Goal: Share content: Share content

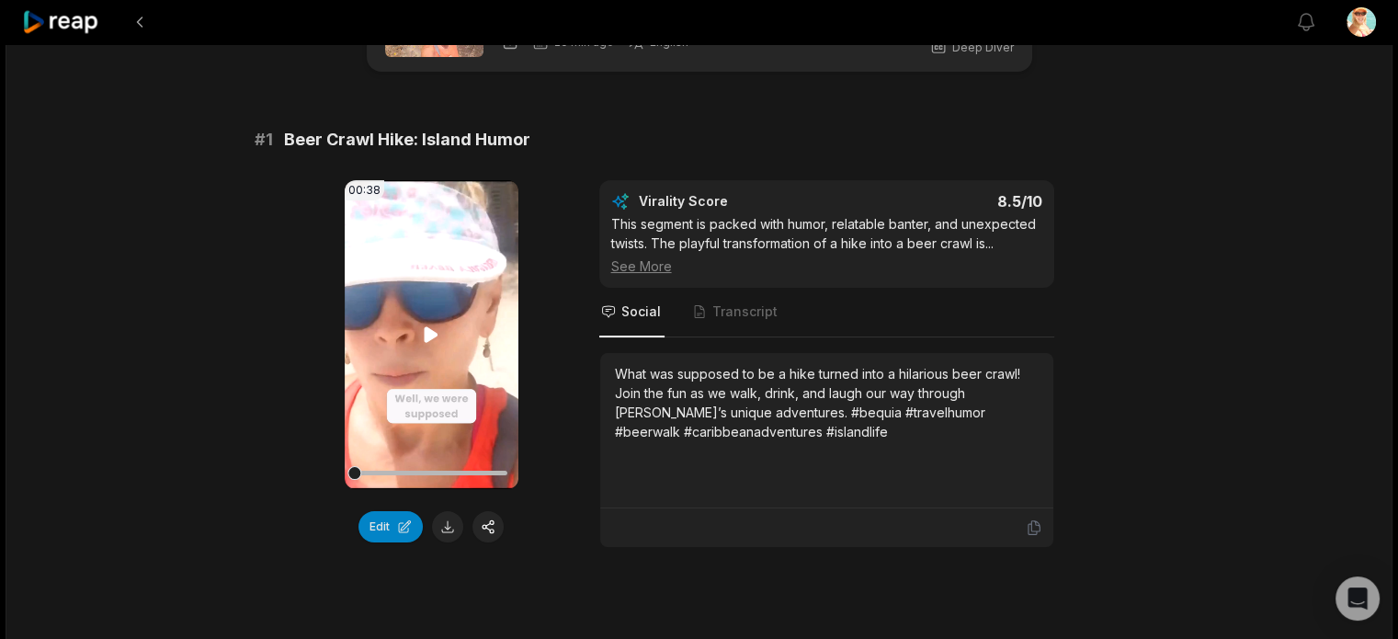
click at [424, 324] on icon at bounding box center [431, 335] width 22 height 22
click at [406, 527] on button "Edit" at bounding box center [390, 526] width 64 height 31
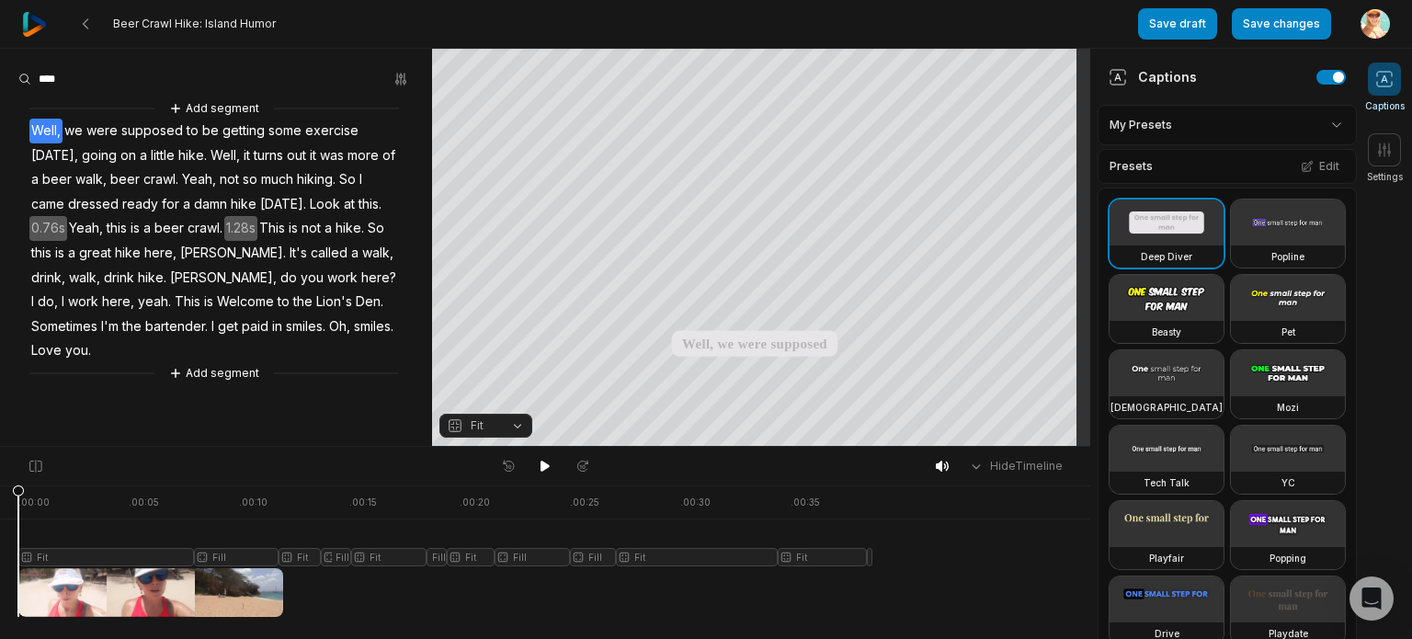
click at [74, 552] on div at bounding box center [445, 550] width 854 height 131
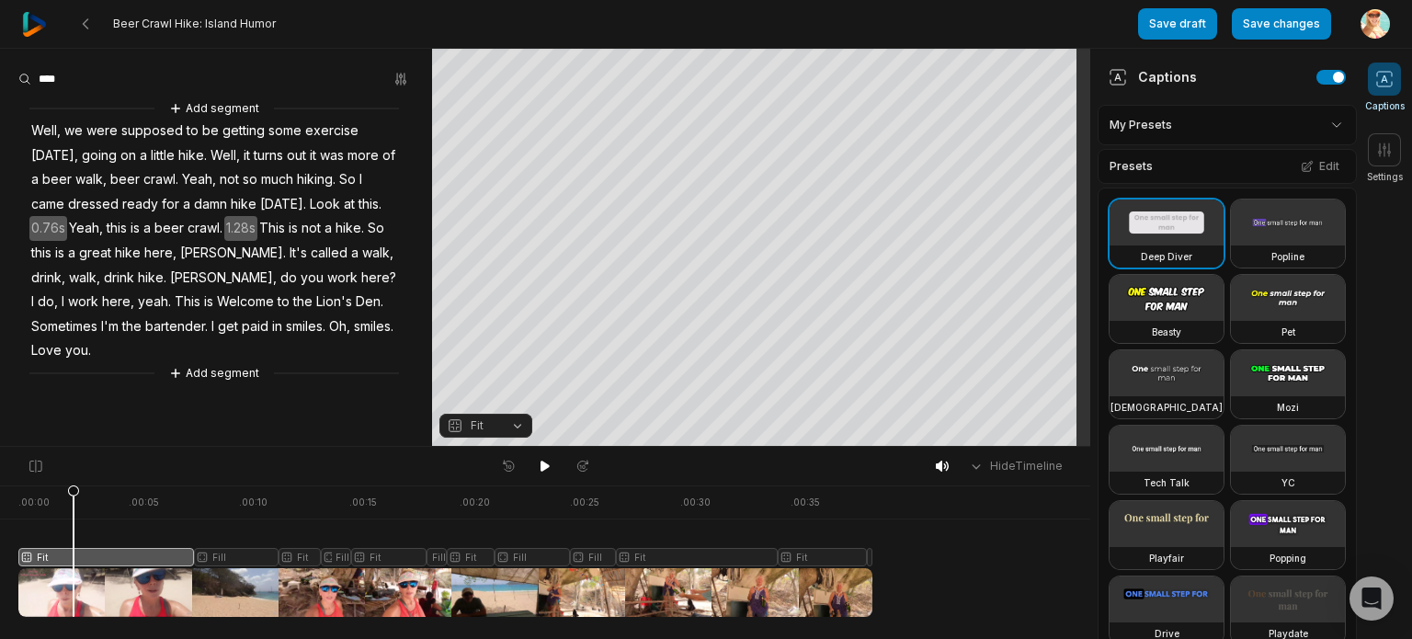
click at [67, 495] on icon at bounding box center [73, 550] width 13 height 132
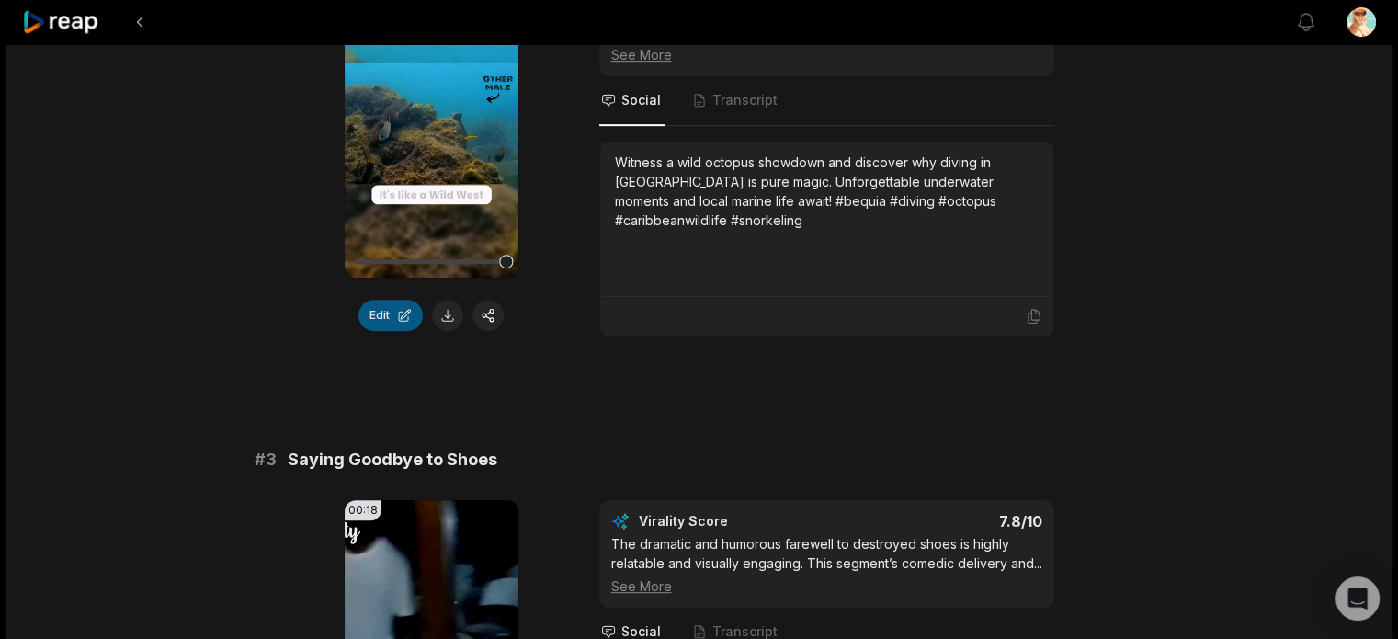
click at [402, 308] on button "Edit" at bounding box center [390, 315] width 64 height 31
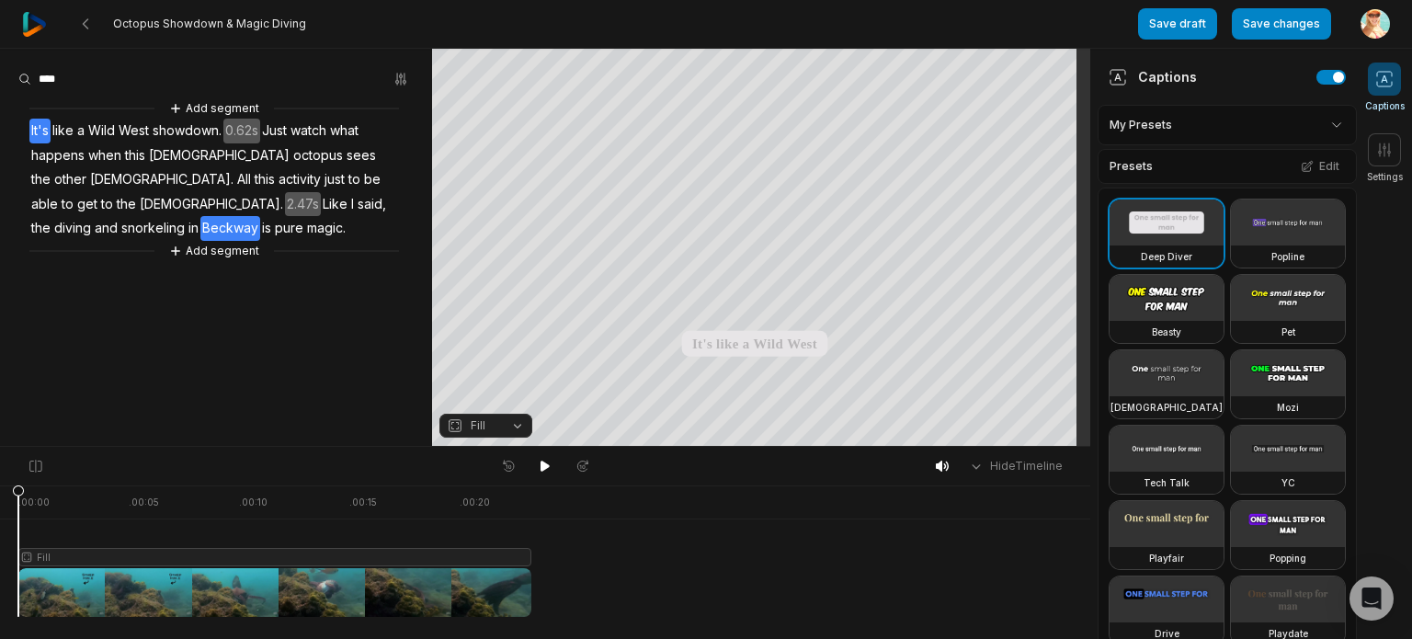
click at [260, 216] on span "Beckway" at bounding box center [230, 228] width 60 height 25
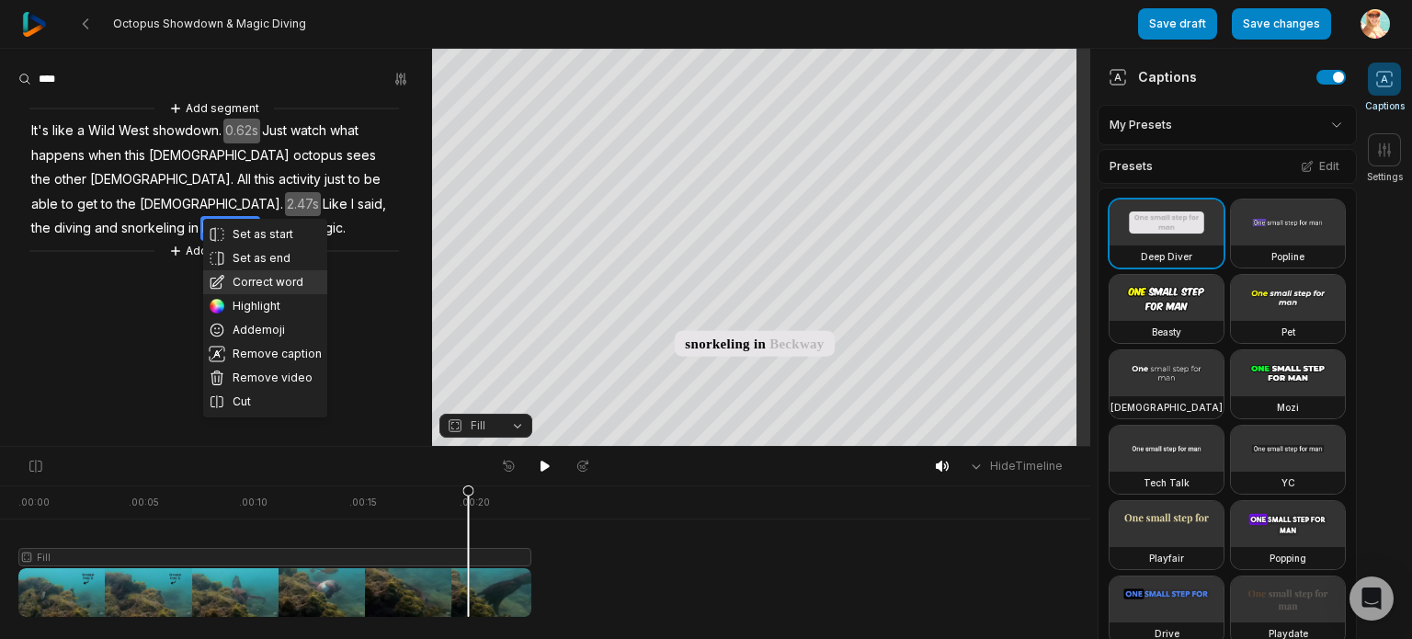
click at [262, 279] on button "Correct word" at bounding box center [265, 282] width 124 height 24
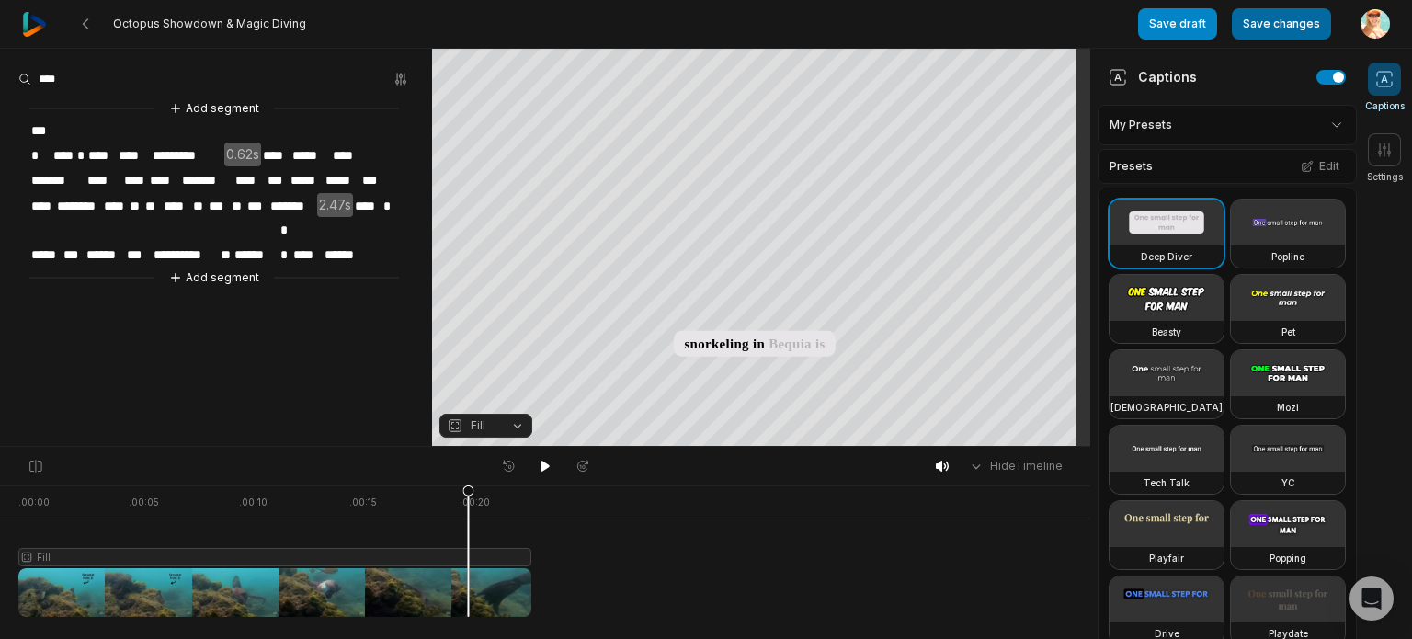
click at [1260, 21] on button "Save changes" at bounding box center [1281, 23] width 99 height 31
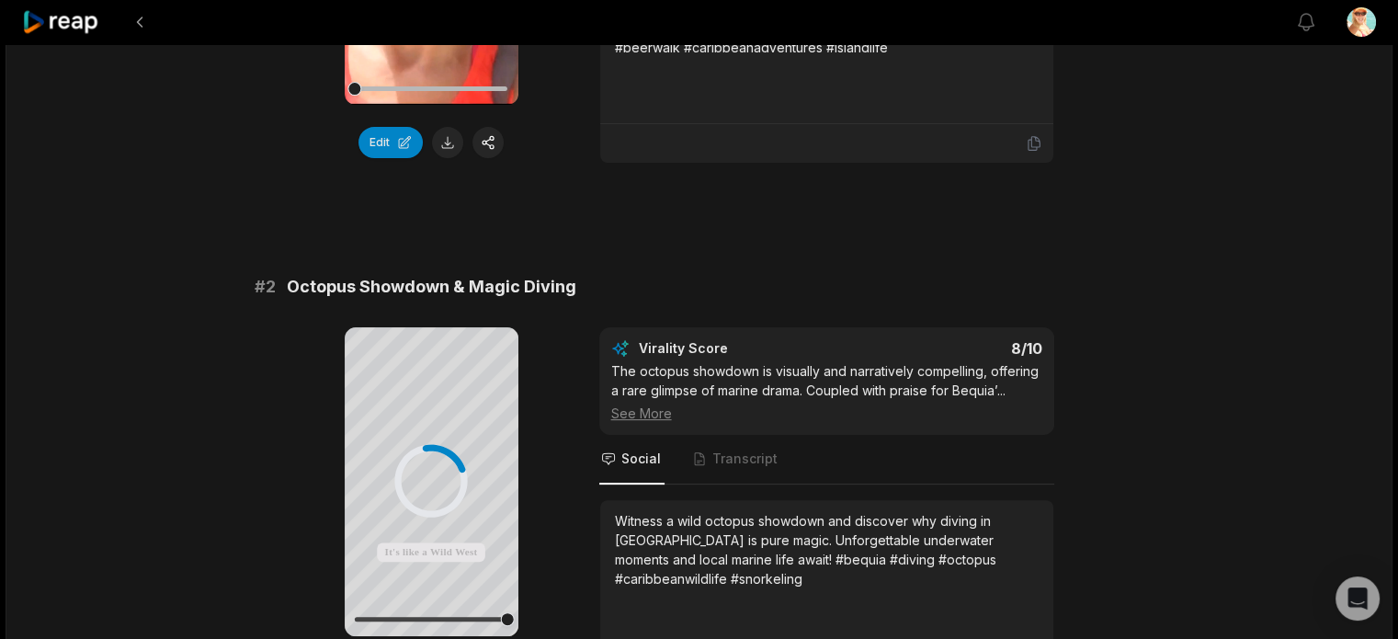
scroll to position [643, 0]
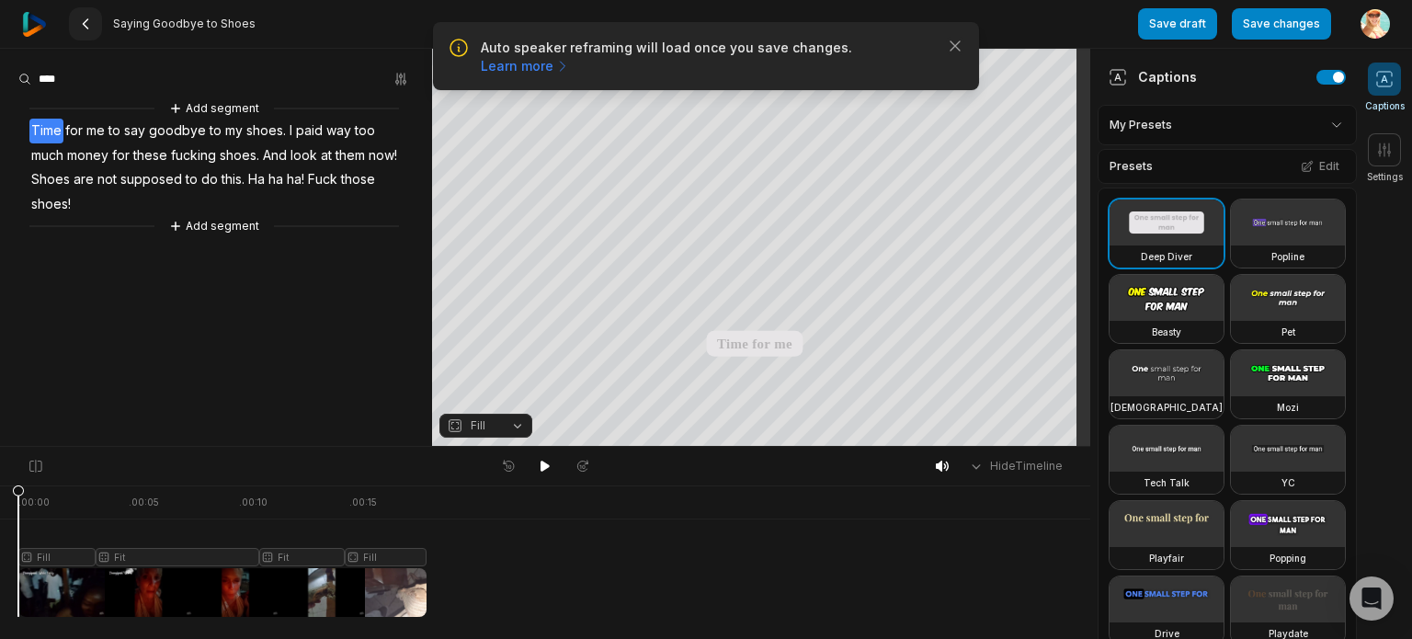
click at [85, 24] on icon at bounding box center [85, 24] width 15 height 15
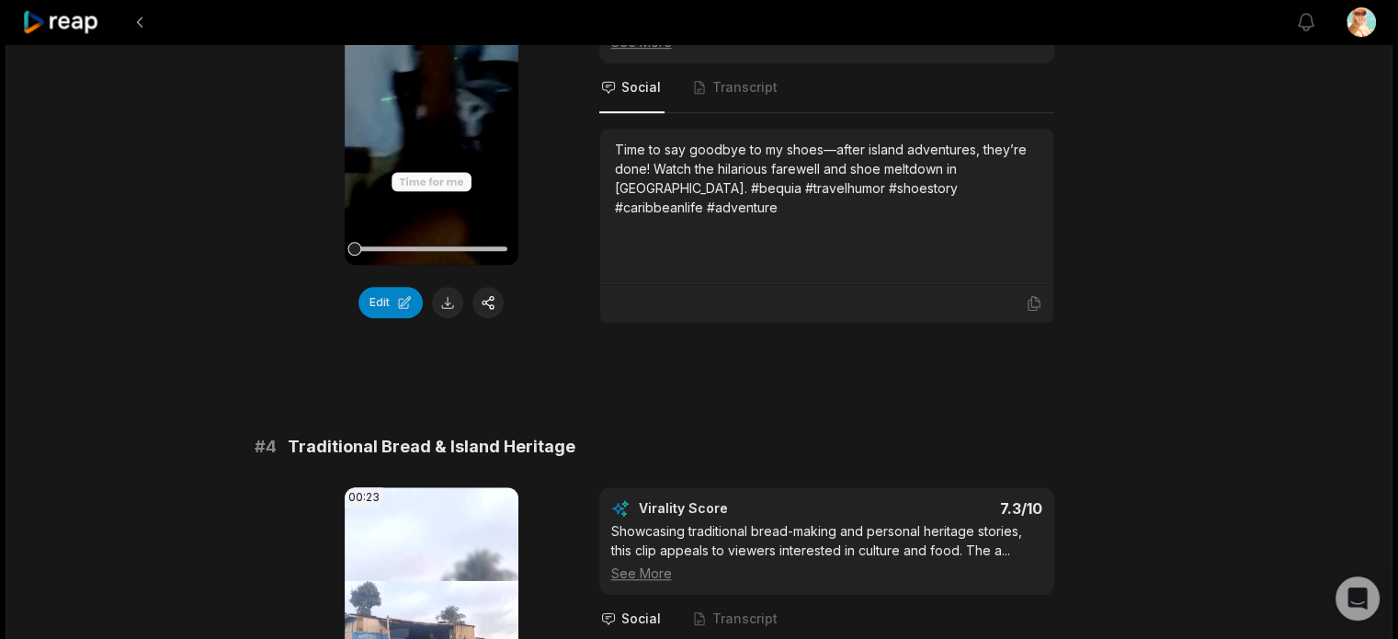
scroll to position [1747, 0]
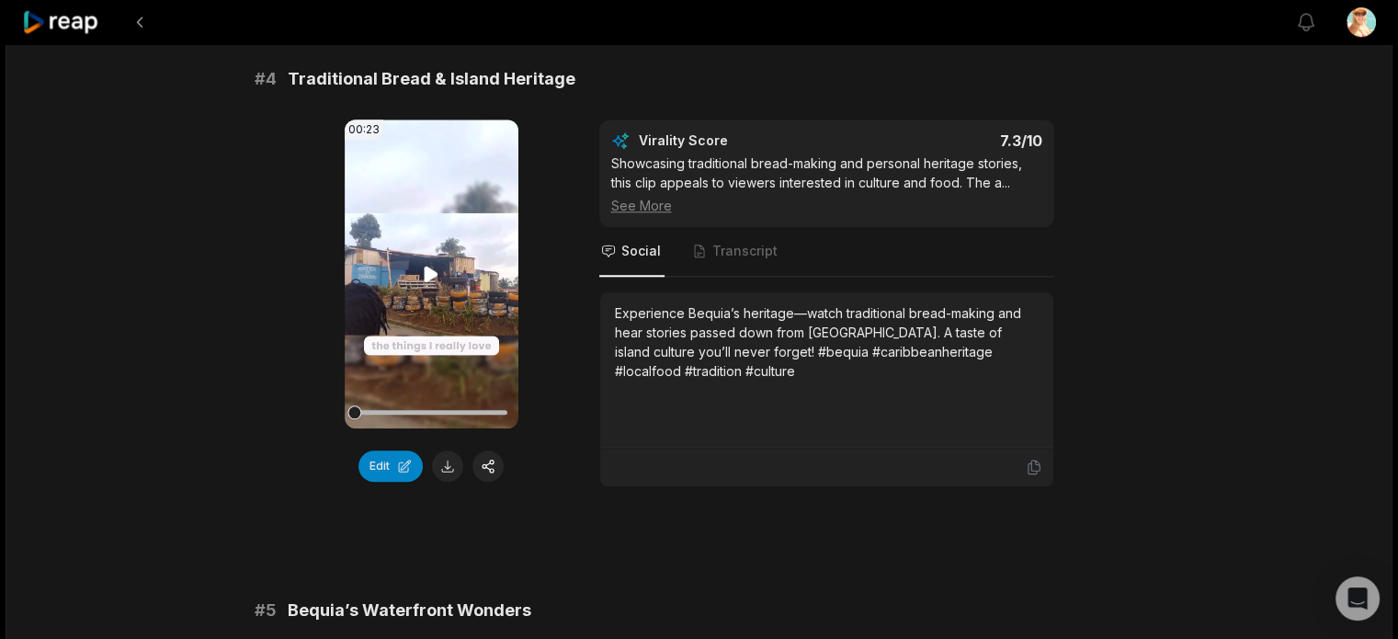
click at [429, 281] on icon at bounding box center [432, 274] width 14 height 16
click at [404, 482] on button "Edit" at bounding box center [390, 465] width 64 height 31
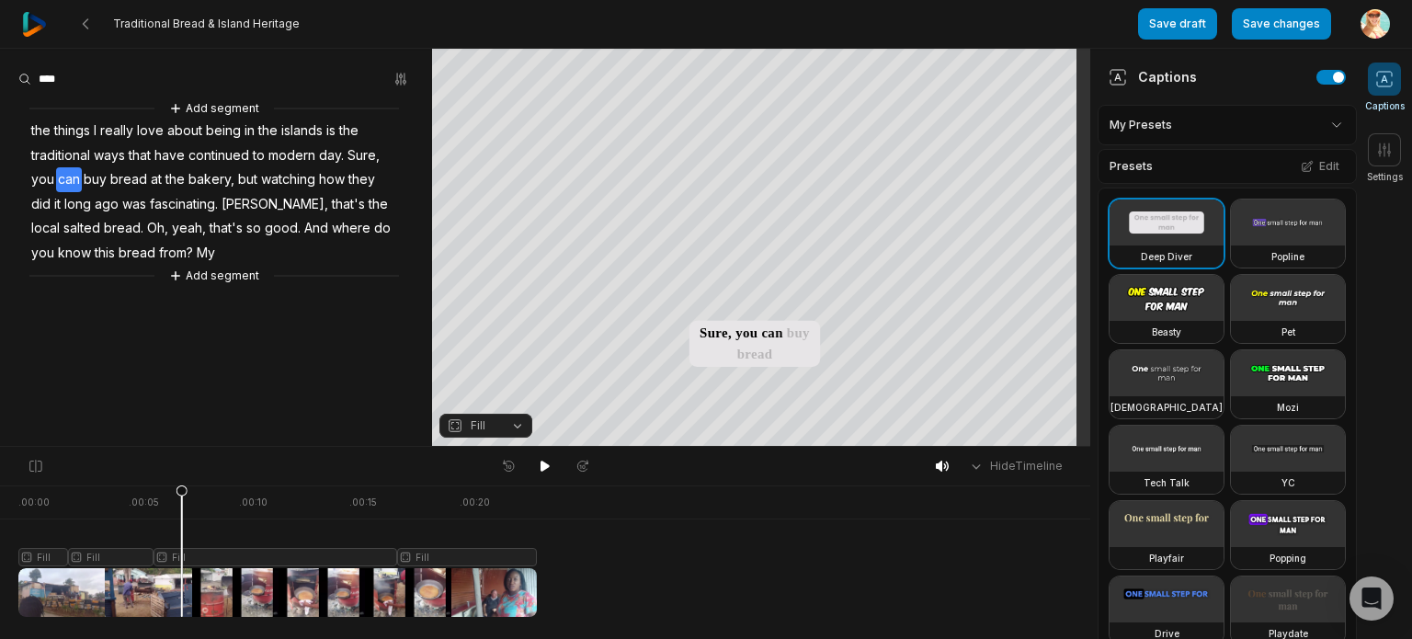
click at [48, 506] on div at bounding box center [277, 550] width 518 height 131
drag, startPoint x: 48, startPoint y: 506, endPoint x: 158, endPoint y: 514, distance: 110.6
click at [158, 514] on icon at bounding box center [158, 550] width 13 height 132
click at [177, 559] on div at bounding box center [277, 550] width 518 height 131
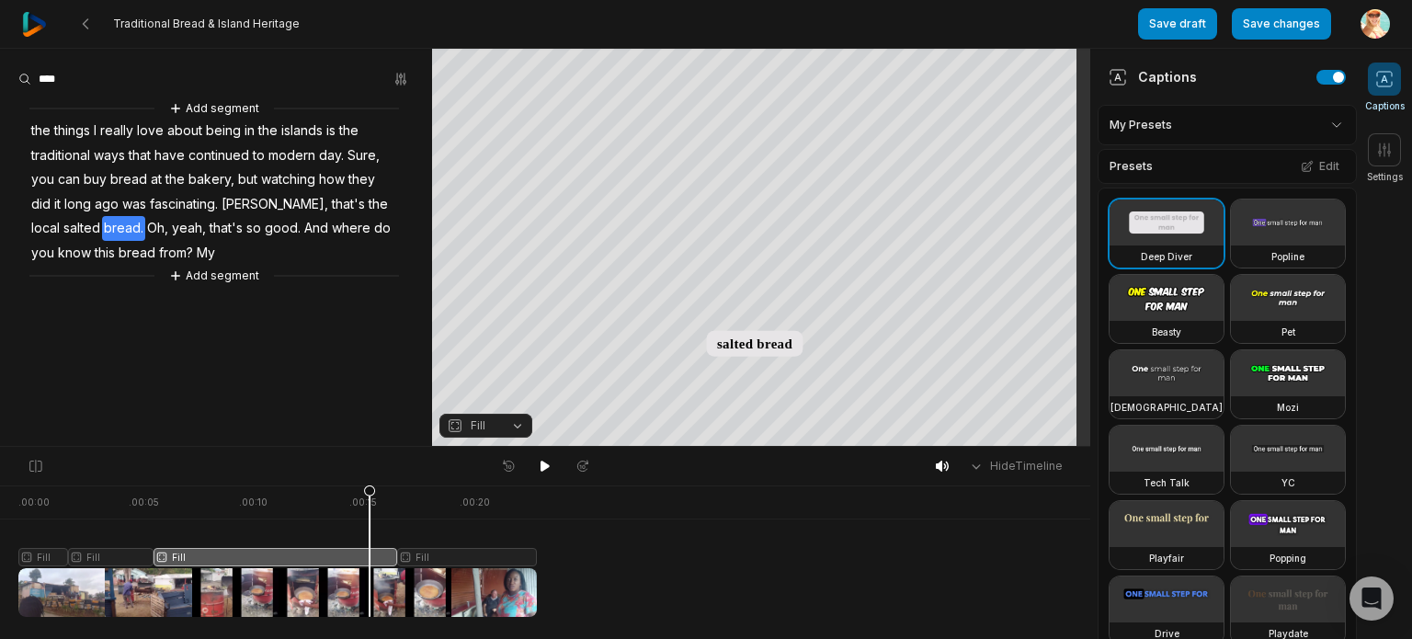
drag, startPoint x: 176, startPoint y: 496, endPoint x: 364, endPoint y: 529, distance: 190.3
click at [371, 525] on icon at bounding box center [369, 550] width 13 height 132
click at [517, 425] on button "Fill" at bounding box center [485, 426] width 93 height 24
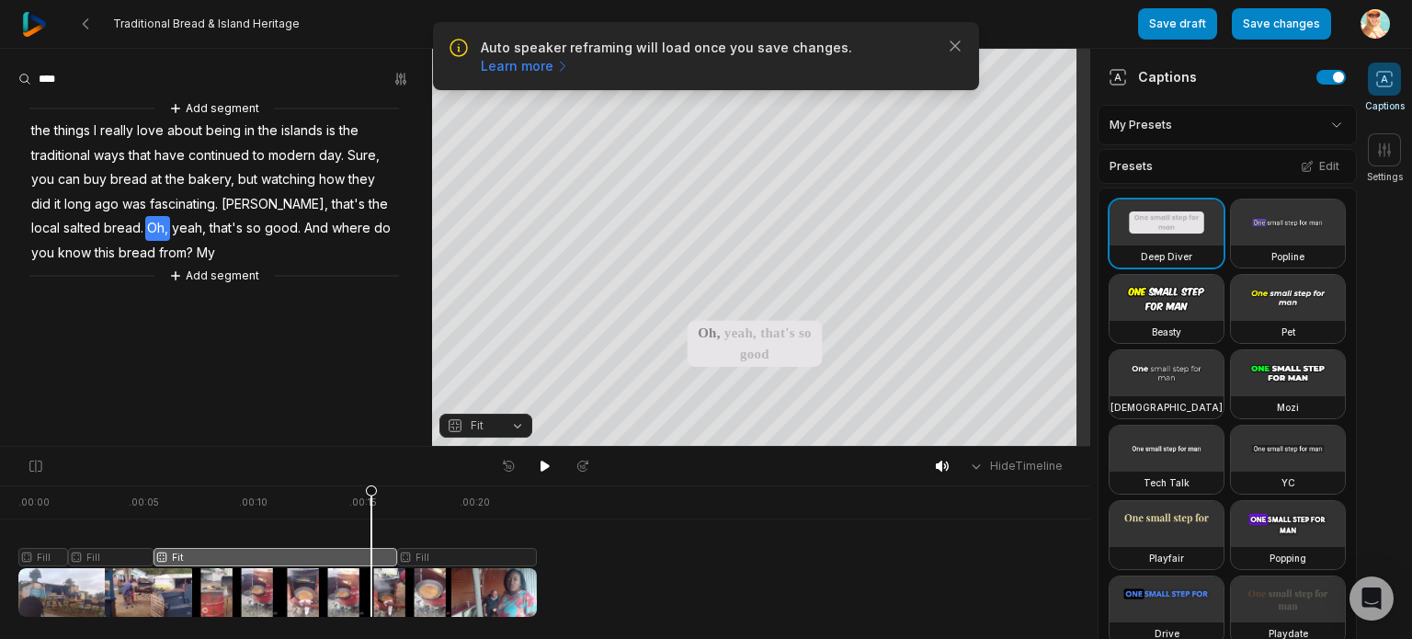
click at [181, 505] on div at bounding box center [277, 550] width 518 height 131
click at [519, 425] on button "Fit" at bounding box center [485, 426] width 93 height 24
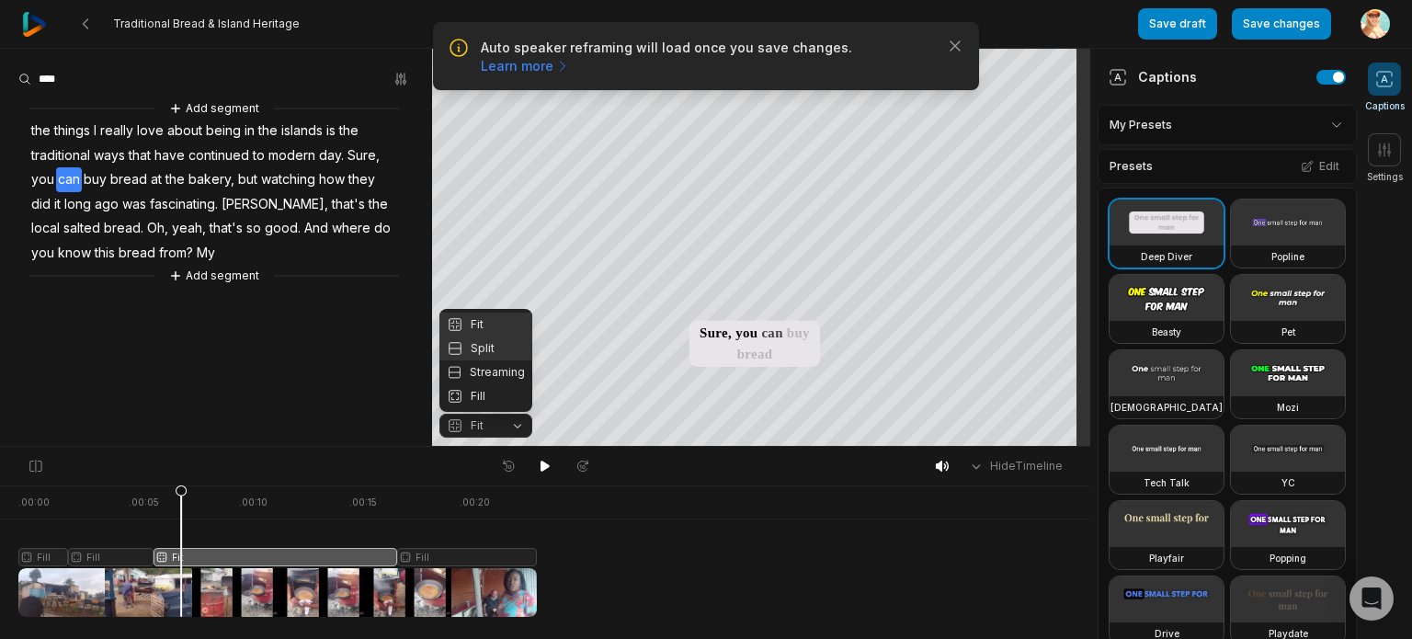
click at [495, 345] on div "Split" at bounding box center [485, 348] width 93 height 24
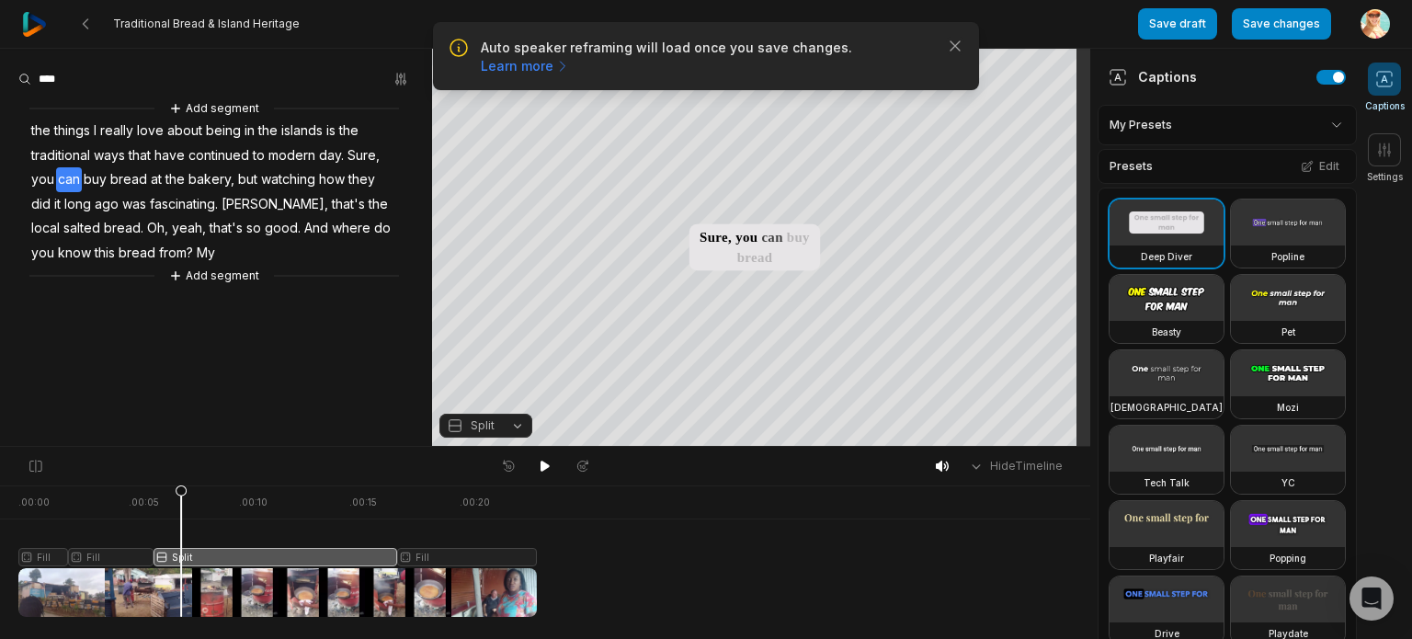
click at [518, 427] on button "Split" at bounding box center [485, 426] width 93 height 24
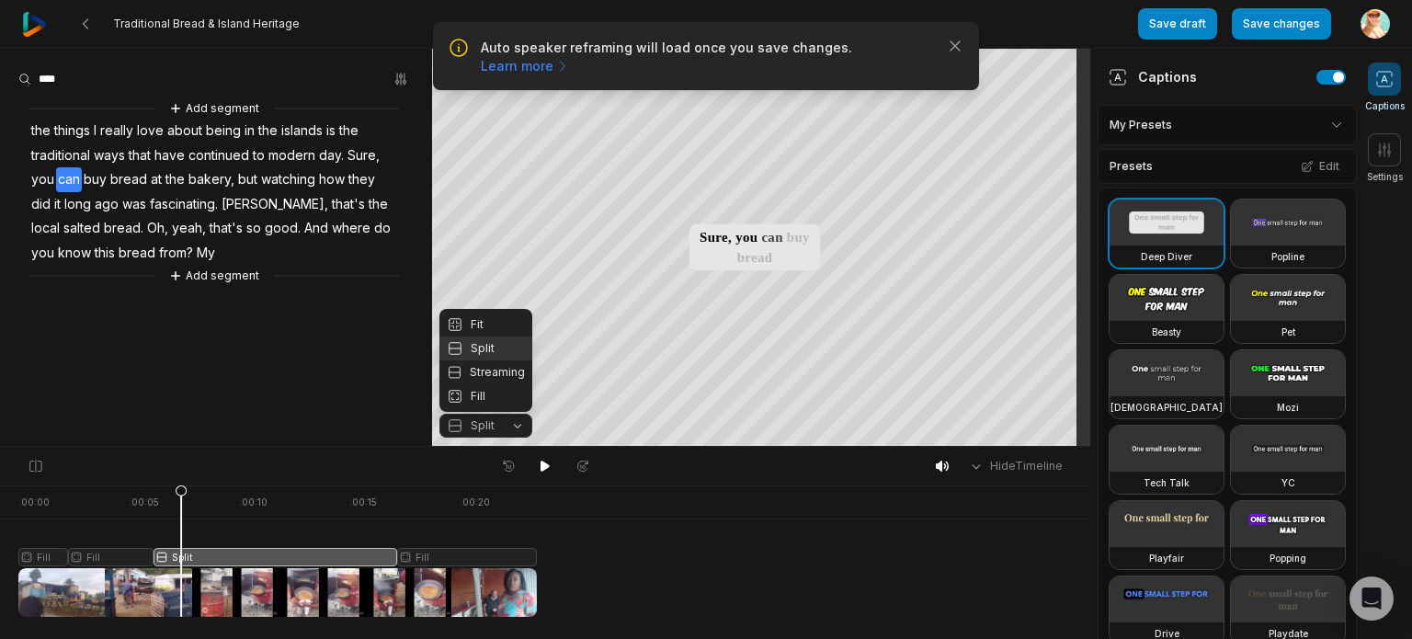
click at [483, 398] on div "Fill" at bounding box center [485, 396] width 93 height 24
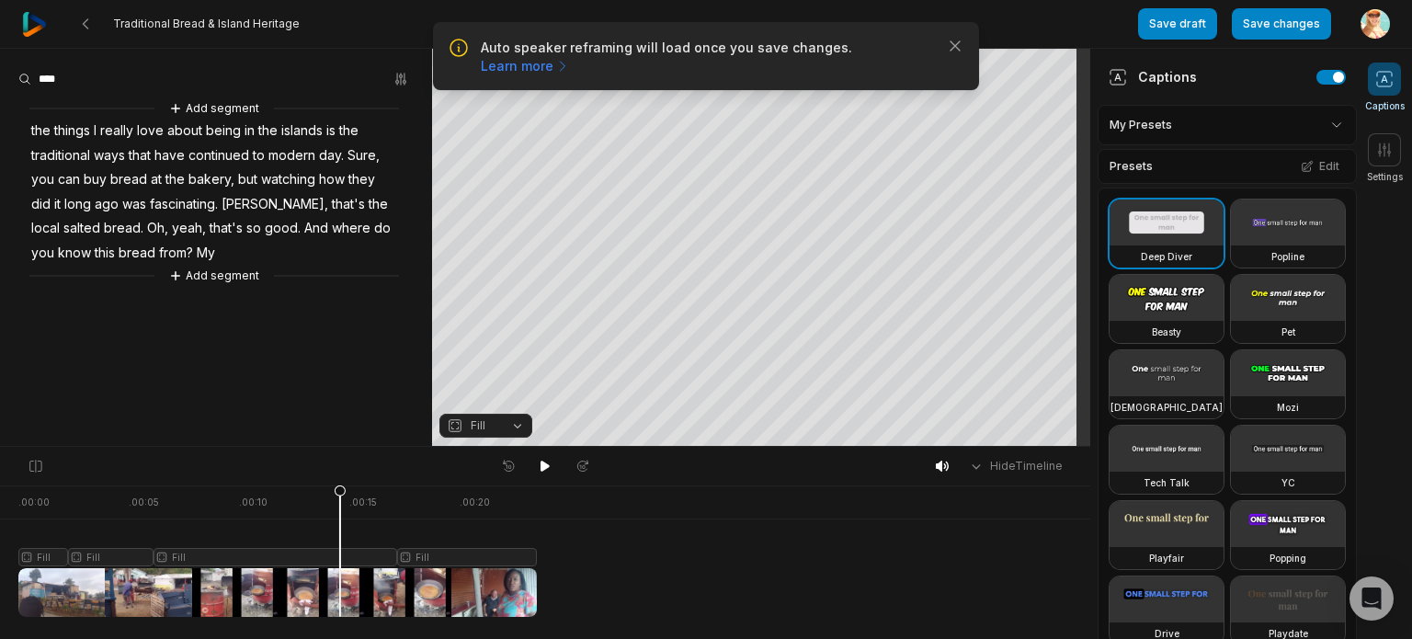
drag, startPoint x: 184, startPoint y: 494, endPoint x: 340, endPoint y: 527, distance: 159.7
click at [340, 527] on icon at bounding box center [340, 555] width 11 height 140
click at [199, 527] on div at bounding box center [277, 550] width 518 height 131
click at [229, 203] on span "Todd," at bounding box center [275, 204] width 110 height 25
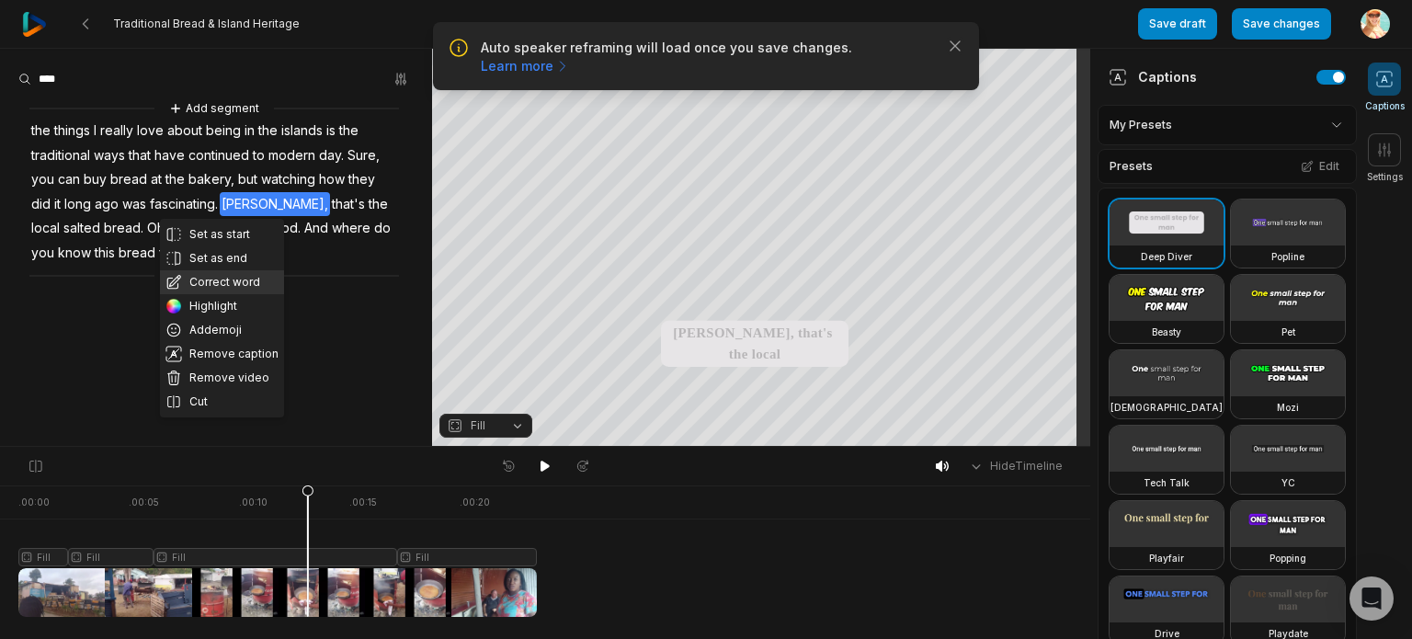
click at [224, 279] on button "Correct word" at bounding box center [222, 282] width 124 height 24
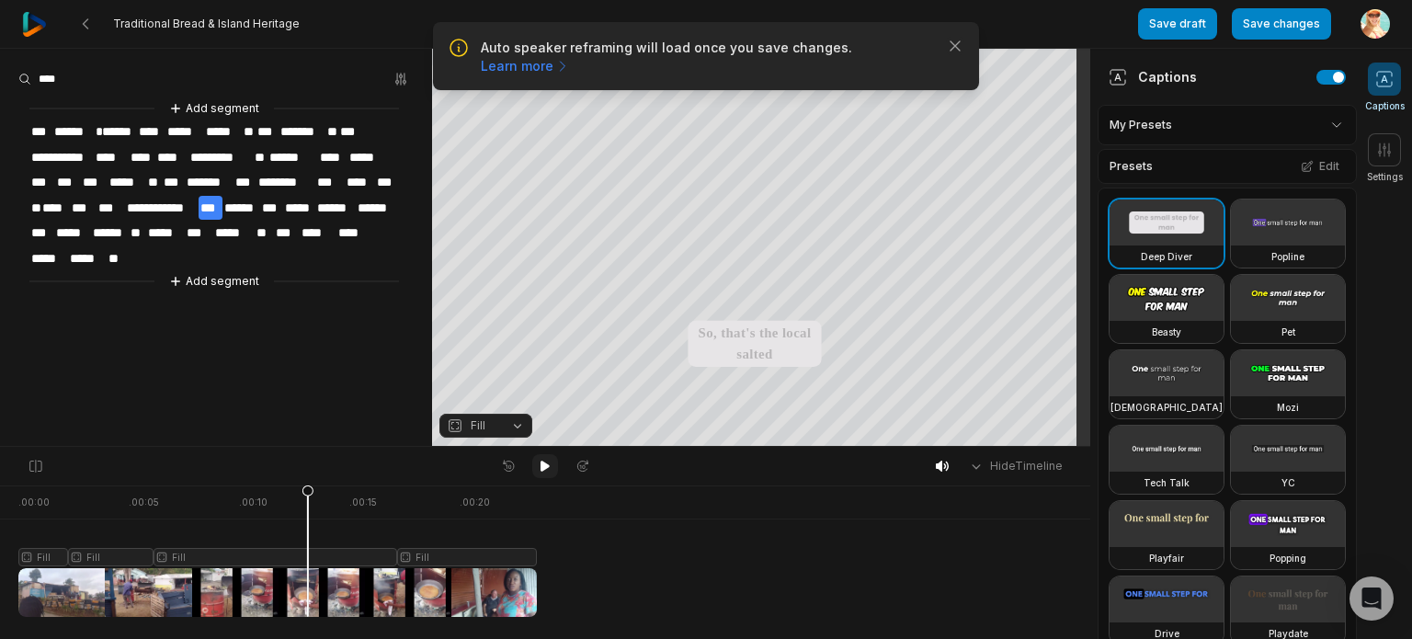
click at [542, 472] on icon at bounding box center [545, 466] width 15 height 15
click at [124, 253] on span "**" at bounding box center [118, 258] width 23 height 25
click at [153, 253] on div "**********" at bounding box center [216, 194] width 432 height 193
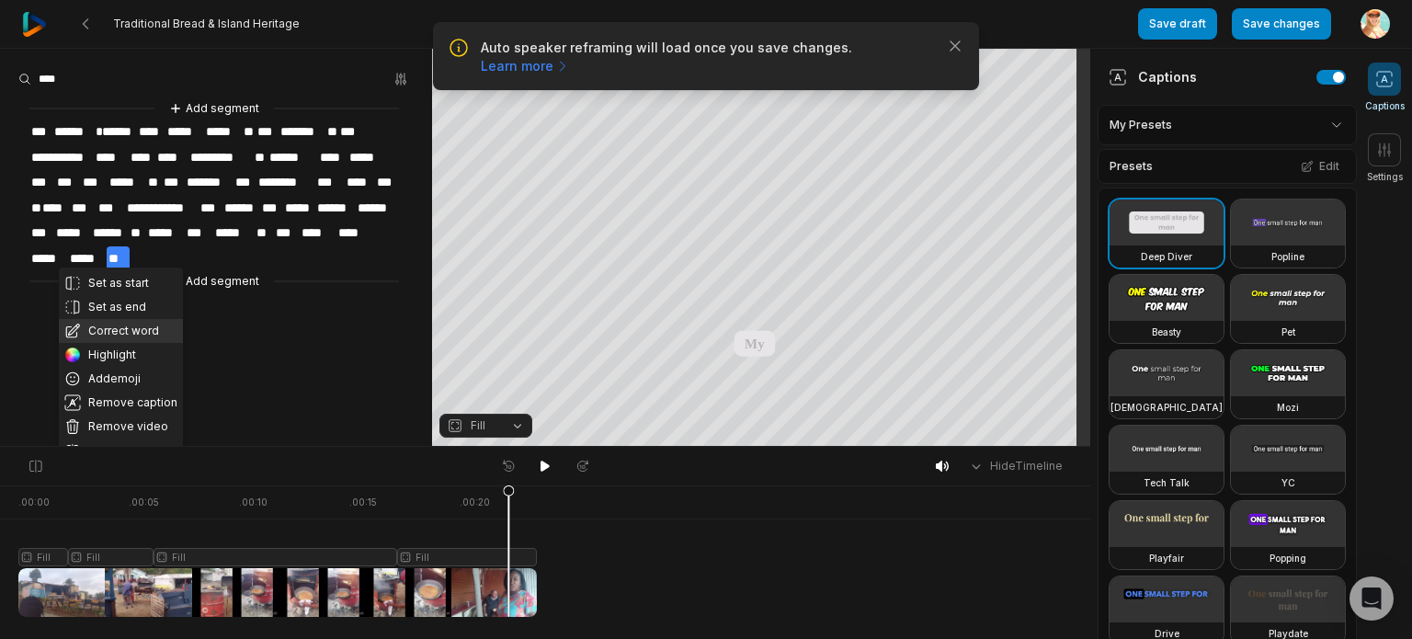
click at [127, 329] on button "Correct word" at bounding box center [121, 331] width 124 height 24
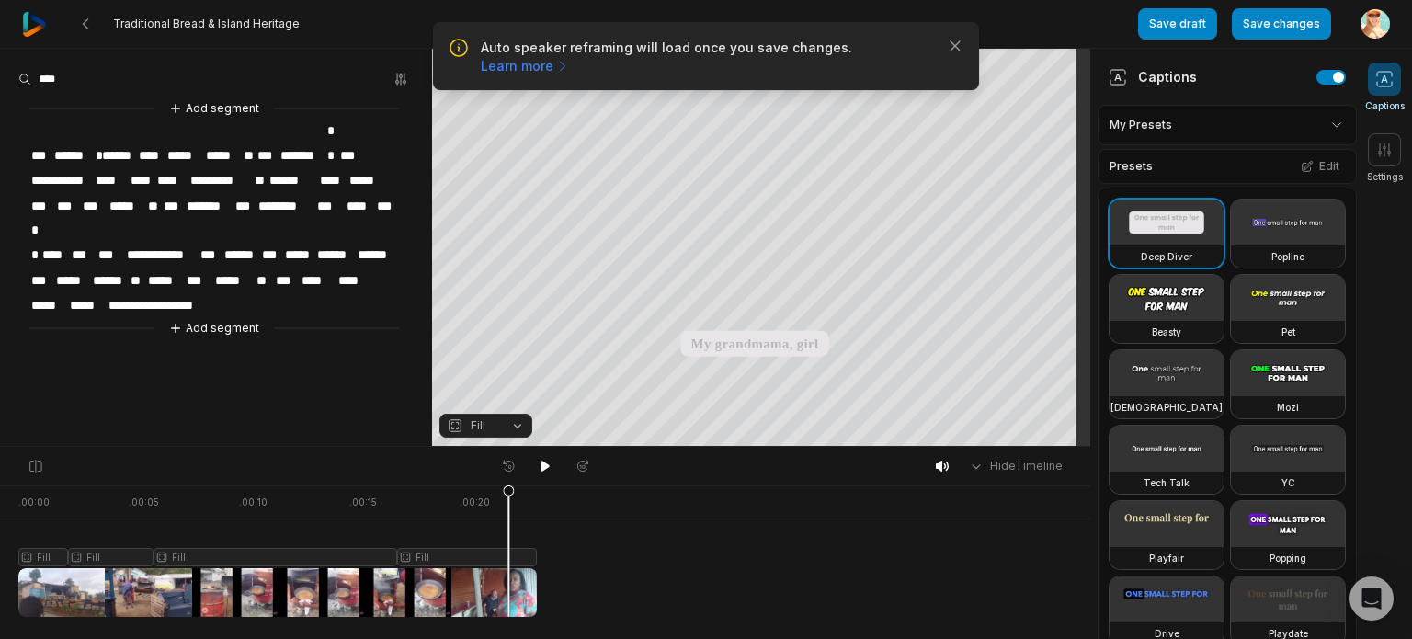
click at [211, 559] on div at bounding box center [277, 550] width 518 height 131
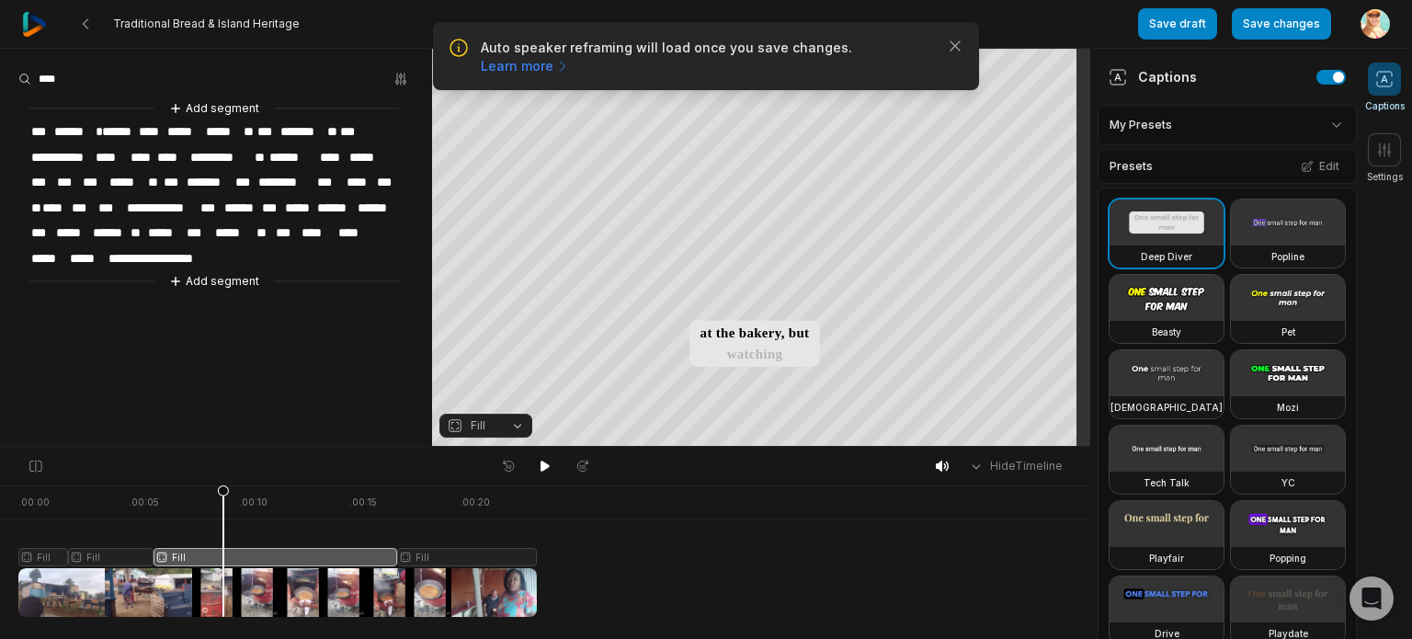
click at [223, 602] on div at bounding box center [277, 550] width 518 height 131
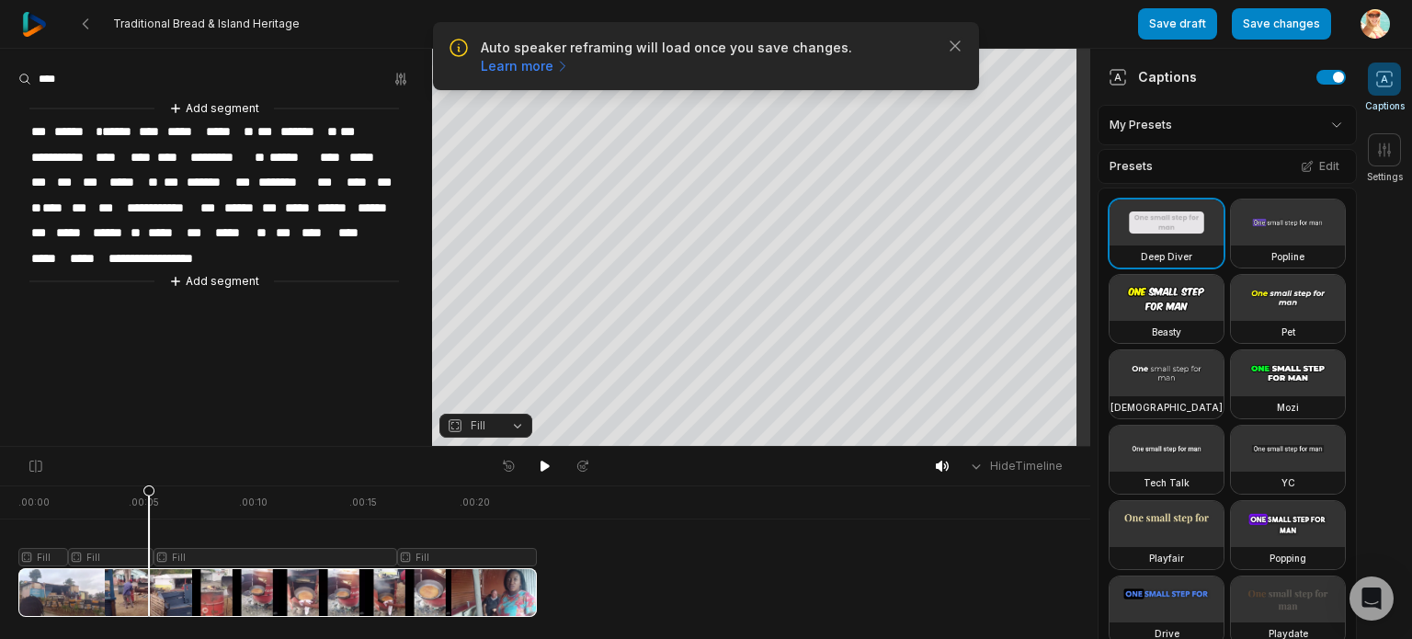
drag, startPoint x: 222, startPoint y: 492, endPoint x: 149, endPoint y: 504, distance: 74.5
click at [149, 504] on icon at bounding box center [148, 555] width 11 height 140
click at [545, 462] on icon at bounding box center [545, 466] width 15 height 15
click at [147, 490] on icon at bounding box center [147, 555] width 11 height 140
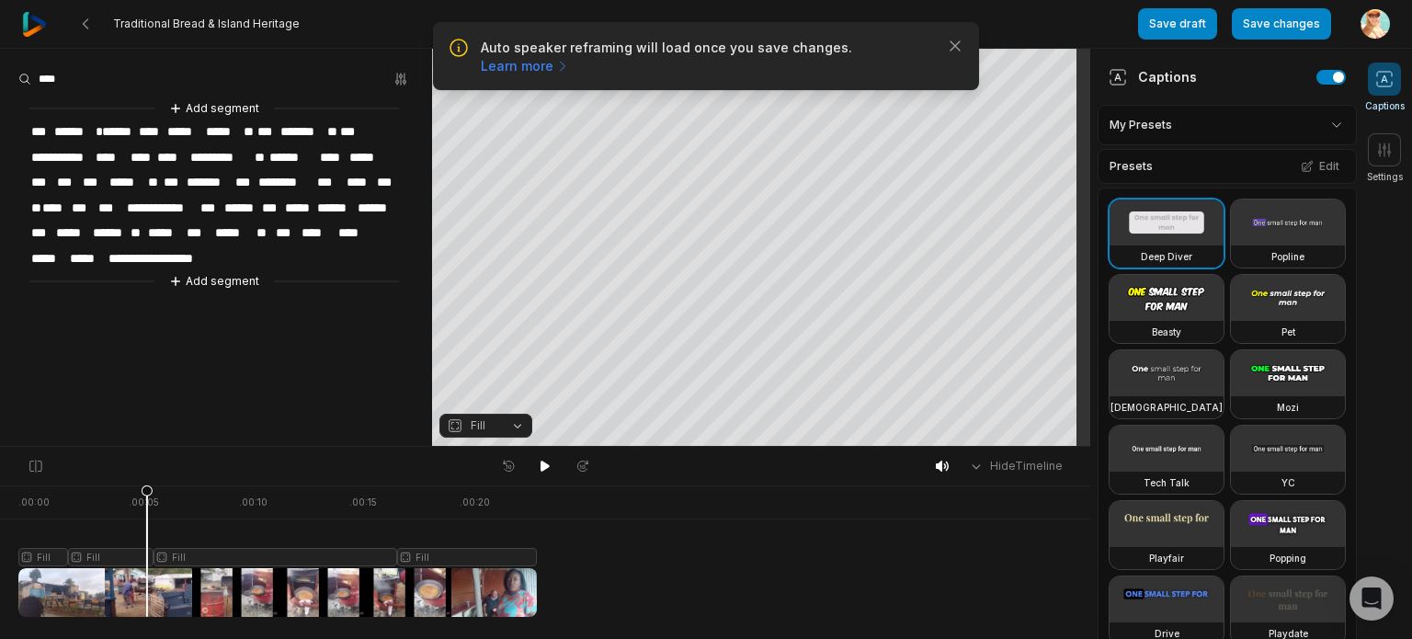
click at [164, 593] on div at bounding box center [277, 550] width 518 height 131
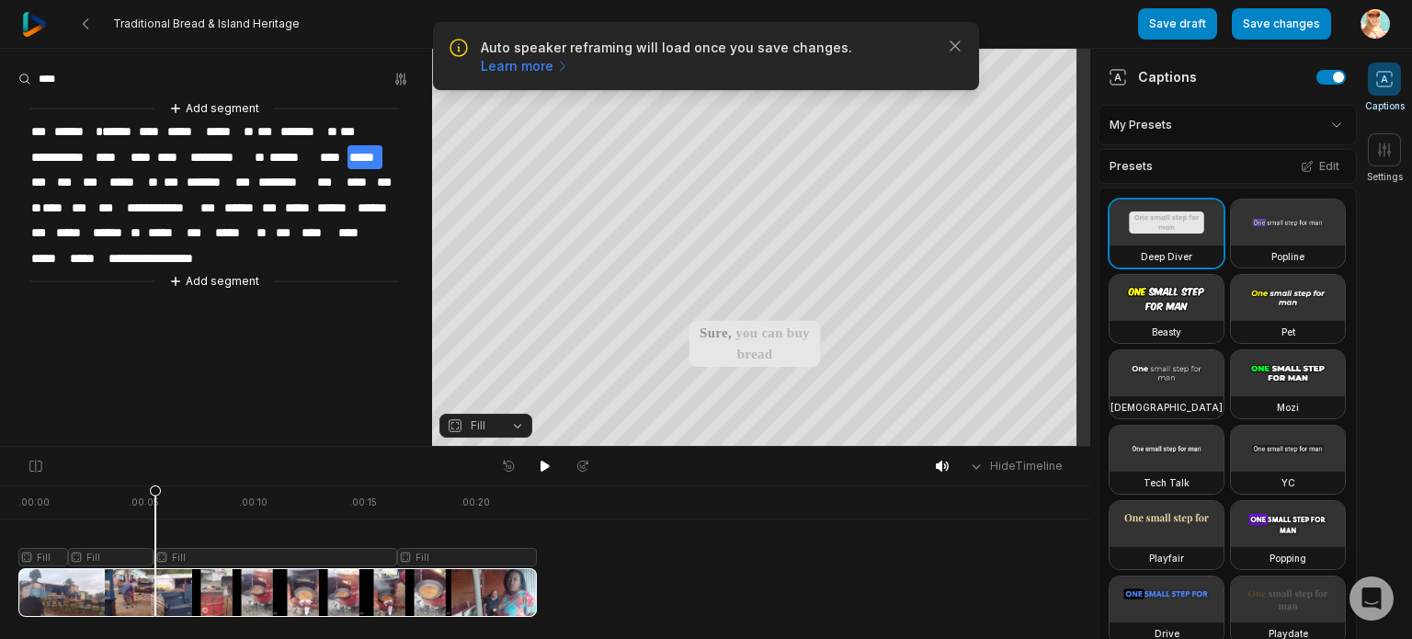
click at [155, 497] on icon at bounding box center [155, 550] width 13 height 132
click at [36, 464] on icon at bounding box center [36, 466] width 17 height 15
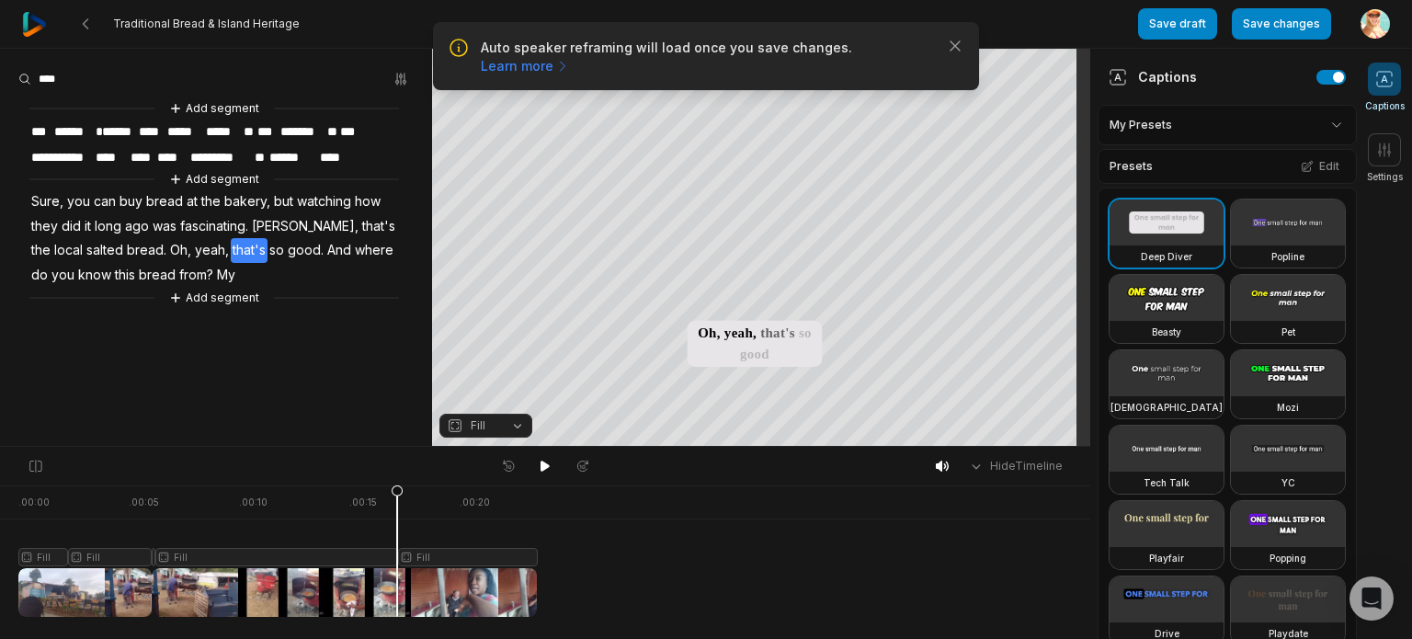
drag, startPoint x: 155, startPoint y: 495, endPoint x: 397, endPoint y: 501, distance: 241.8
click at [397, 501] on icon at bounding box center [397, 550] width 13 height 132
click at [368, 599] on div at bounding box center [277, 550] width 518 height 131
drag, startPoint x: 368, startPoint y: 490, endPoint x: 397, endPoint y: 496, distance: 30.1
click at [397, 496] on icon at bounding box center [397, 555] width 11 height 140
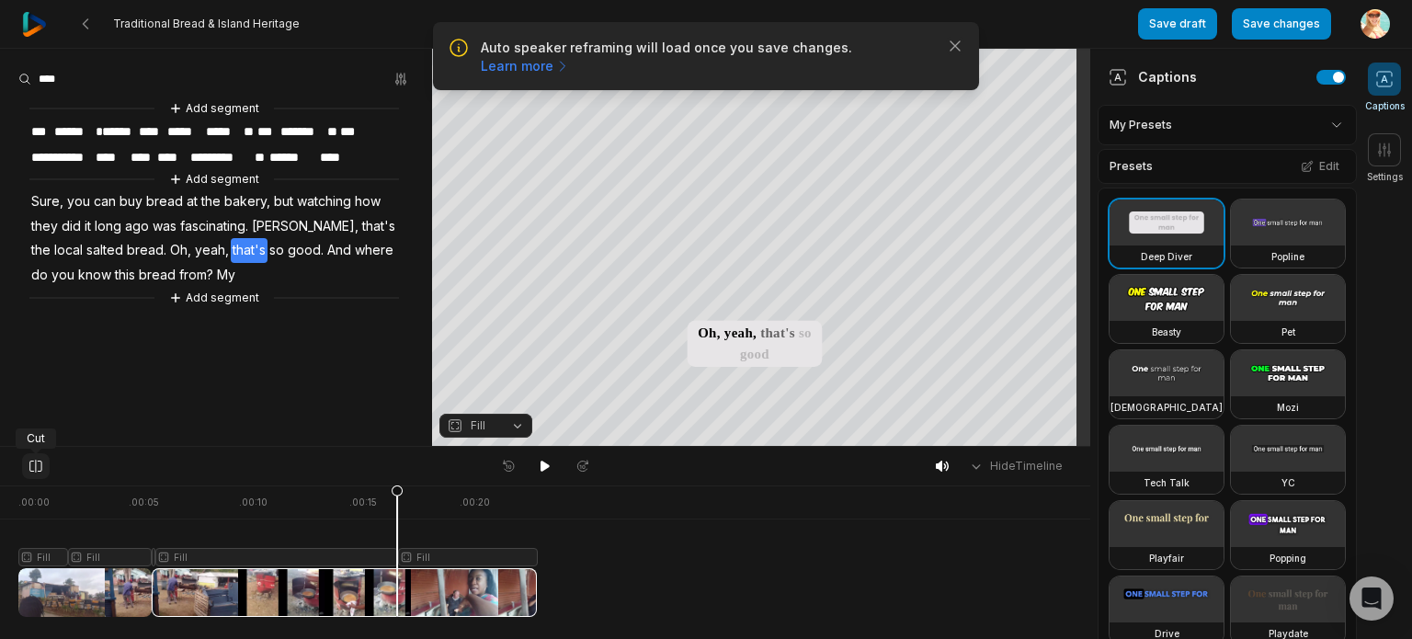
click at [32, 465] on icon at bounding box center [36, 466] width 17 height 15
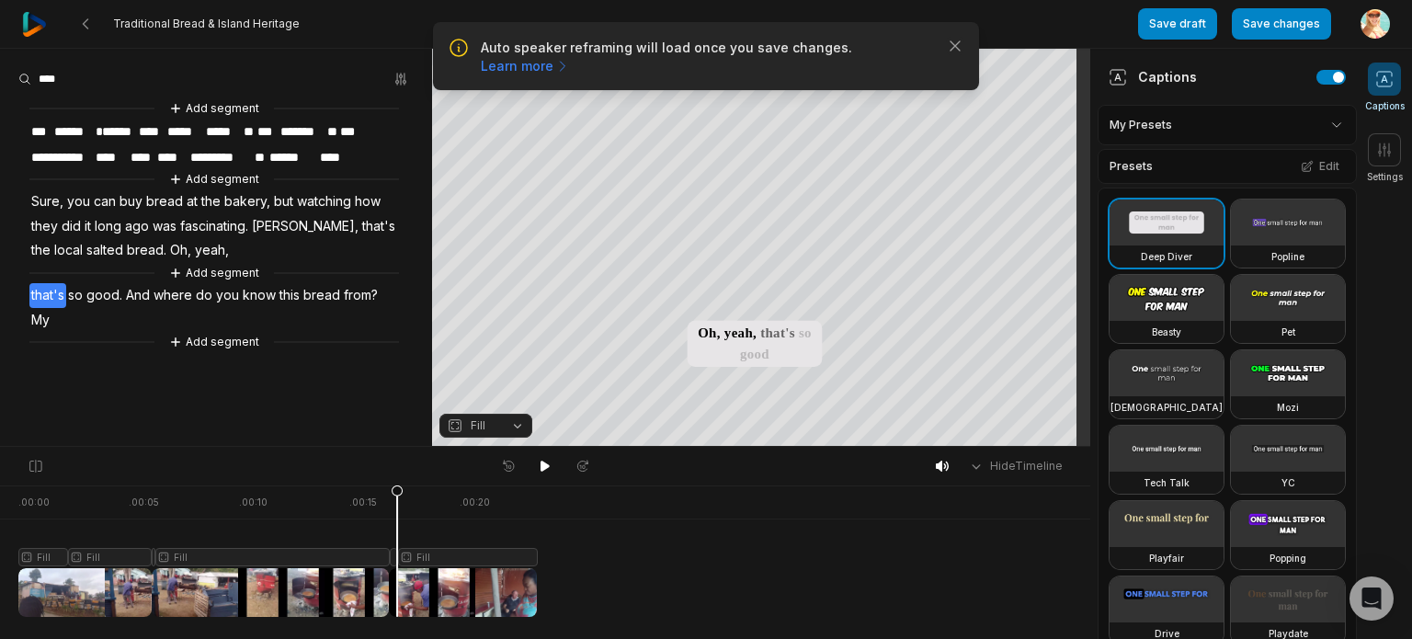
click at [235, 586] on div at bounding box center [277, 550] width 518 height 131
click at [237, 586] on icon at bounding box center [237, 555] width 11 height 140
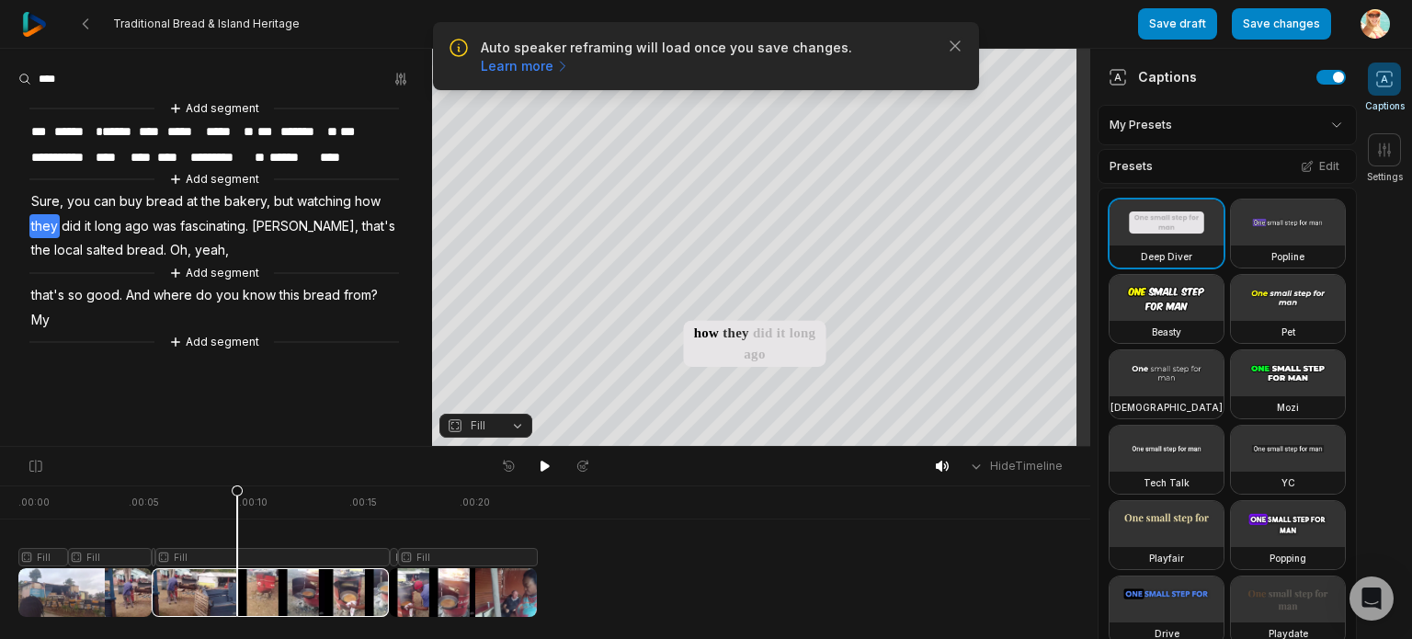
click at [237, 586] on icon at bounding box center [237, 550] width 13 height 132
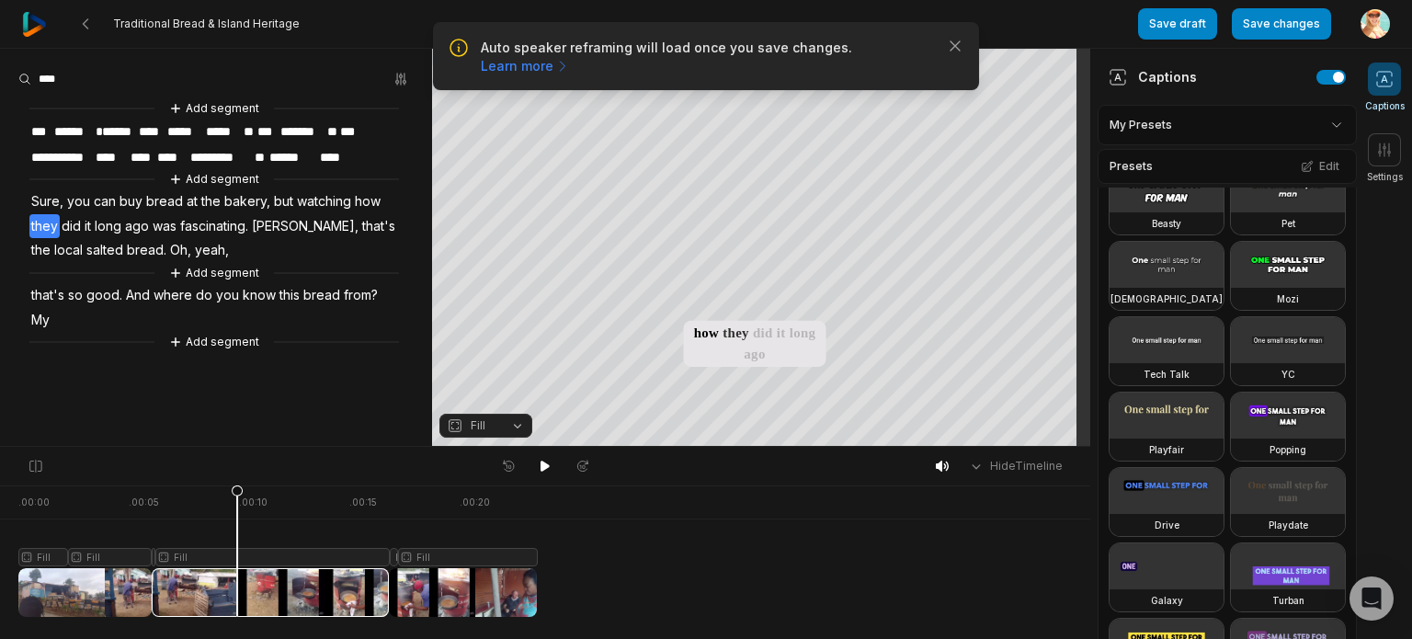
scroll to position [68, 0]
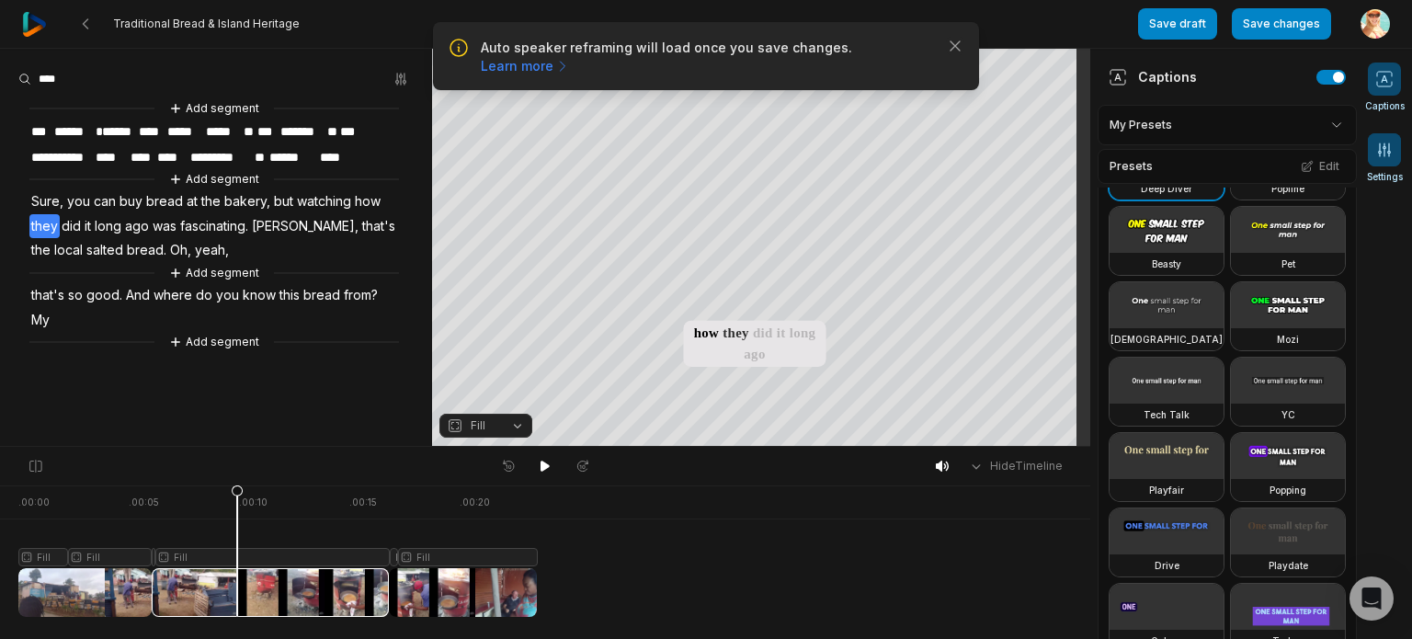
click at [1382, 153] on icon at bounding box center [1384, 150] width 18 height 18
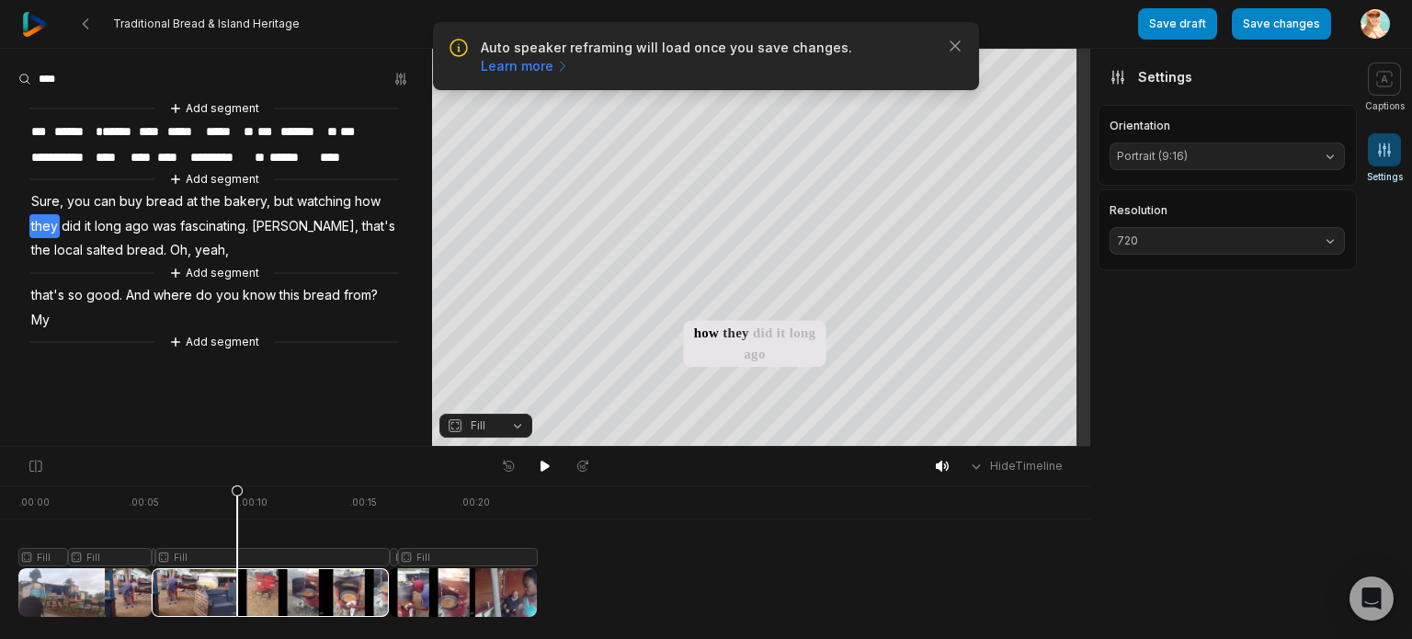
scroll to position [0, 0]
click at [1327, 240] on button "720" at bounding box center [1226, 241] width 235 height 28
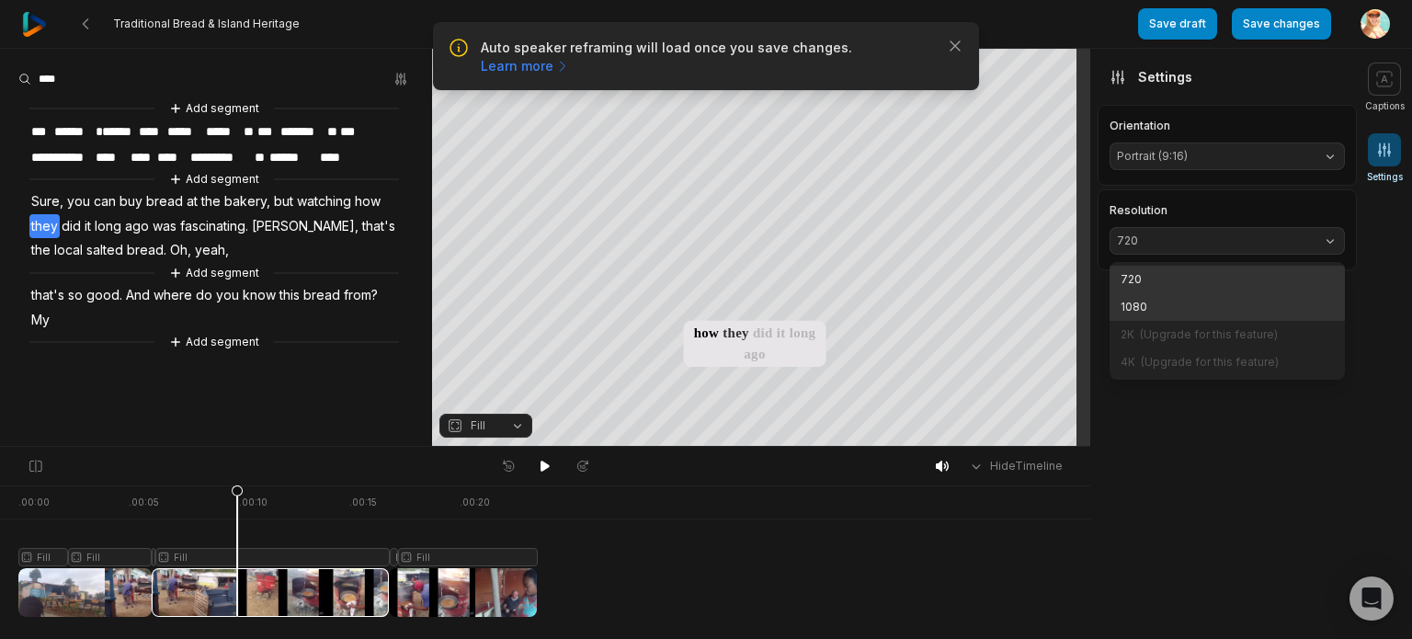
click at [1197, 302] on p "1080" at bounding box center [1227, 307] width 213 height 17
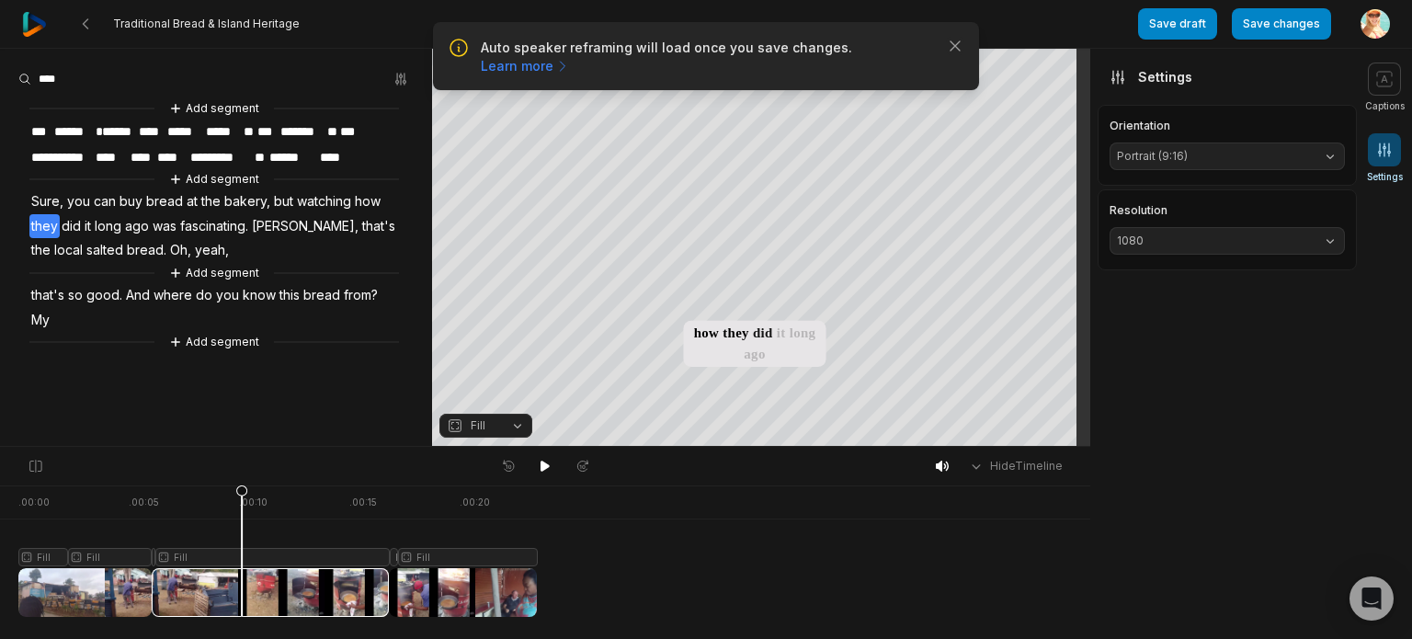
click at [242, 586] on icon at bounding box center [241, 555] width 11 height 140
click at [1383, 155] on icon at bounding box center [1385, 149] width 12 height 13
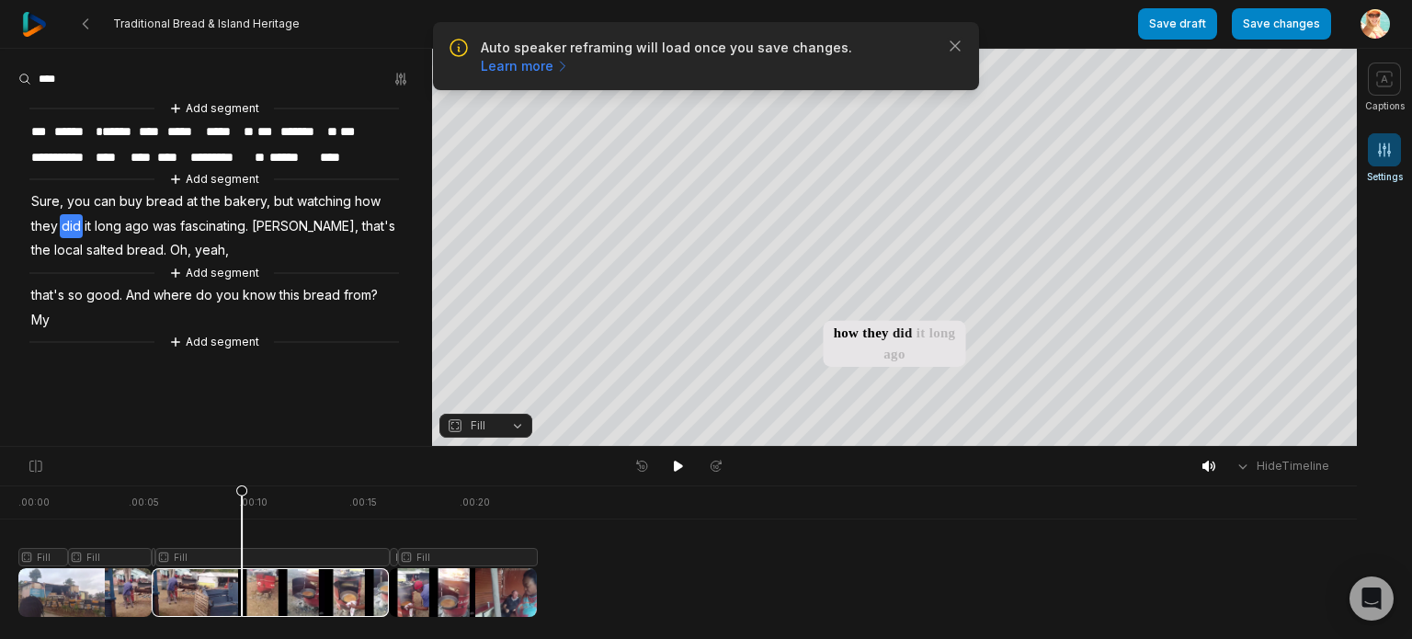
click at [1383, 155] on icon at bounding box center [1385, 149] width 12 height 13
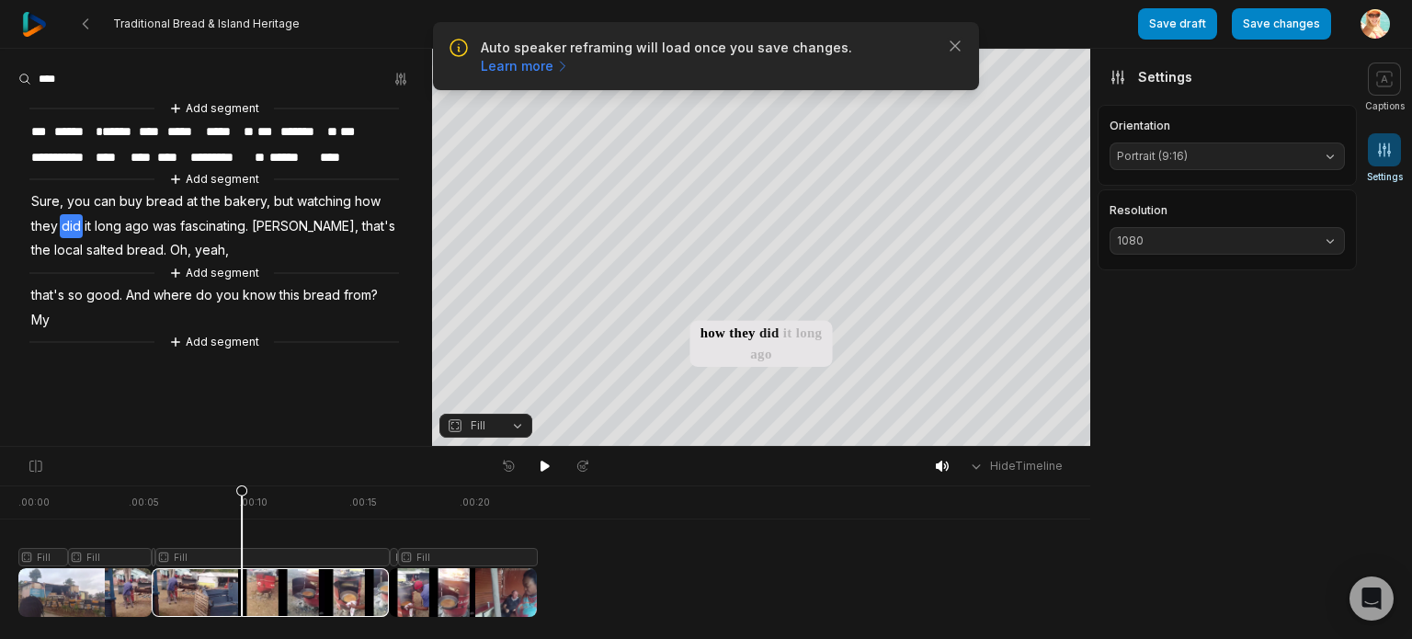
click at [1383, 155] on icon at bounding box center [1385, 149] width 12 height 13
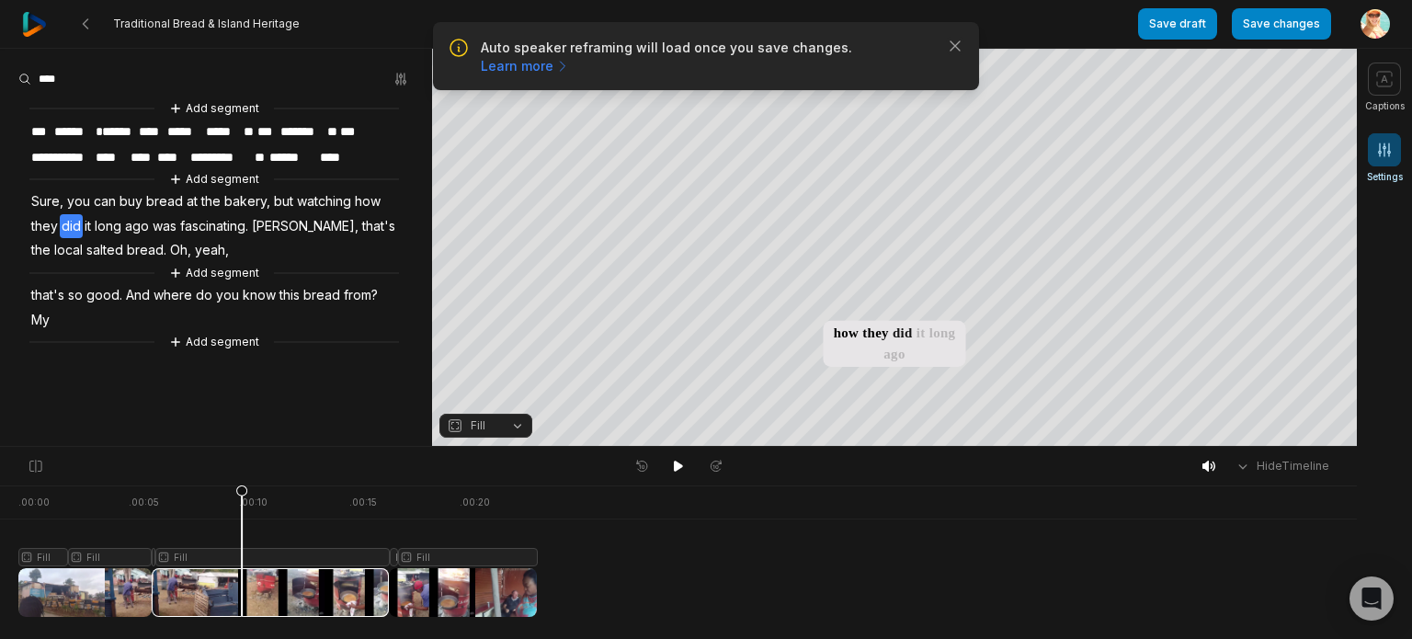
click at [1383, 155] on icon at bounding box center [1385, 149] width 12 height 13
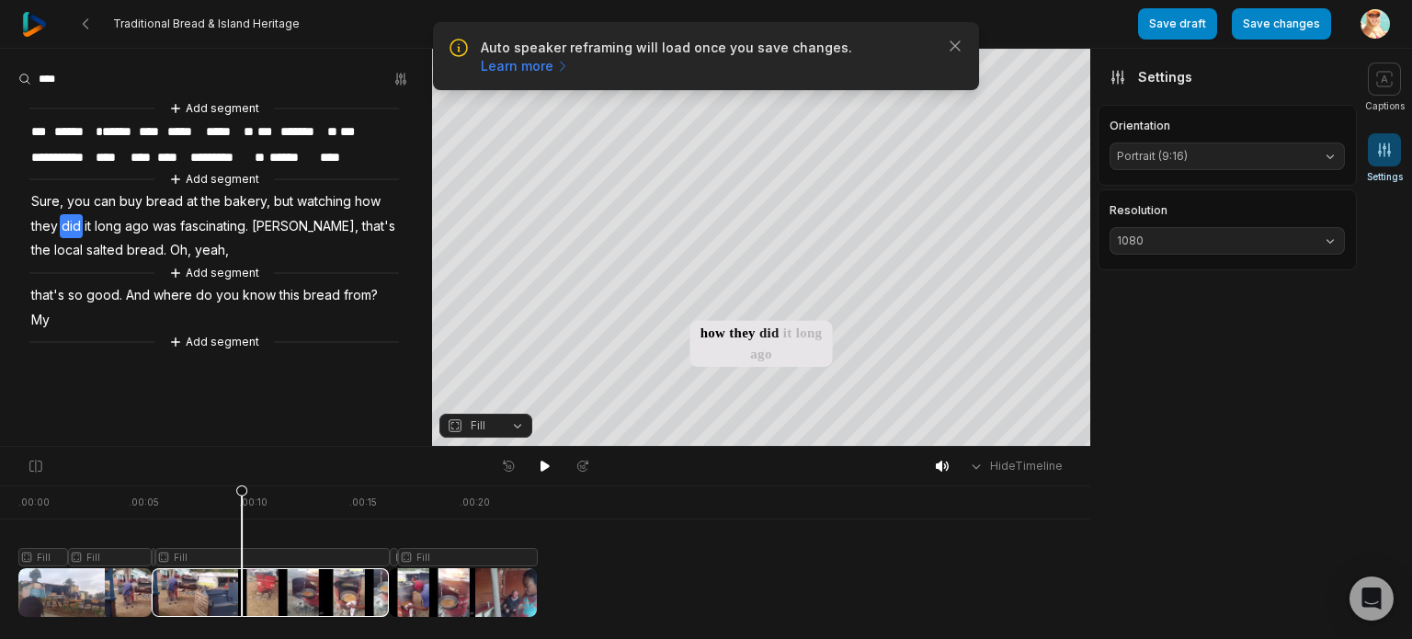
click at [1328, 151] on button "Portrait (9:16)" at bounding box center [1226, 156] width 235 height 28
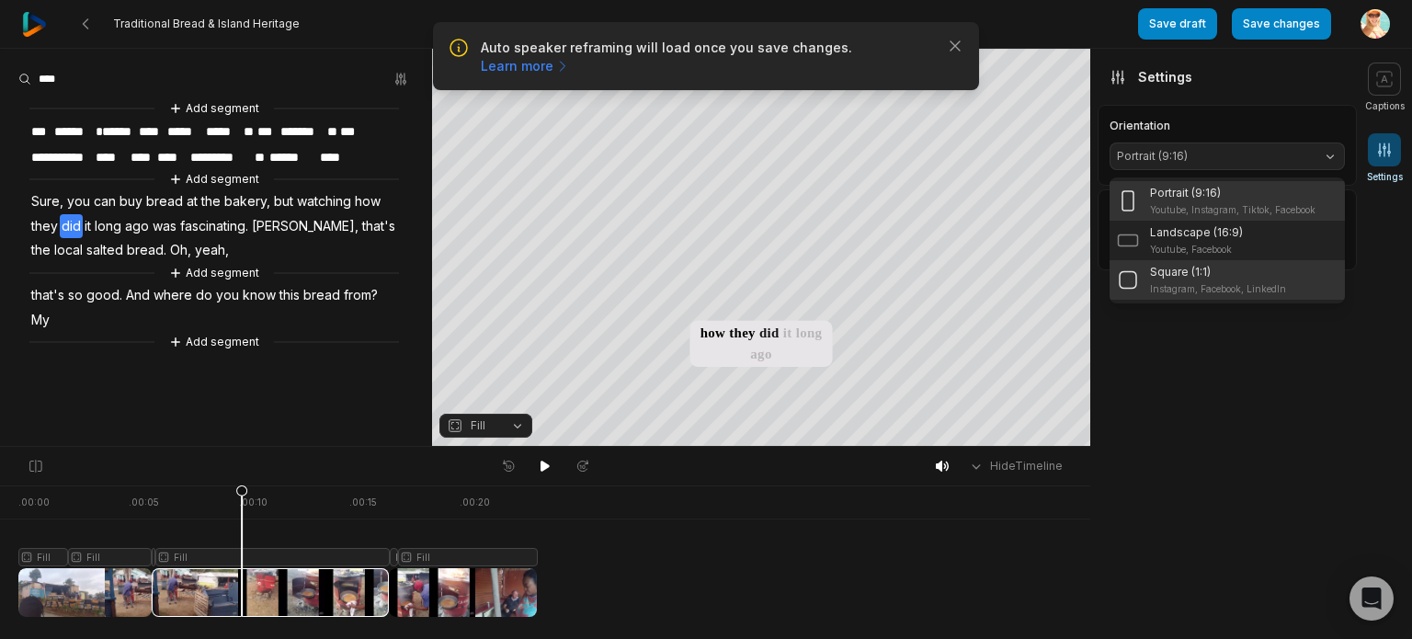
click at [1153, 269] on p "Square (1:1)" at bounding box center [1180, 272] width 61 height 17
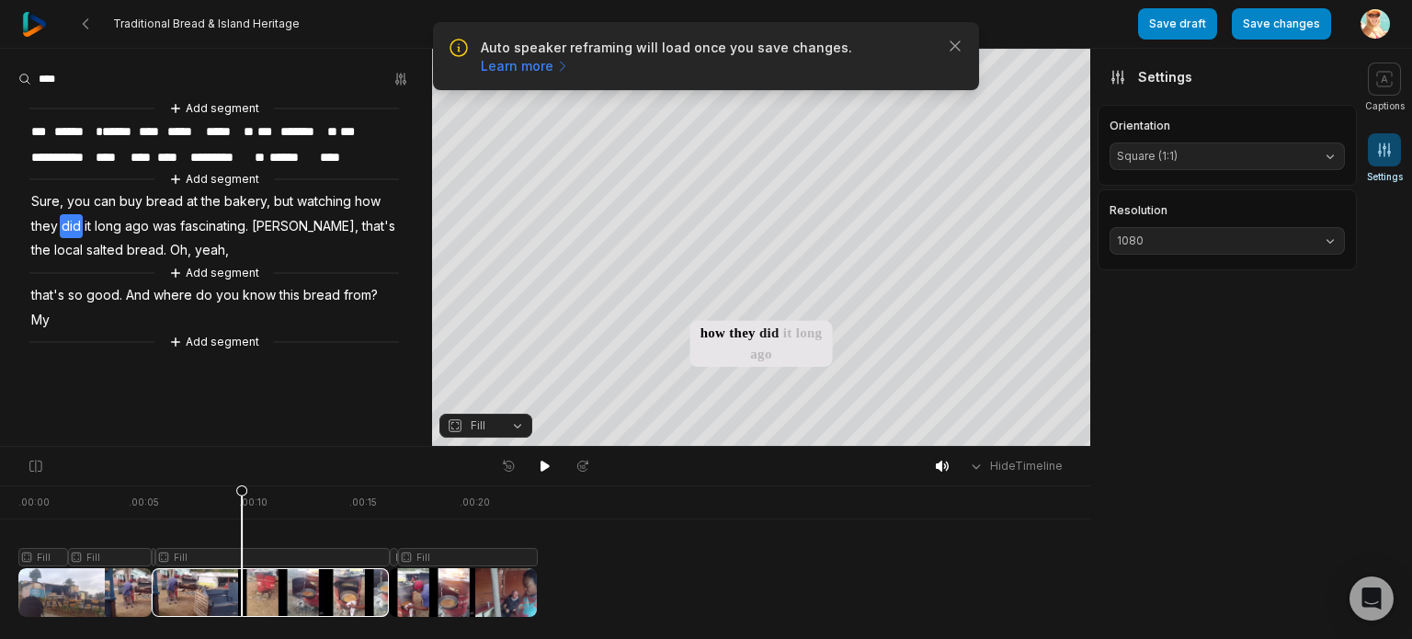
click at [1204, 157] on span "Square (1:1)" at bounding box center [1212, 156] width 191 height 17
click at [140, 497] on div at bounding box center [277, 550] width 518 height 131
drag, startPoint x: 142, startPoint y: 508, endPoint x: 402, endPoint y: 506, distance: 259.2
click at [402, 506] on icon at bounding box center [401, 555] width 11 height 140
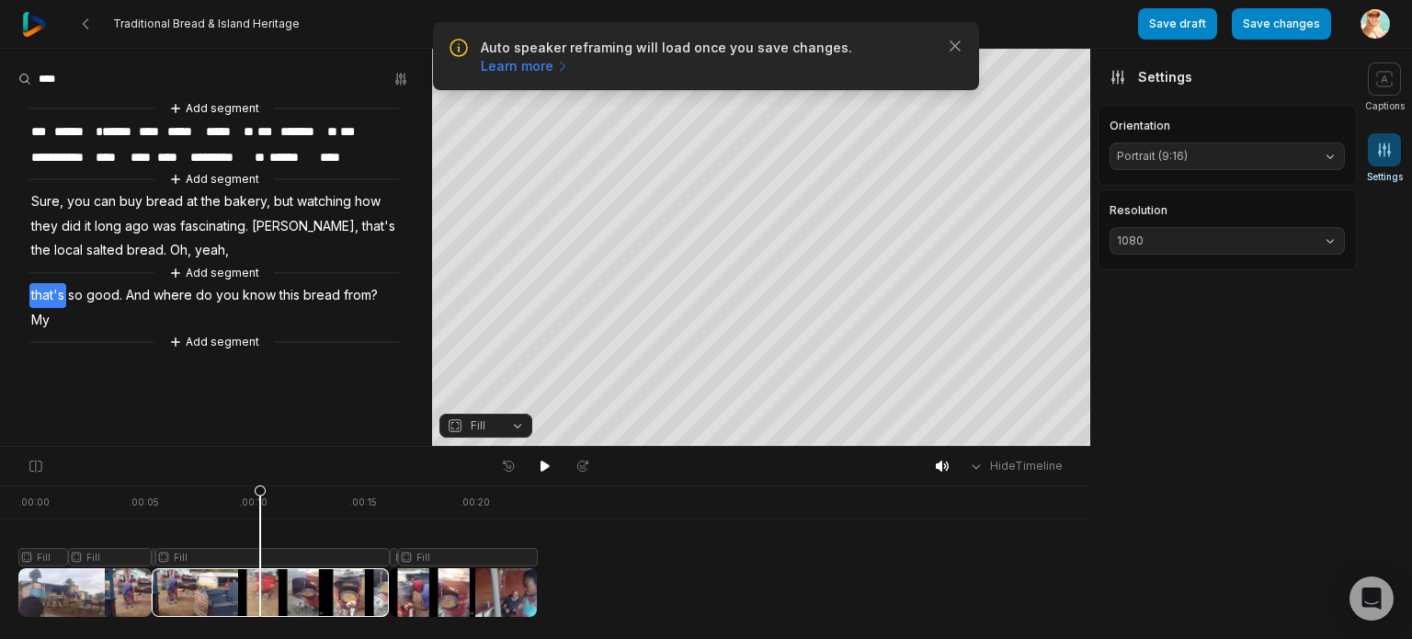
click at [260, 590] on div at bounding box center [277, 550] width 518 height 131
click at [289, 591] on div at bounding box center [277, 550] width 518 height 131
click at [229, 587] on div at bounding box center [277, 550] width 518 height 131
click at [238, 582] on div at bounding box center [277, 550] width 518 height 131
click at [215, 592] on div at bounding box center [277, 550] width 518 height 131
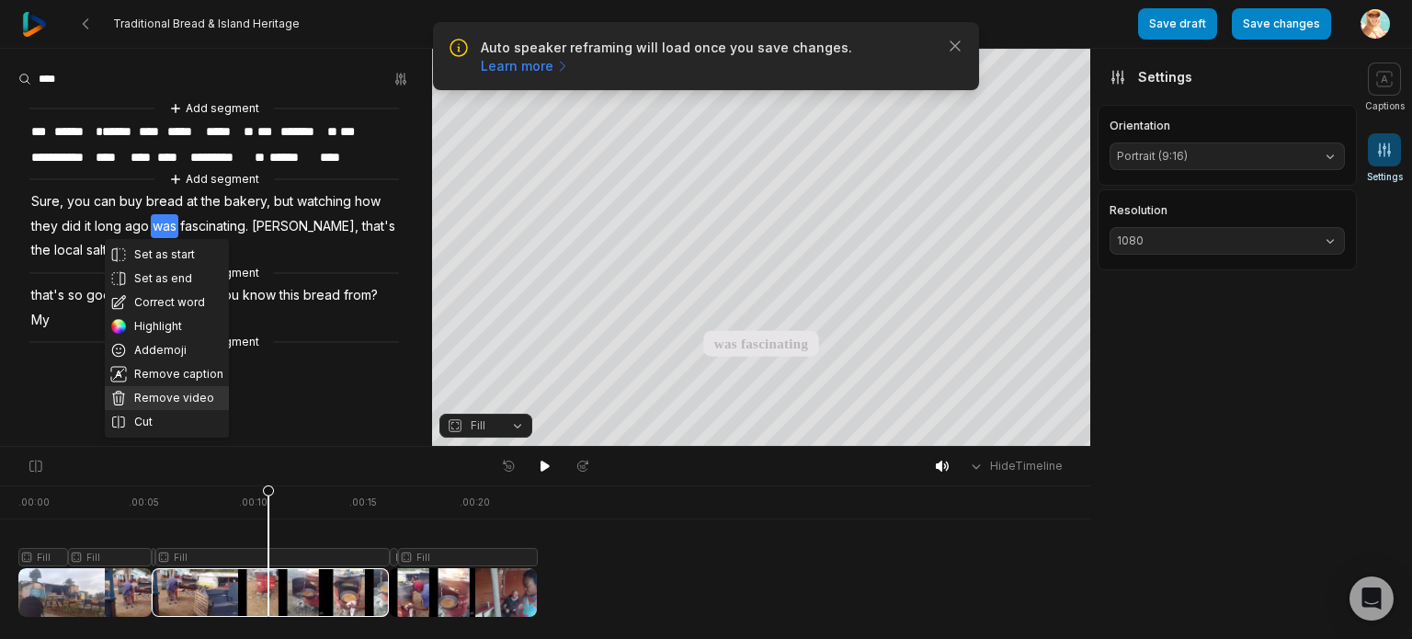
click at [186, 396] on button "Remove video" at bounding box center [167, 398] width 124 height 24
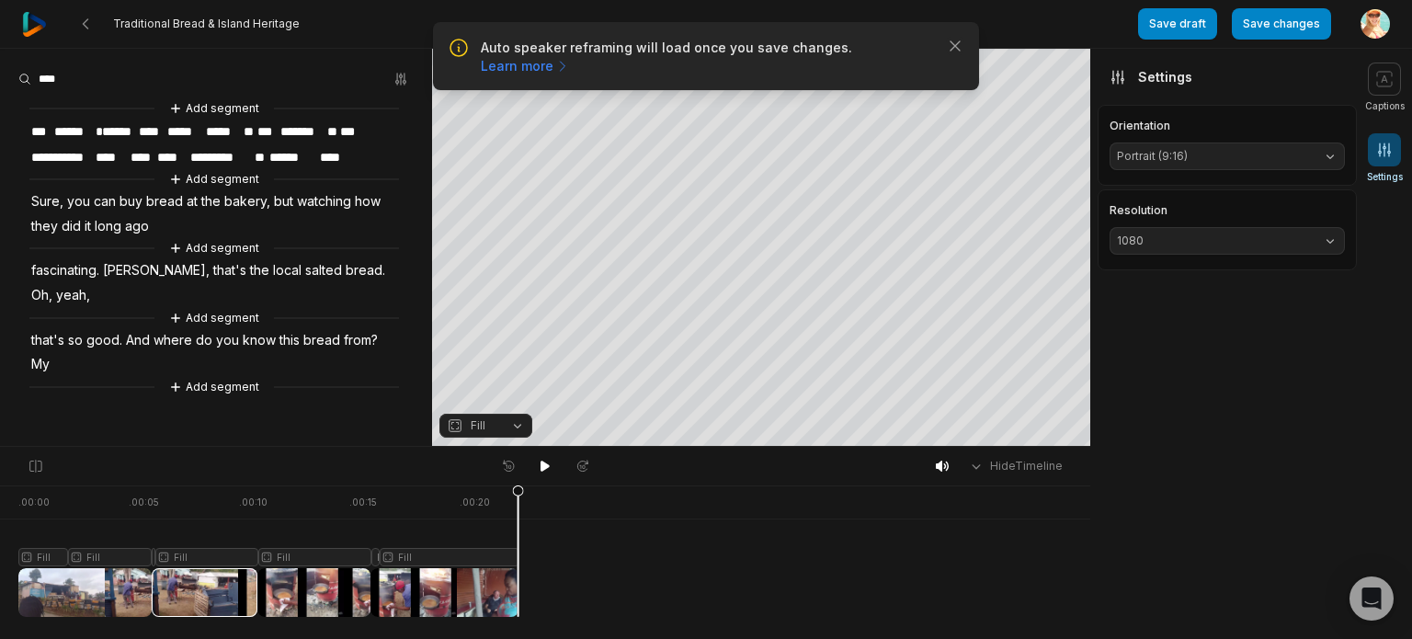
click at [165, 518] on div at bounding box center [268, 550] width 500 height 131
drag, startPoint x: 167, startPoint y: 494, endPoint x: 246, endPoint y: 506, distance: 80.0
click at [246, 506] on icon at bounding box center [246, 555] width 11 height 140
click at [211, 552] on div at bounding box center [268, 550] width 500 height 131
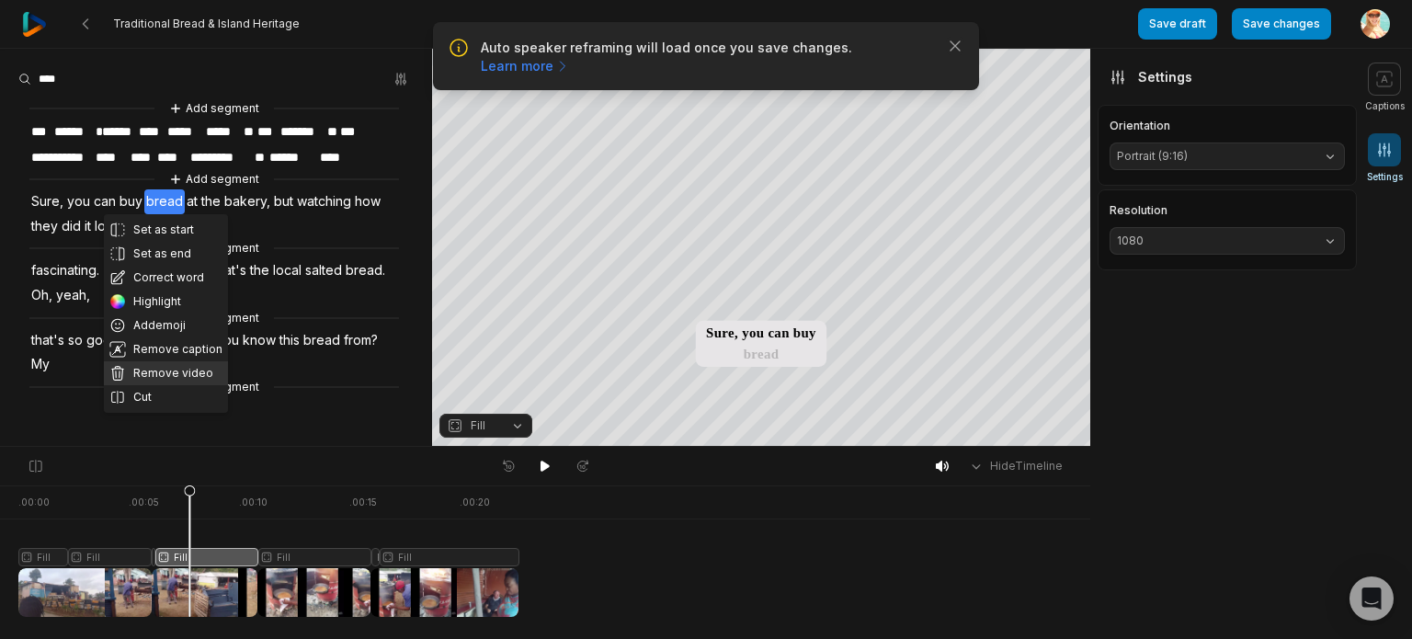
click at [171, 372] on button "Remove video" at bounding box center [166, 373] width 124 height 24
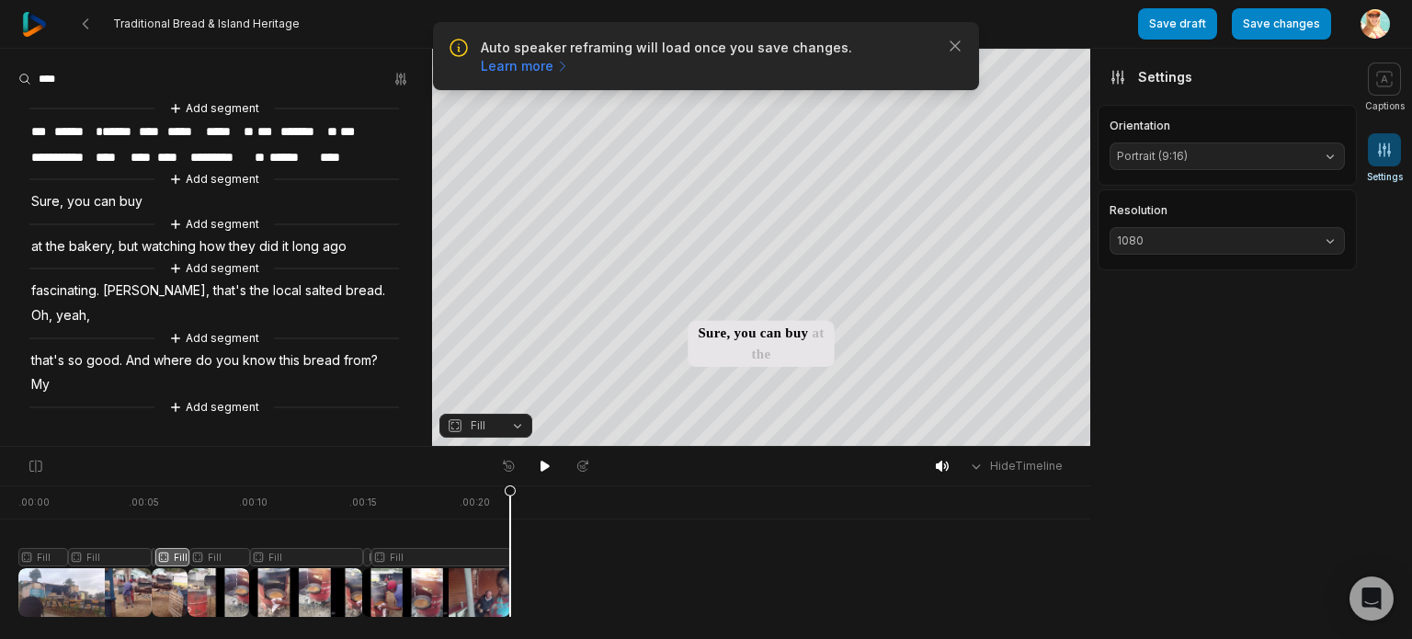
click at [169, 501] on div at bounding box center [264, 550] width 492 height 131
drag, startPoint x: 169, startPoint y: 501, endPoint x: 131, endPoint y: 504, distance: 38.7
click at [131, 504] on icon at bounding box center [130, 550] width 13 height 132
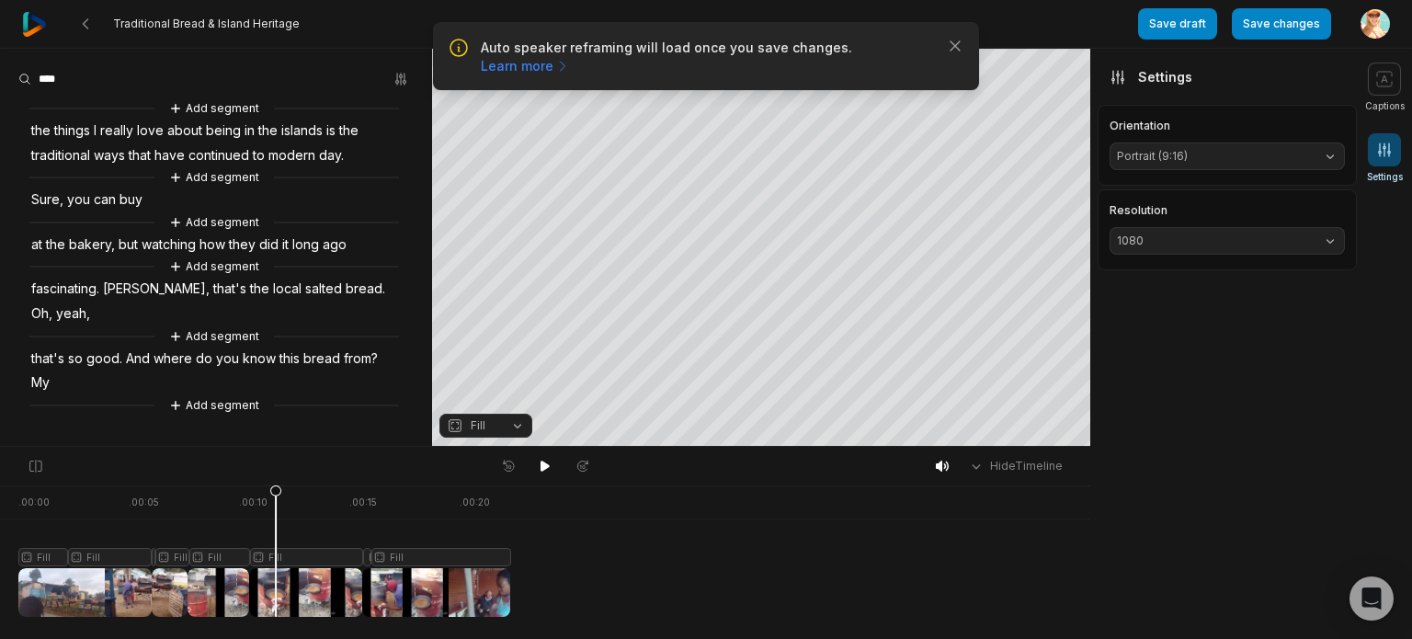
drag, startPoint x: 303, startPoint y: 493, endPoint x: 276, endPoint y: 490, distance: 27.7
click at [276, 490] on icon at bounding box center [275, 555] width 11 height 140
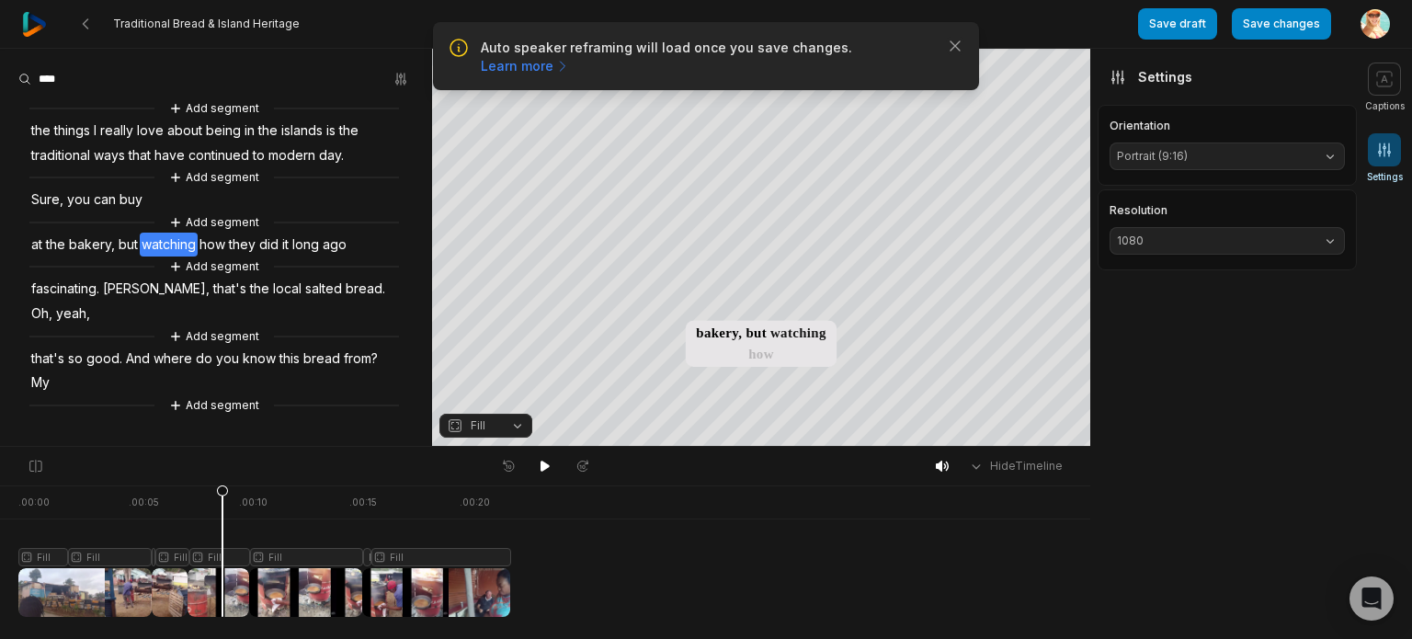
click at [222, 584] on div at bounding box center [264, 550] width 492 height 131
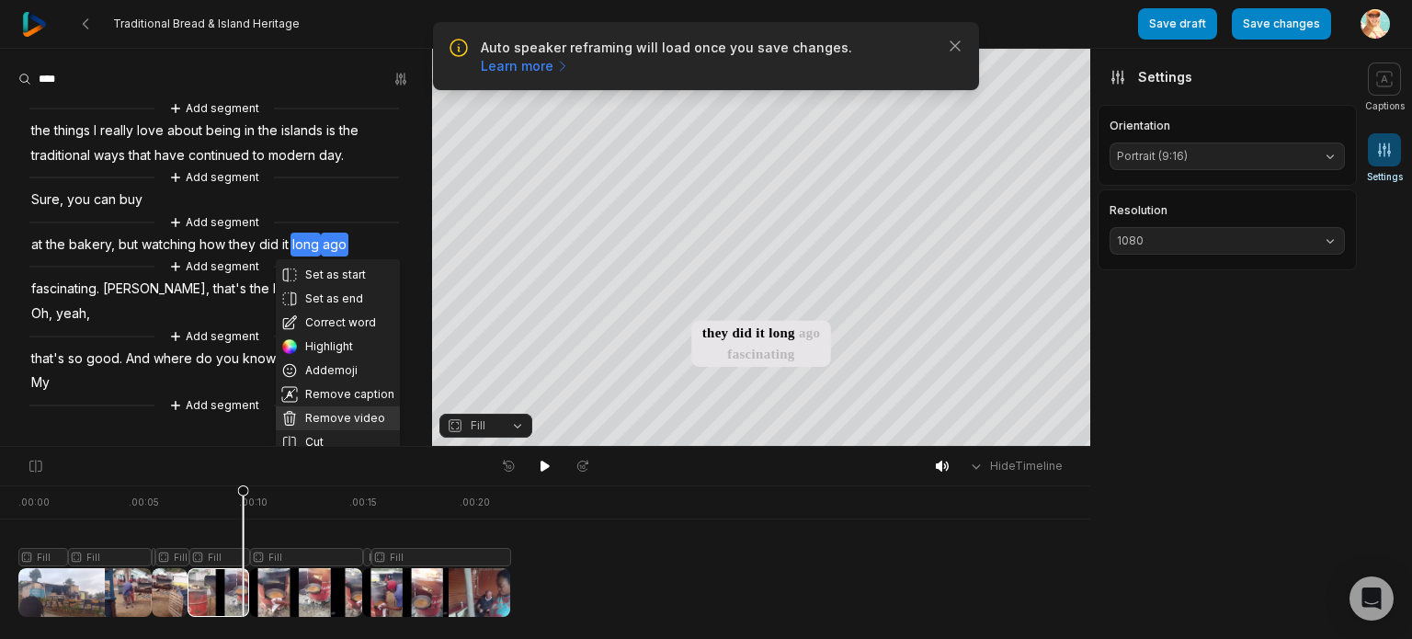
click at [336, 420] on button "Remove video" at bounding box center [338, 418] width 124 height 24
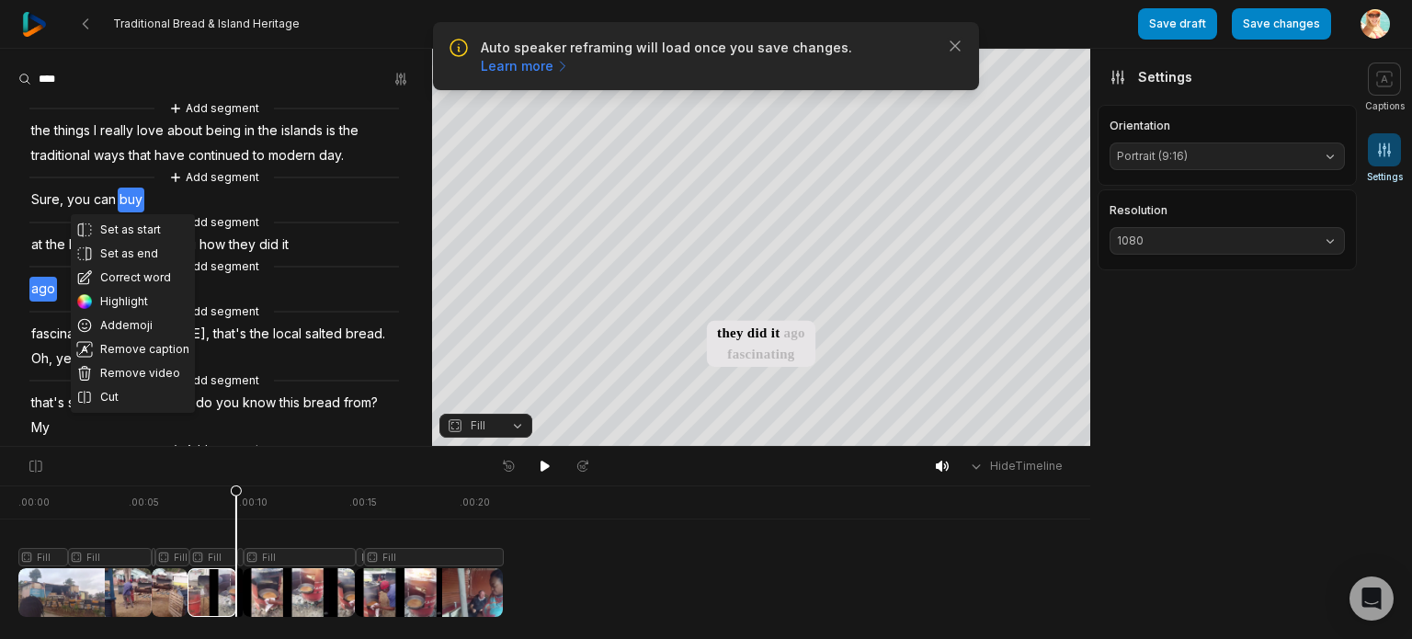
drag, startPoint x: 145, startPoint y: 202, endPoint x: 112, endPoint y: 374, distance: 175.0
click at [112, 374] on button "Remove video" at bounding box center [133, 373] width 124 height 24
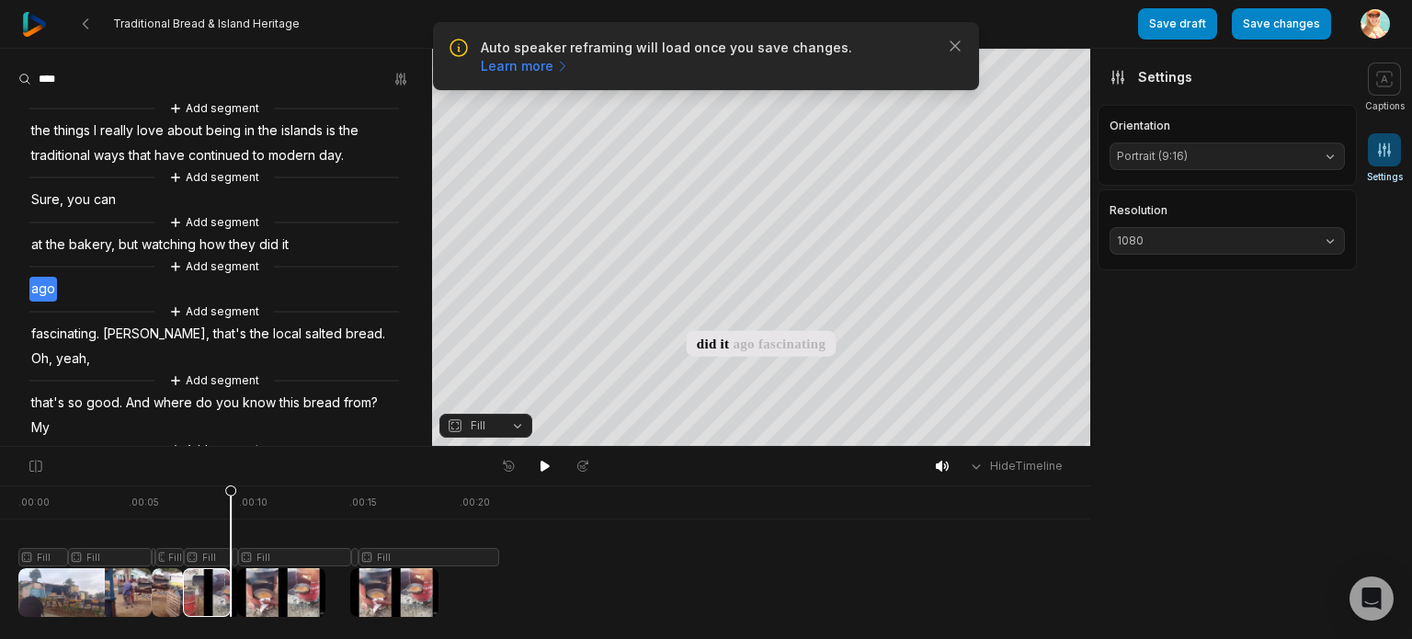
click at [183, 490] on div at bounding box center [257, 550] width 479 height 131
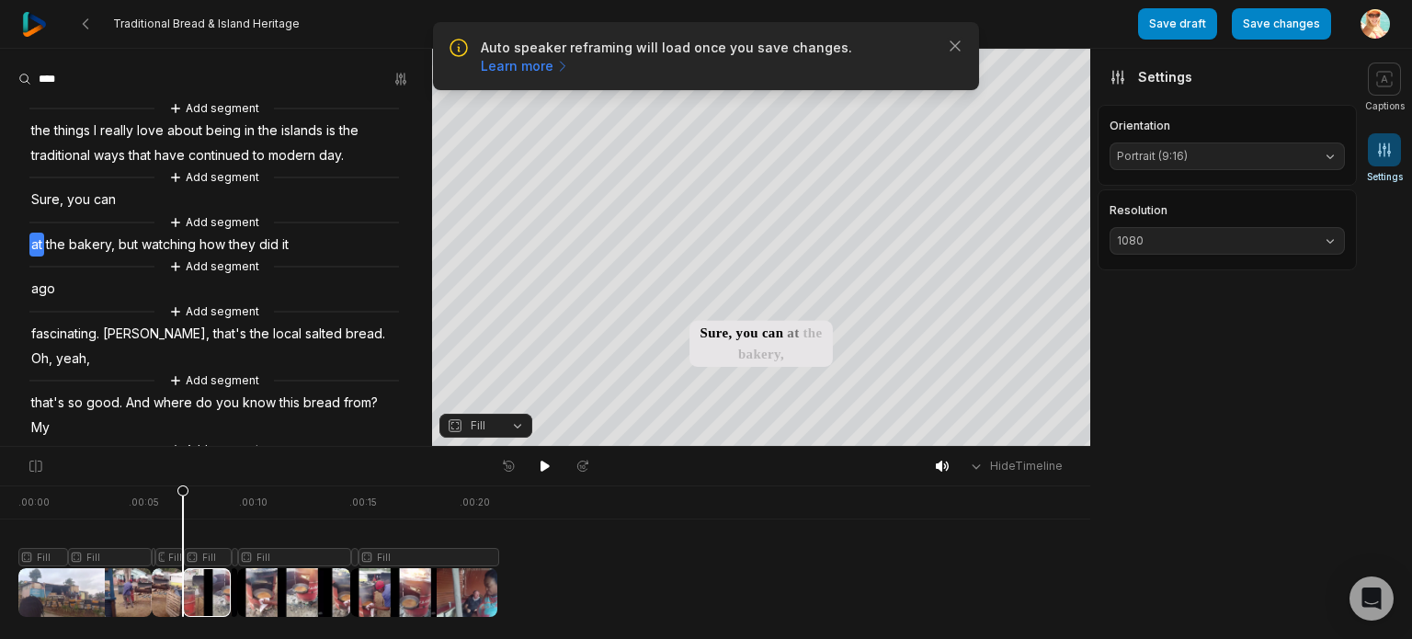
drag, startPoint x: 282, startPoint y: 199, endPoint x: 156, endPoint y: 203, distance: 126.0
click at [156, 203] on div "Add segment the things I really love about being in the islands is the traditio…" at bounding box center [216, 278] width 432 height 361
click at [118, 201] on div "Add segment the things I really love about being in the islands is the traditio…" at bounding box center [216, 278] width 432 height 361
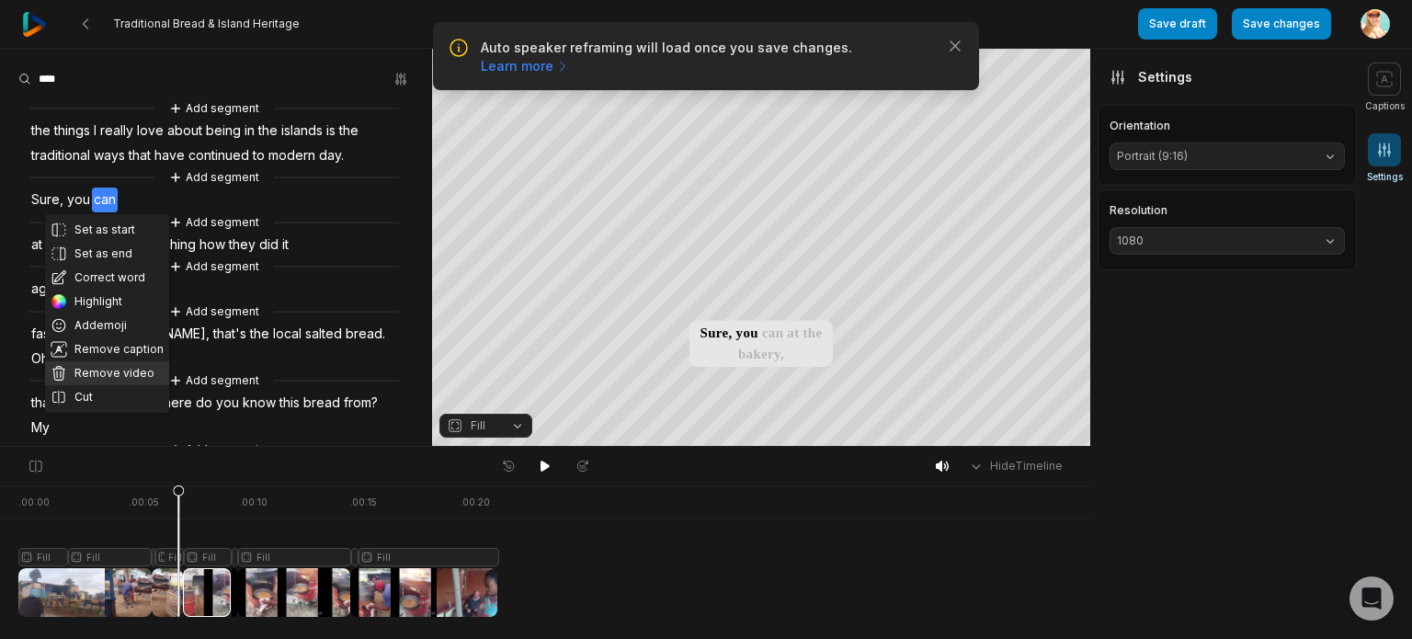
click at [111, 373] on button "Remove video" at bounding box center [107, 373] width 124 height 24
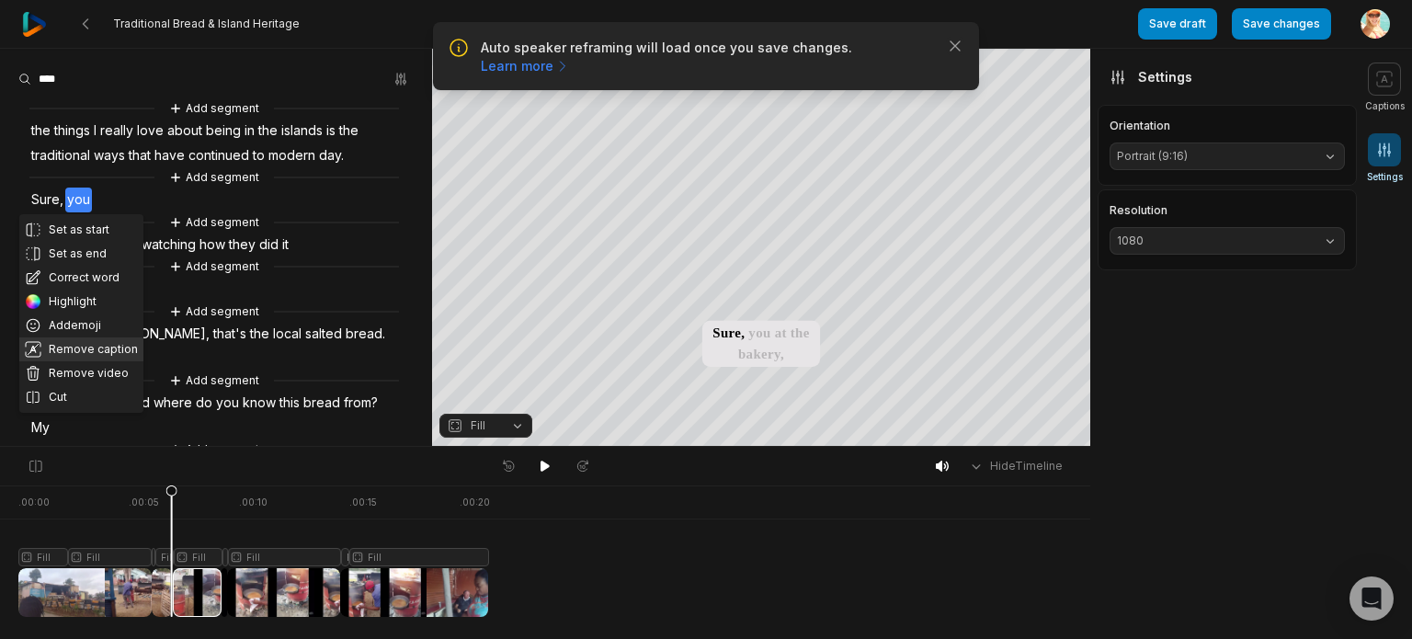
click at [96, 344] on button "Remove caption" at bounding box center [81, 349] width 124 height 24
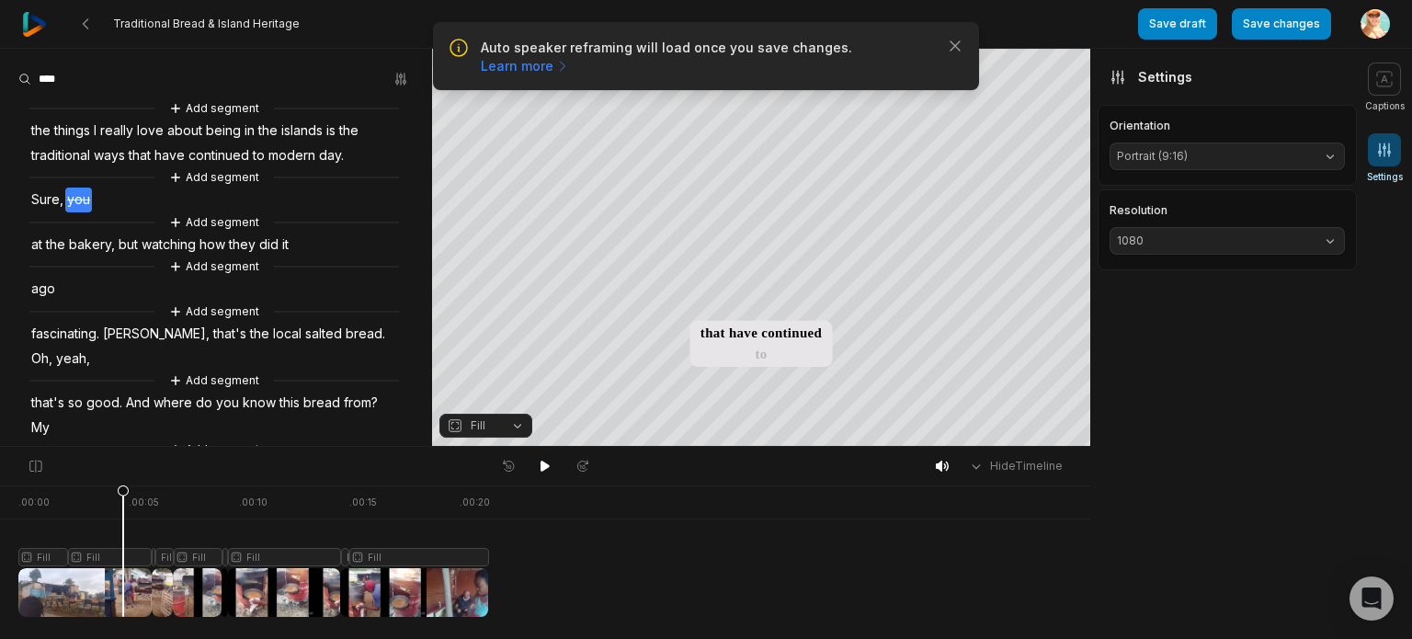
click at [123, 514] on div at bounding box center [253, 550] width 470 height 131
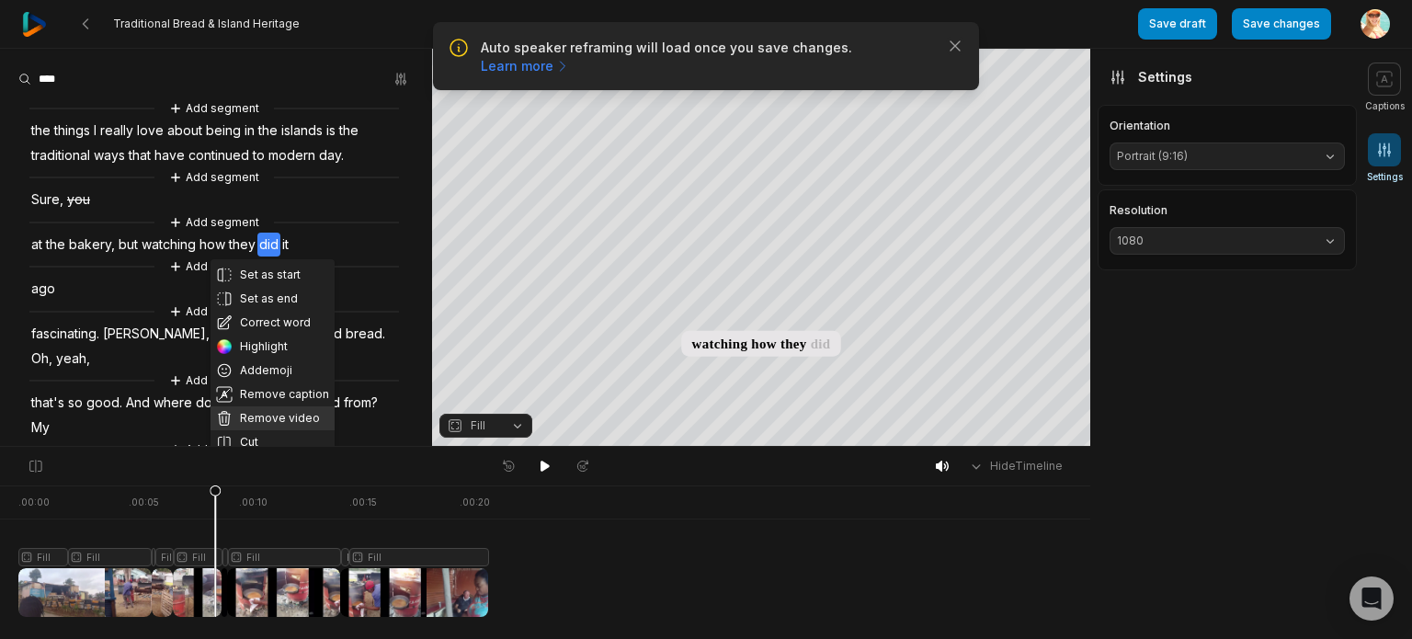
click at [270, 416] on button "Remove video" at bounding box center [272, 418] width 124 height 24
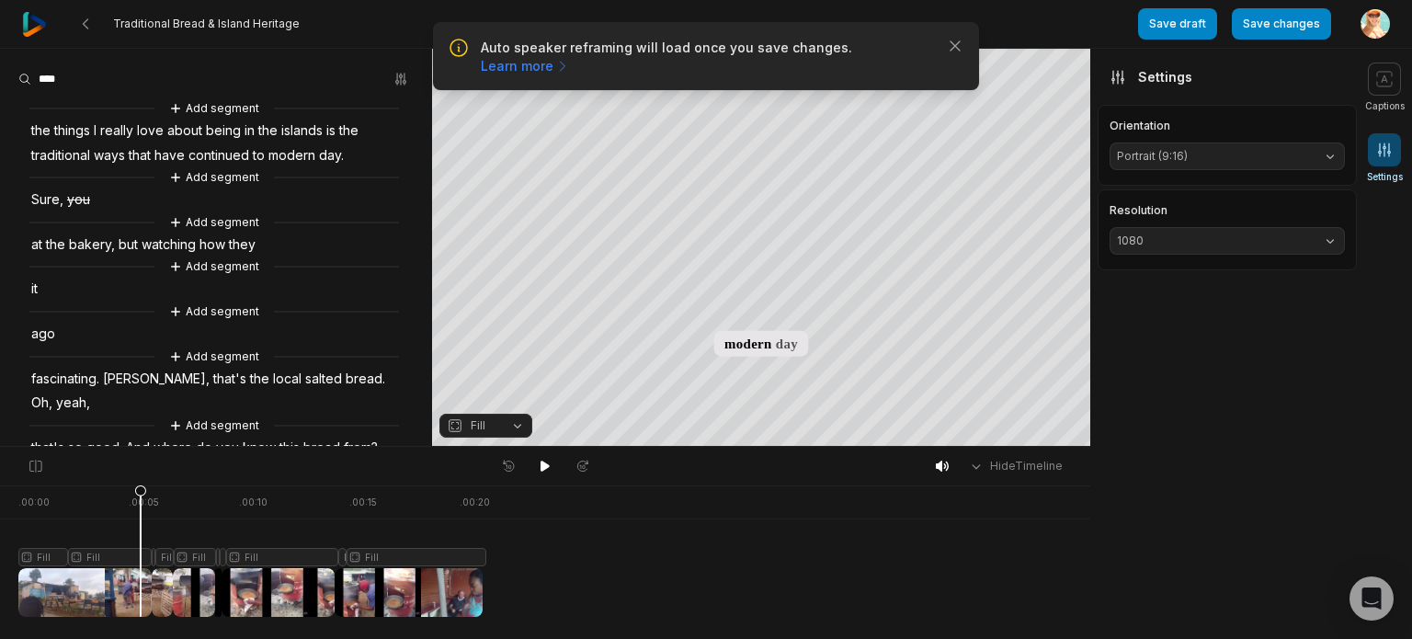
click at [141, 521] on div at bounding box center [250, 550] width 464 height 131
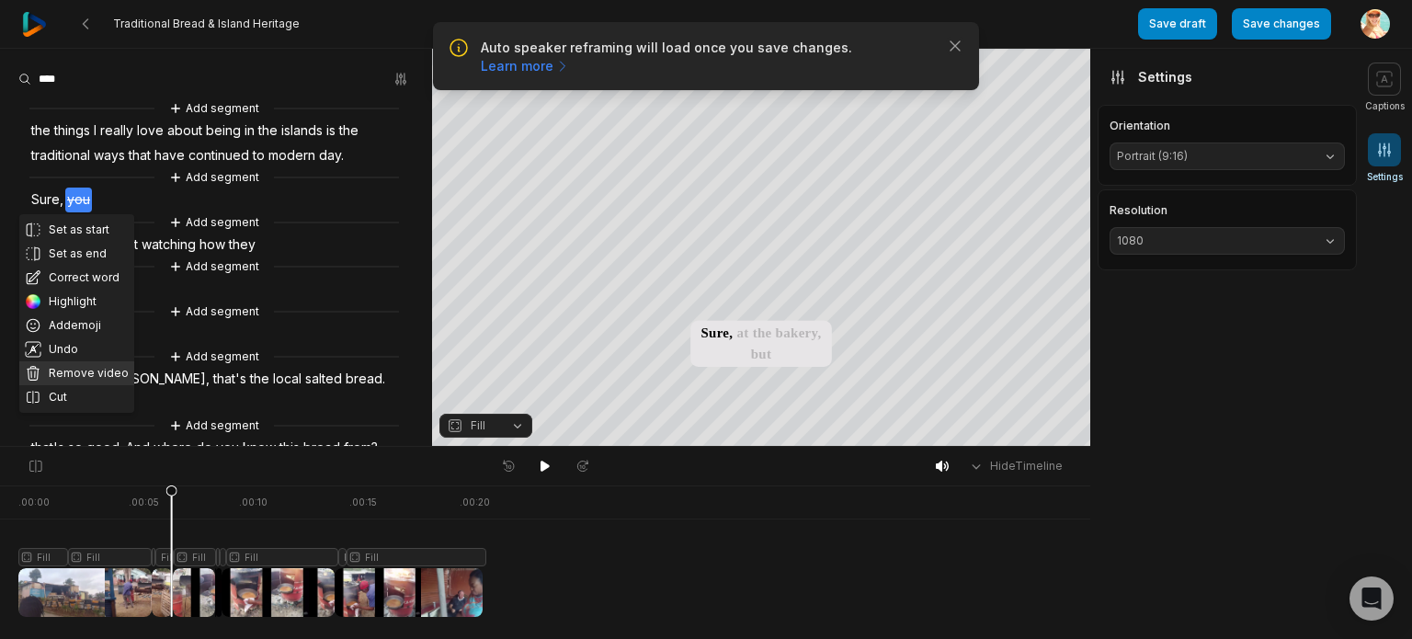
click at [85, 370] on button "Remove video" at bounding box center [76, 373] width 115 height 24
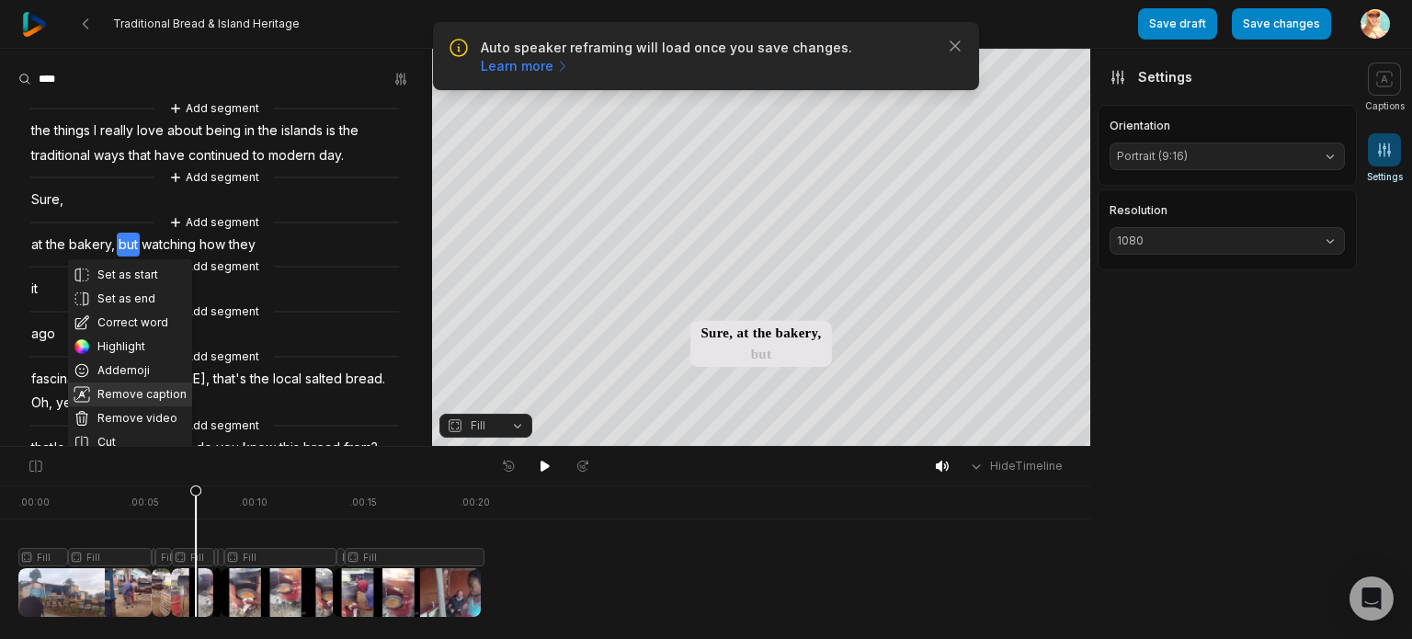
click at [131, 395] on button "Remove caption" at bounding box center [130, 394] width 124 height 24
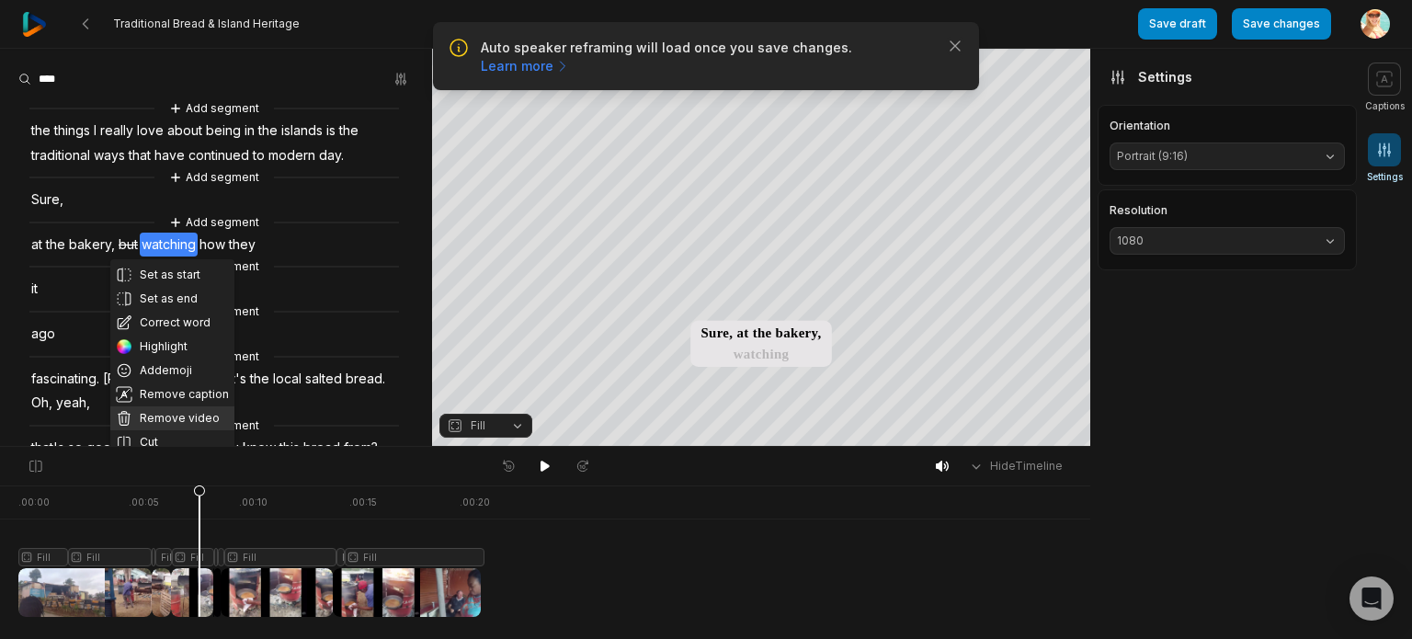
click at [185, 415] on button "Remove video" at bounding box center [172, 418] width 124 height 24
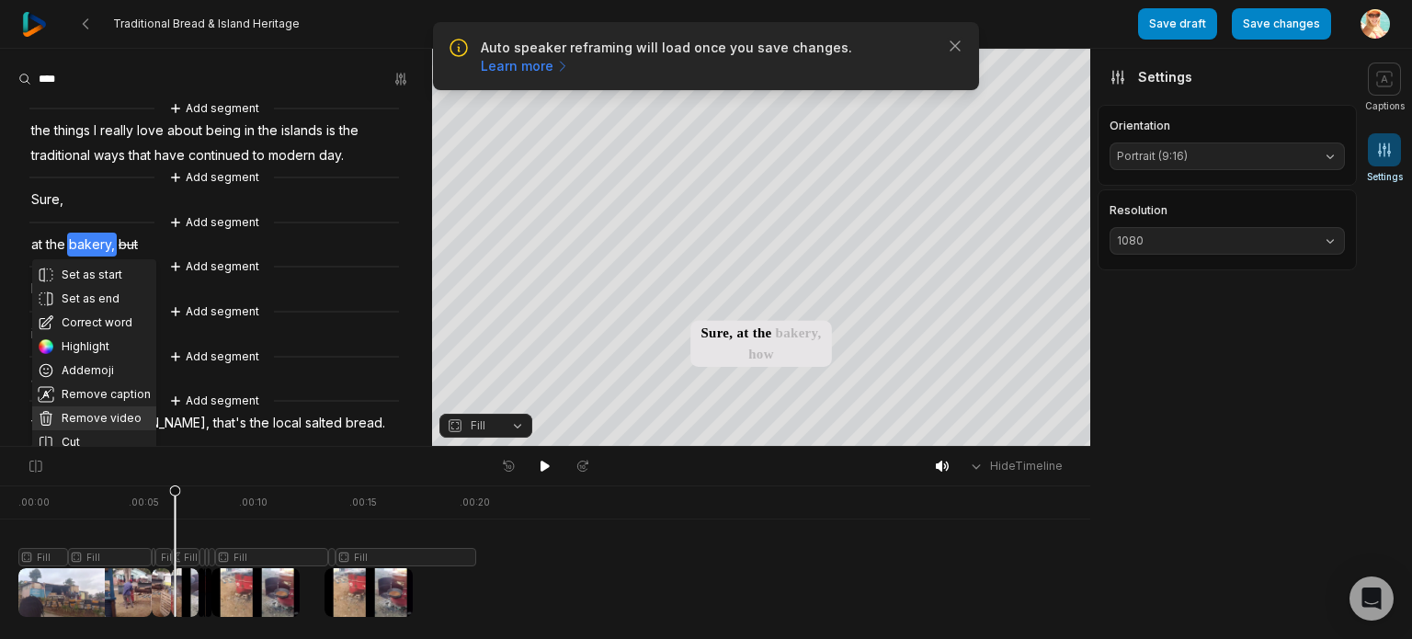
click at [97, 422] on button "Remove video" at bounding box center [94, 418] width 124 height 24
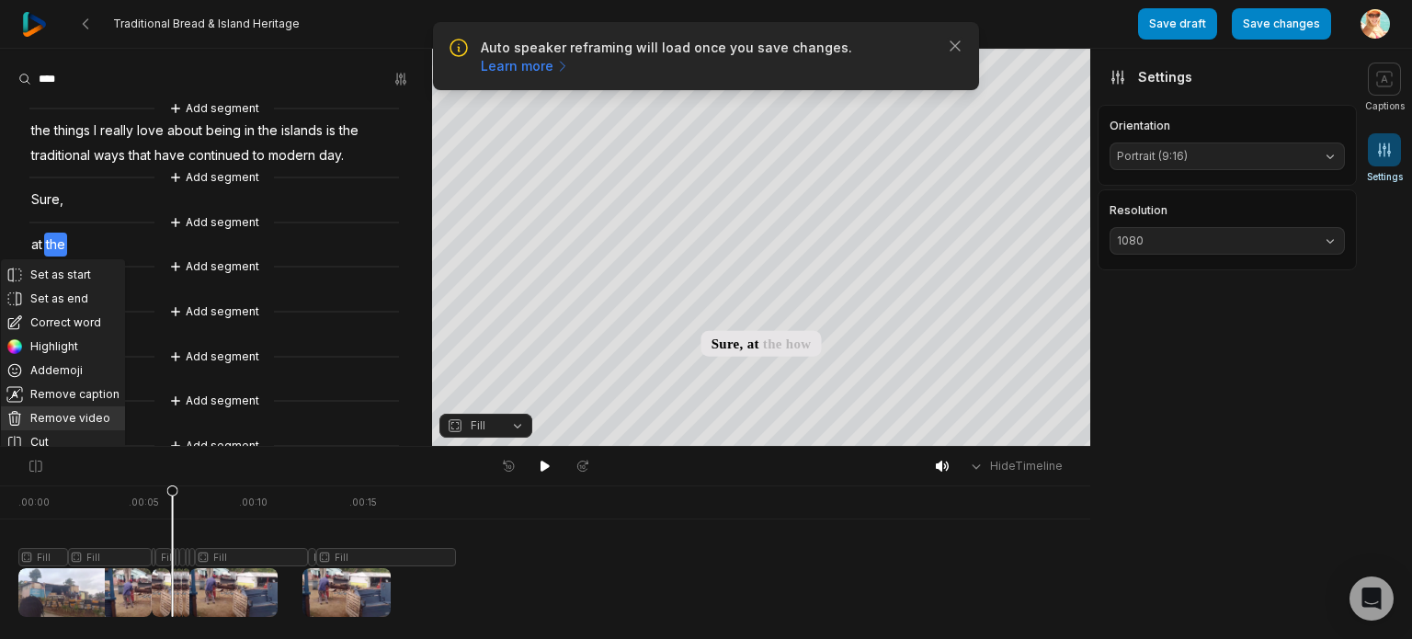
click at [55, 419] on button "Remove video" at bounding box center [63, 418] width 124 height 24
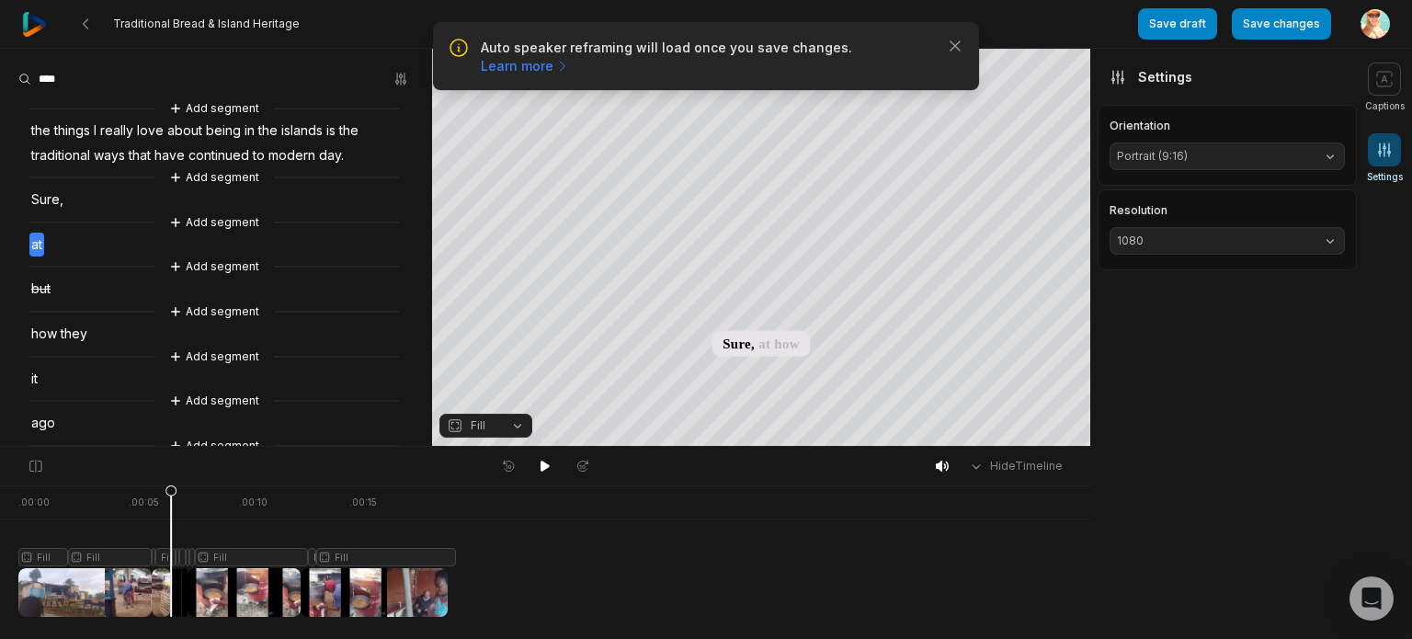
drag, startPoint x: 52, startPoint y: 253, endPoint x: 35, endPoint y: 246, distance: 18.6
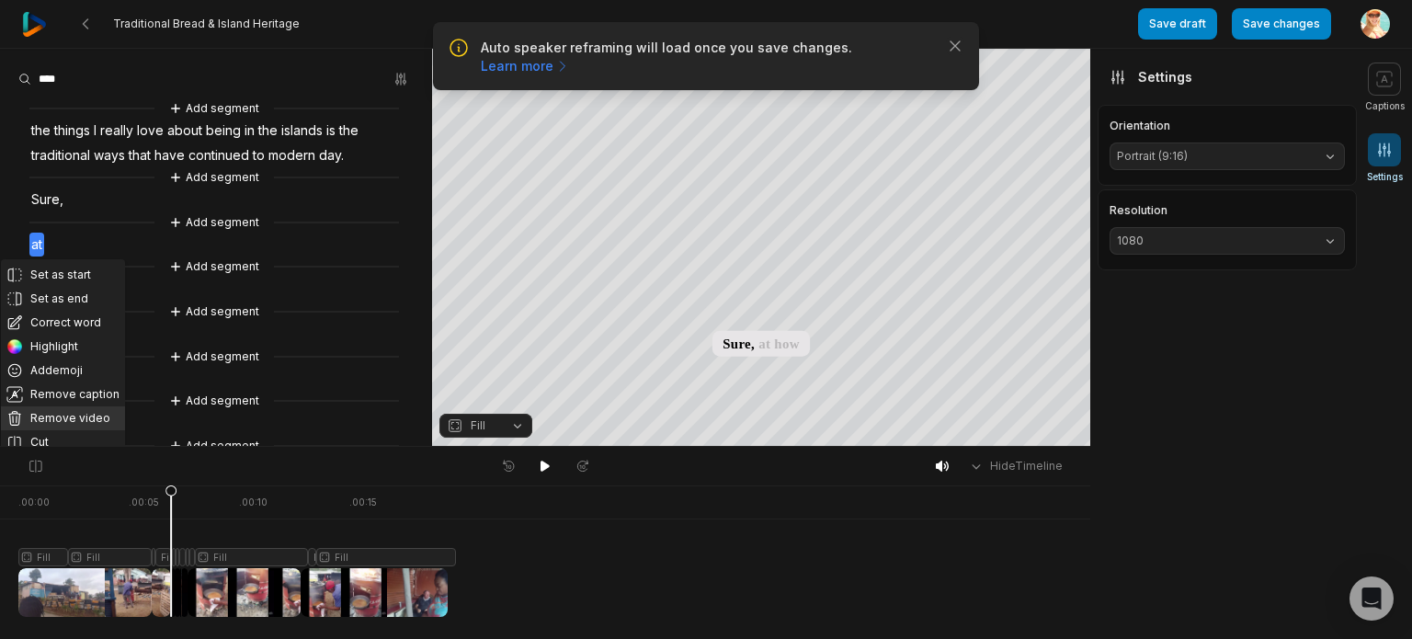
click at [56, 413] on button "Remove video" at bounding box center [63, 418] width 124 height 24
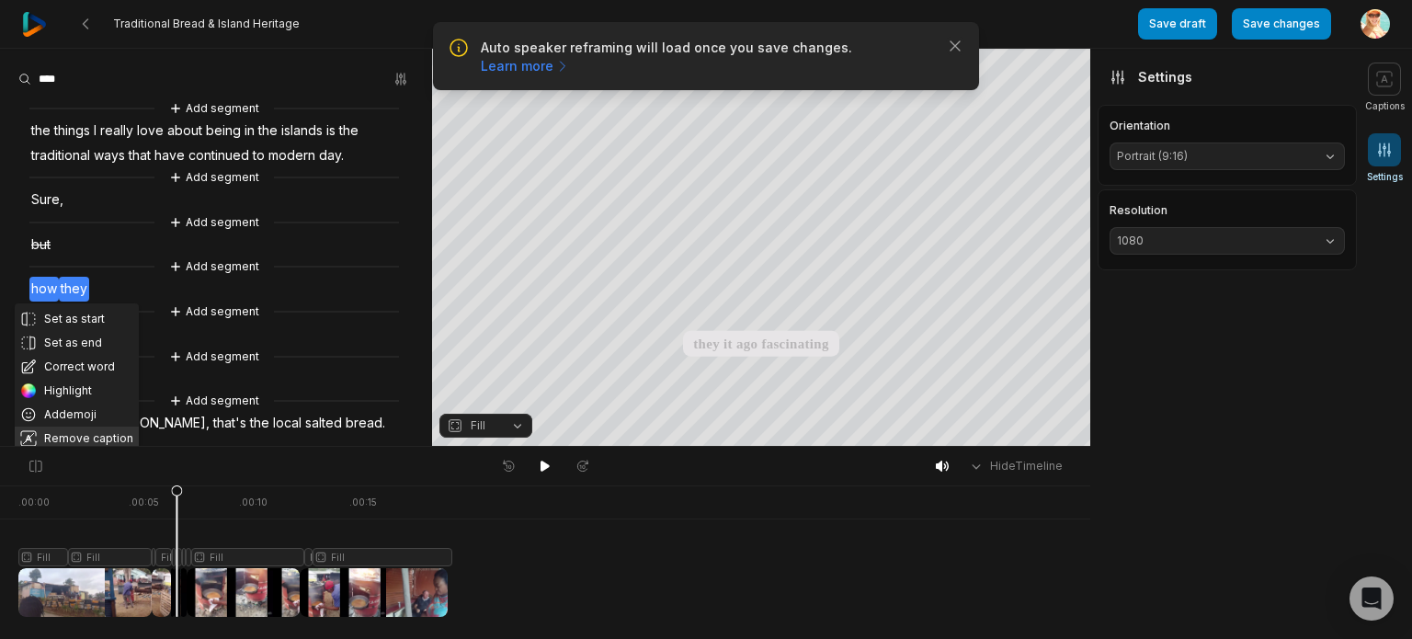
click at [79, 439] on button "Remove caption" at bounding box center [77, 439] width 124 height 24
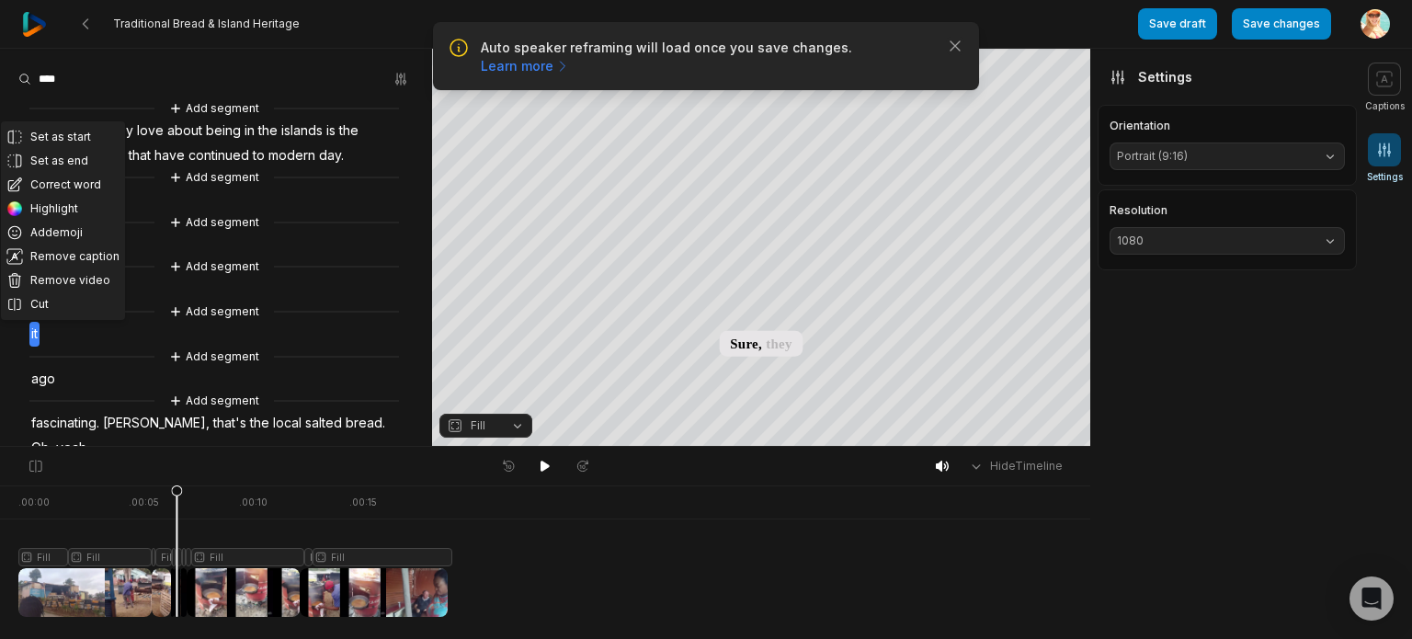
drag, startPoint x: 49, startPoint y: 334, endPoint x: 39, endPoint y: 341, distance: 12.5
click at [73, 280] on button "Remove video" at bounding box center [63, 280] width 124 height 24
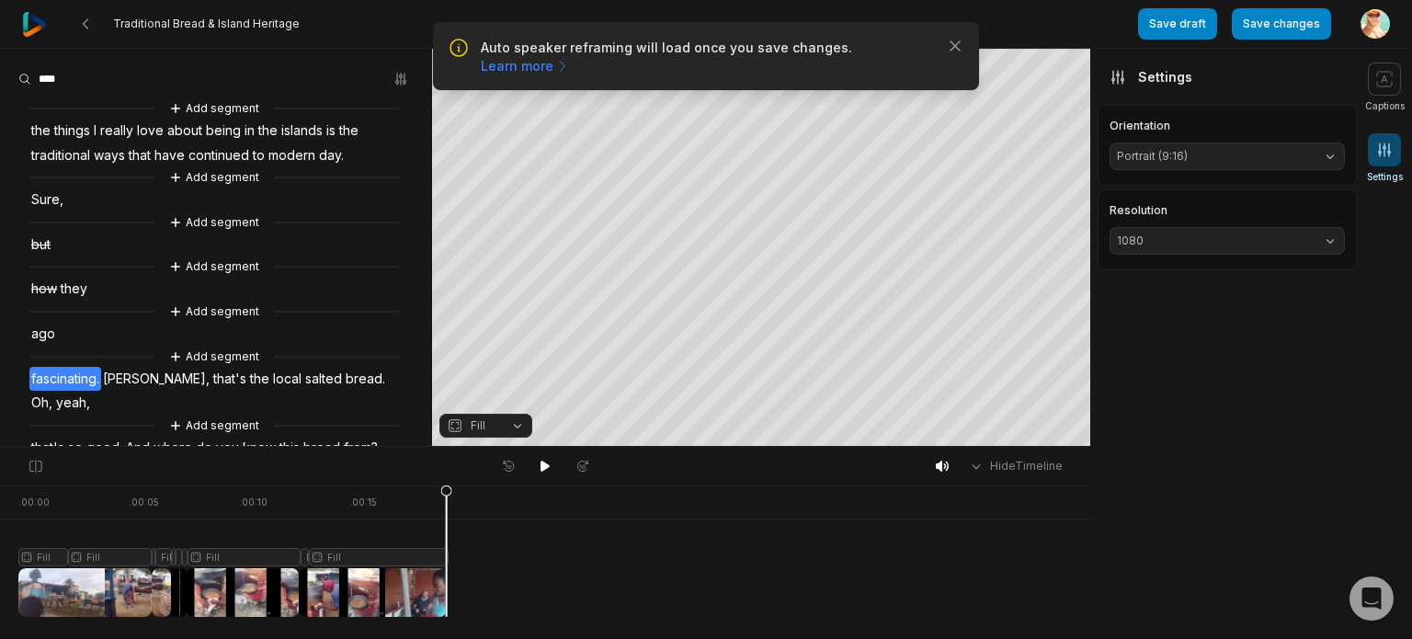
click at [57, 379] on span "fascinating." at bounding box center [65, 379] width 72 height 25
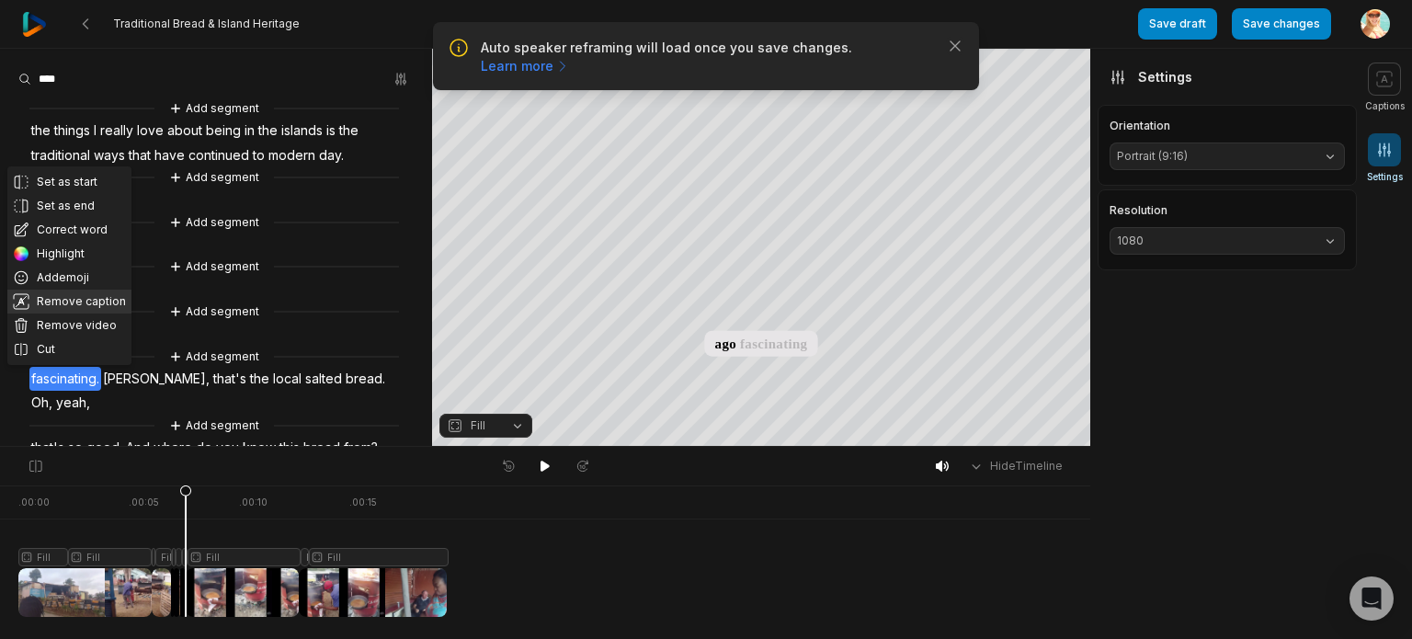
click at [77, 302] on button "Remove caption" at bounding box center [69, 302] width 124 height 24
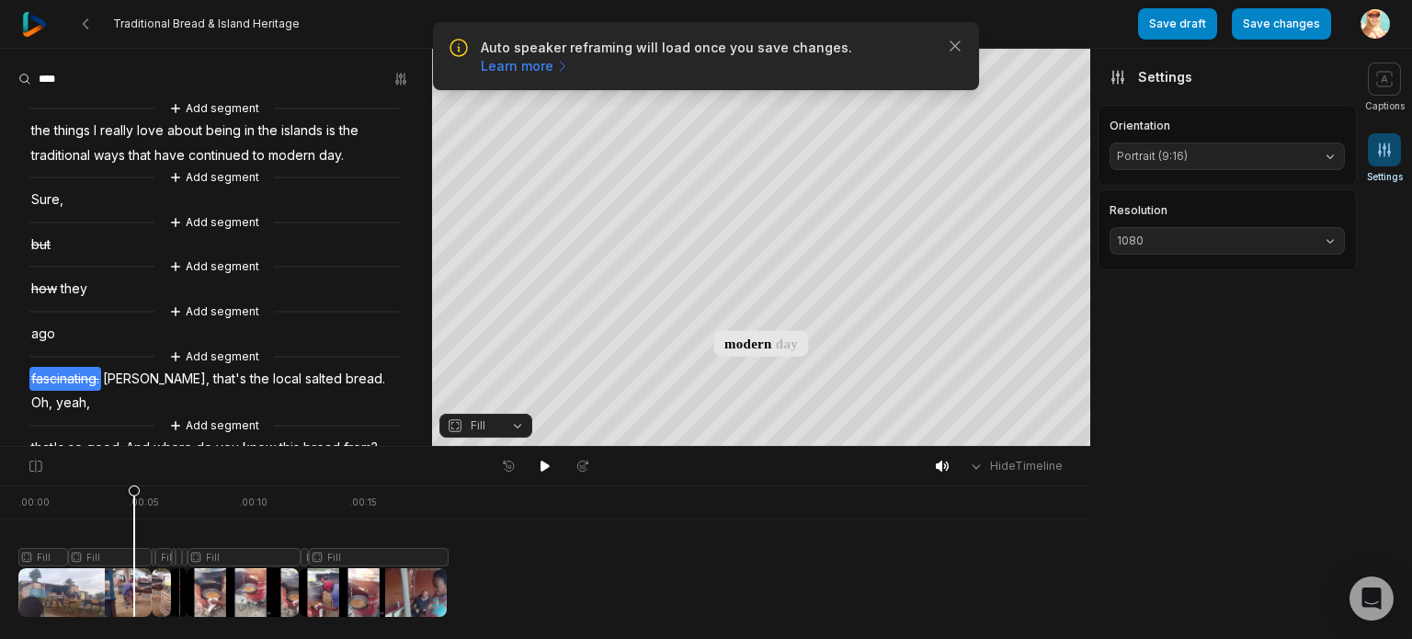
click at [134, 489] on div at bounding box center [232, 550] width 428 height 131
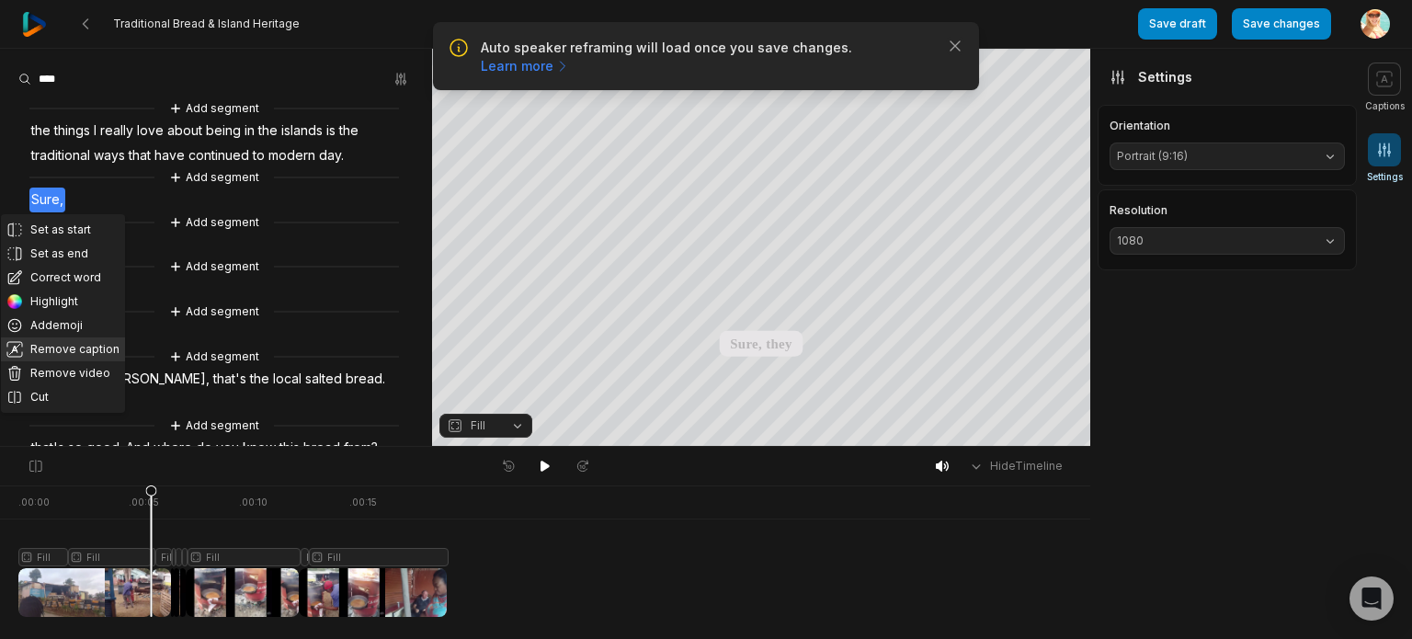
click at [62, 352] on button "Remove caption" at bounding box center [63, 349] width 124 height 24
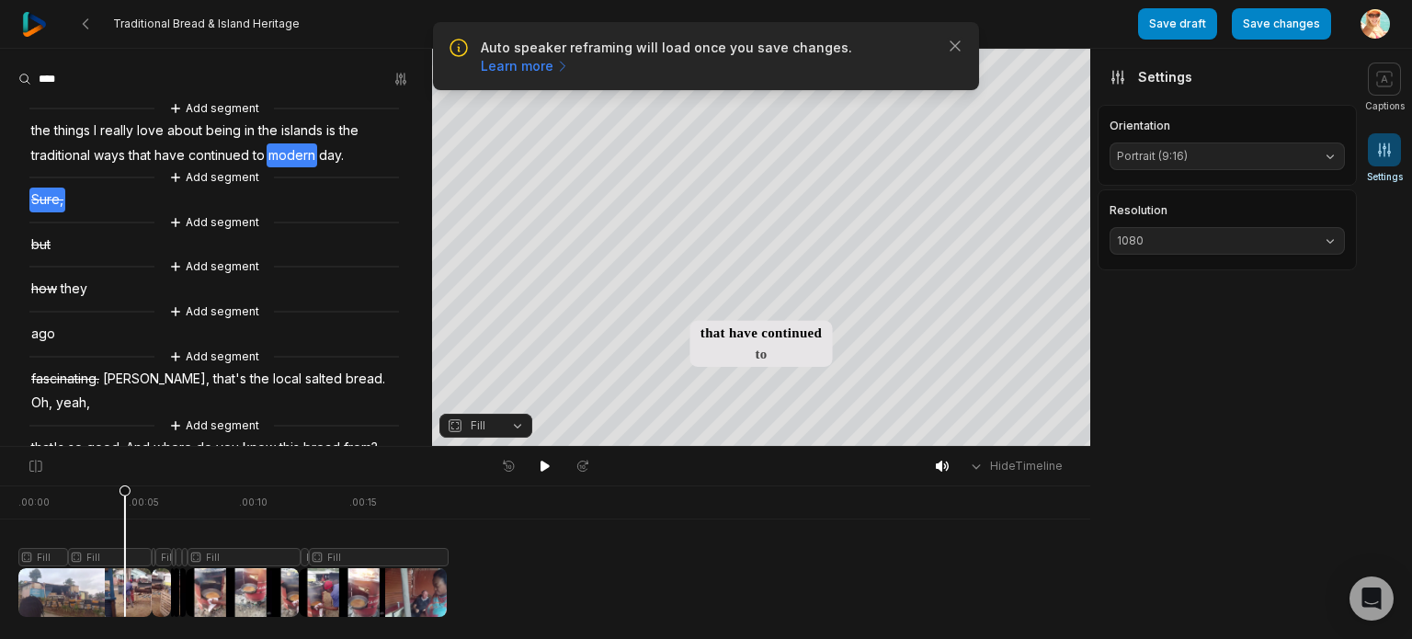
drag, startPoint x: 149, startPoint y: 494, endPoint x: 125, endPoint y: 495, distance: 23.9
click at [125, 495] on icon at bounding box center [124, 555] width 11 height 140
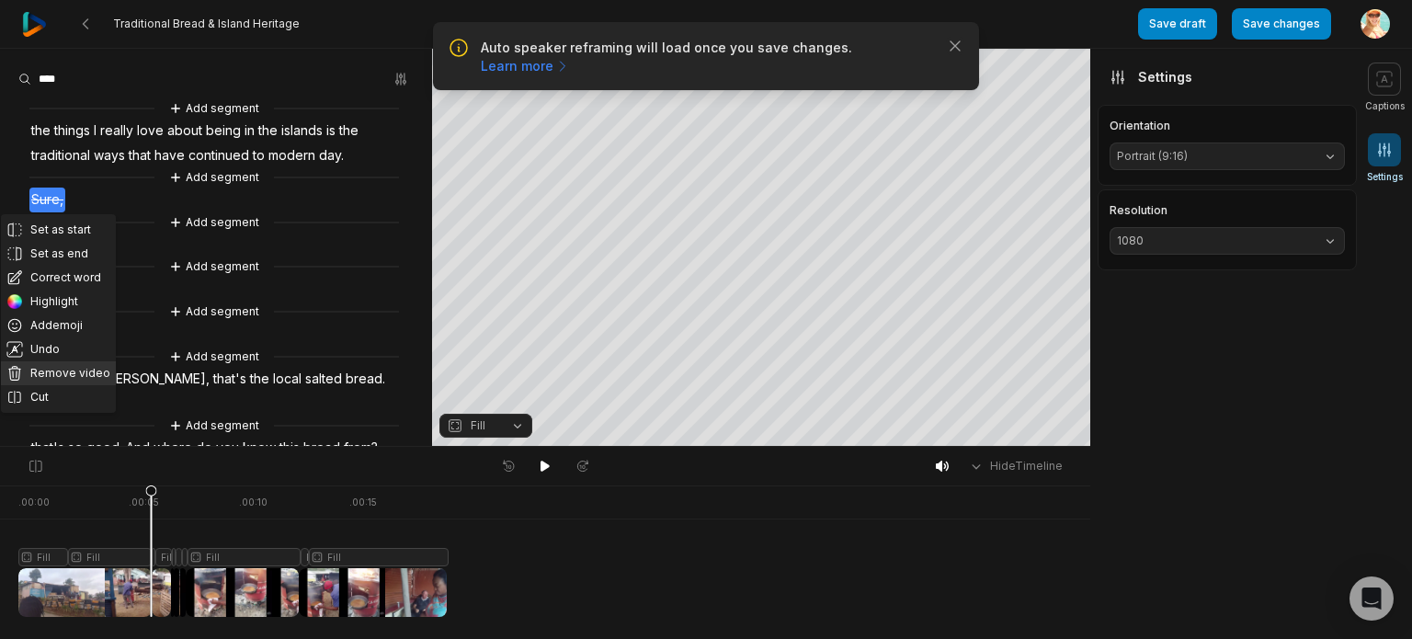
click at [72, 380] on button "Remove video" at bounding box center [58, 373] width 115 height 24
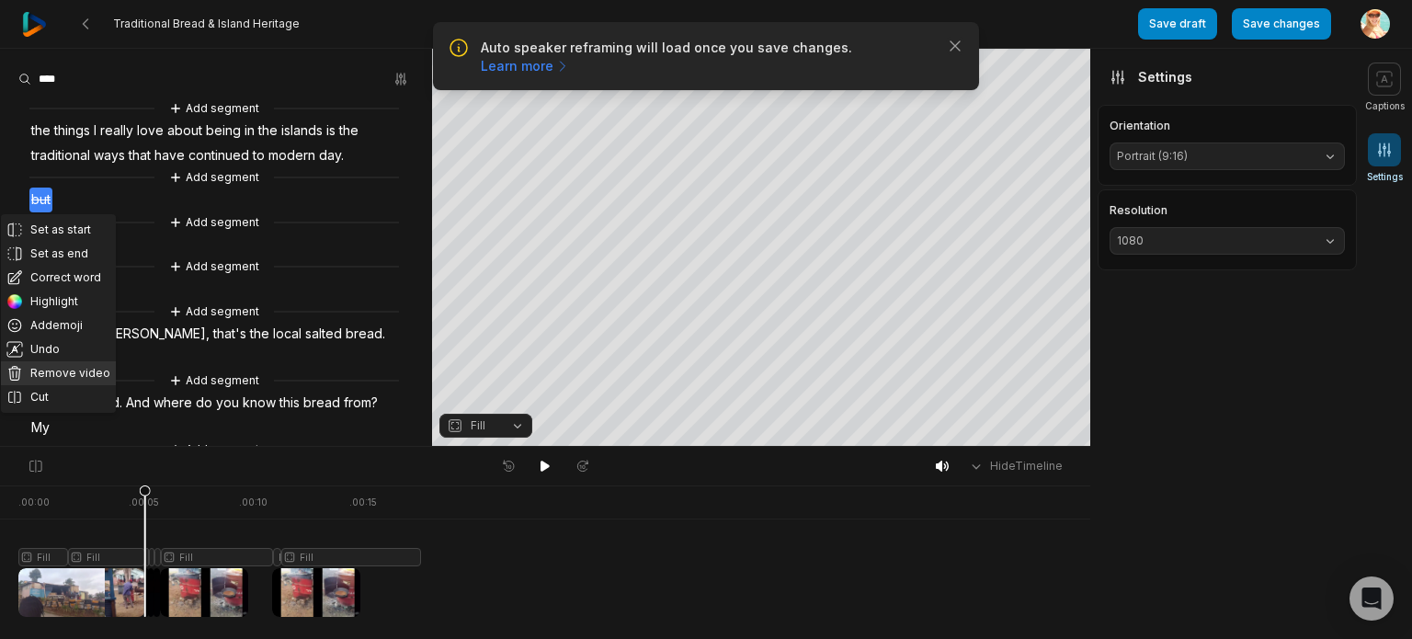
click at [54, 369] on button "Remove video" at bounding box center [58, 373] width 115 height 24
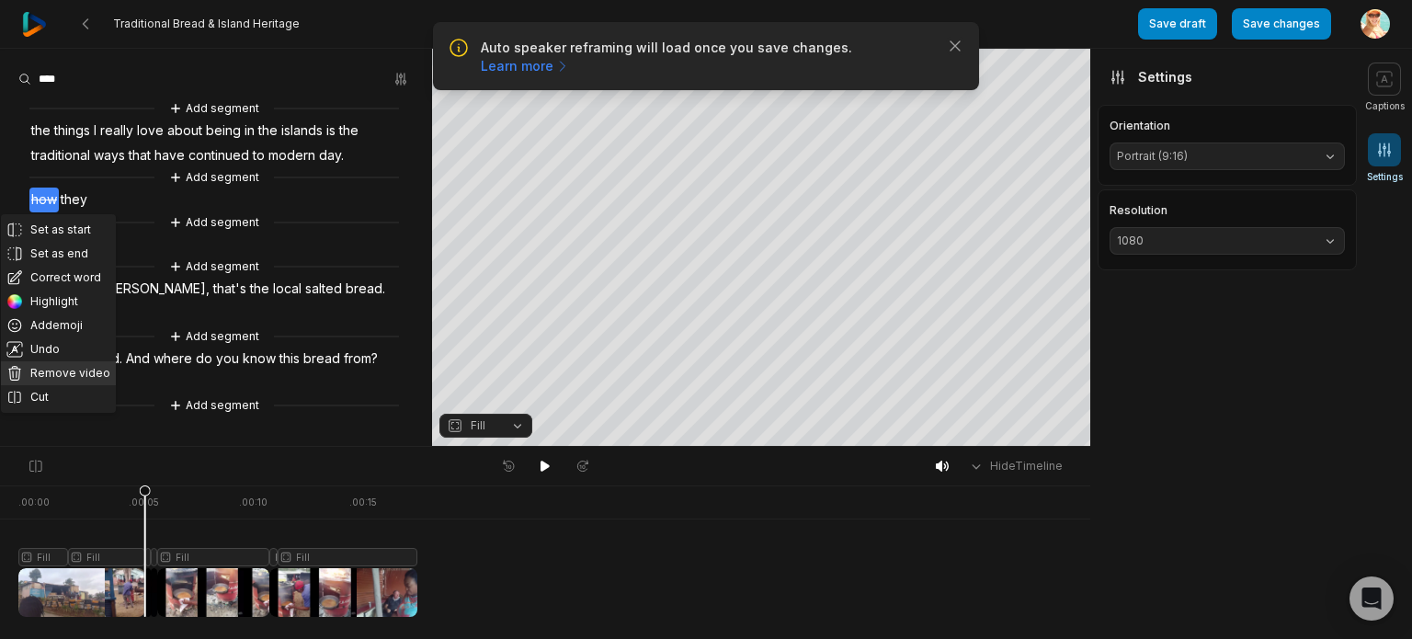
click at [83, 373] on button "Remove video" at bounding box center [58, 373] width 115 height 24
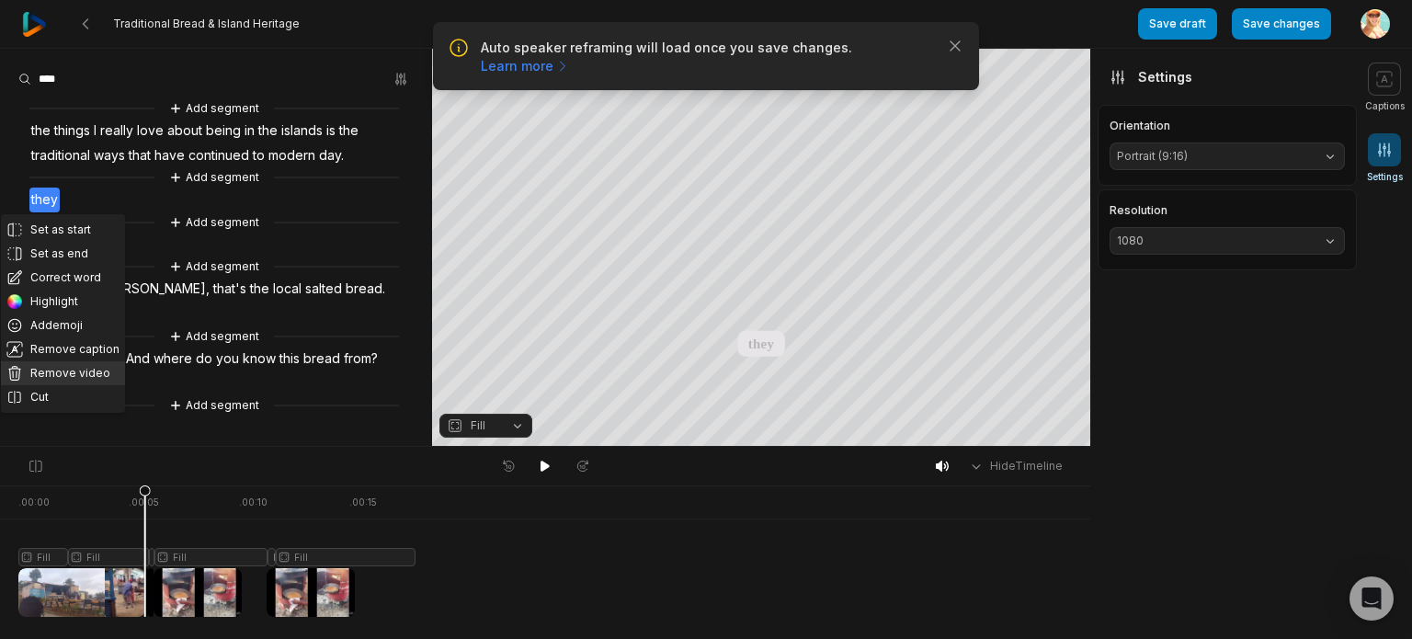
click at [64, 370] on button "Remove video" at bounding box center [63, 373] width 124 height 24
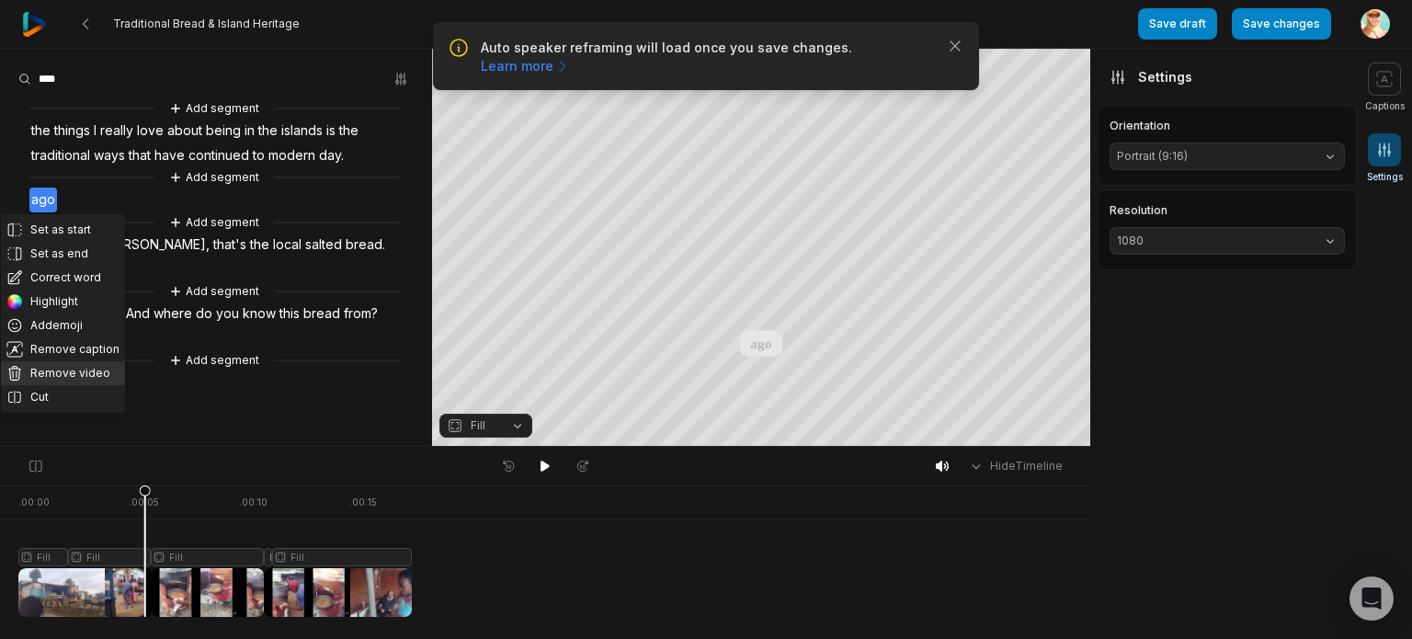
click at [77, 371] on button "Remove video" at bounding box center [63, 373] width 124 height 24
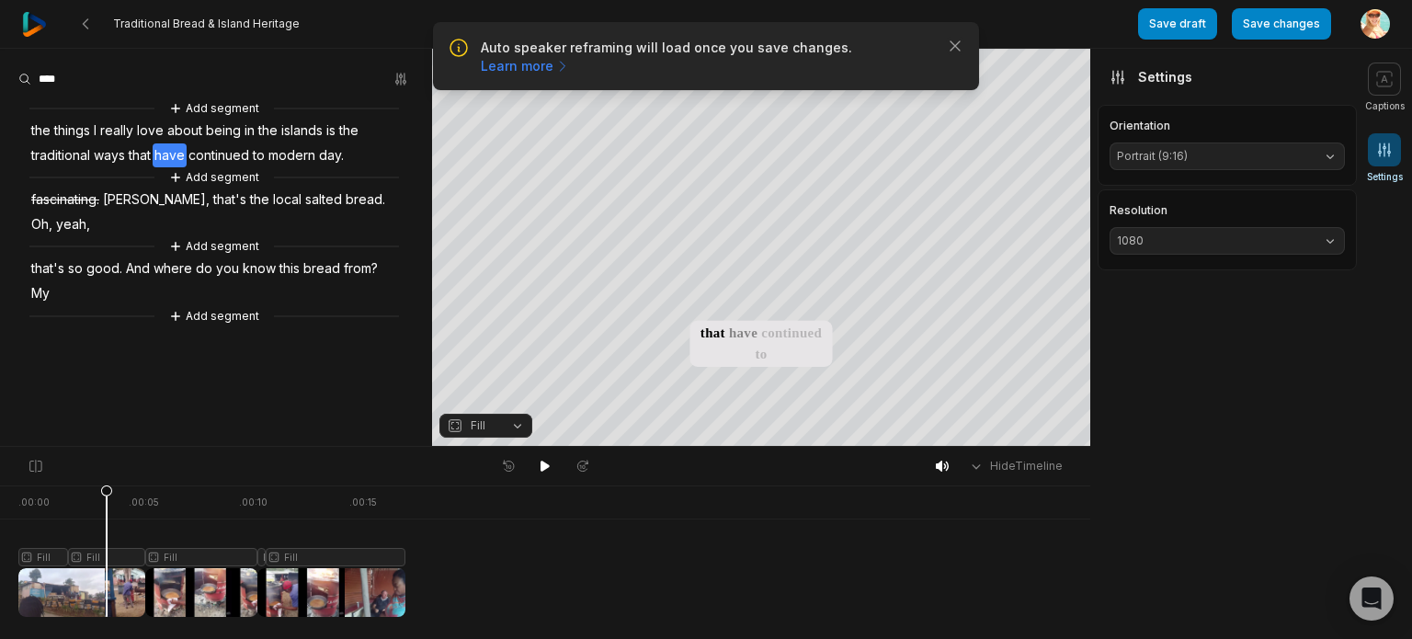
click at [107, 487] on div at bounding box center [211, 550] width 387 height 131
click at [127, 203] on span "Todd," at bounding box center [156, 200] width 110 height 25
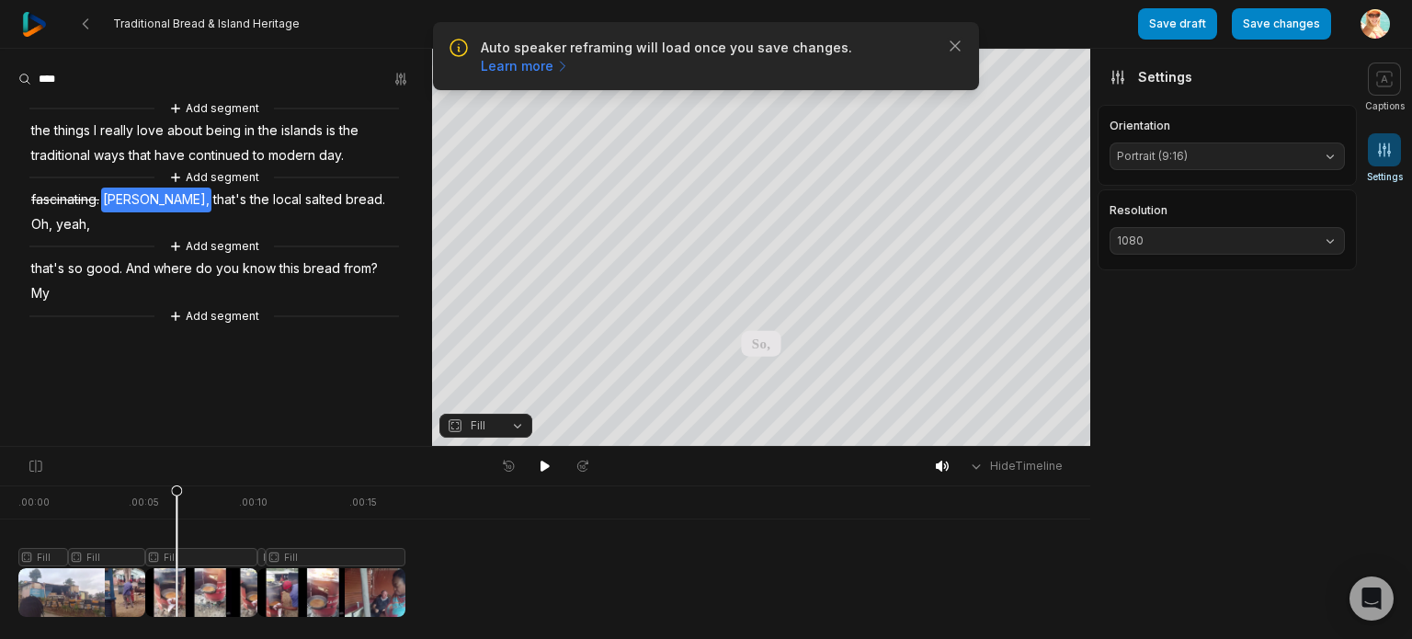
click at [131, 204] on span "Todd," at bounding box center [156, 200] width 110 height 25
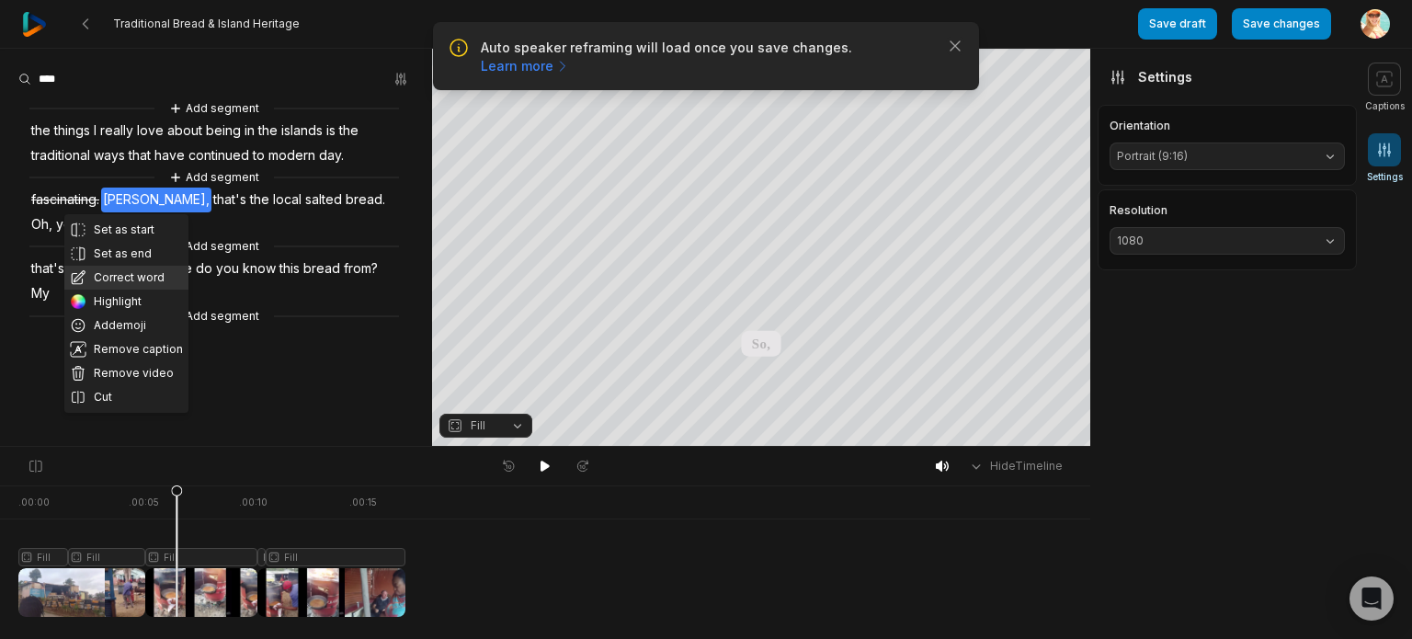
click at [121, 277] on button "Correct word" at bounding box center [126, 278] width 124 height 24
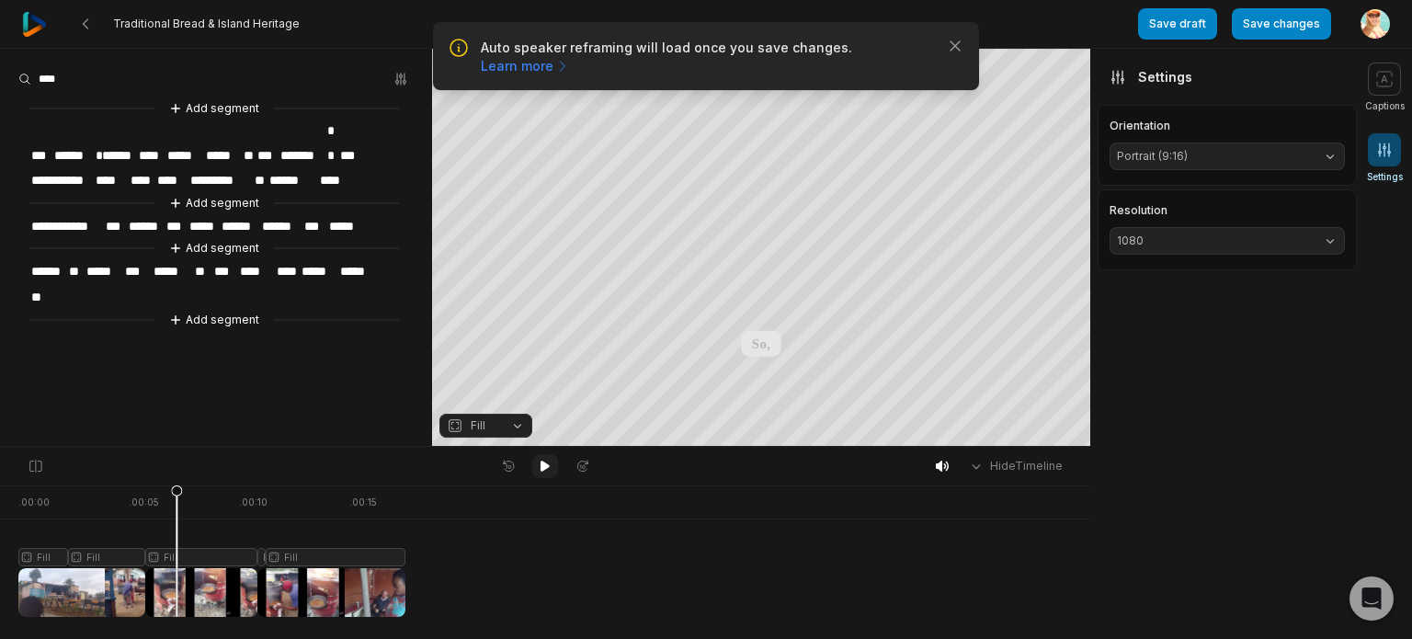
click at [544, 470] on icon at bounding box center [545, 466] width 15 height 15
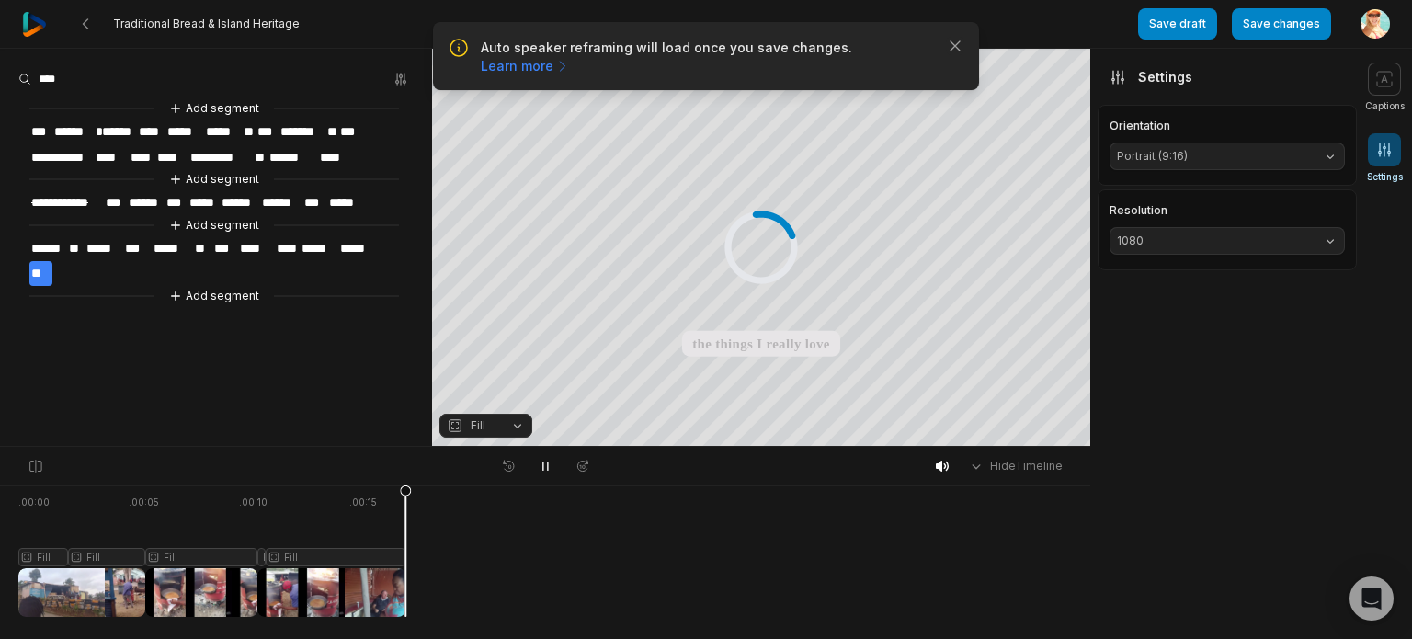
click at [44, 267] on span "**" at bounding box center [40, 273] width 23 height 25
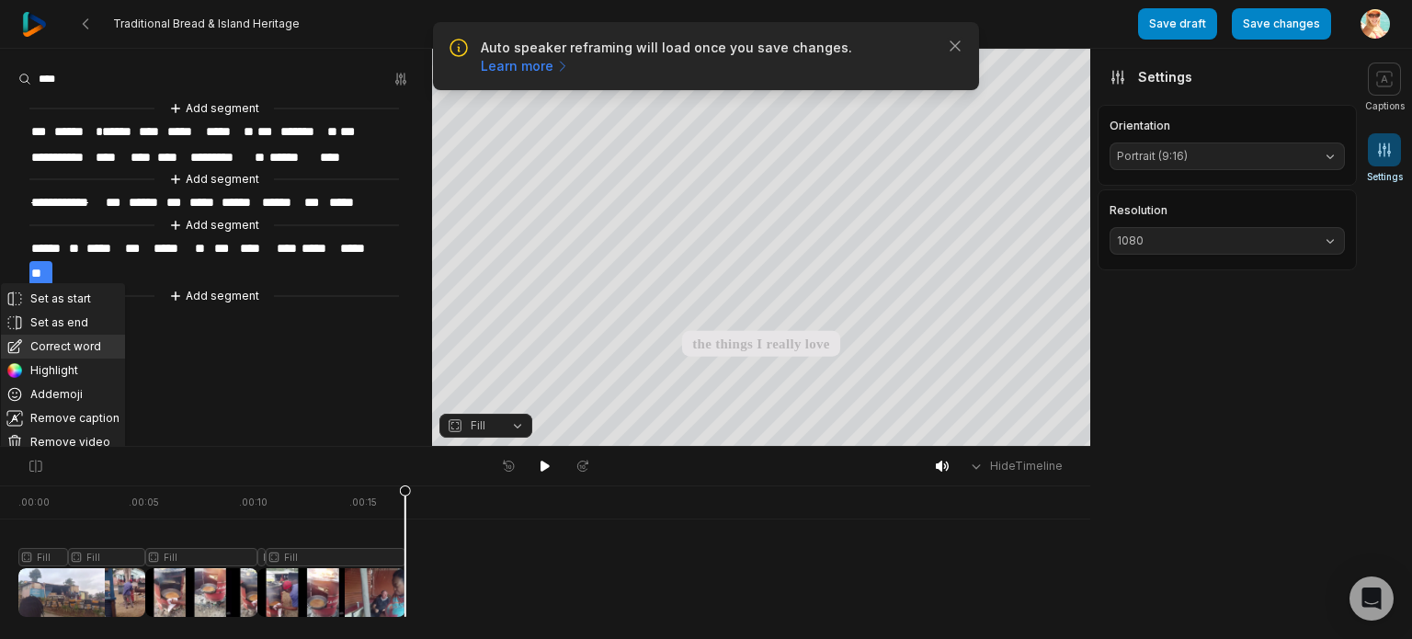
click at [79, 343] on button "Correct word" at bounding box center [63, 347] width 124 height 24
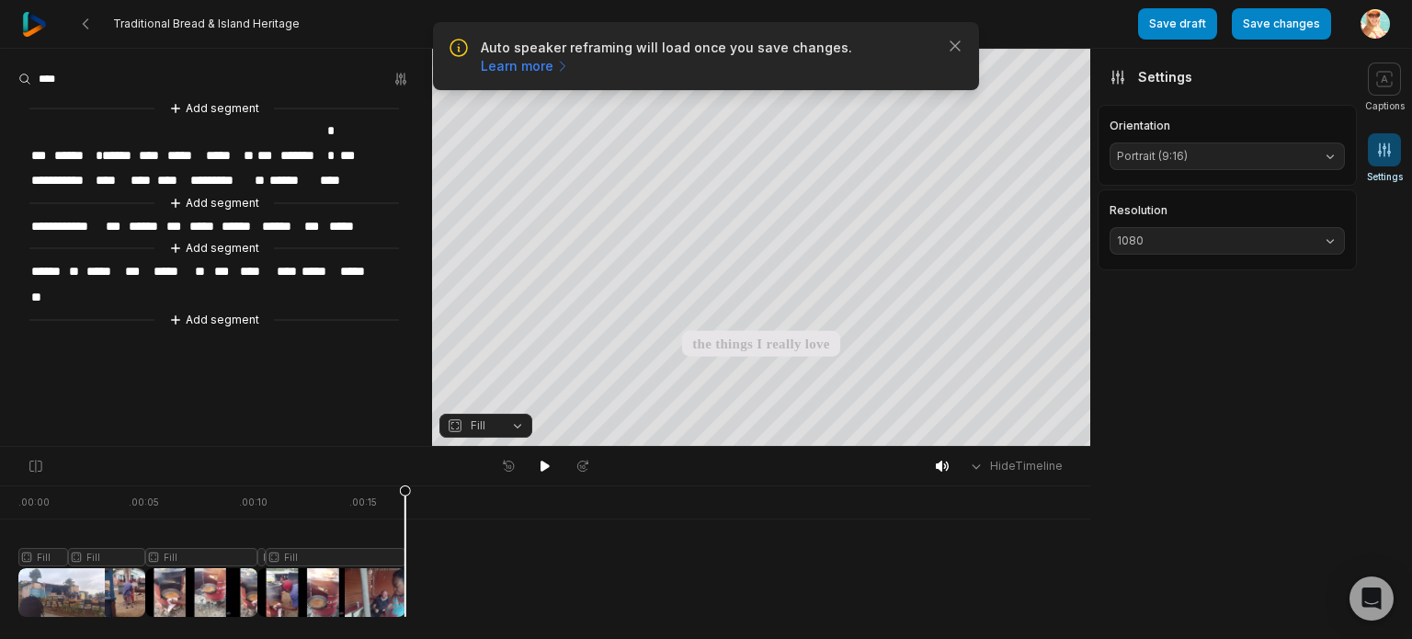
click at [48, 285] on span "**" at bounding box center [40, 297] width 23 height 25
click at [1263, 22] on button "Save changes" at bounding box center [1281, 23] width 99 height 31
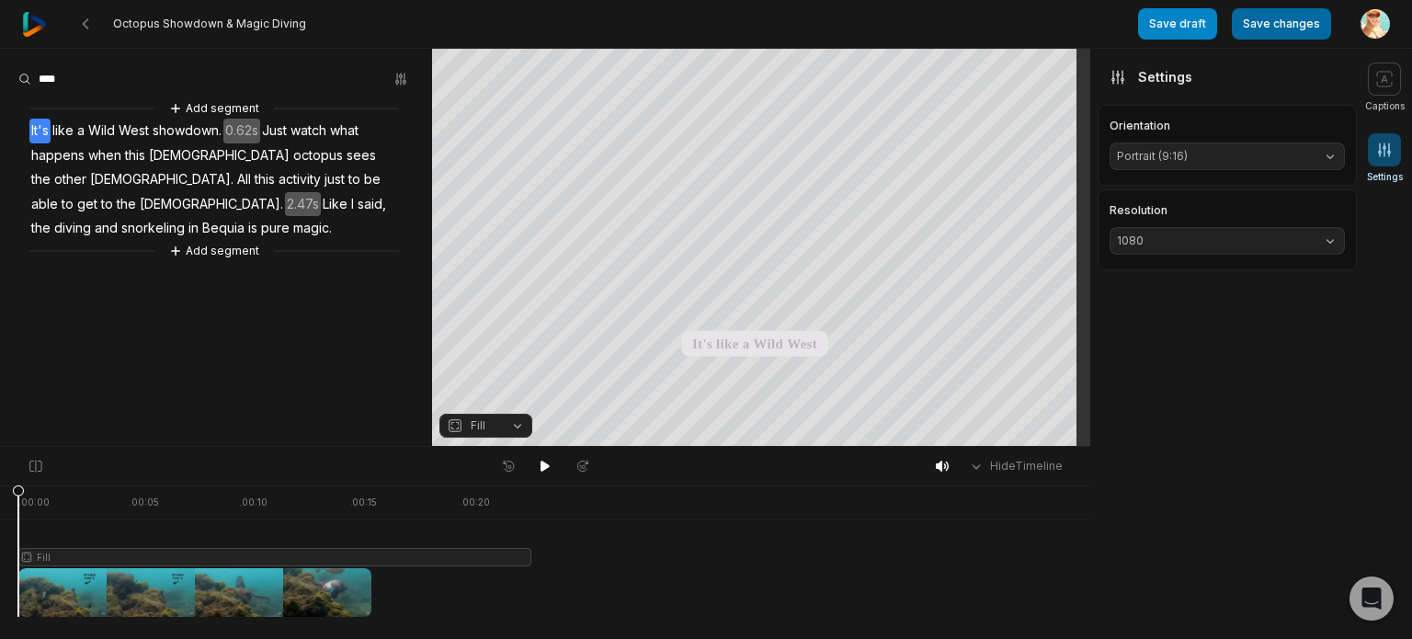
drag, startPoint x: 1281, startPoint y: 21, endPoint x: 1270, endPoint y: 39, distance: 20.7
click at [1281, 22] on button "Save changes" at bounding box center [1281, 23] width 99 height 31
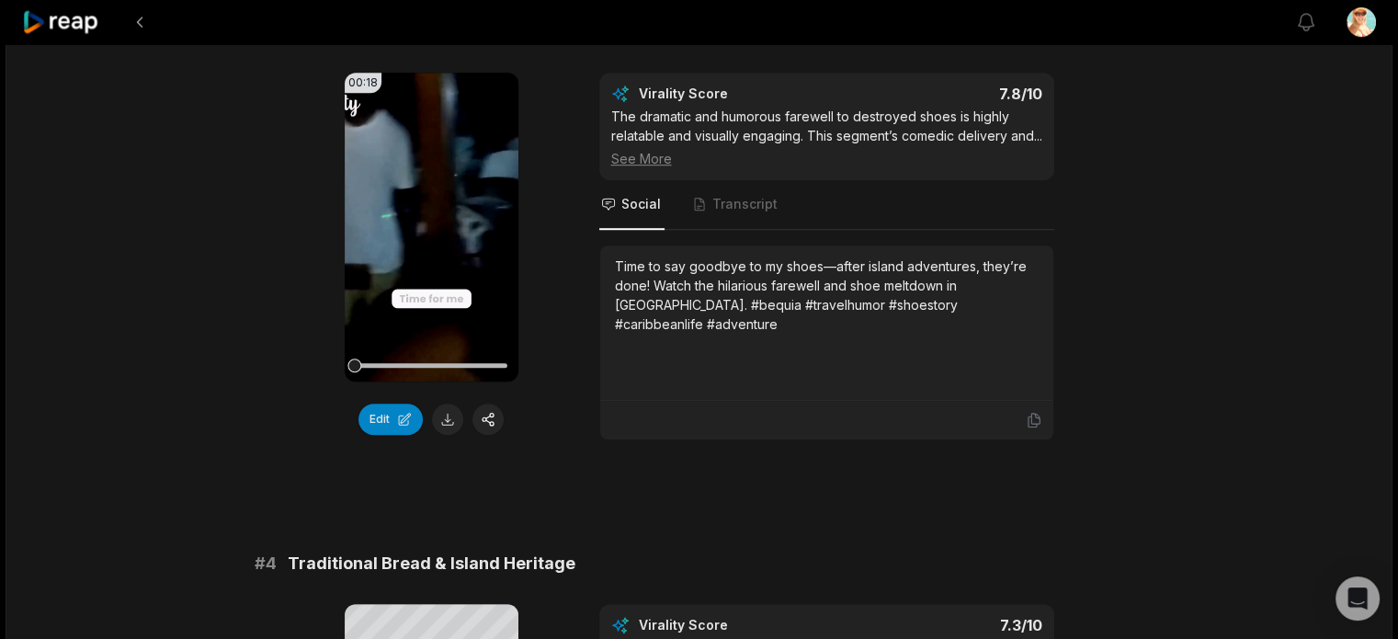
scroll to position [1287, 0]
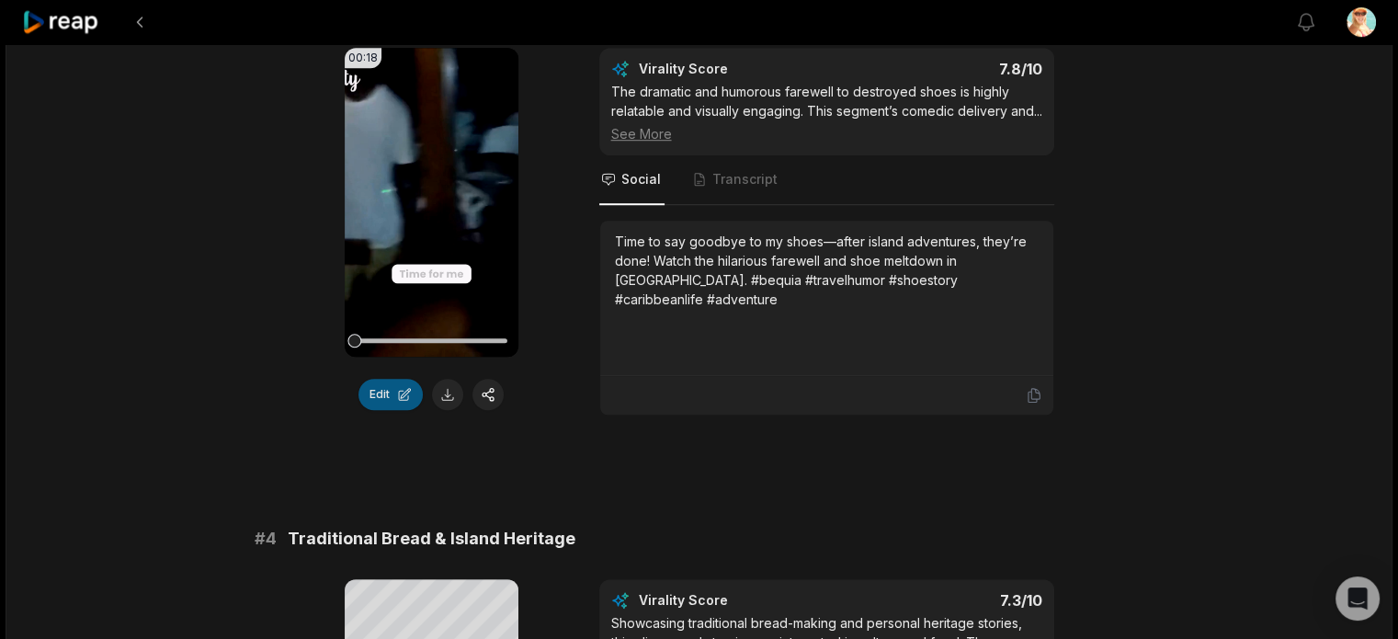
click at [404, 393] on button "Edit" at bounding box center [390, 394] width 64 height 31
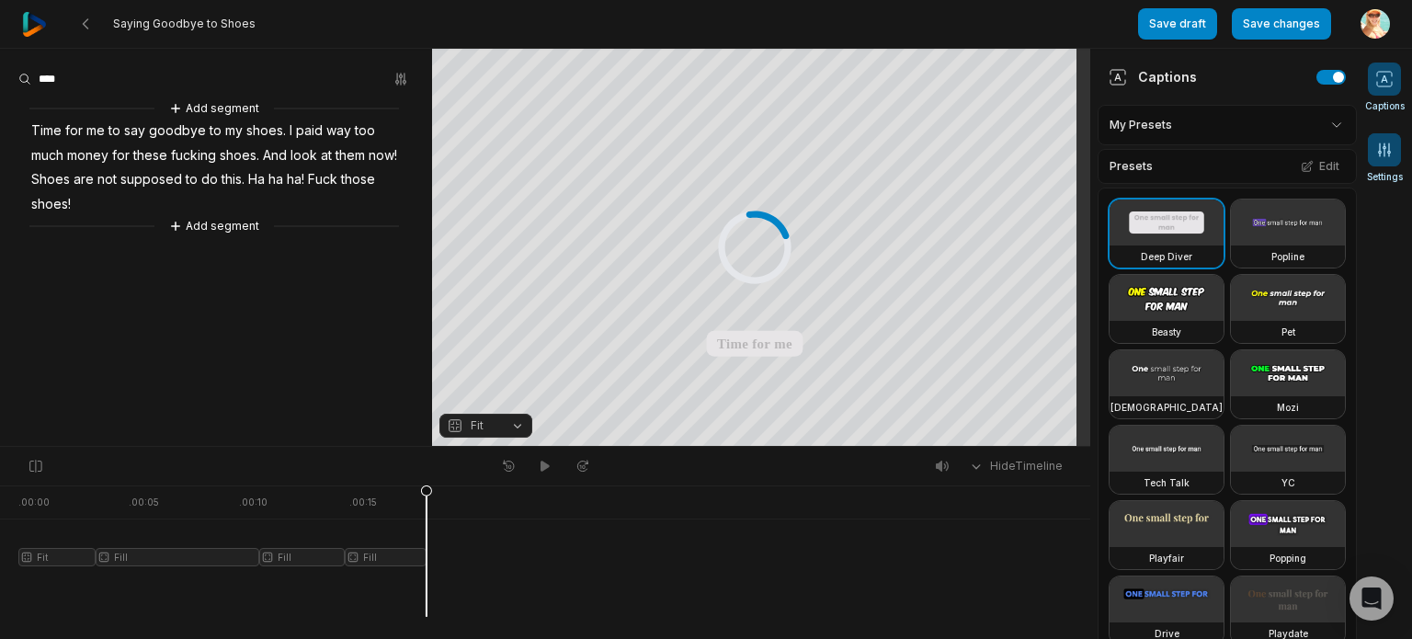
click at [1383, 152] on icon at bounding box center [1385, 149] width 12 height 13
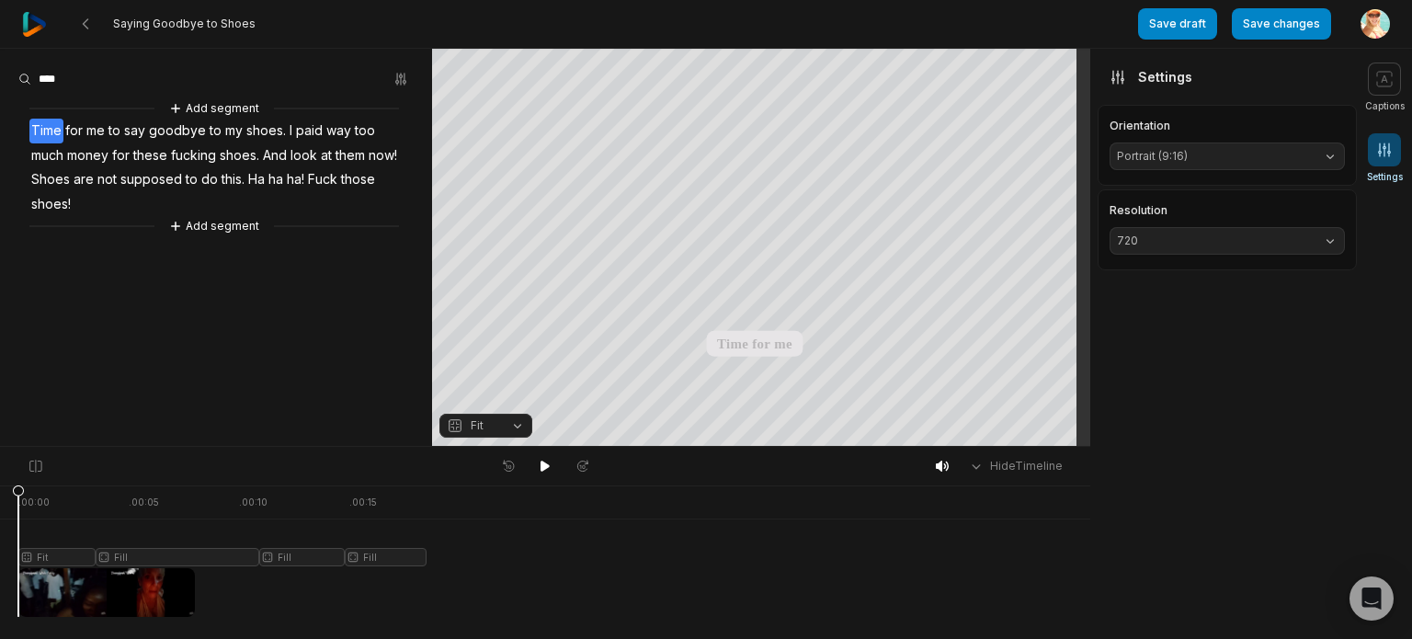
click at [1220, 243] on span "720" at bounding box center [1212, 241] width 191 height 17
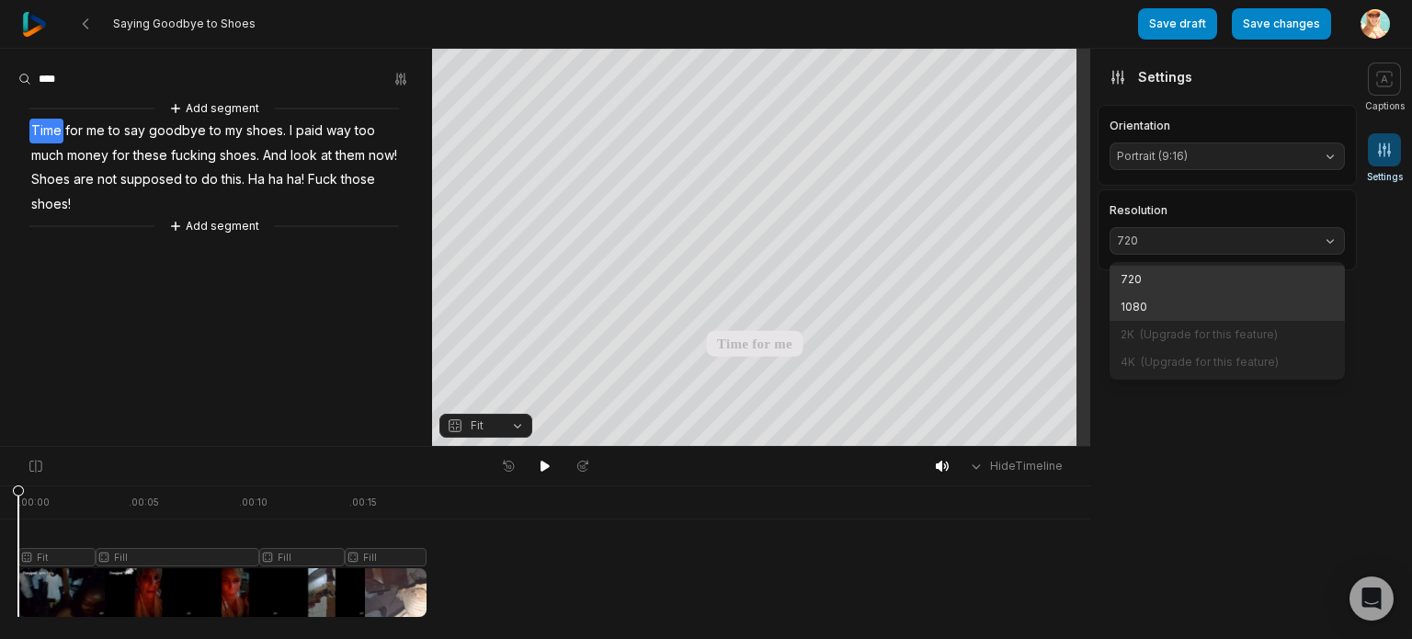
click at [1149, 307] on p "1080" at bounding box center [1227, 307] width 213 height 17
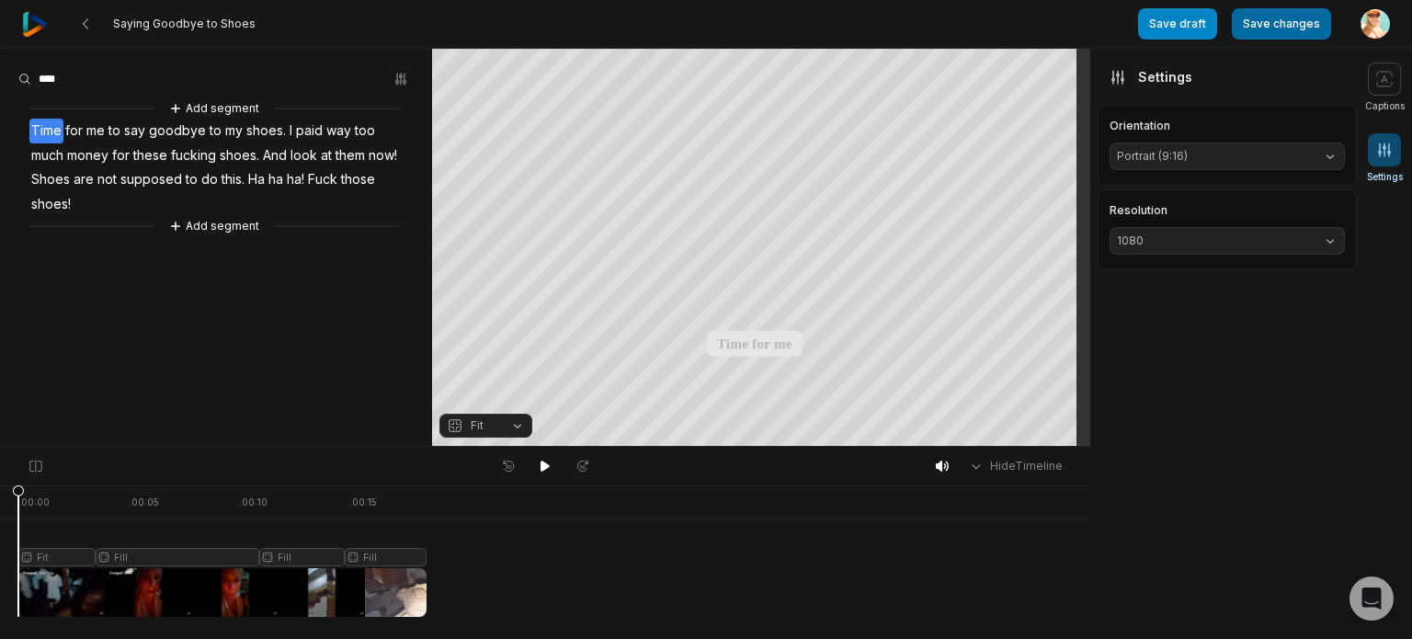
click at [1303, 28] on button "Save changes" at bounding box center [1281, 23] width 99 height 31
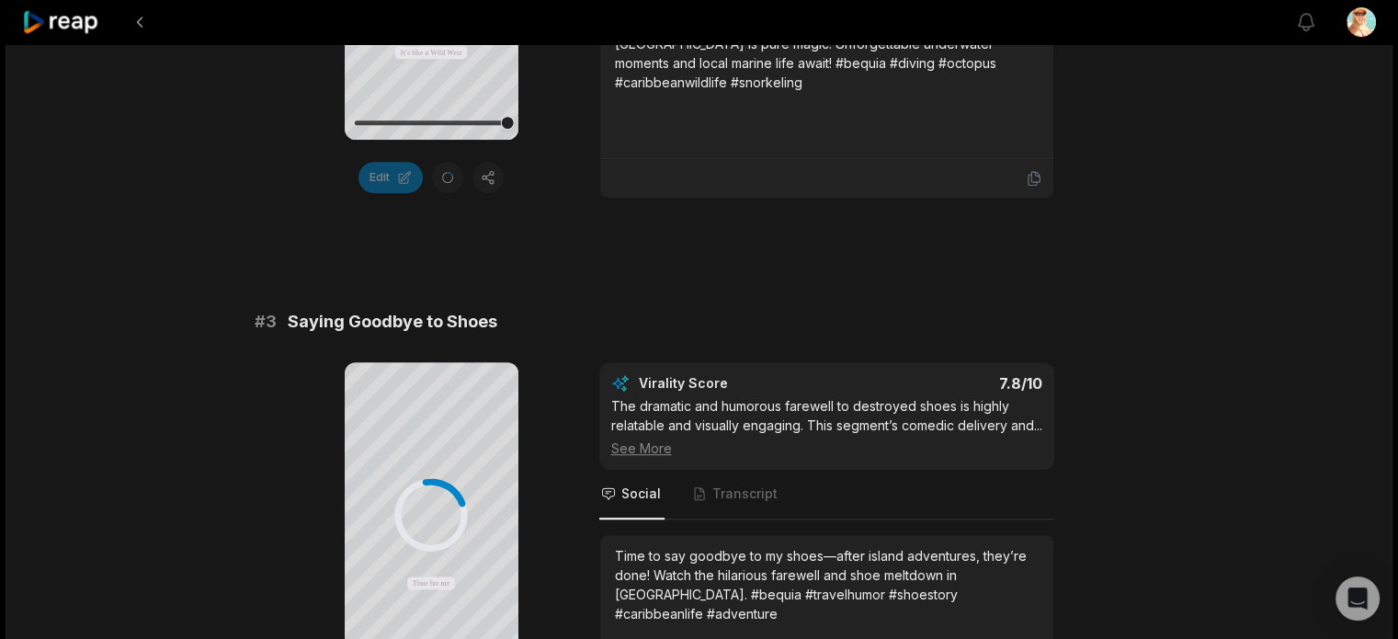
scroll to position [1103, 0]
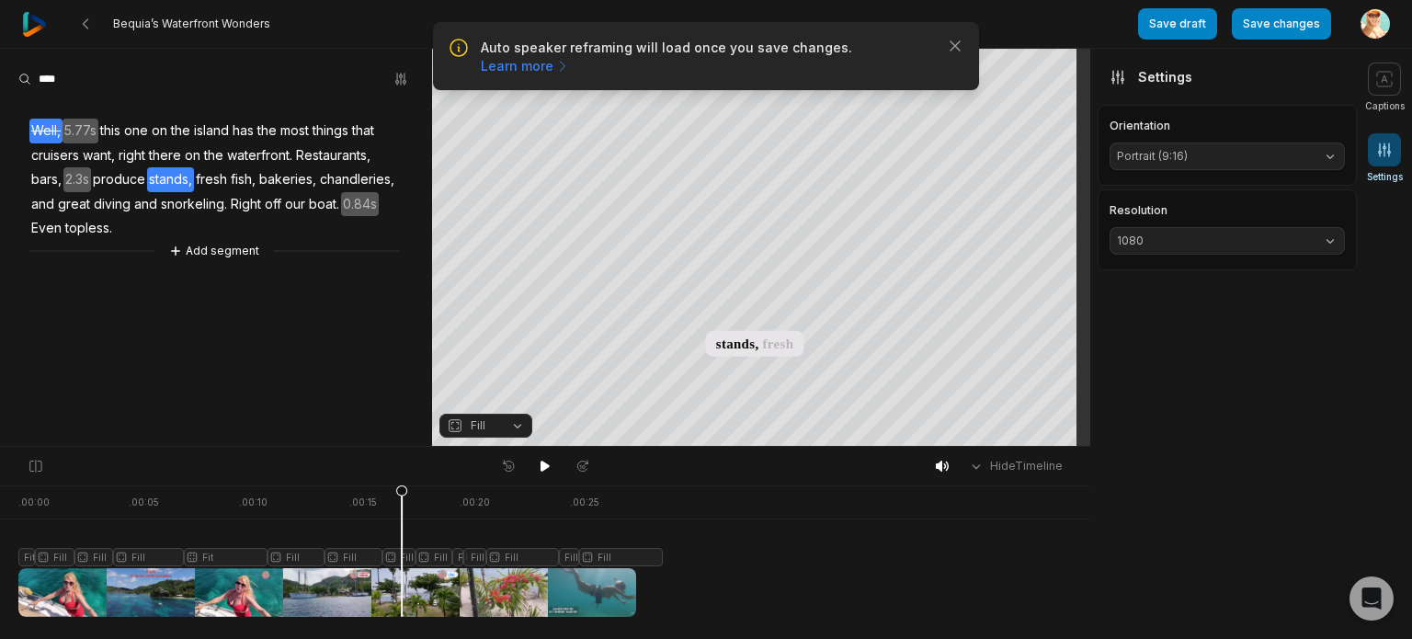
click at [402, 561] on icon at bounding box center [401, 555] width 11 height 140
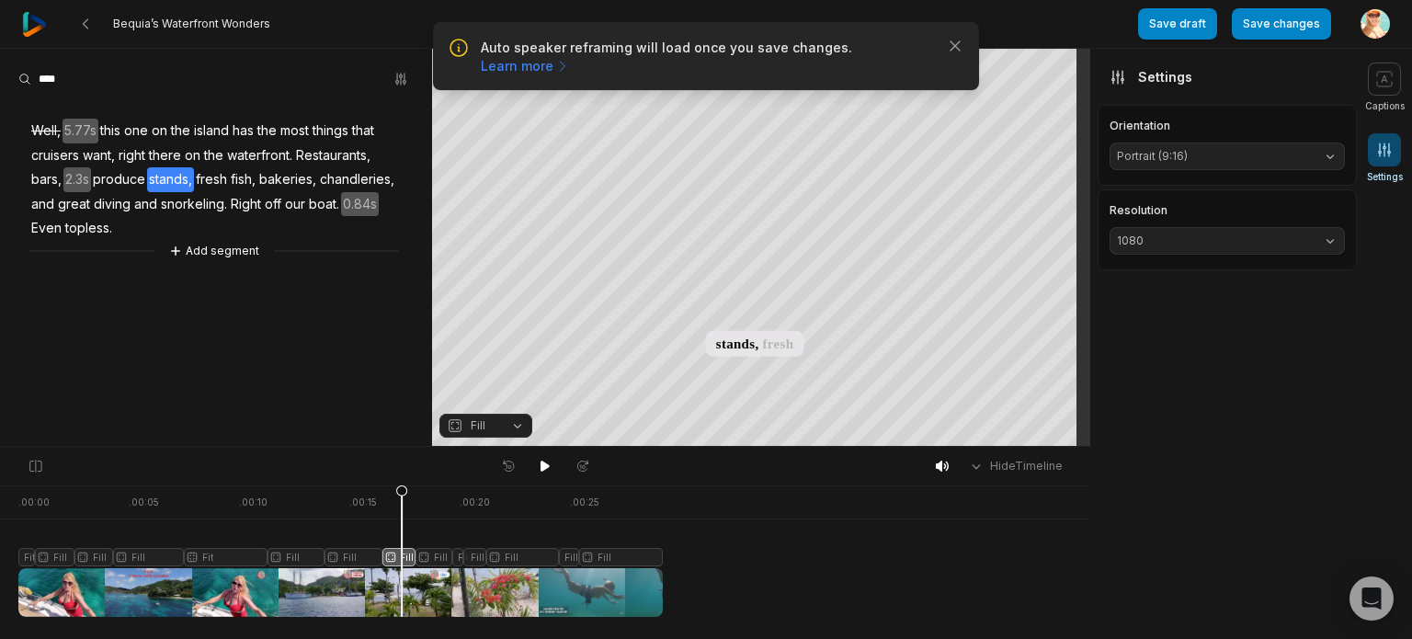
click at [513, 425] on button "Fill" at bounding box center [485, 426] width 93 height 24
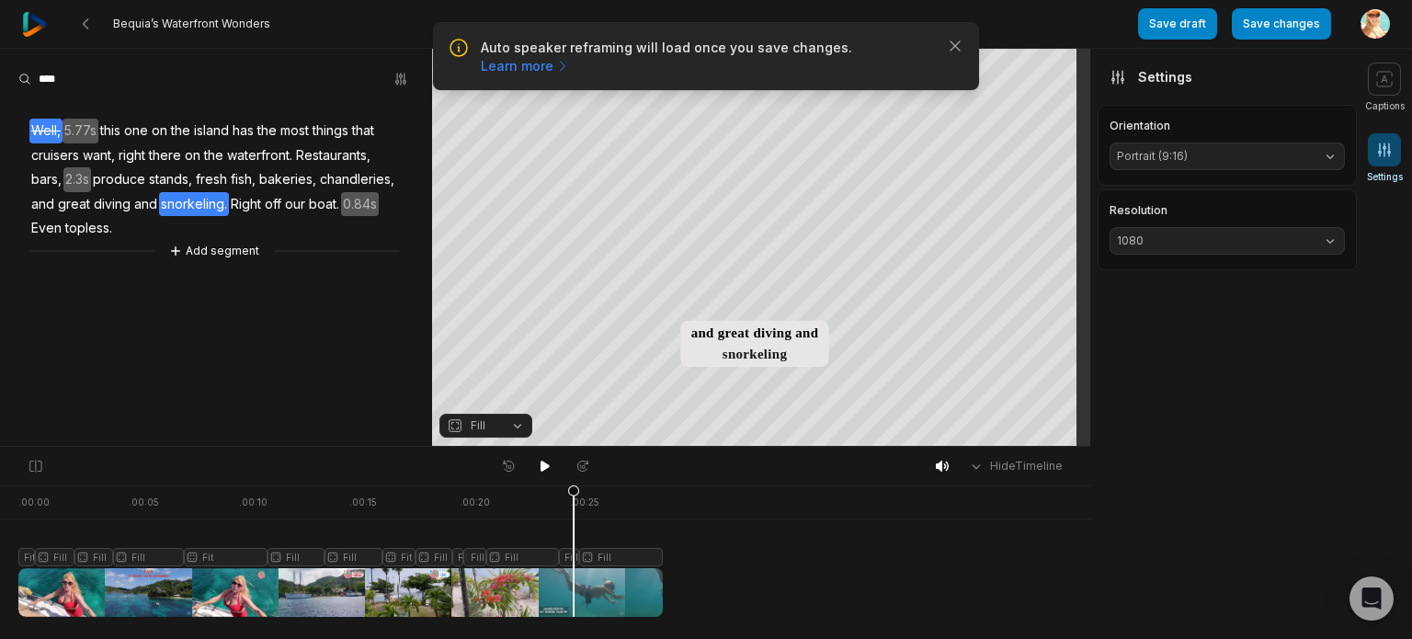
click at [574, 563] on icon at bounding box center [573, 555] width 11 height 140
click at [515, 427] on button "Fill" at bounding box center [485, 426] width 93 height 24
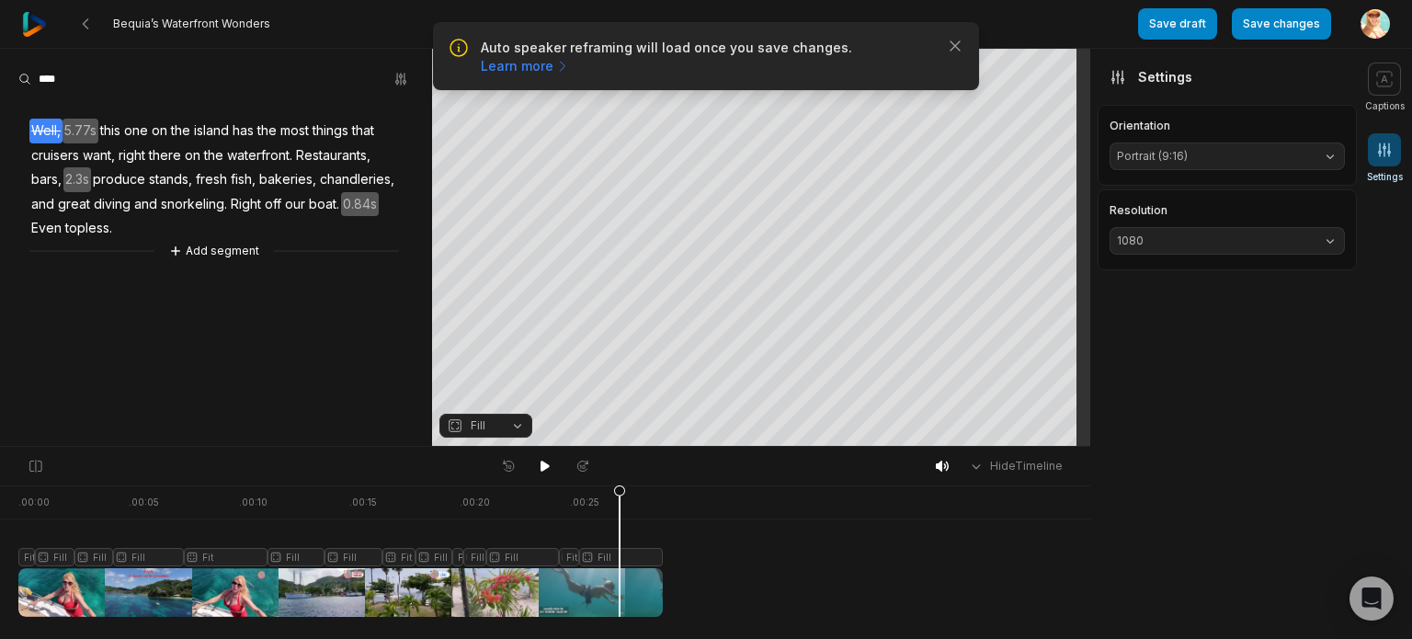
click at [620, 559] on div at bounding box center [340, 550] width 644 height 131
click at [76, 228] on span "topless." at bounding box center [88, 228] width 51 height 25
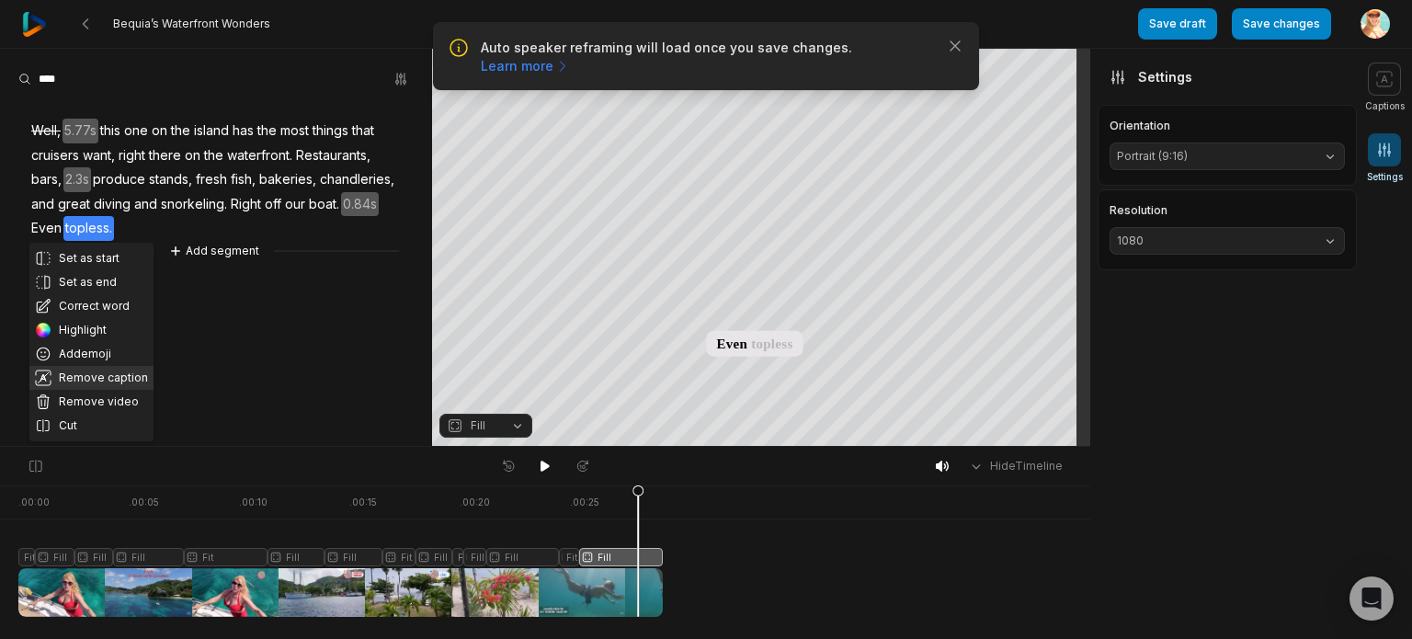
click at [108, 378] on button "Remove caption" at bounding box center [91, 378] width 124 height 24
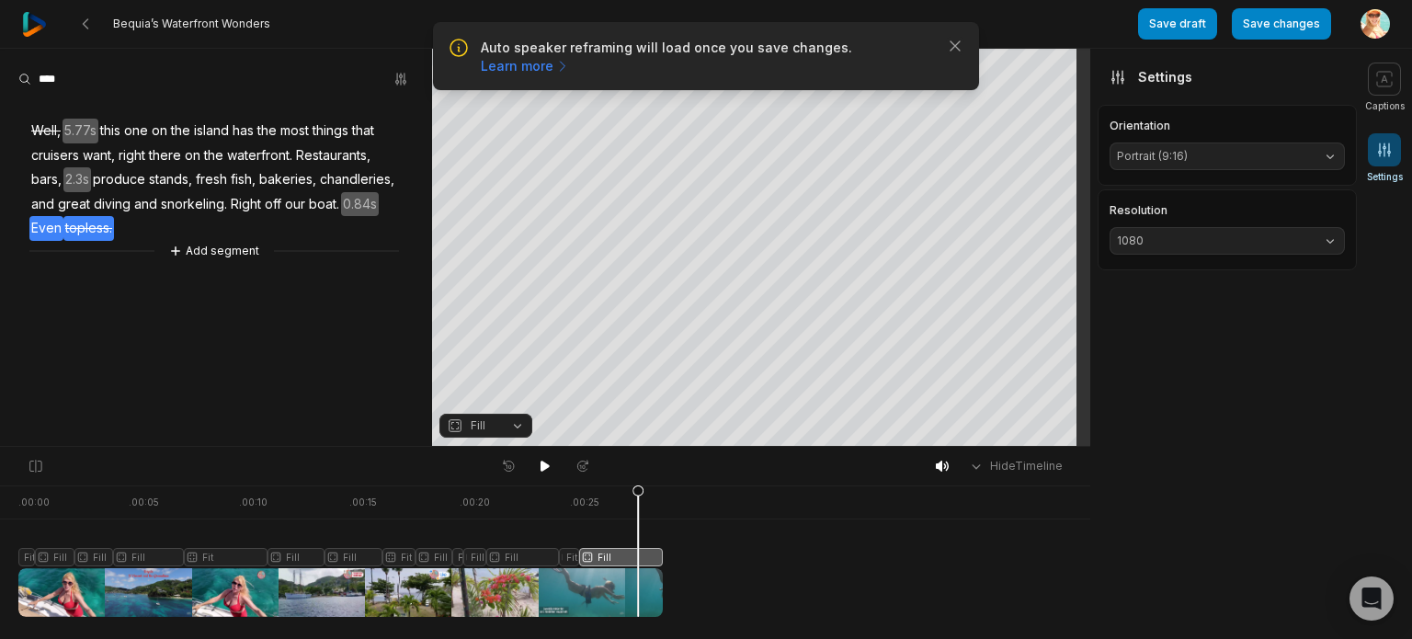
click at [38, 228] on span "Even" at bounding box center [46, 228] width 34 height 25
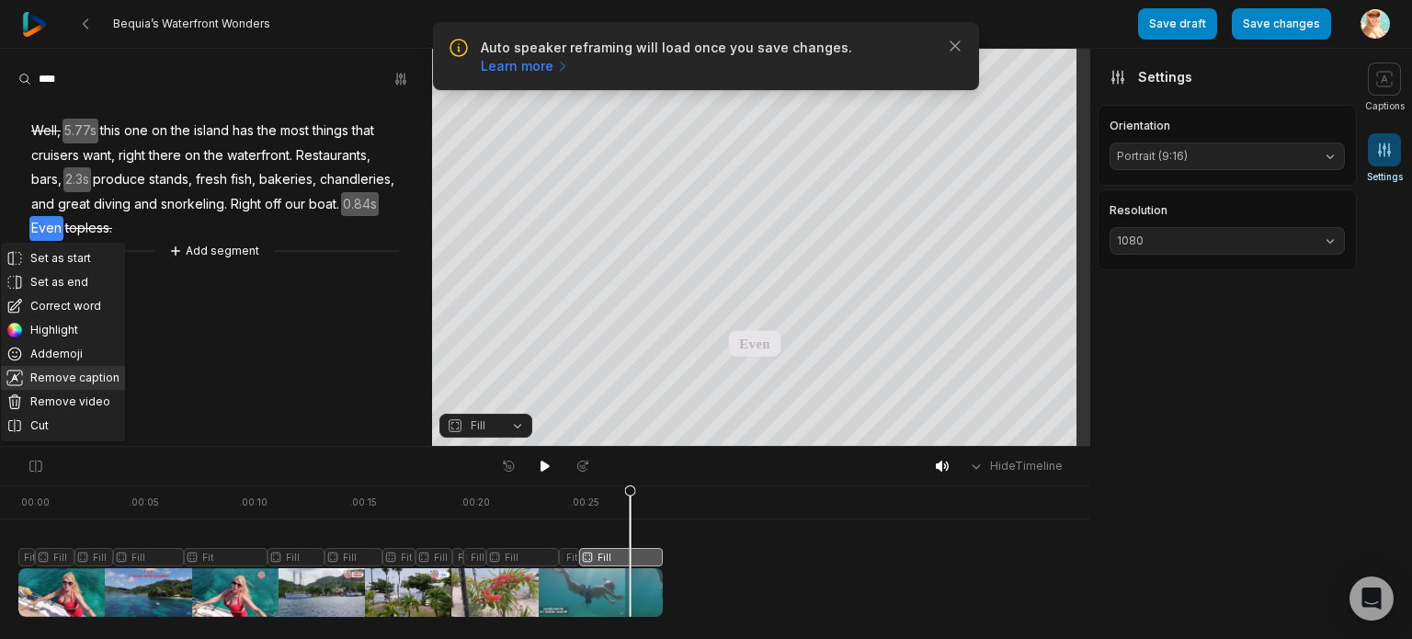
click at [70, 374] on button "Remove caption" at bounding box center [63, 378] width 124 height 24
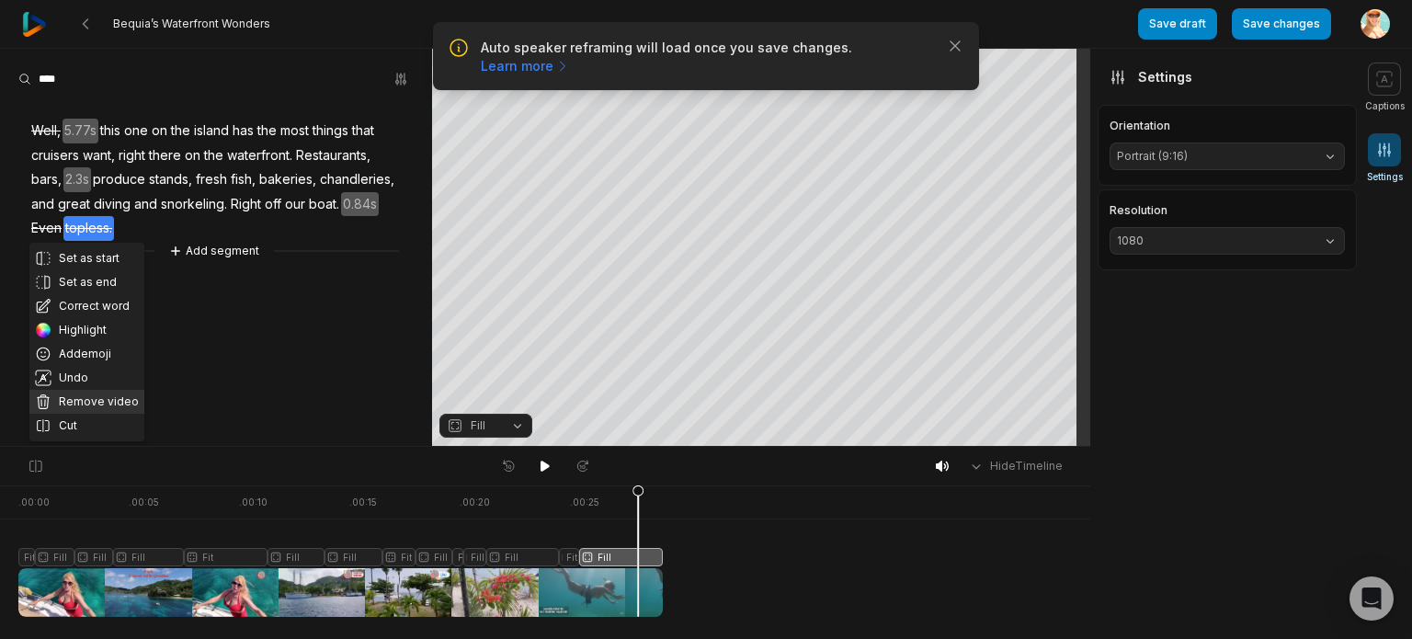
click at [108, 402] on button "Remove video" at bounding box center [86, 402] width 115 height 24
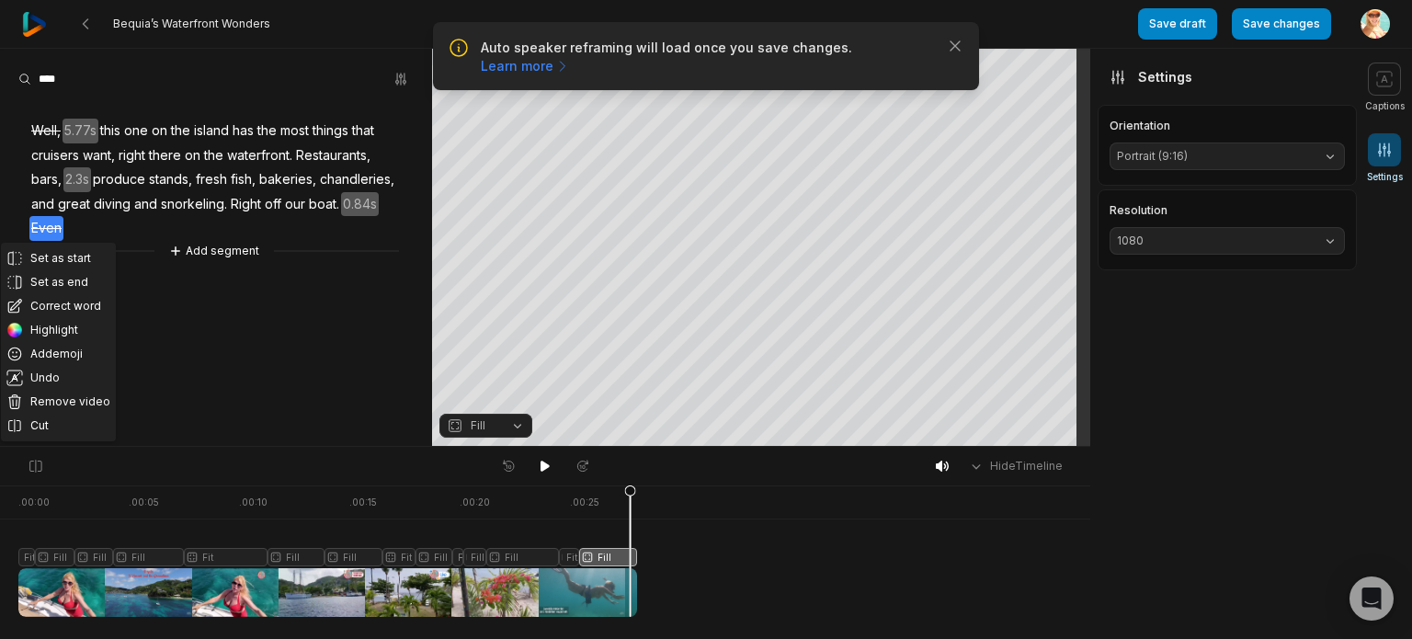
click at [85, 404] on button "Remove video" at bounding box center [58, 402] width 115 height 24
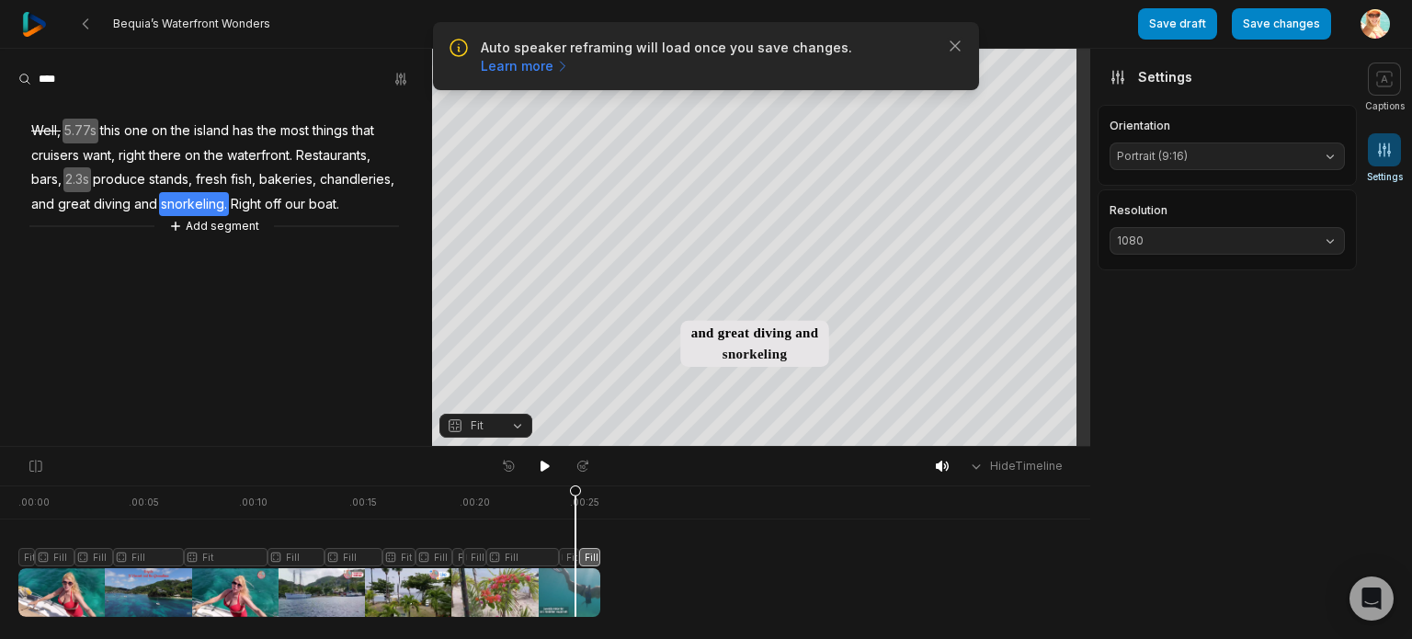
drag, startPoint x: 601, startPoint y: 494, endPoint x: 575, endPoint y: 498, distance: 26.1
click at [575, 498] on icon at bounding box center [575, 555] width 11 height 140
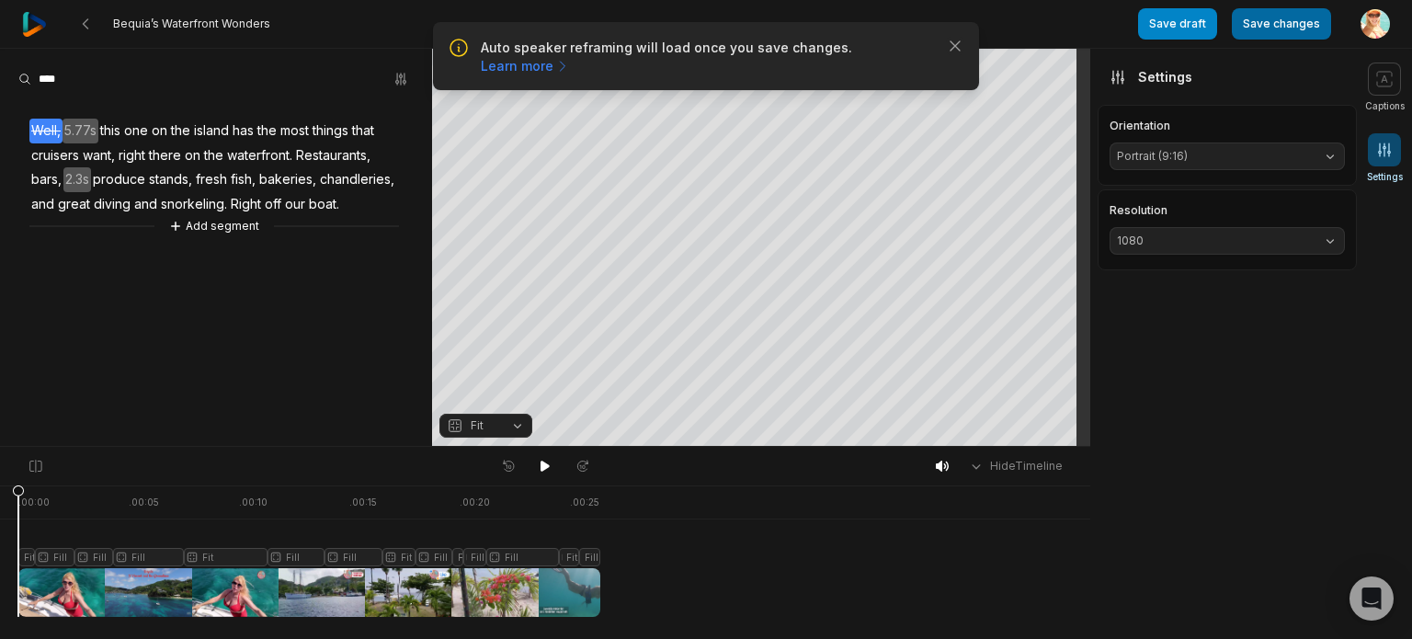
click at [1302, 20] on button "Save changes" at bounding box center [1281, 23] width 99 height 31
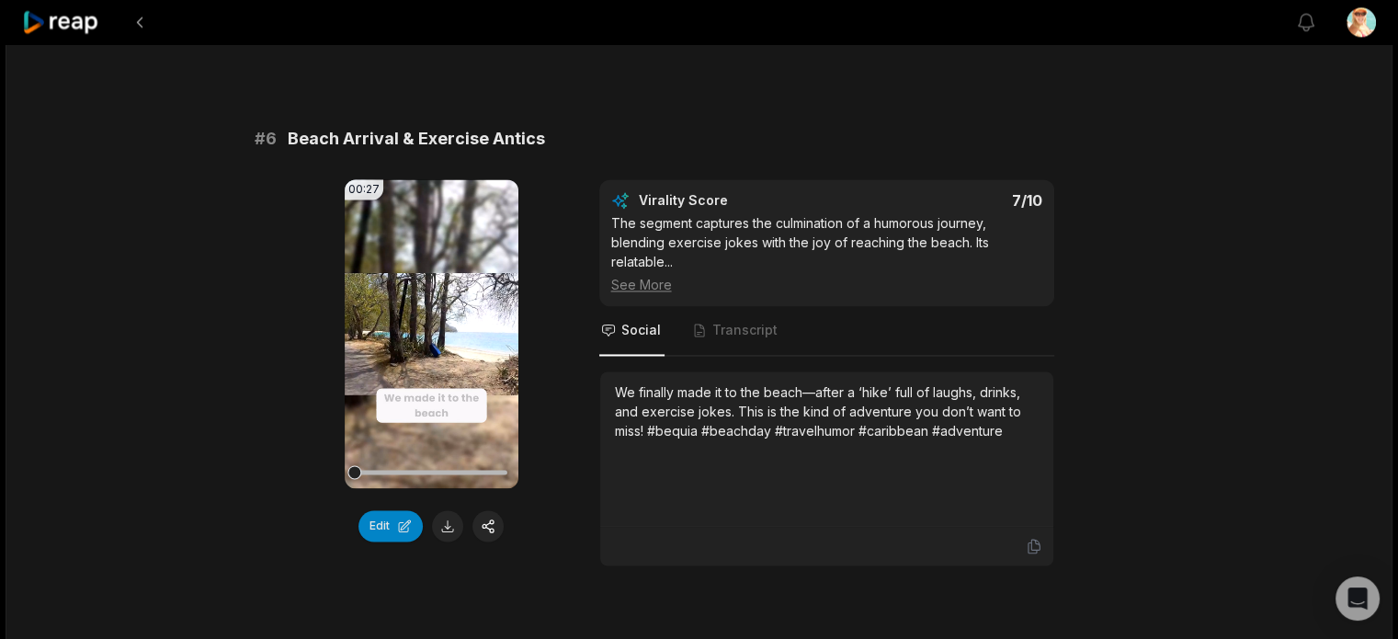
scroll to position [2758, 0]
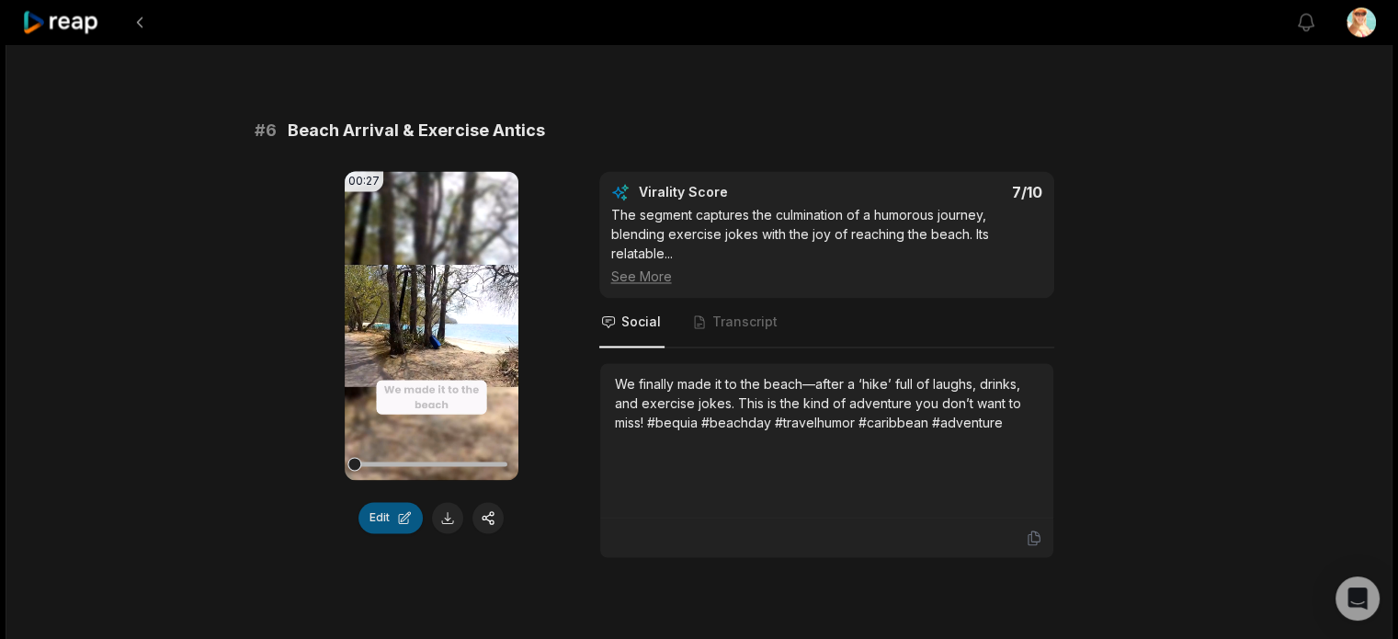
click at [406, 528] on button "Edit" at bounding box center [390, 517] width 64 height 31
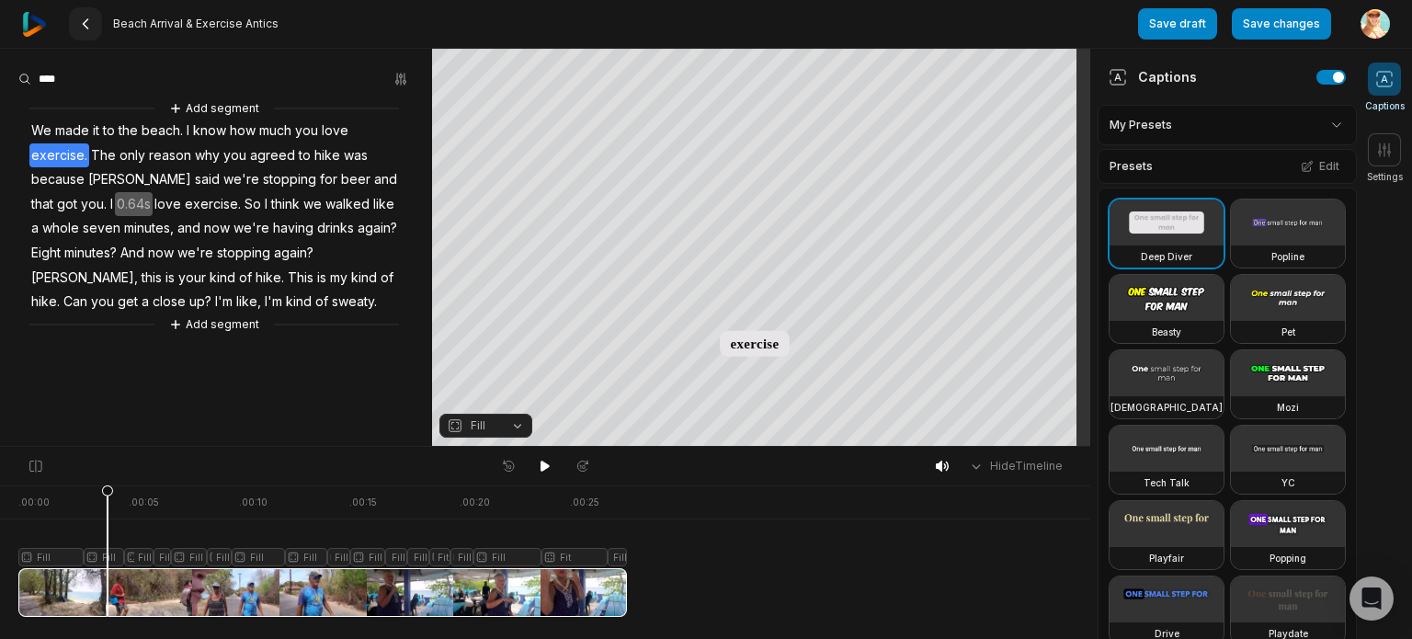
click at [83, 20] on icon at bounding box center [85, 24] width 15 height 15
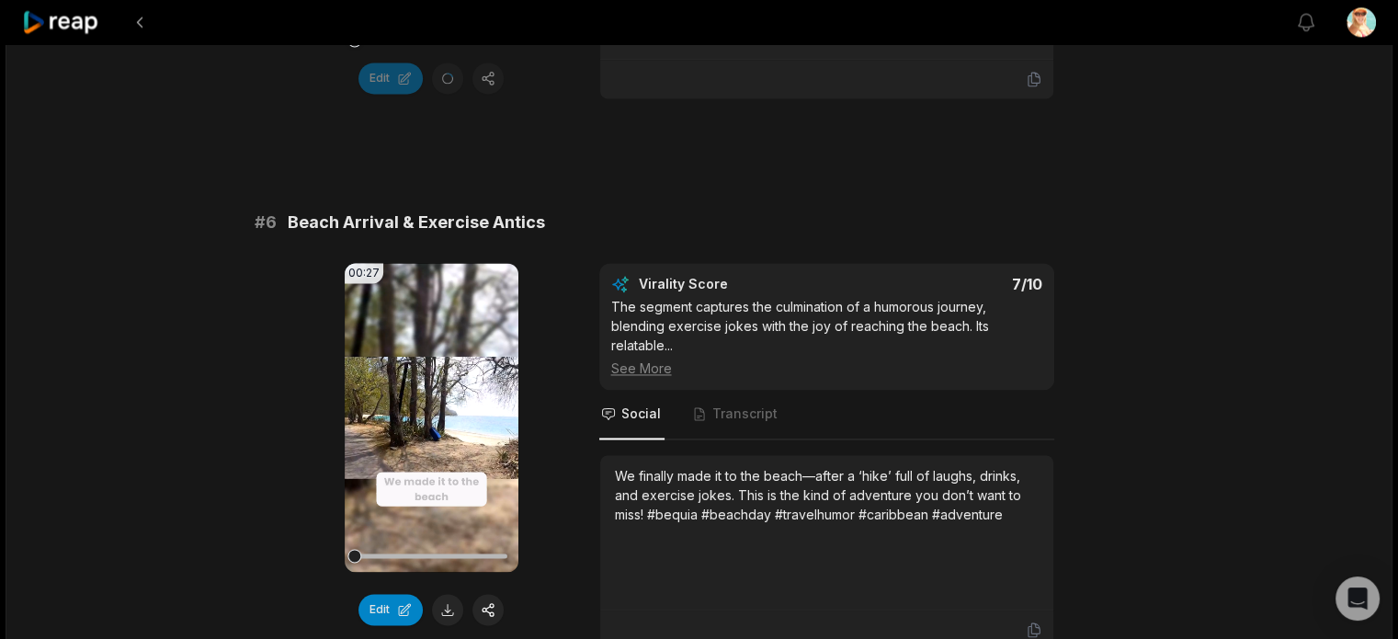
scroll to position [3217, 0]
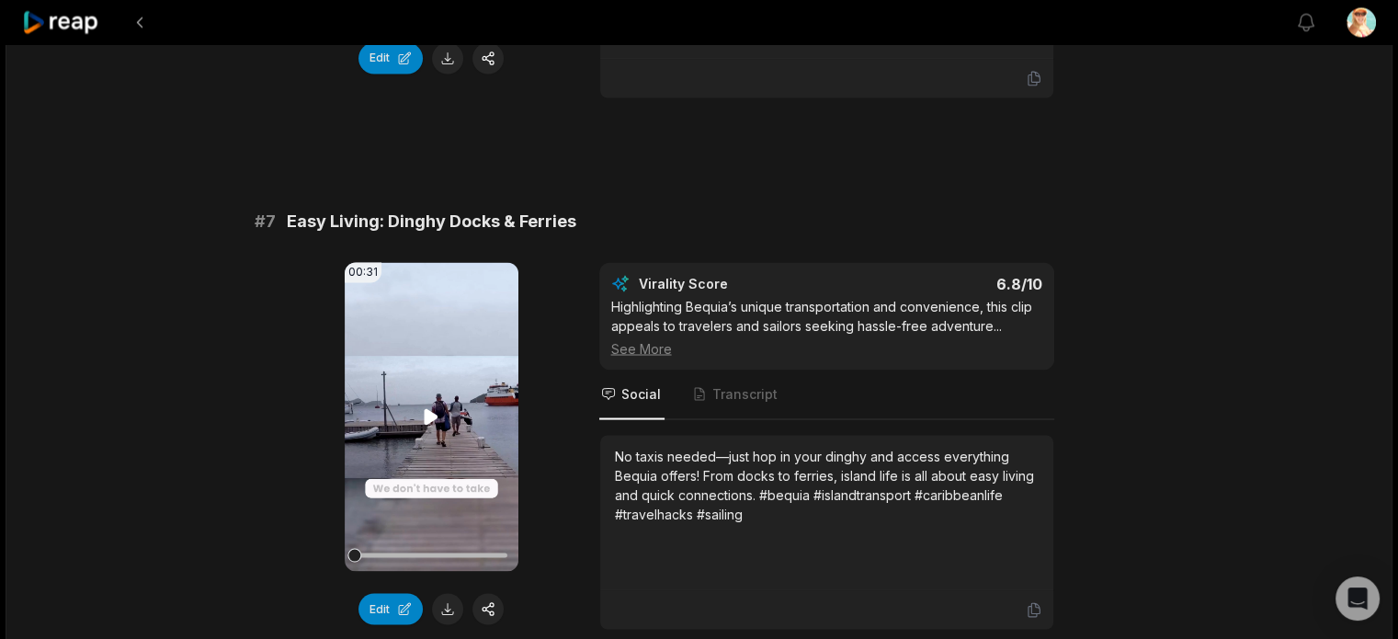
click at [428, 424] on icon at bounding box center [432, 416] width 14 height 16
click at [406, 618] on button "Edit" at bounding box center [390, 608] width 64 height 31
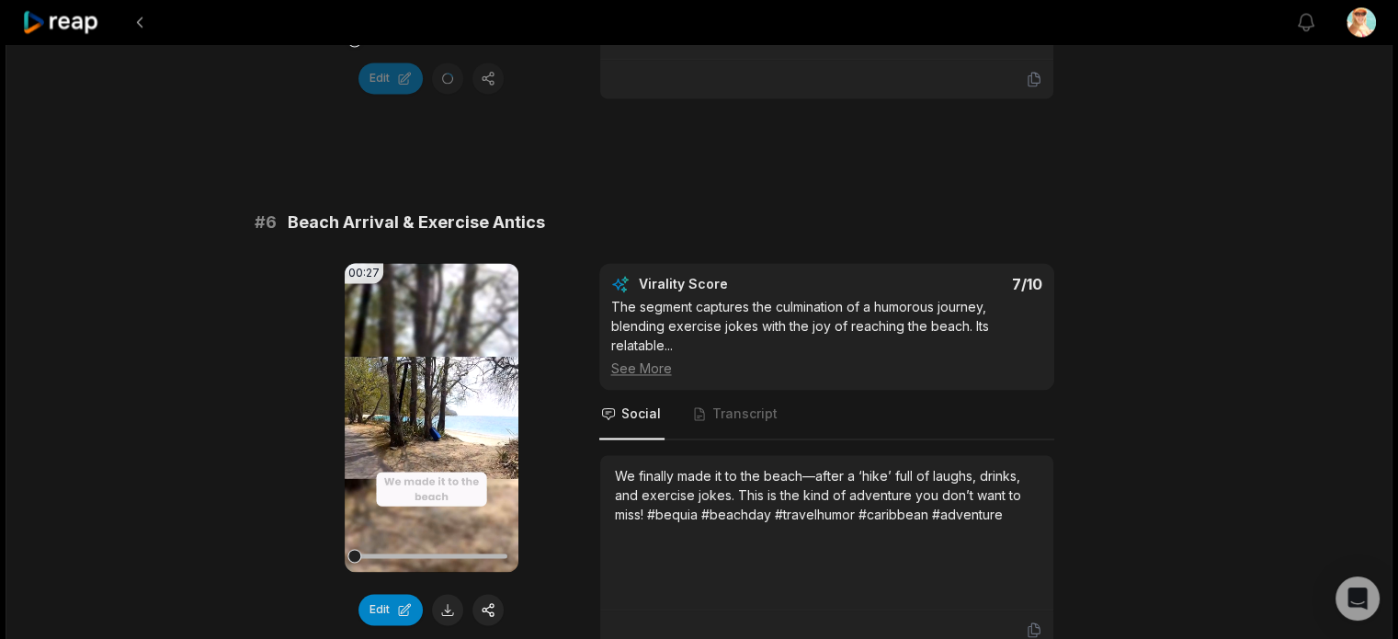
scroll to position [2850, 0]
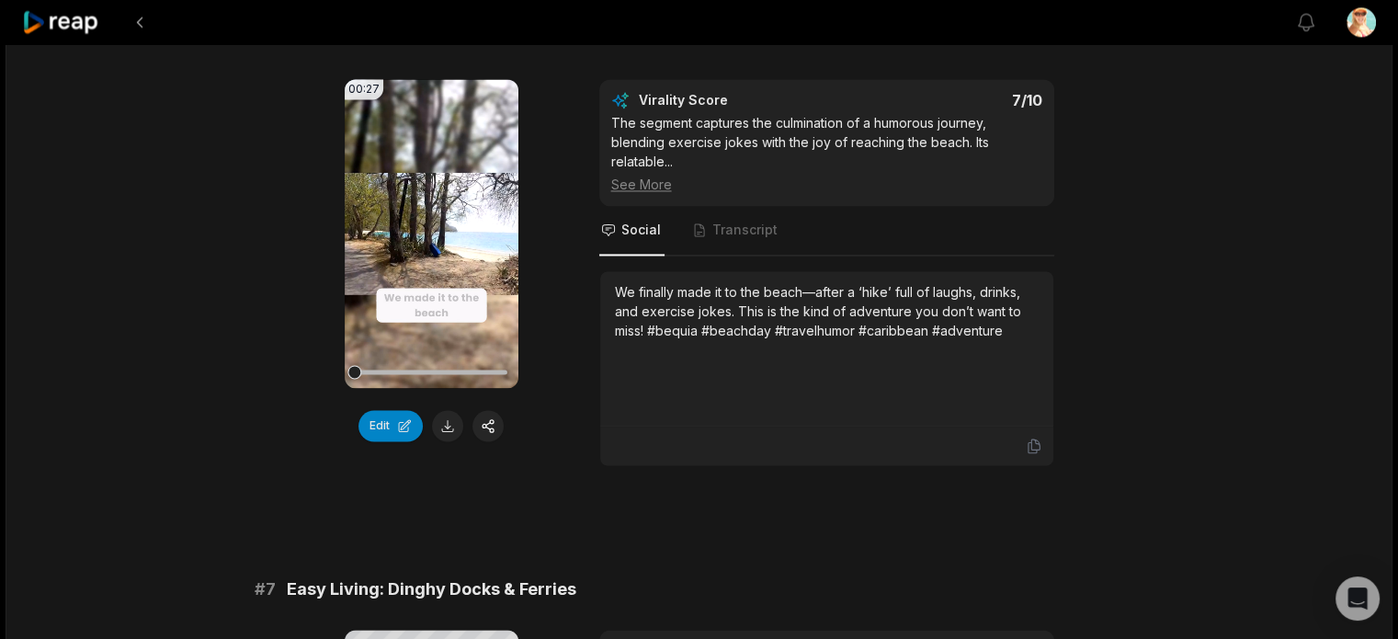
click at [1004, 340] on div "We finally made it to the beach—after a ‘hike’ full of laughs, drinks, and exer…" at bounding box center [827, 311] width 424 height 58
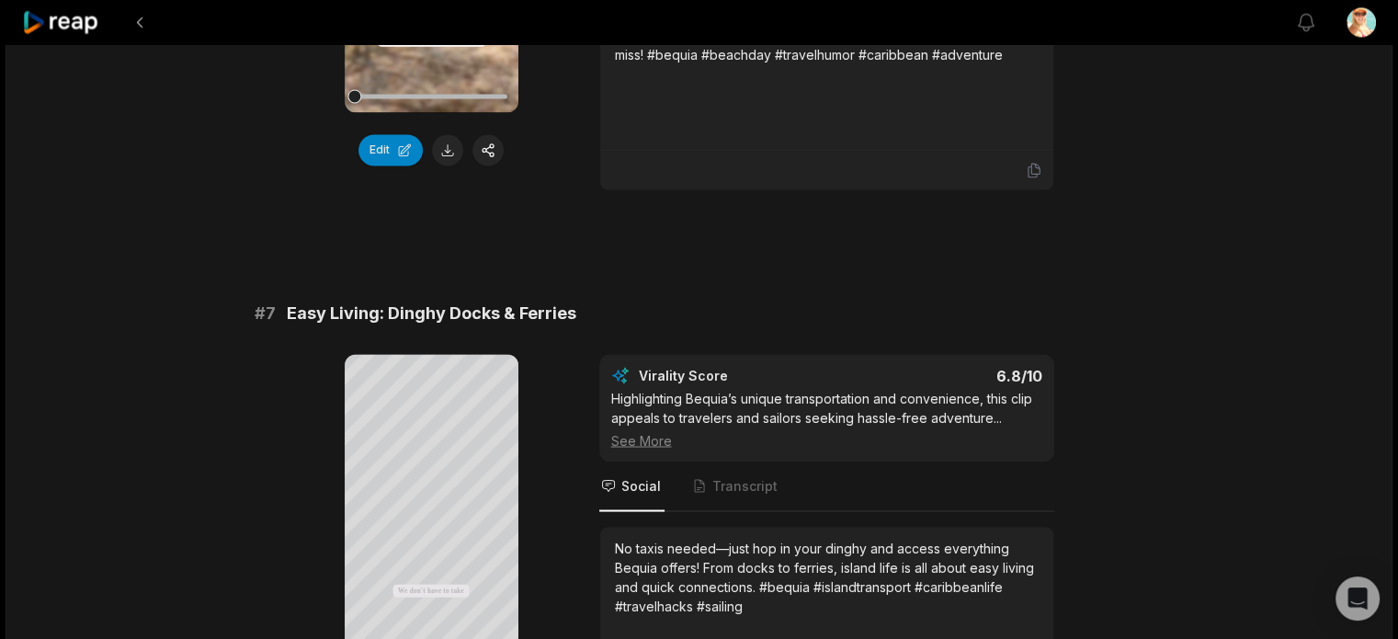
scroll to position [3401, 0]
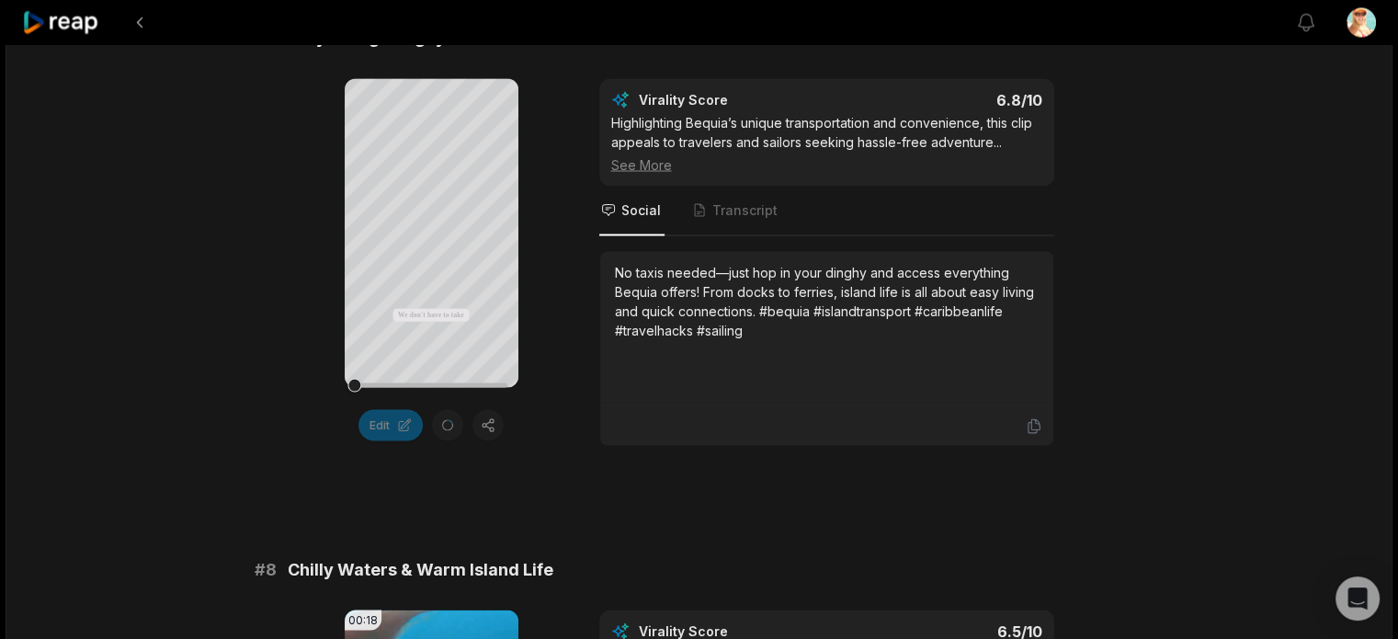
click at [720, 288] on div "No taxis needed—just hop in your dinghy and access everything Bequia offers! Fr…" at bounding box center [827, 300] width 424 height 77
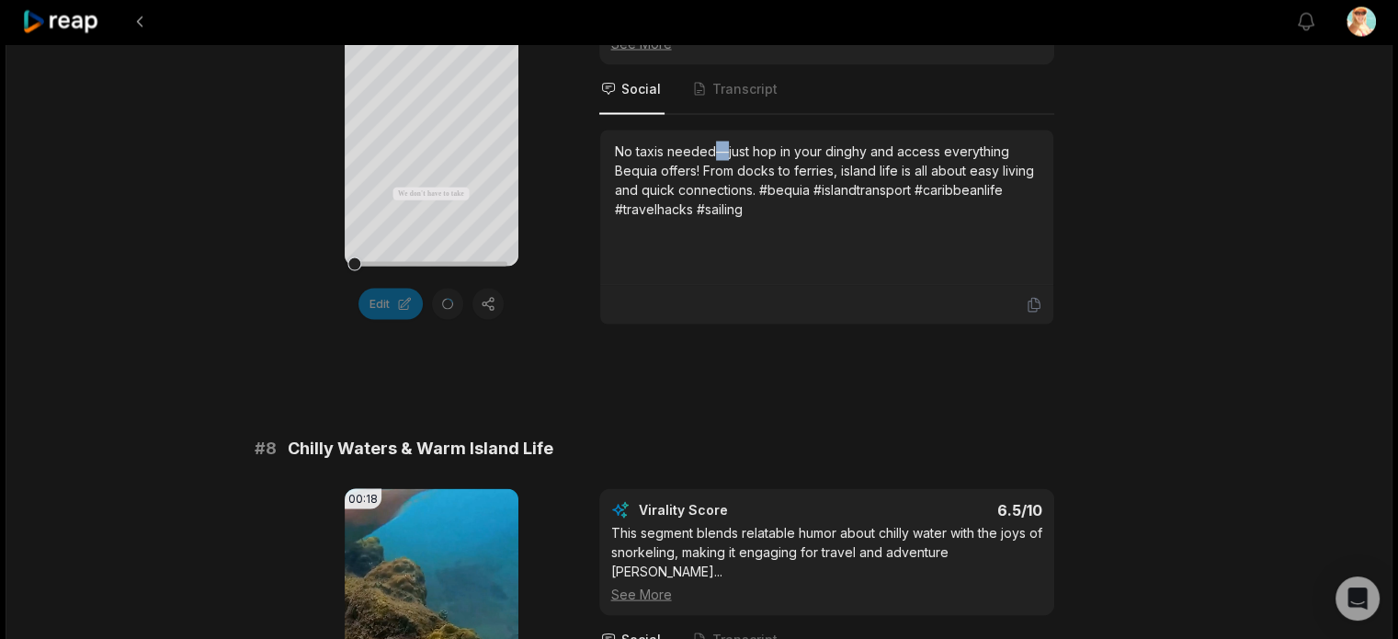
scroll to position [3246, 0]
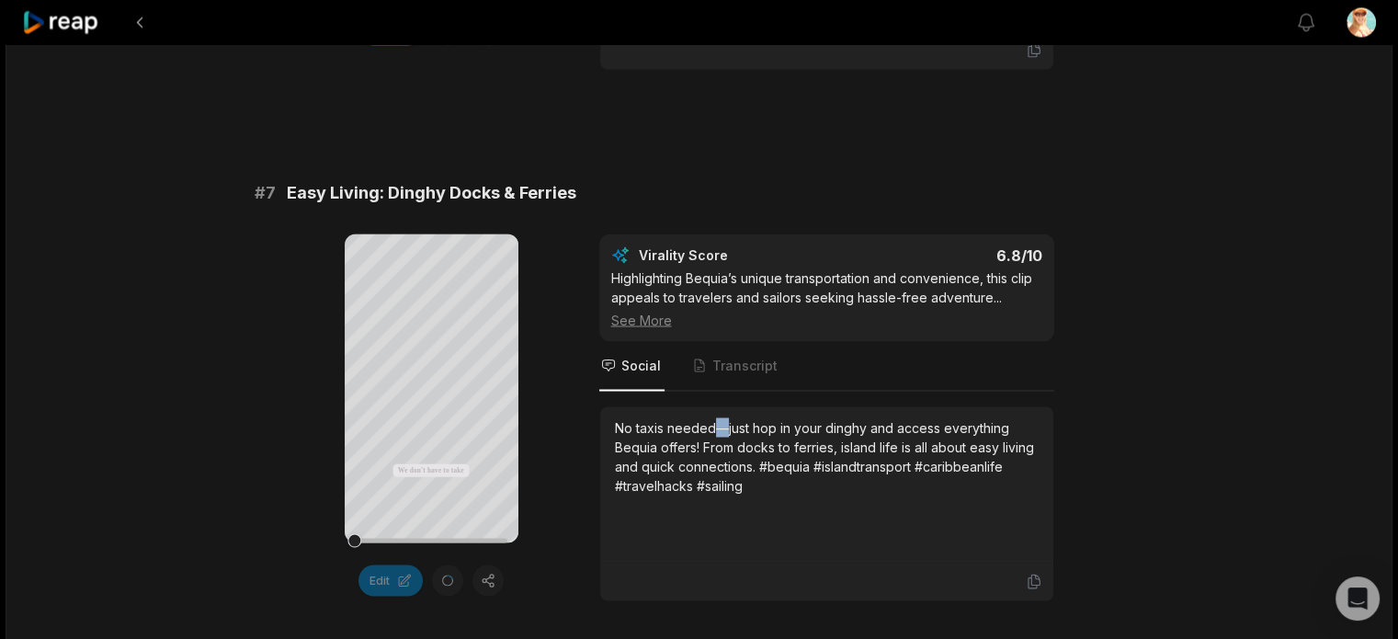
click at [719, 439] on div "No taxis needed—just hop in your dinghy and access everything Bequia offers! Fr…" at bounding box center [827, 455] width 424 height 77
click at [720, 446] on div "No taxis needed—just hop in your dinghy and access everything Bequia offers! Fr…" at bounding box center [827, 455] width 424 height 77
click at [749, 373] on span "Transcript" at bounding box center [744, 365] width 65 height 18
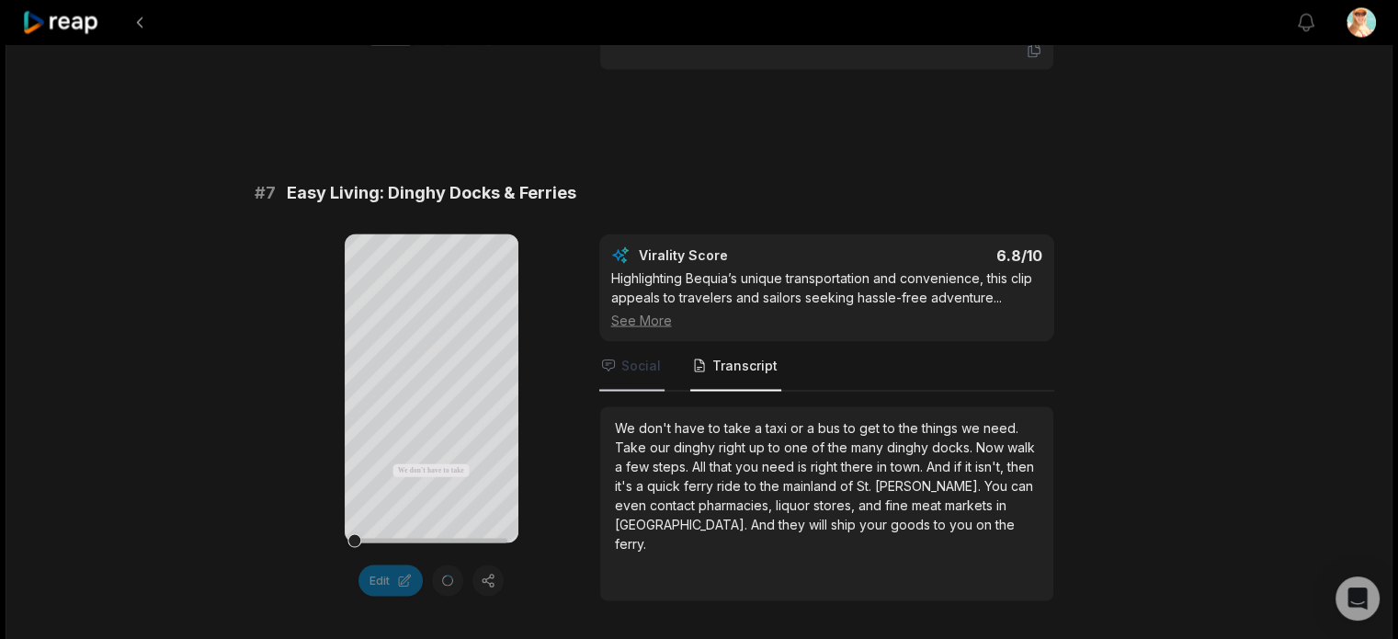
click at [641, 374] on span "Social" at bounding box center [641, 365] width 40 height 18
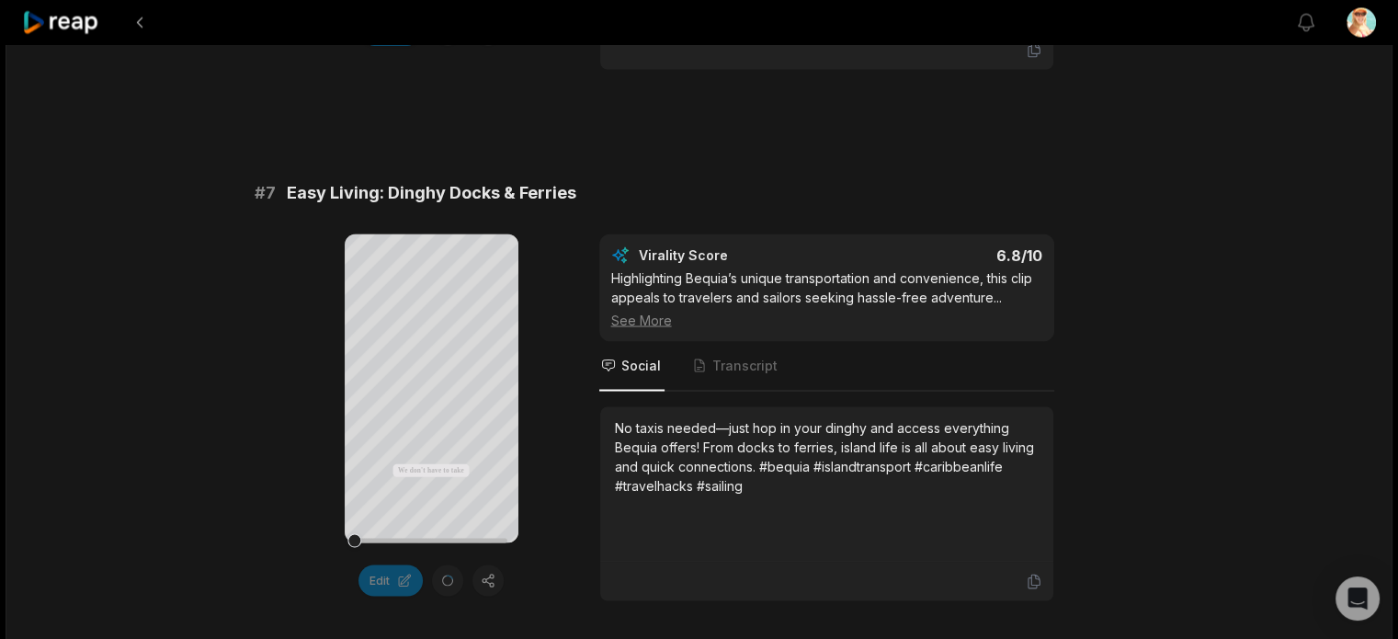
click at [858, 424] on div "No taxis needed—just hop in your dinghy and access everything Bequia offers! Fr…" at bounding box center [826, 483] width 453 height 155
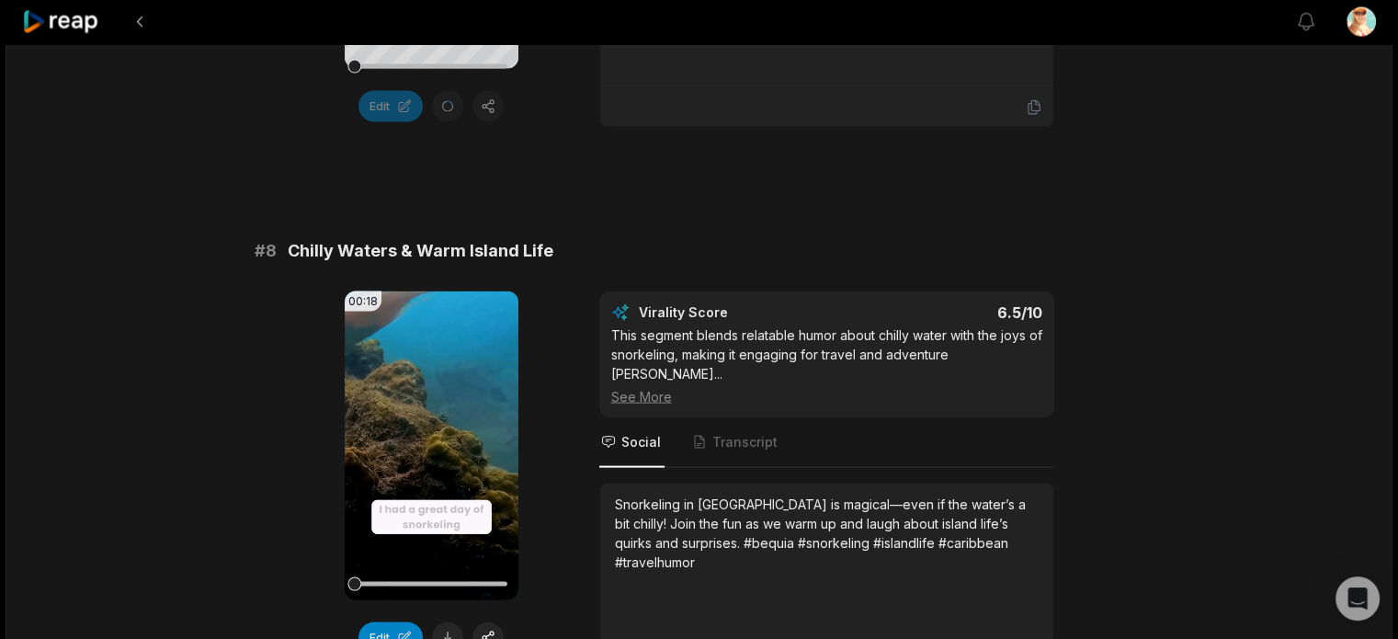
scroll to position [3797, 0]
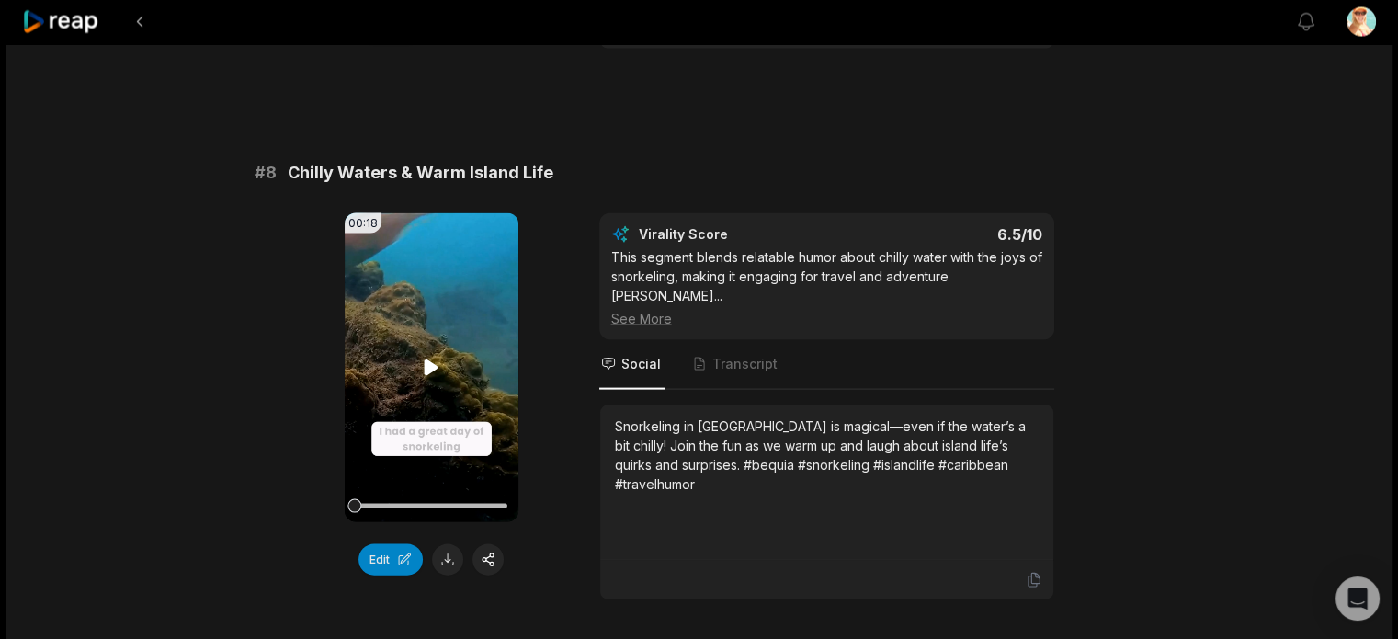
click at [428, 374] on icon at bounding box center [432, 367] width 14 height 16
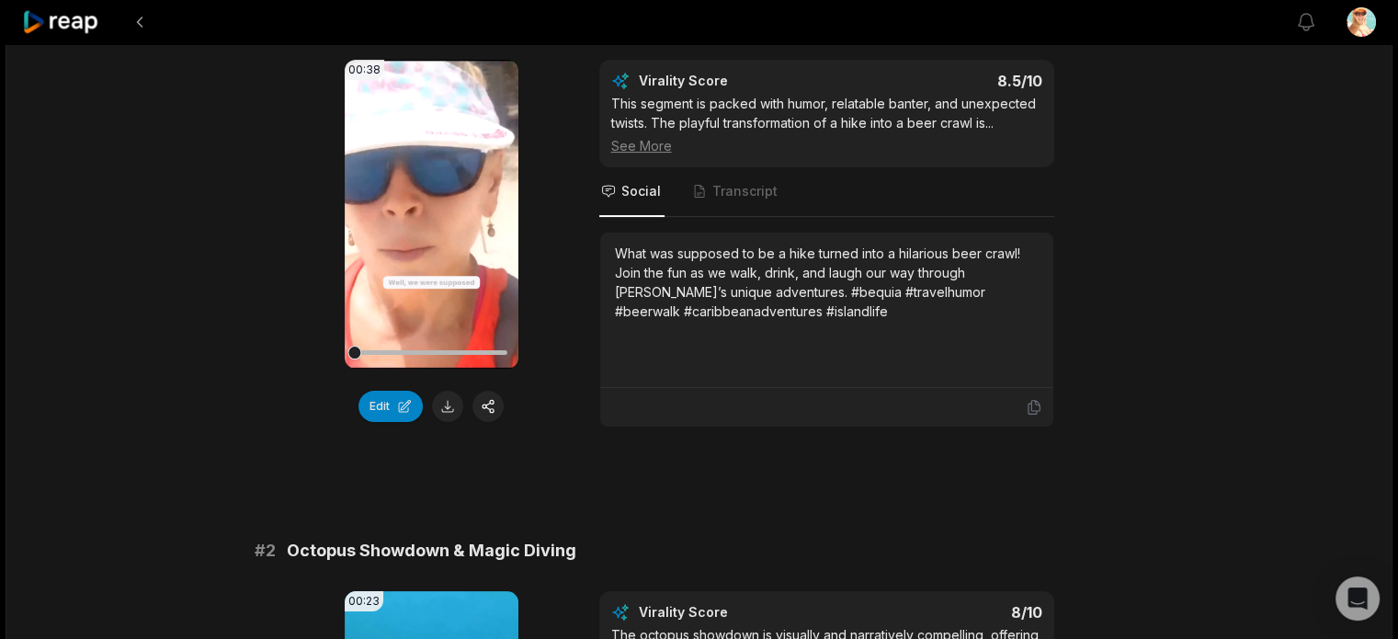
scroll to position [184, 0]
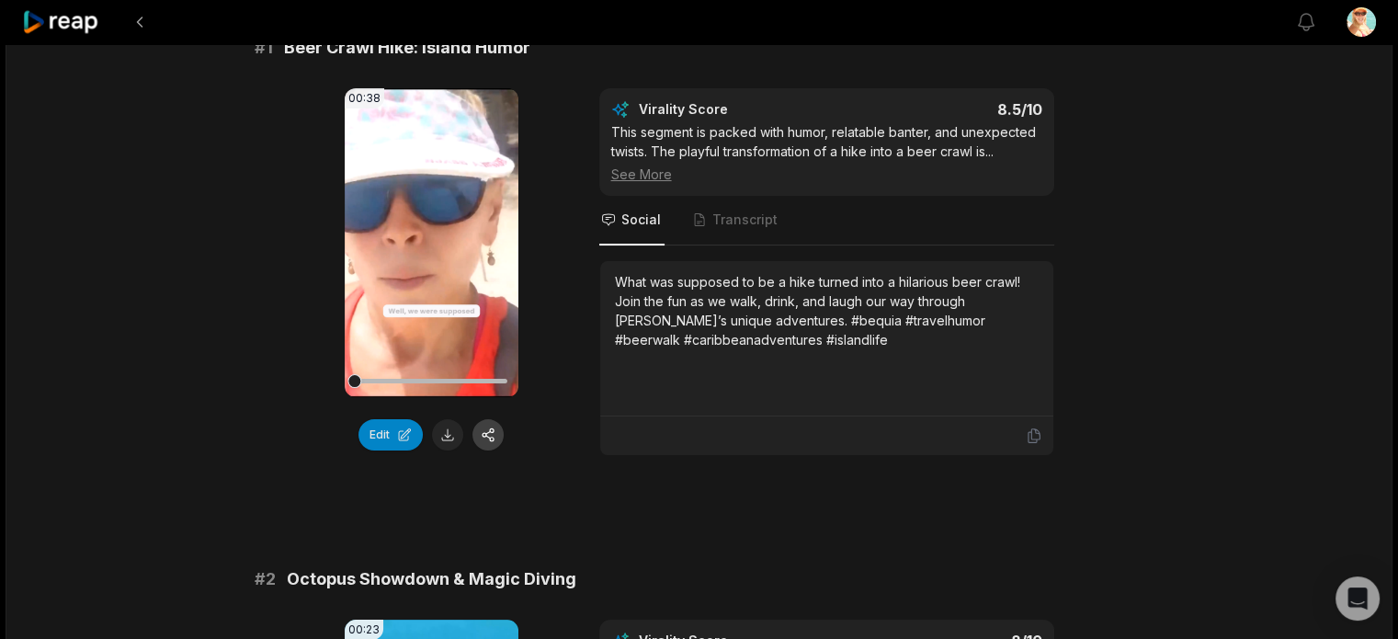
click at [489, 437] on button "button" at bounding box center [487, 434] width 31 height 31
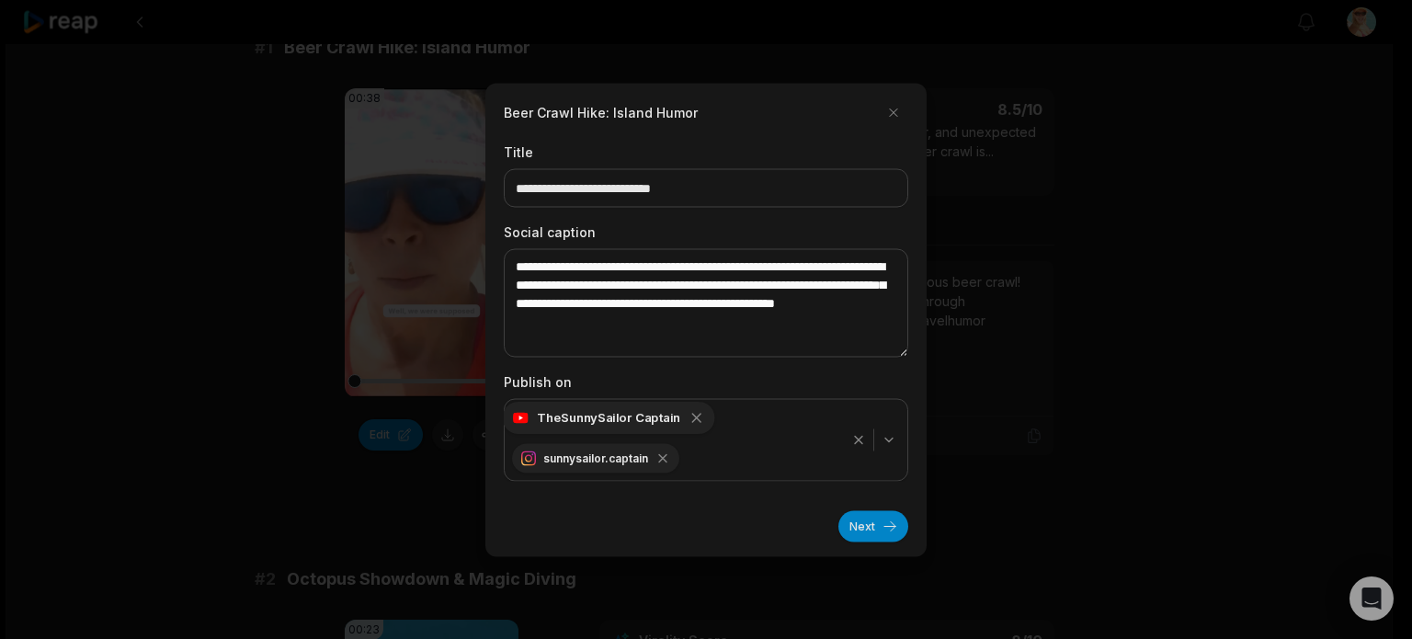
click at [693, 416] on icon "button" at bounding box center [696, 418] width 8 height 8
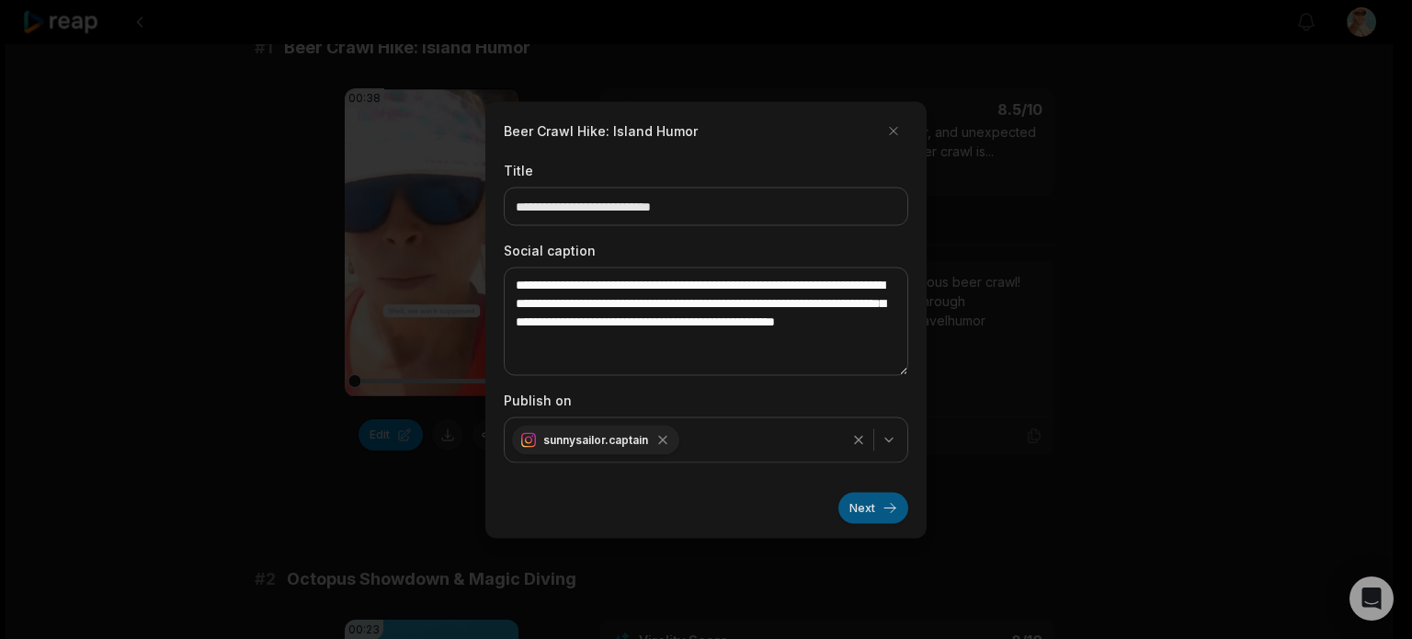
click at [879, 509] on button "Next" at bounding box center [873, 507] width 70 height 31
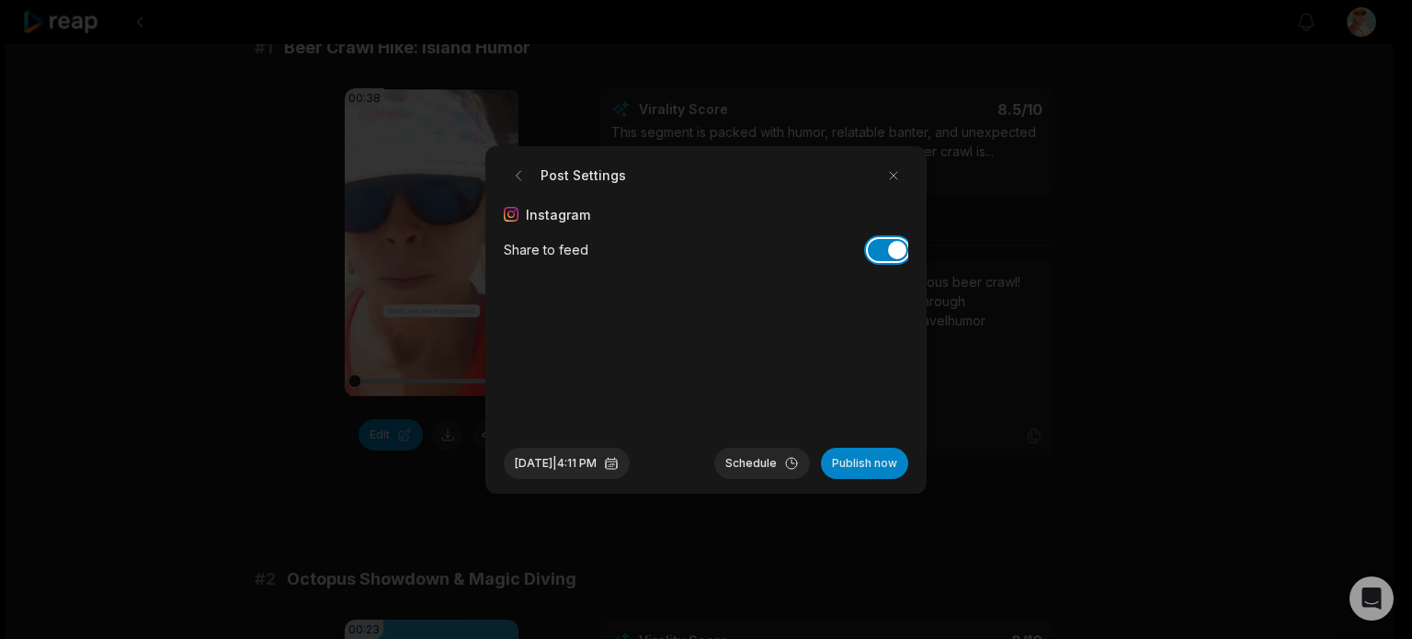
click at [882, 242] on button "Share to feed" at bounding box center [888, 250] width 40 height 22
click at [625, 462] on button "[DATE] 4:11 PM" at bounding box center [567, 463] width 126 height 31
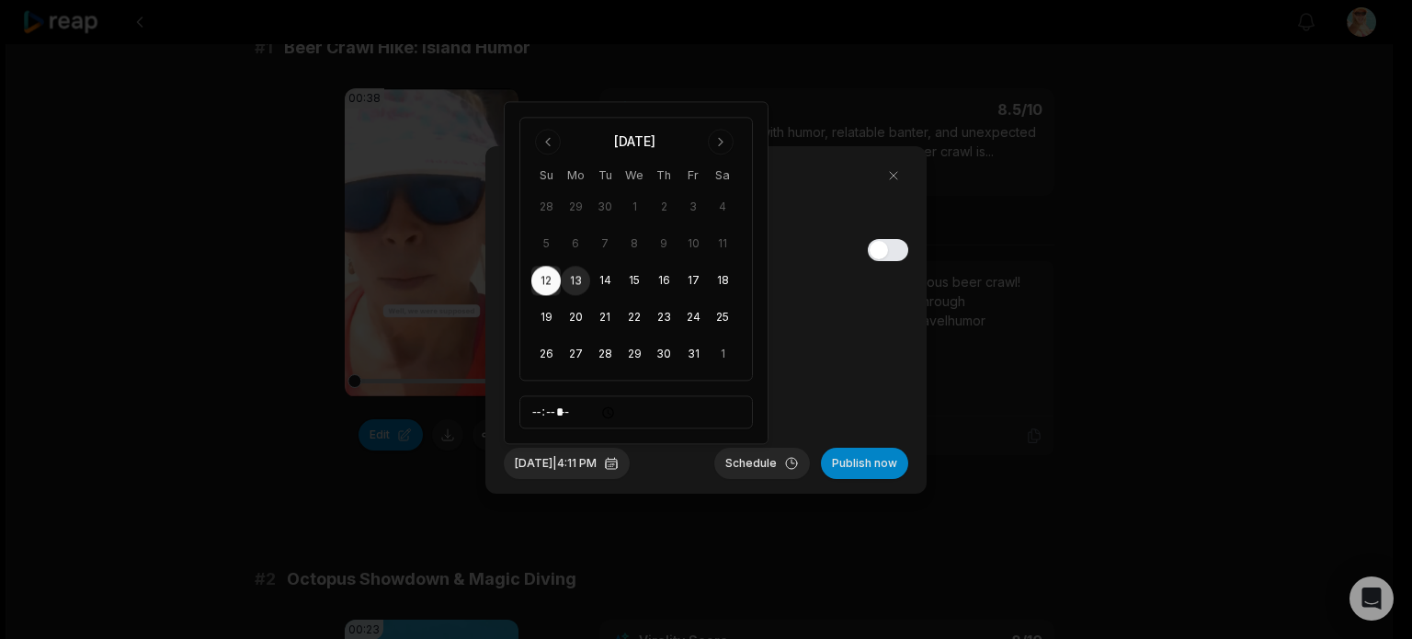
click at [572, 278] on button "13" at bounding box center [575, 281] width 29 height 29
click at [597, 463] on button "Oct 13, 2025 | 4:11 PM" at bounding box center [567, 463] width 126 height 31
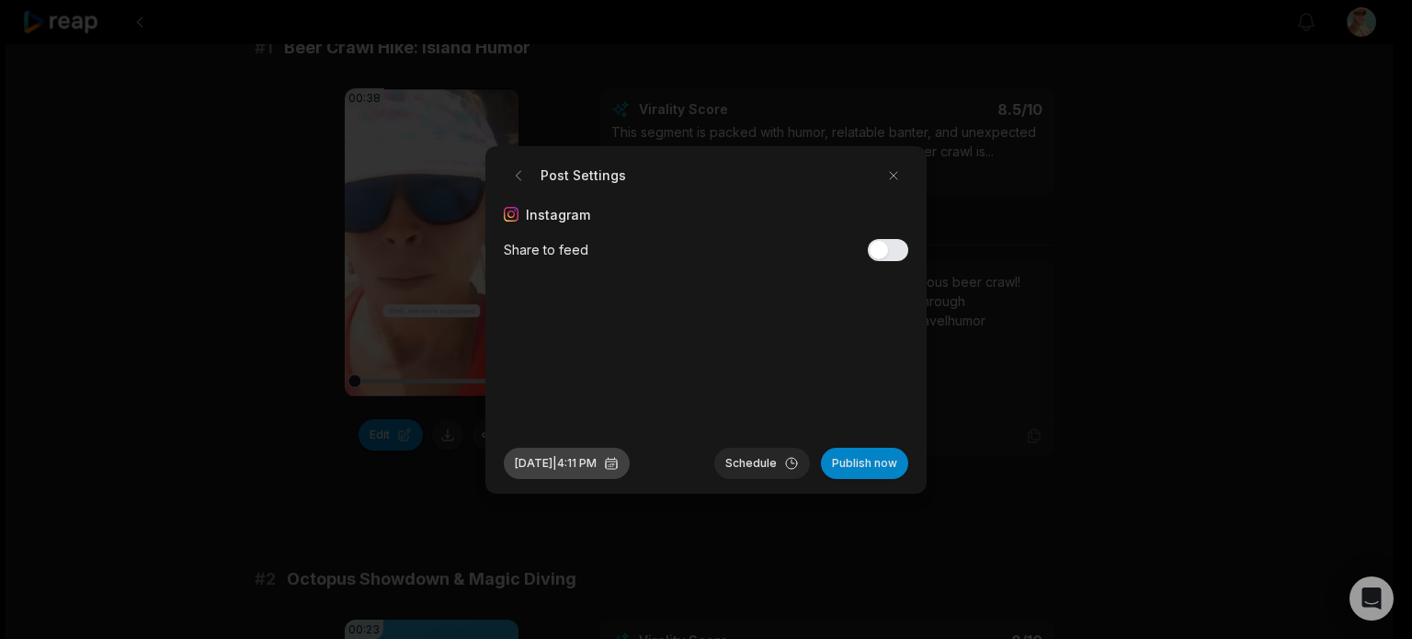
click at [564, 465] on button "Oct 13, 2025 | 4:11 PM" at bounding box center [567, 463] width 126 height 31
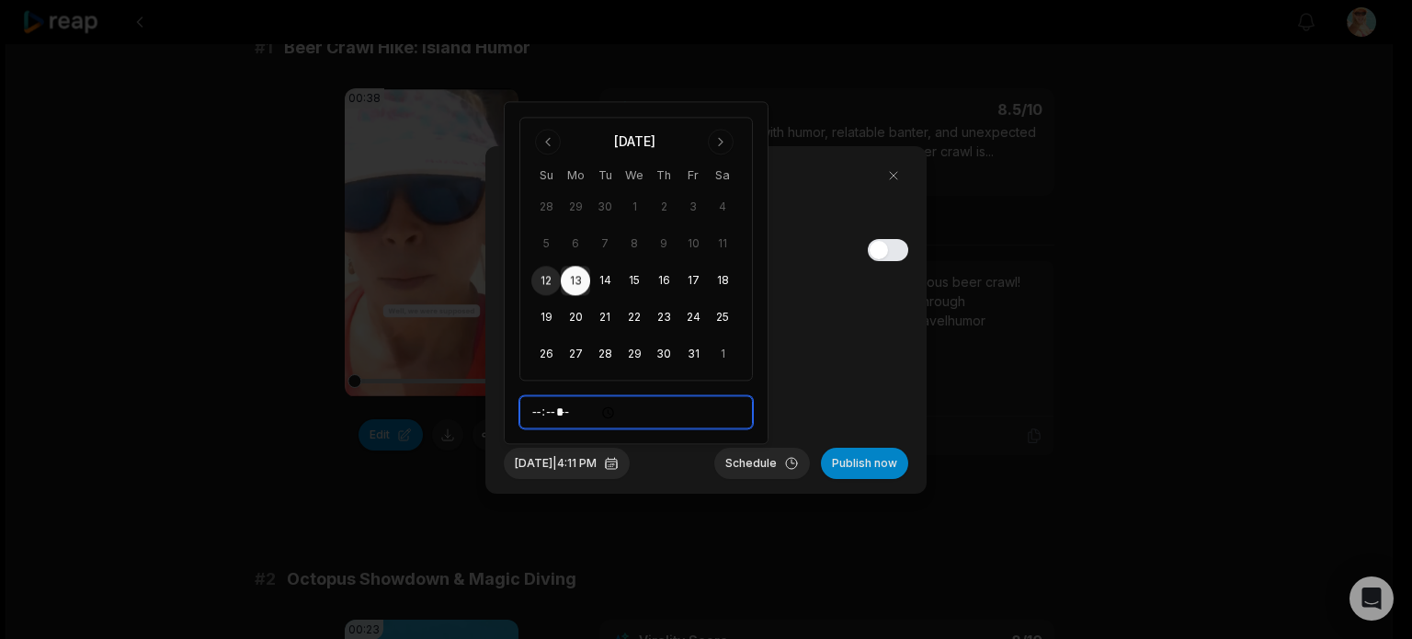
click at [542, 416] on input "*****" at bounding box center [635, 412] width 233 height 33
click at [586, 414] on input "*****" at bounding box center [635, 412] width 233 height 33
type input "*****"
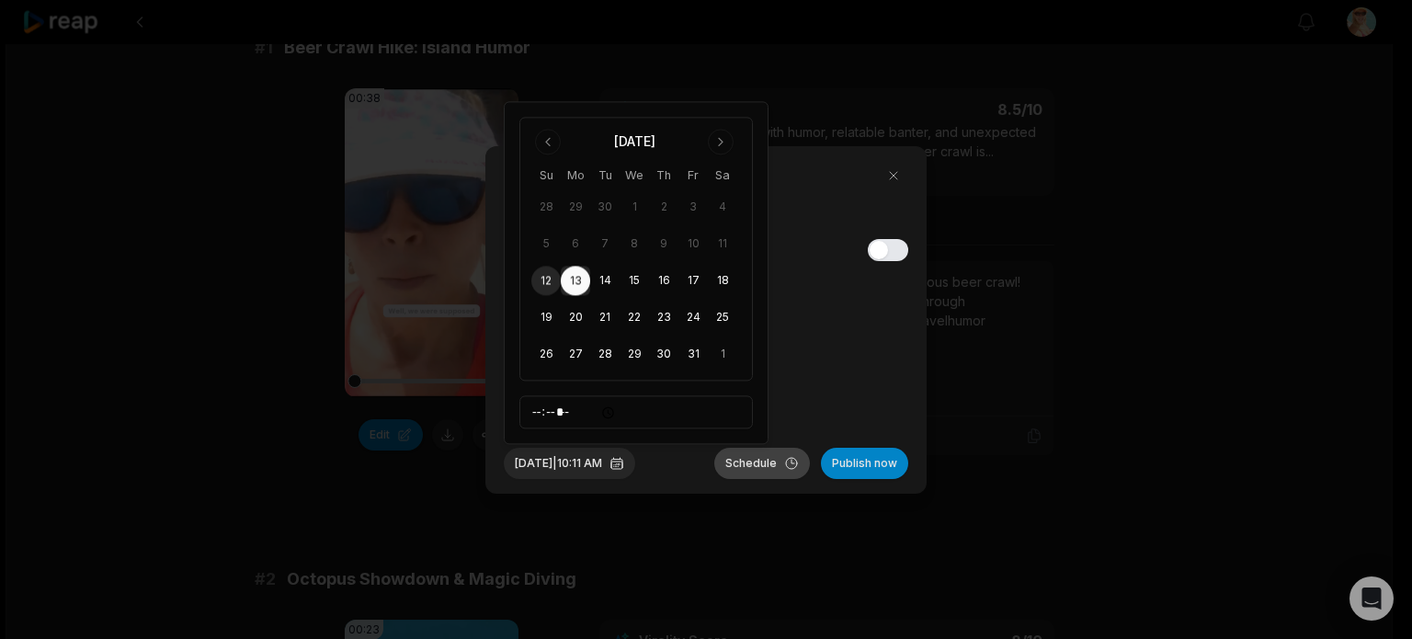
click at [749, 462] on button "Schedule" at bounding box center [762, 463] width 96 height 31
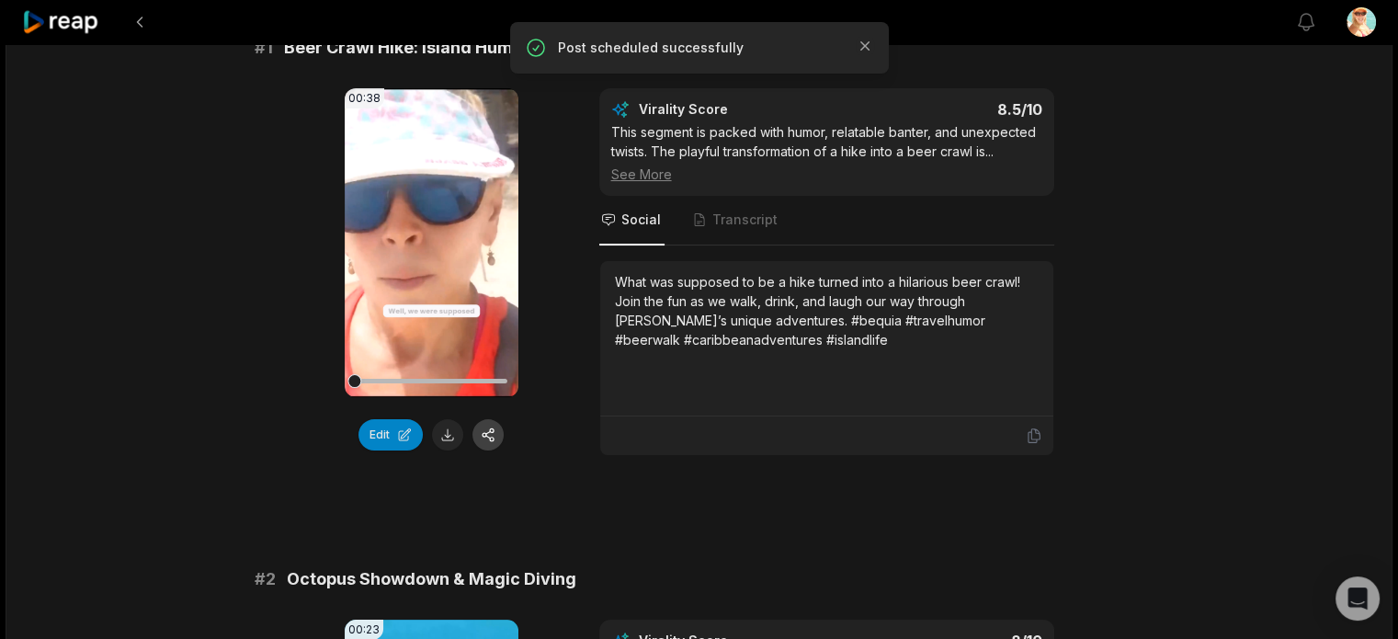
click at [491, 428] on button "button" at bounding box center [487, 434] width 31 height 31
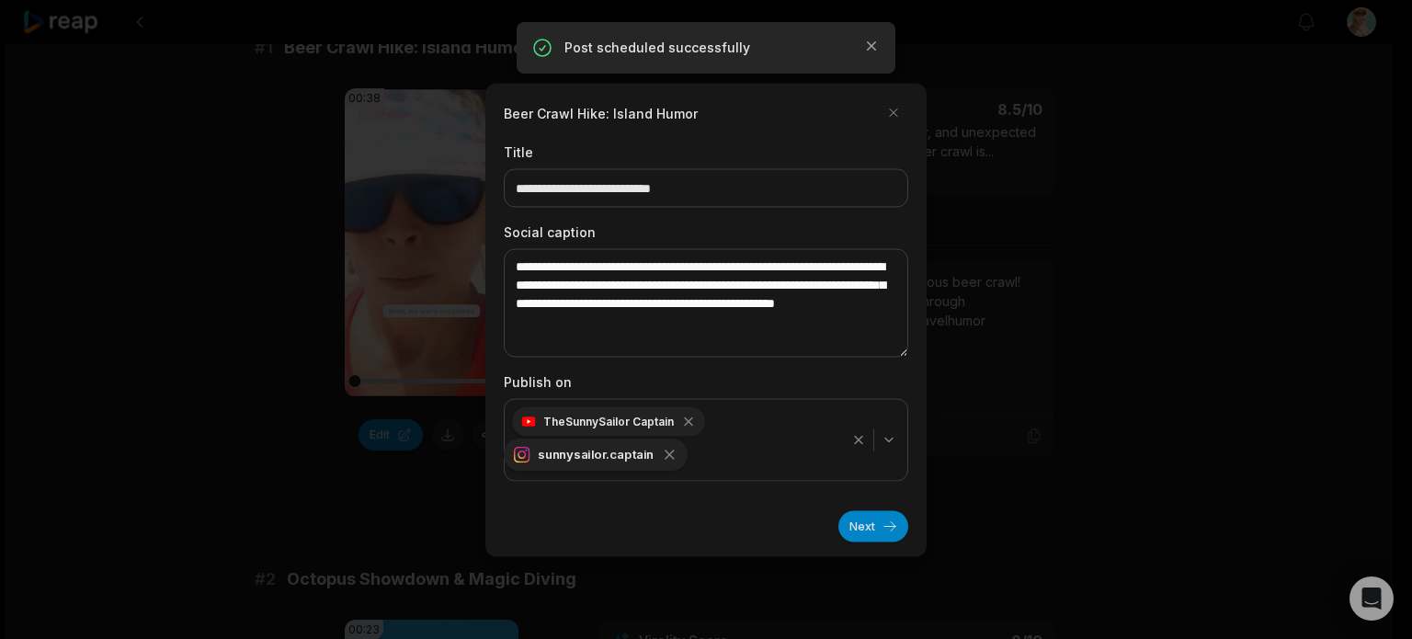
click at [669, 453] on icon "button" at bounding box center [670, 454] width 8 height 8
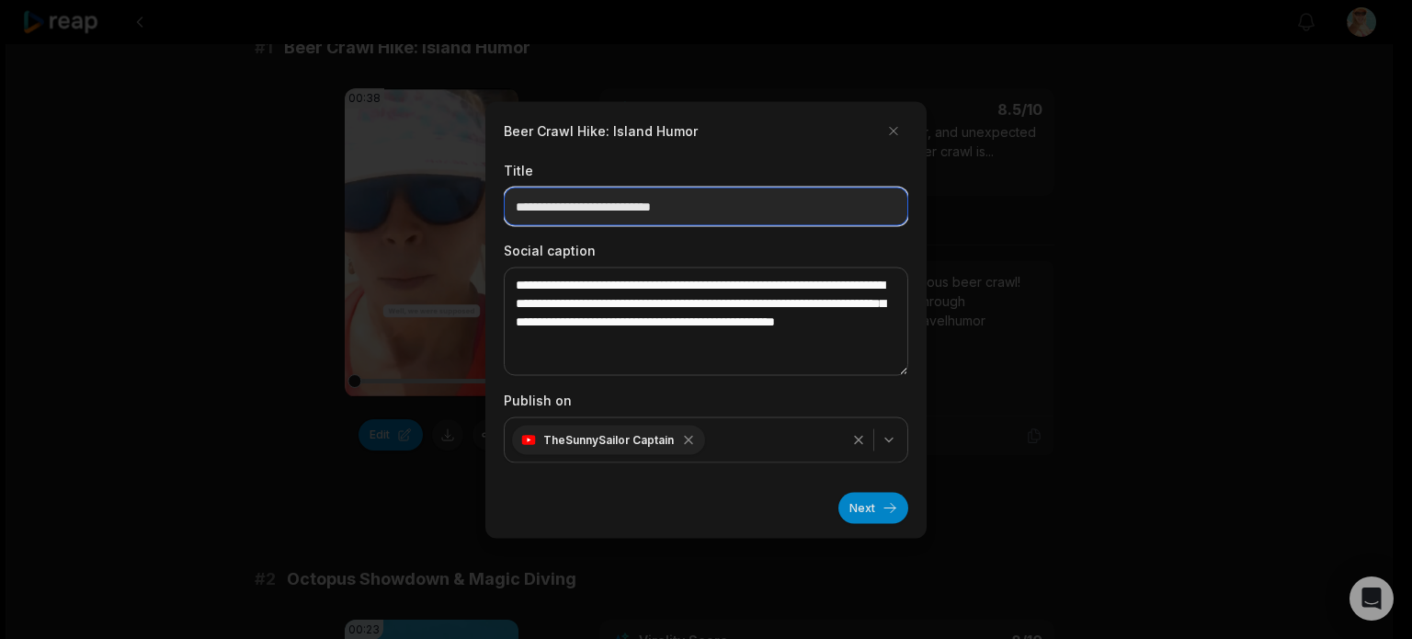
click at [760, 215] on input "**********" at bounding box center [706, 206] width 404 height 39
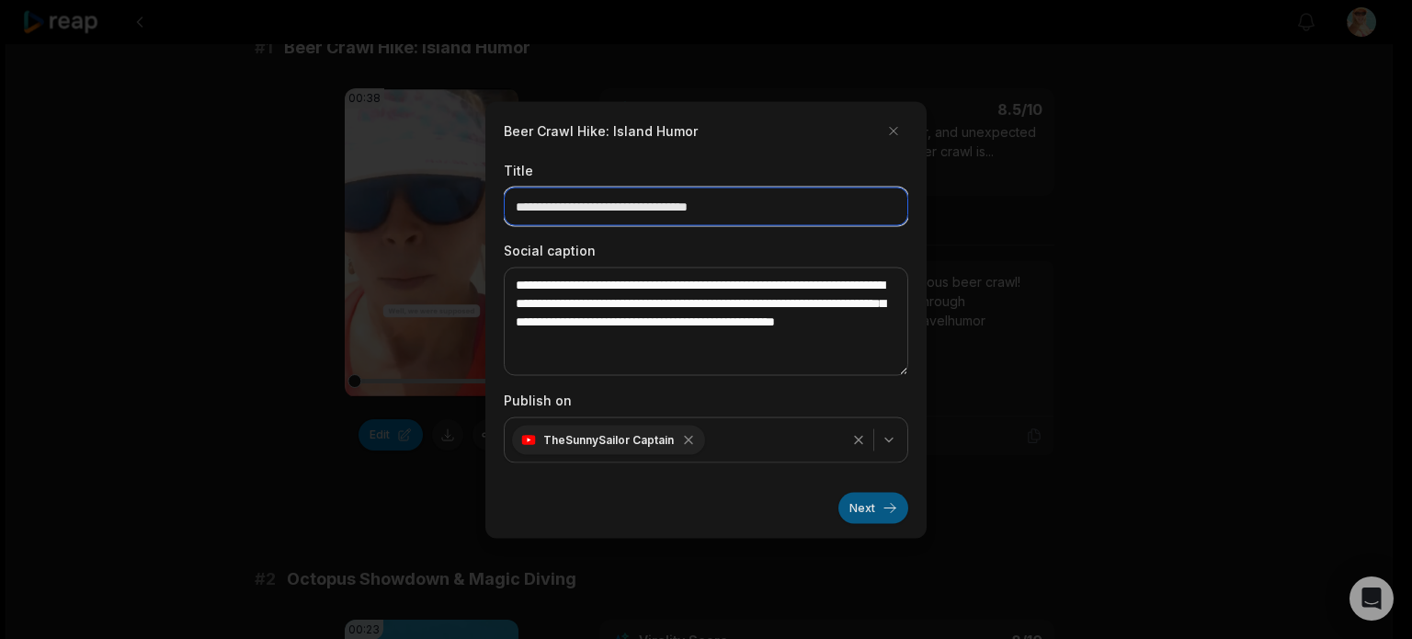
type input "**********"
click at [873, 497] on button "Next" at bounding box center [873, 507] width 70 height 31
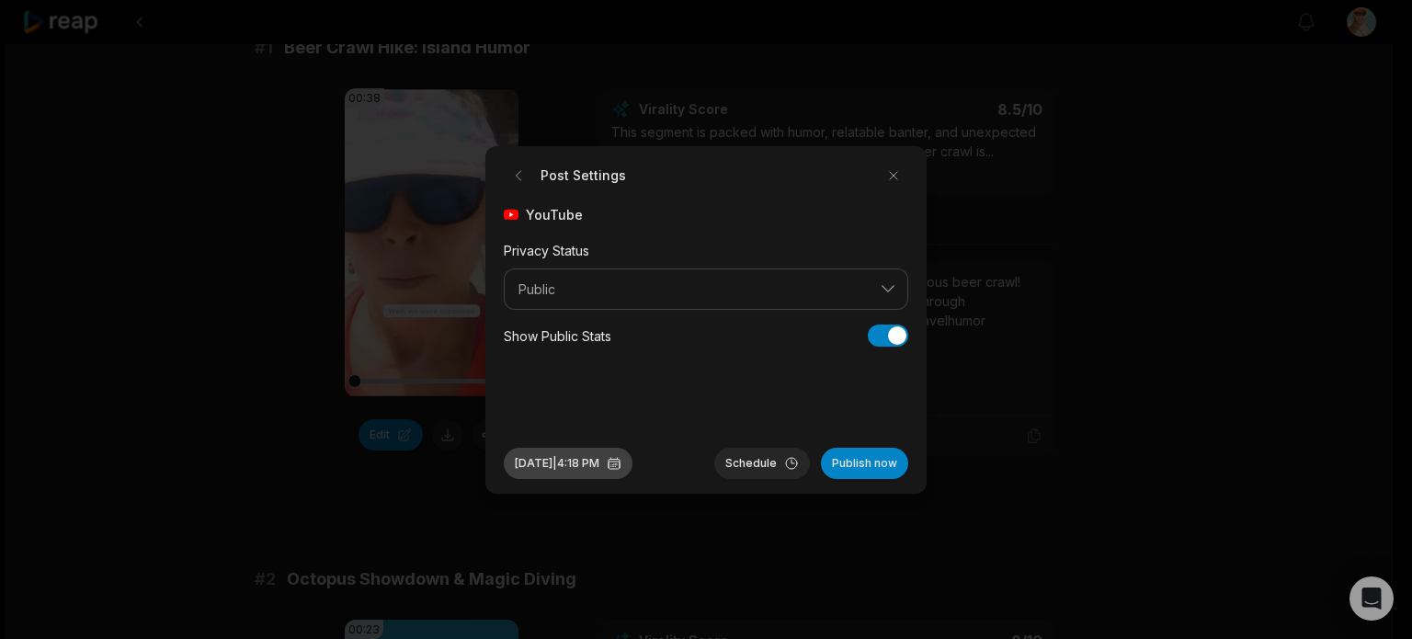
click at [588, 462] on button "Oct 12, 2025 | 4:18 PM" at bounding box center [568, 463] width 129 height 31
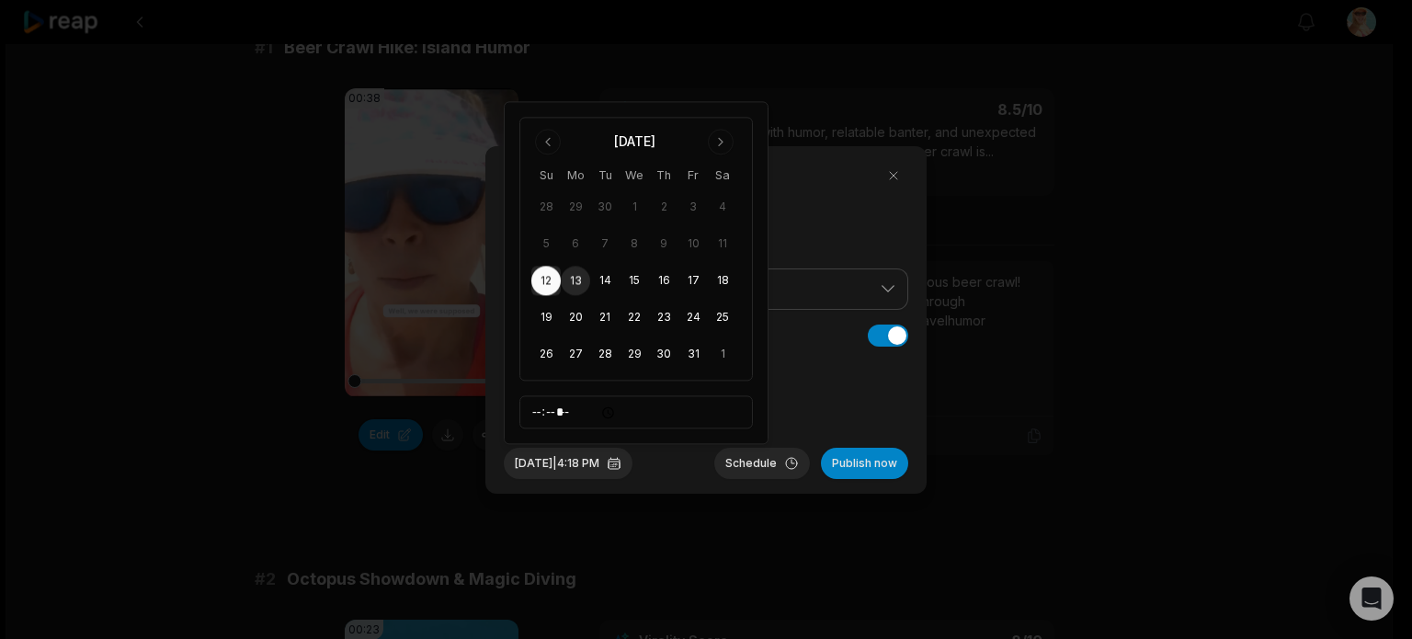
click at [575, 278] on button "13" at bounding box center [575, 281] width 29 height 29
click at [595, 464] on button "Oct 13, 2025 | 4:18 PM" at bounding box center [568, 463] width 129 height 31
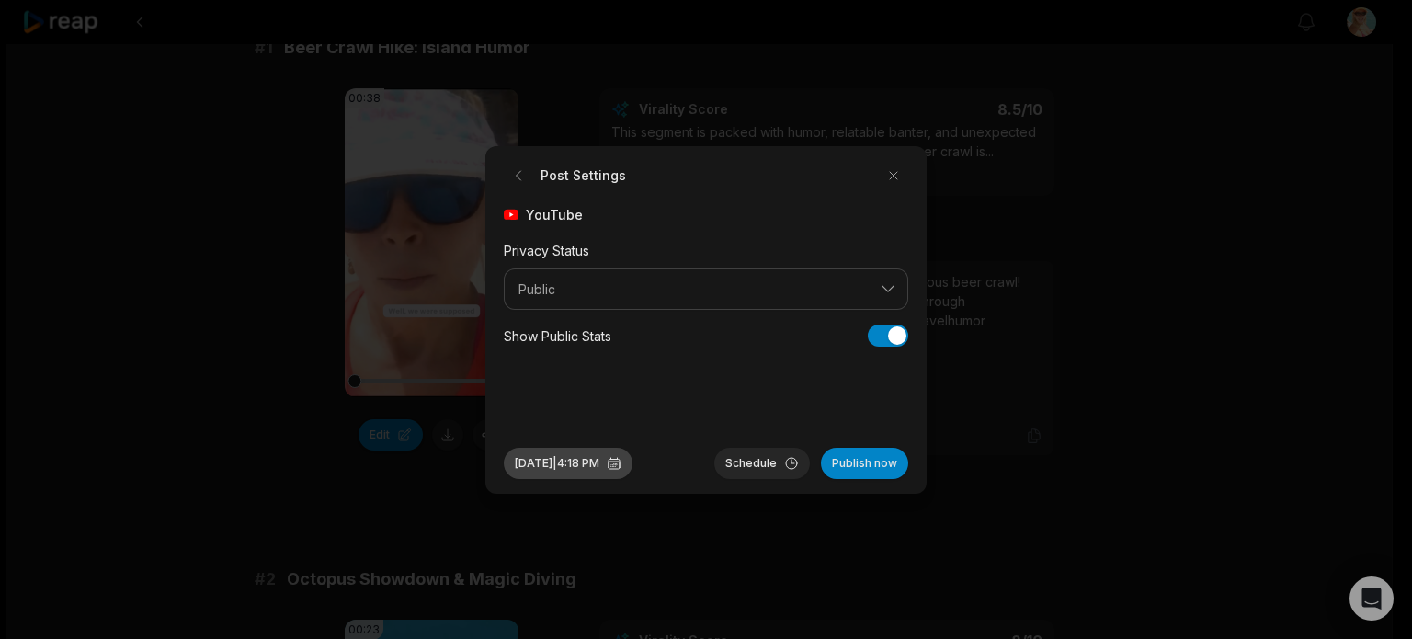
click at [553, 459] on button "Oct 13, 2025 | 4:18 PM" at bounding box center [568, 463] width 129 height 31
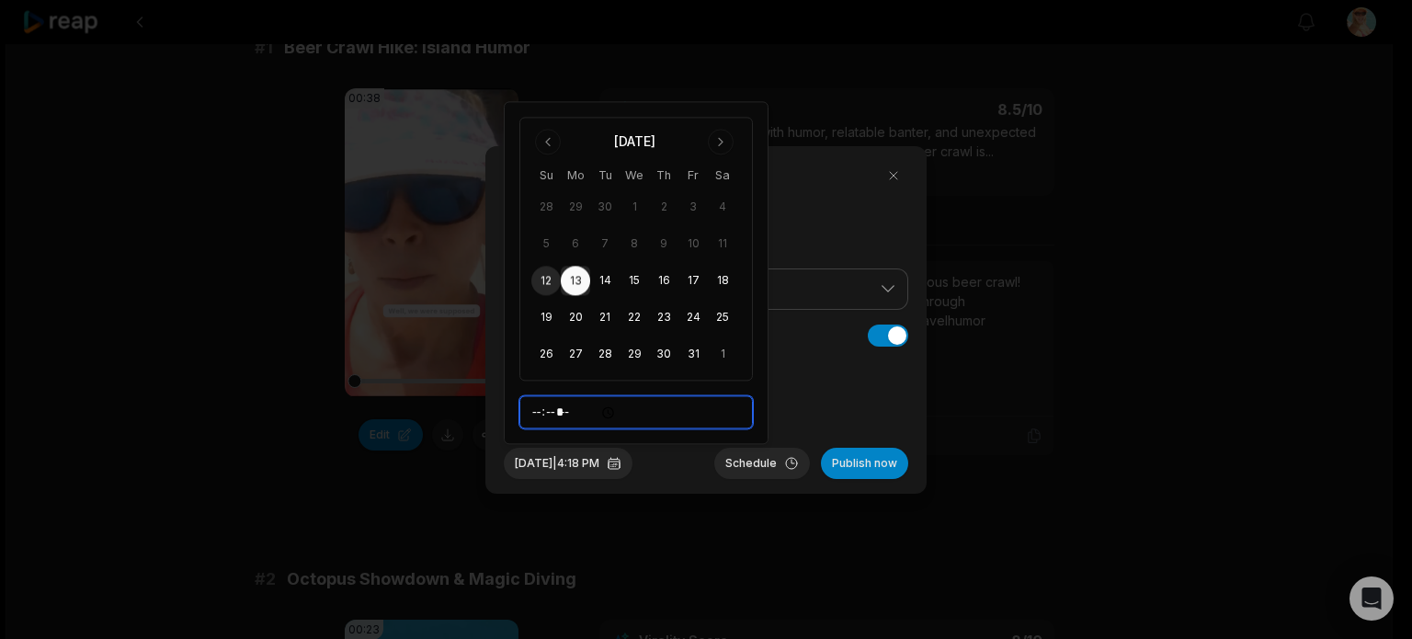
click at [539, 416] on input "*****" at bounding box center [635, 412] width 233 height 33
type input "*****"
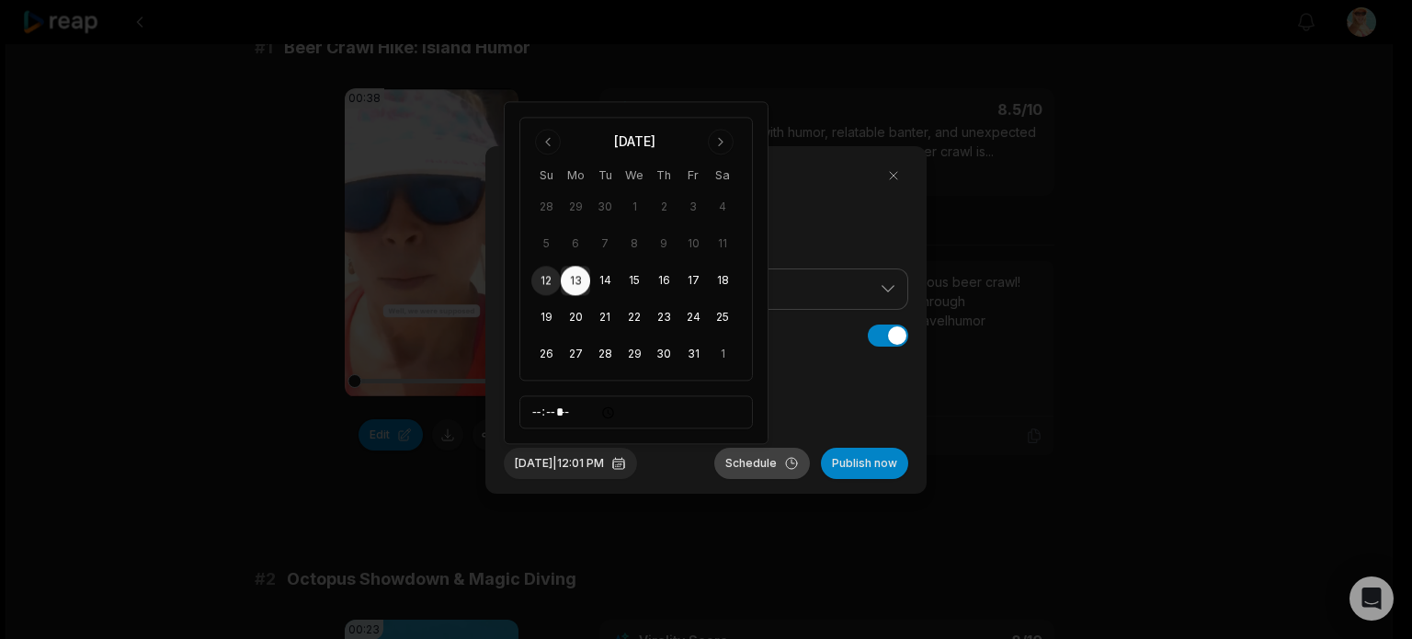
click at [745, 462] on button "Schedule" at bounding box center [762, 463] width 96 height 31
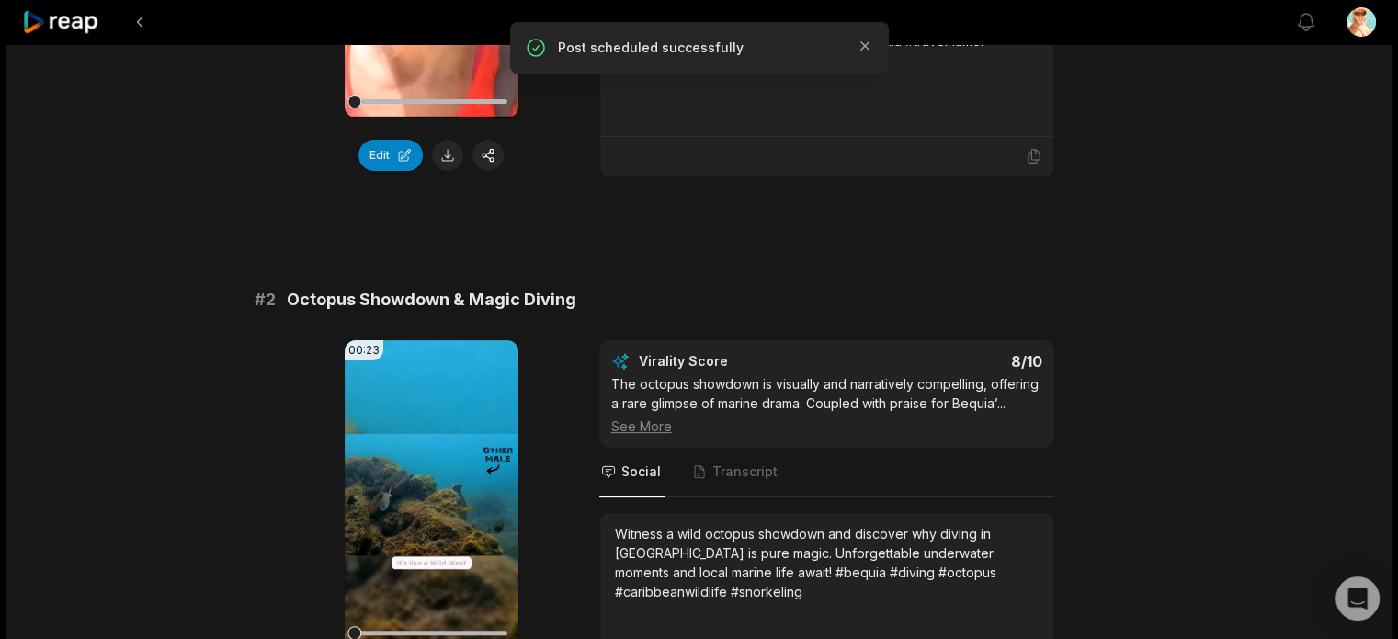
scroll to position [368, 0]
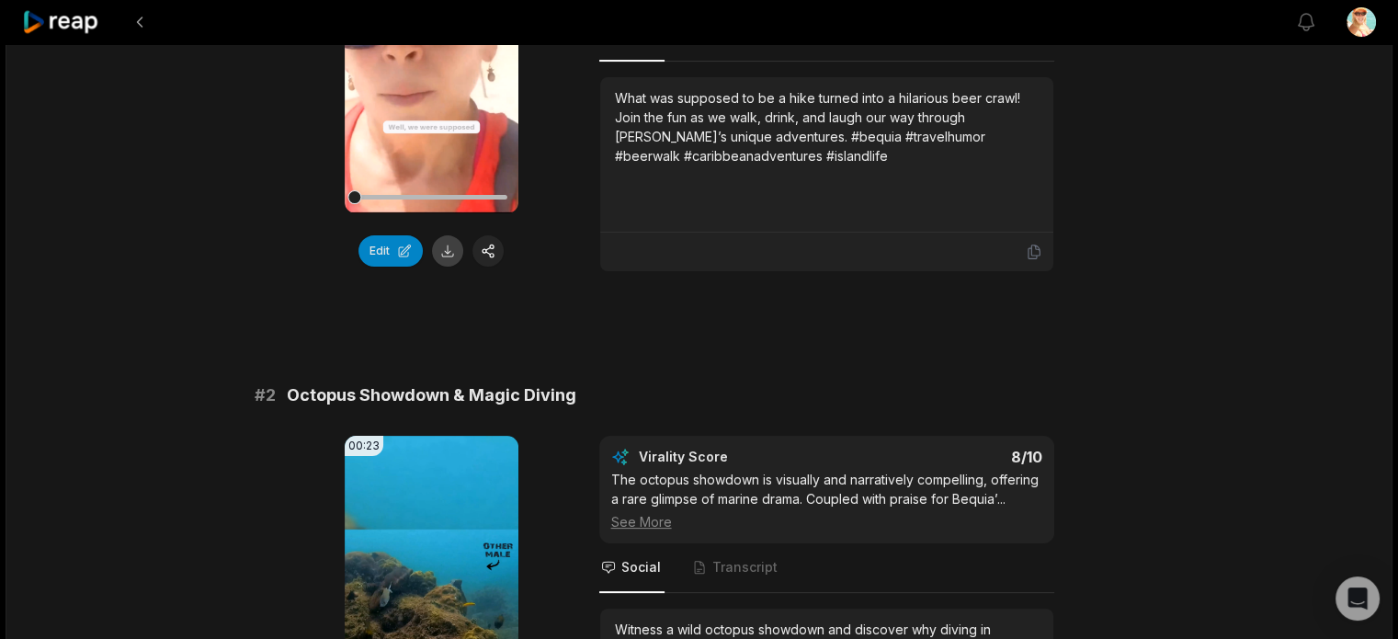
click at [449, 251] on button at bounding box center [447, 250] width 31 height 31
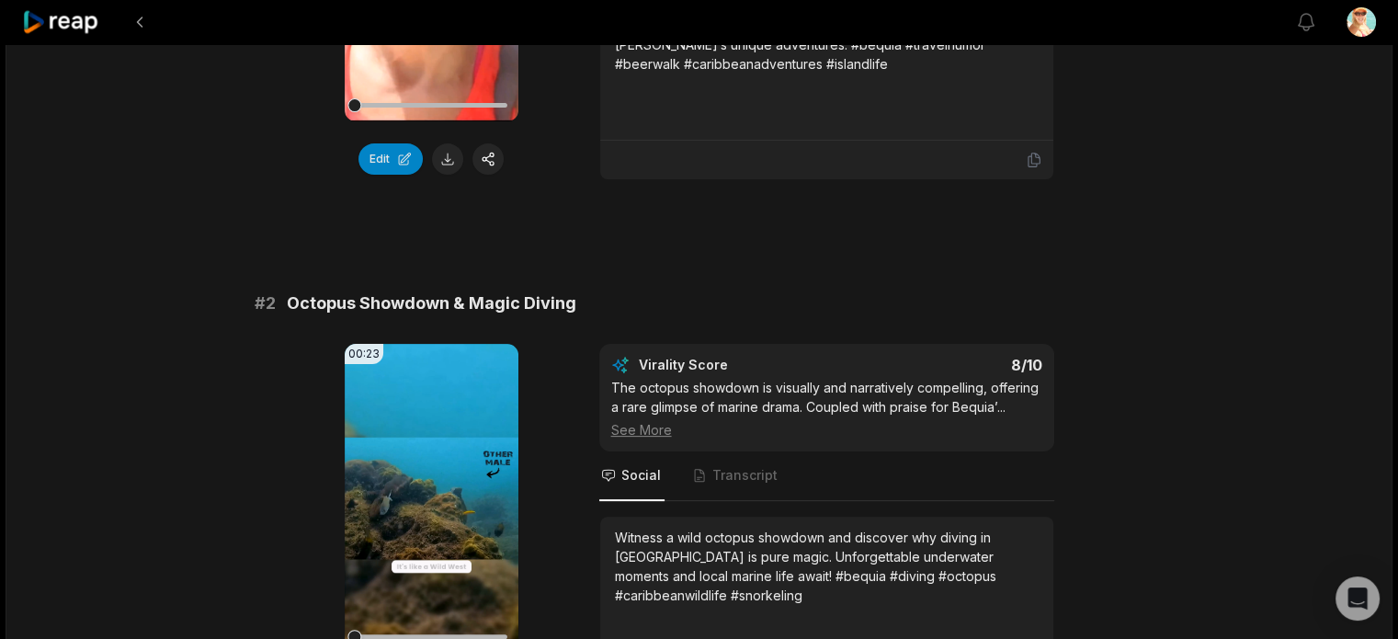
scroll to position [735, 0]
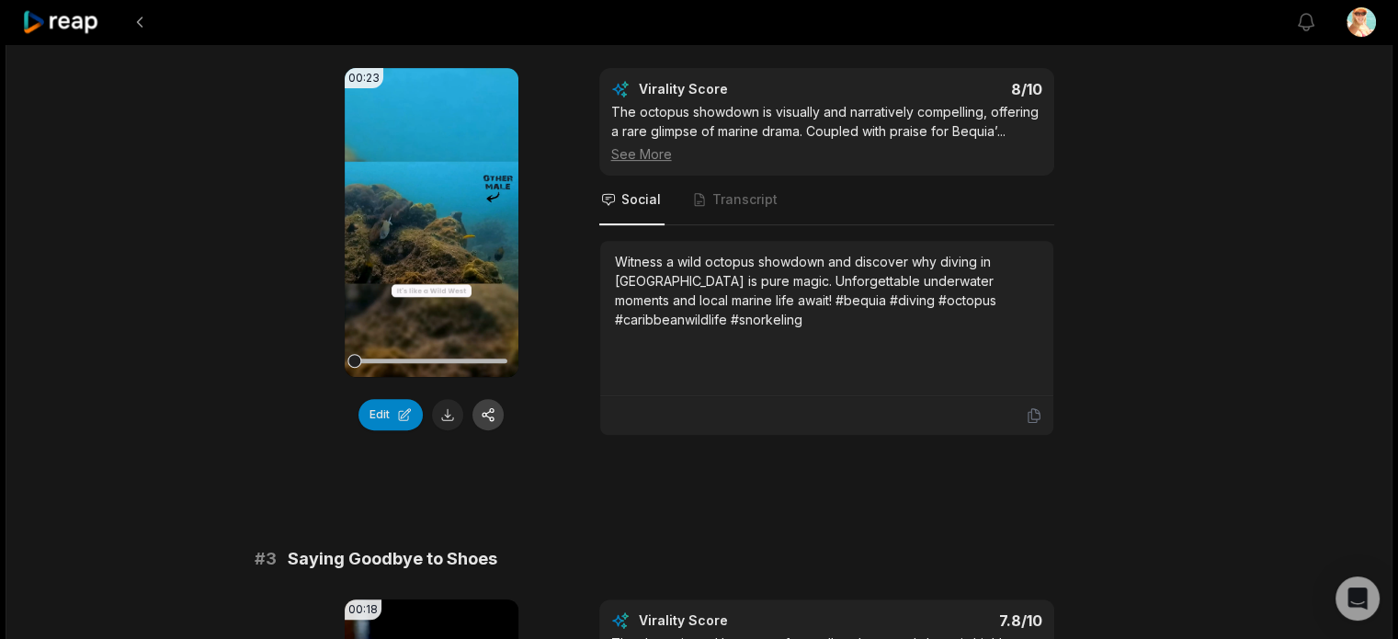
click at [489, 412] on button "button" at bounding box center [487, 414] width 31 height 31
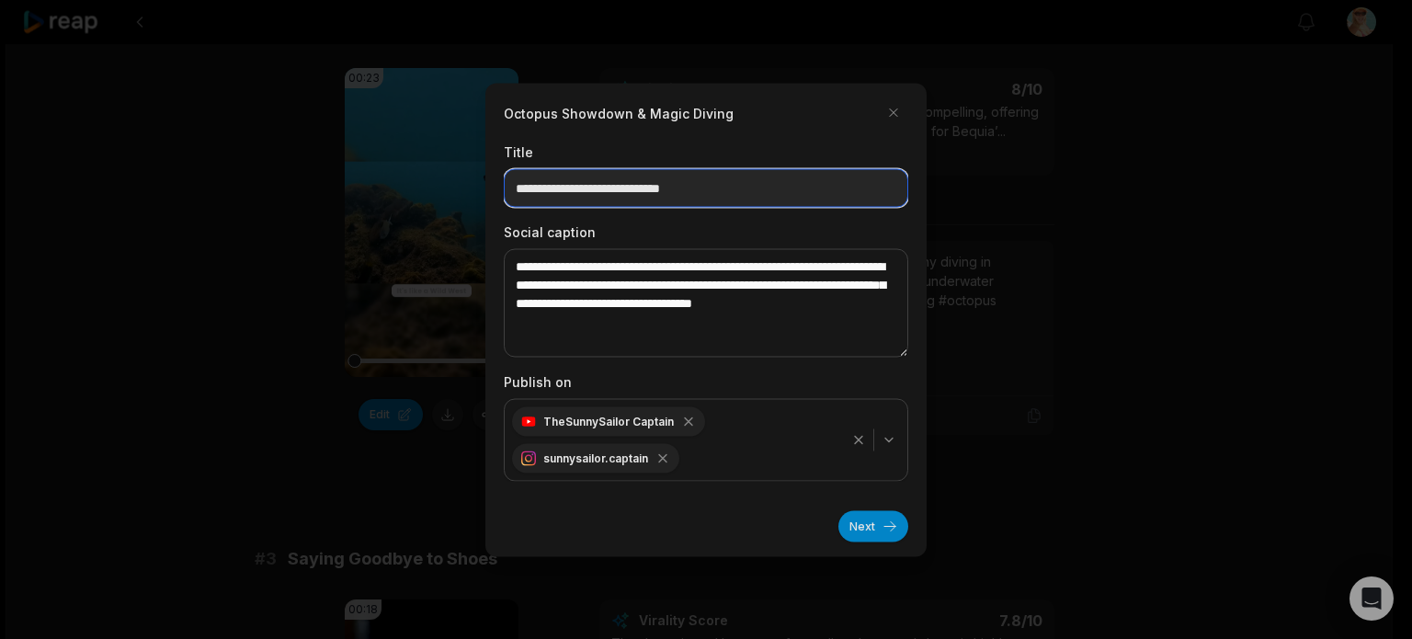
click at [799, 181] on input "**********" at bounding box center [706, 187] width 404 height 39
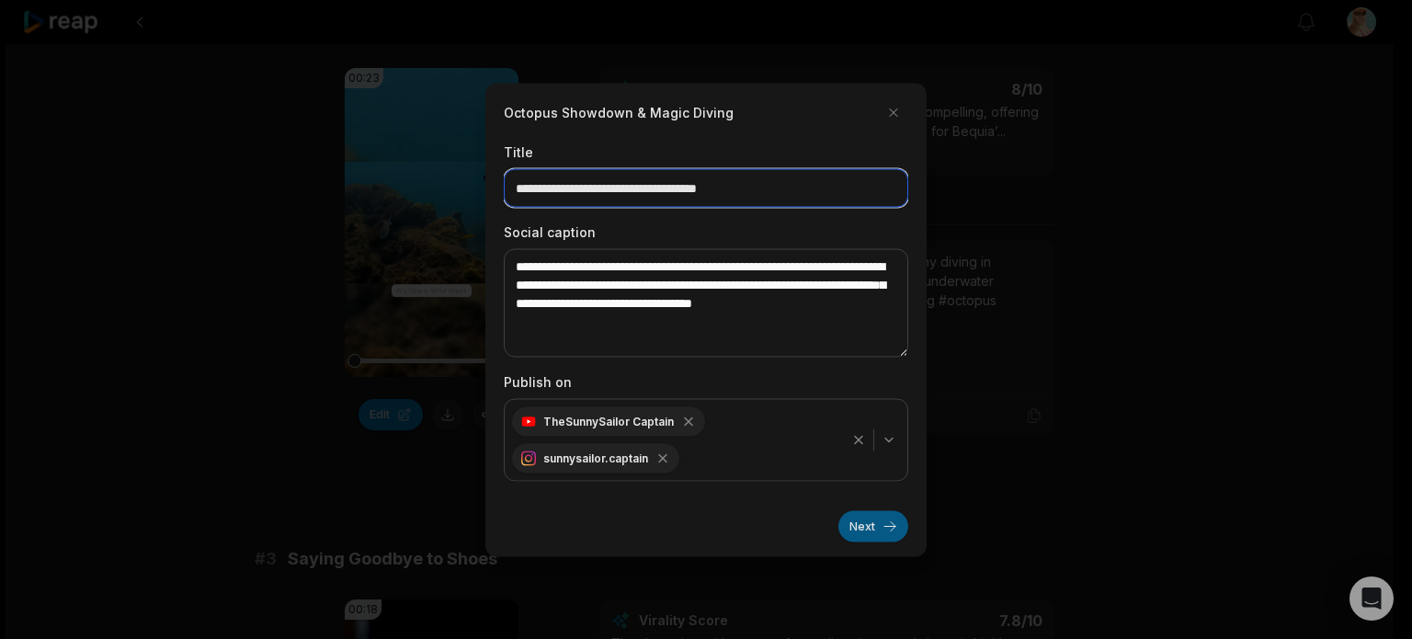
type input "**********"
click at [880, 516] on button "Next" at bounding box center [873, 525] width 70 height 31
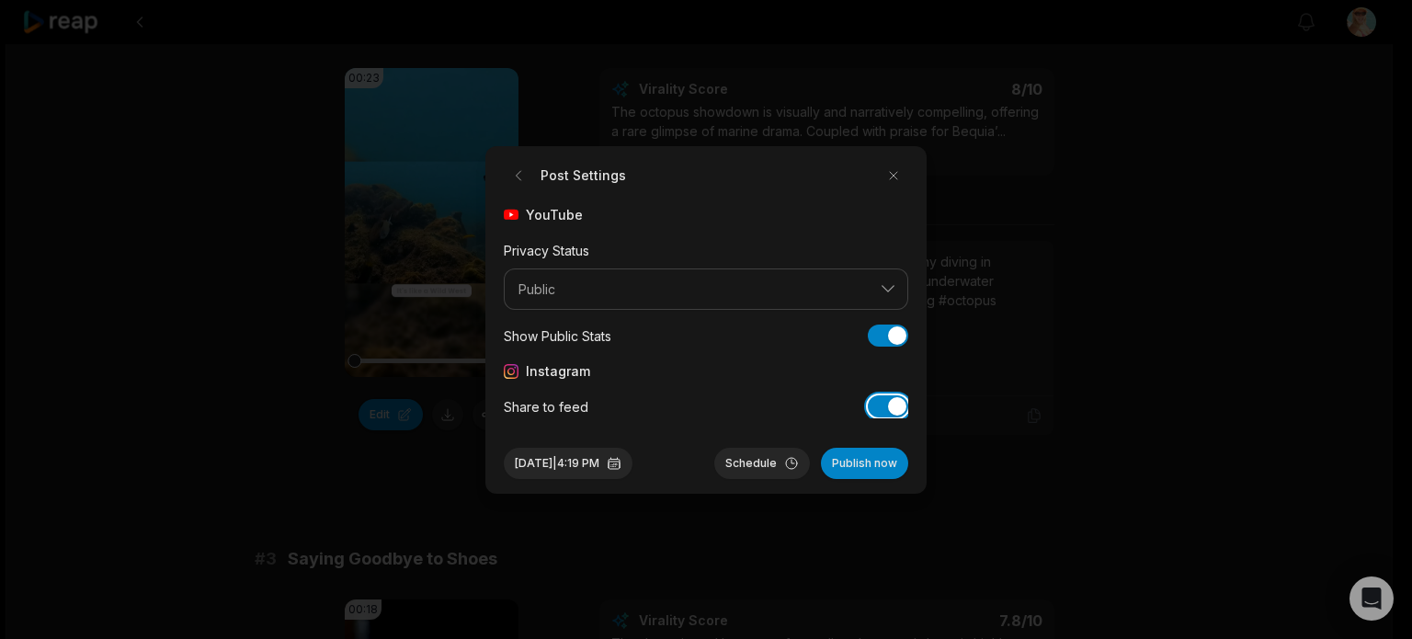
click at [883, 411] on button "Share to feed" at bounding box center [888, 406] width 40 height 22
click at [552, 461] on button "Oct 12, 2025 | 4:19 PM" at bounding box center [568, 463] width 129 height 31
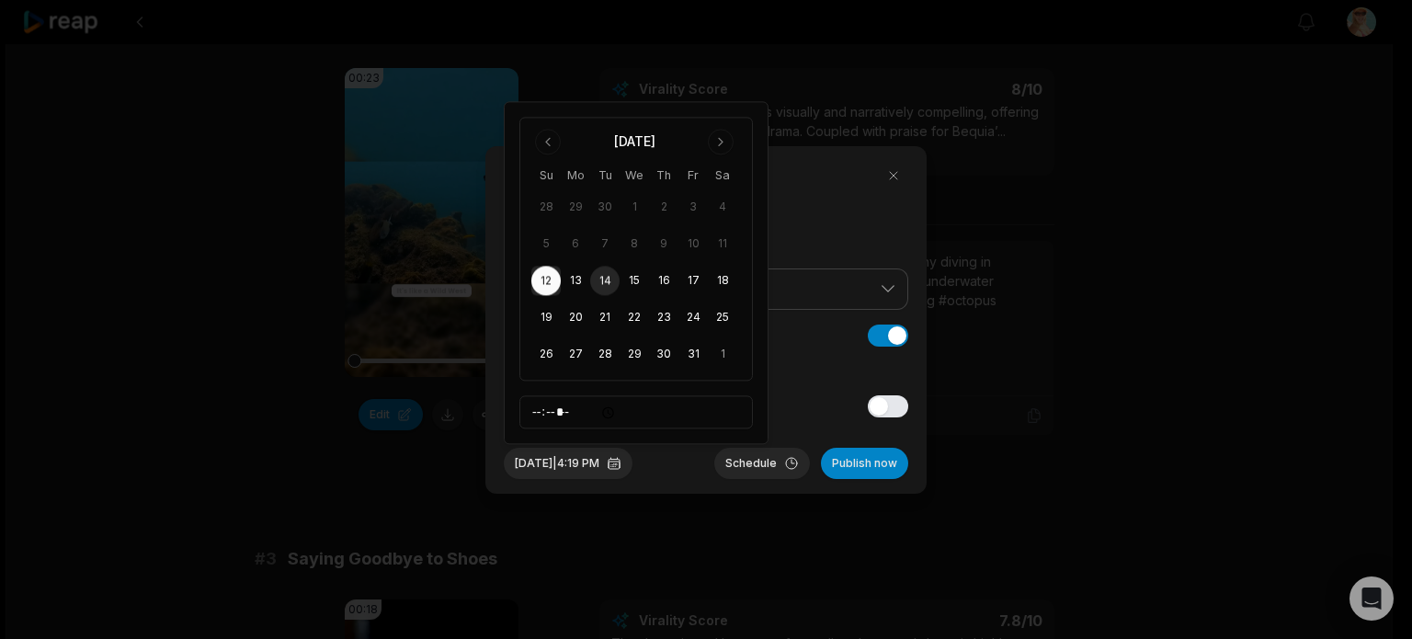
click at [605, 273] on button "14" at bounding box center [604, 281] width 29 height 29
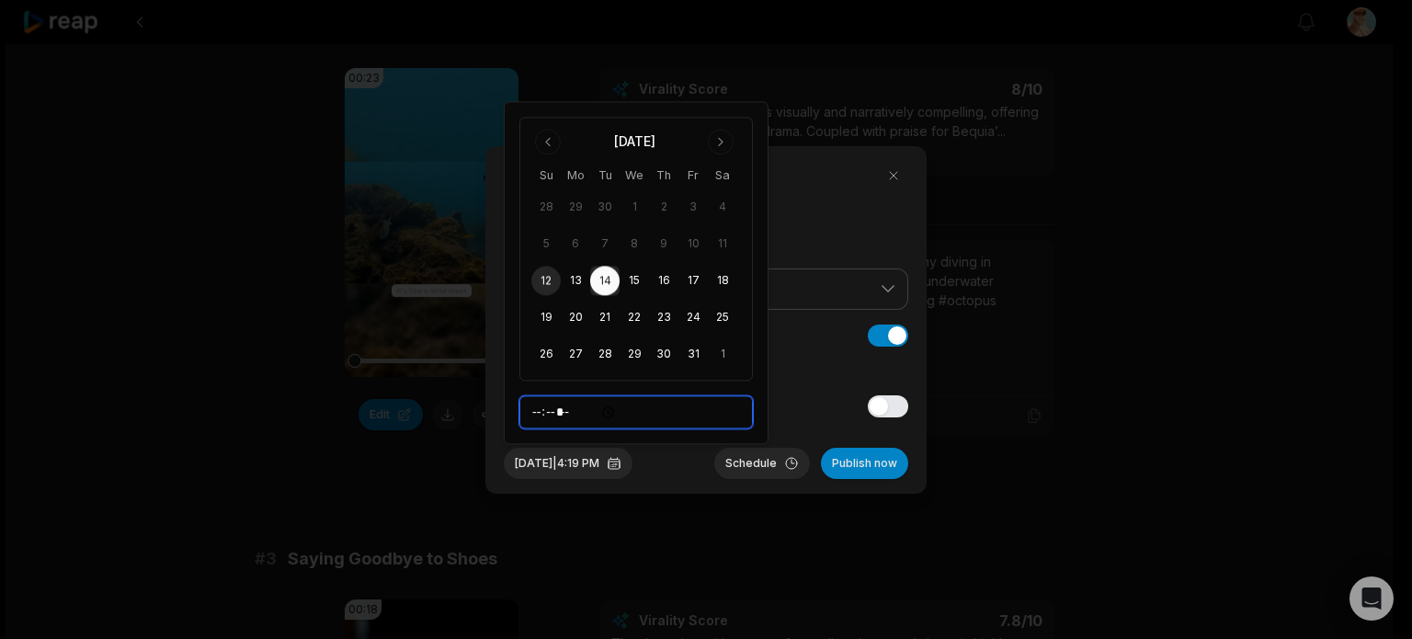
click at [544, 410] on input "*****" at bounding box center [635, 412] width 233 height 33
type input "*****"
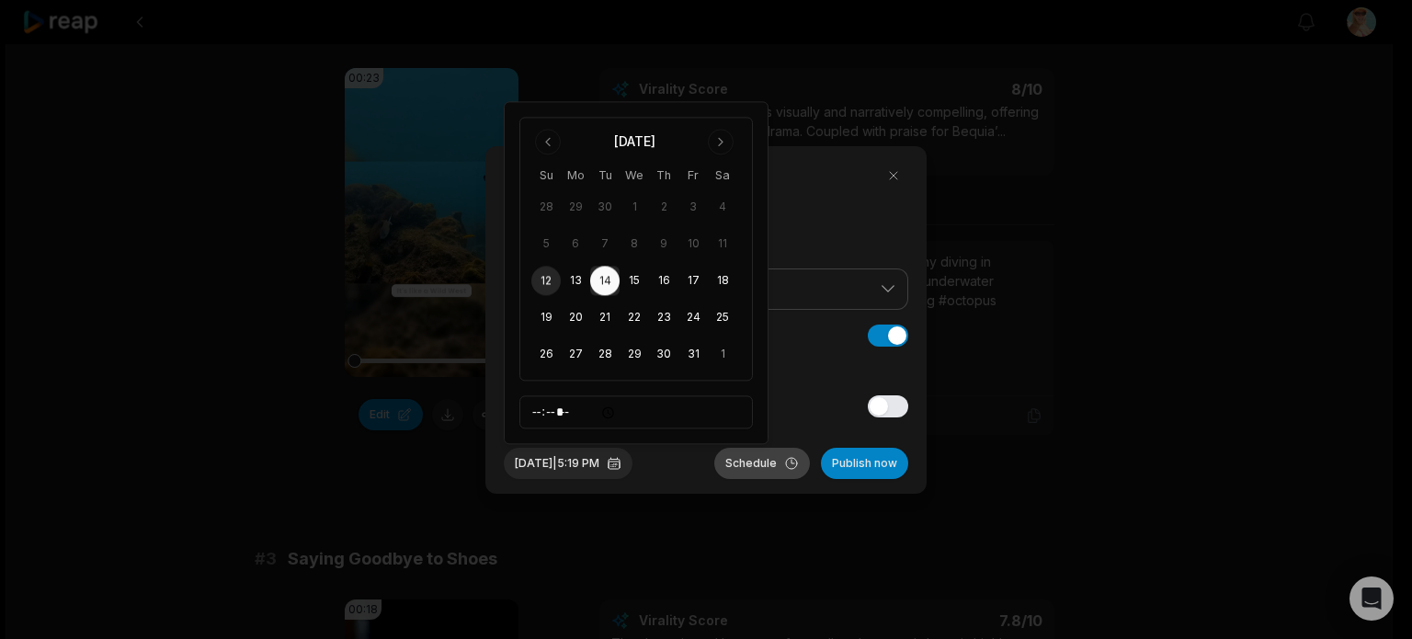
click at [745, 466] on button "Schedule" at bounding box center [762, 463] width 96 height 31
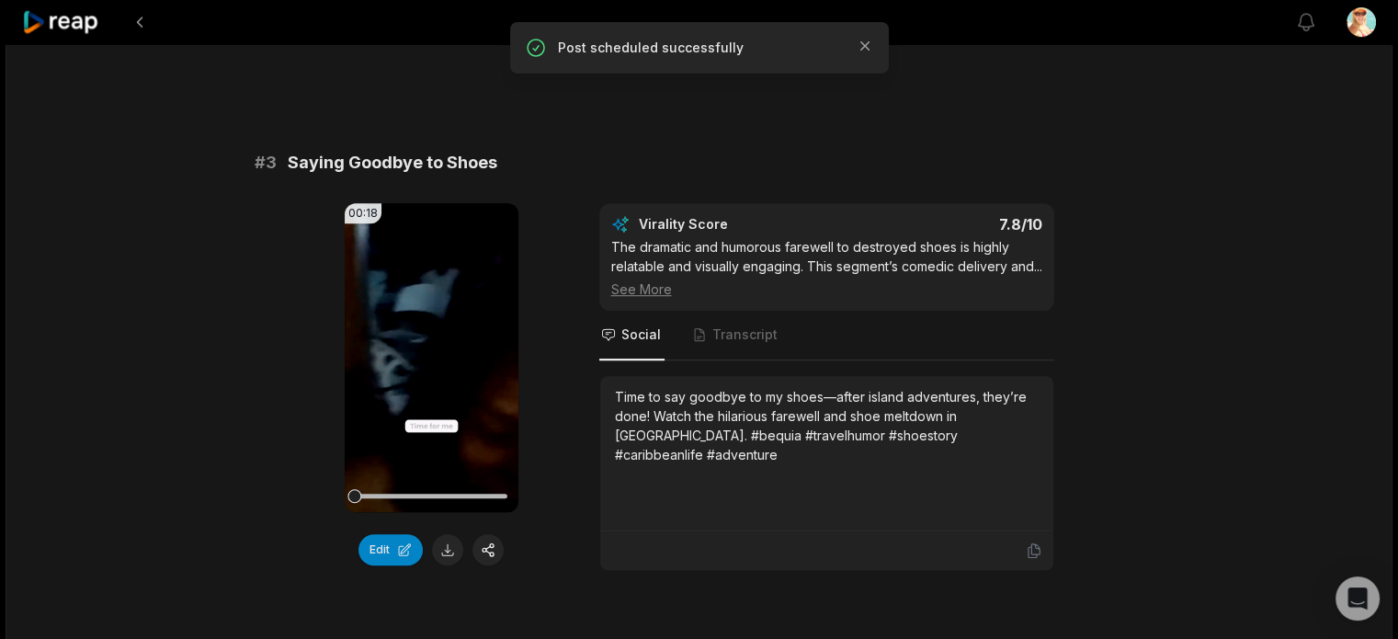
scroll to position [1195, 0]
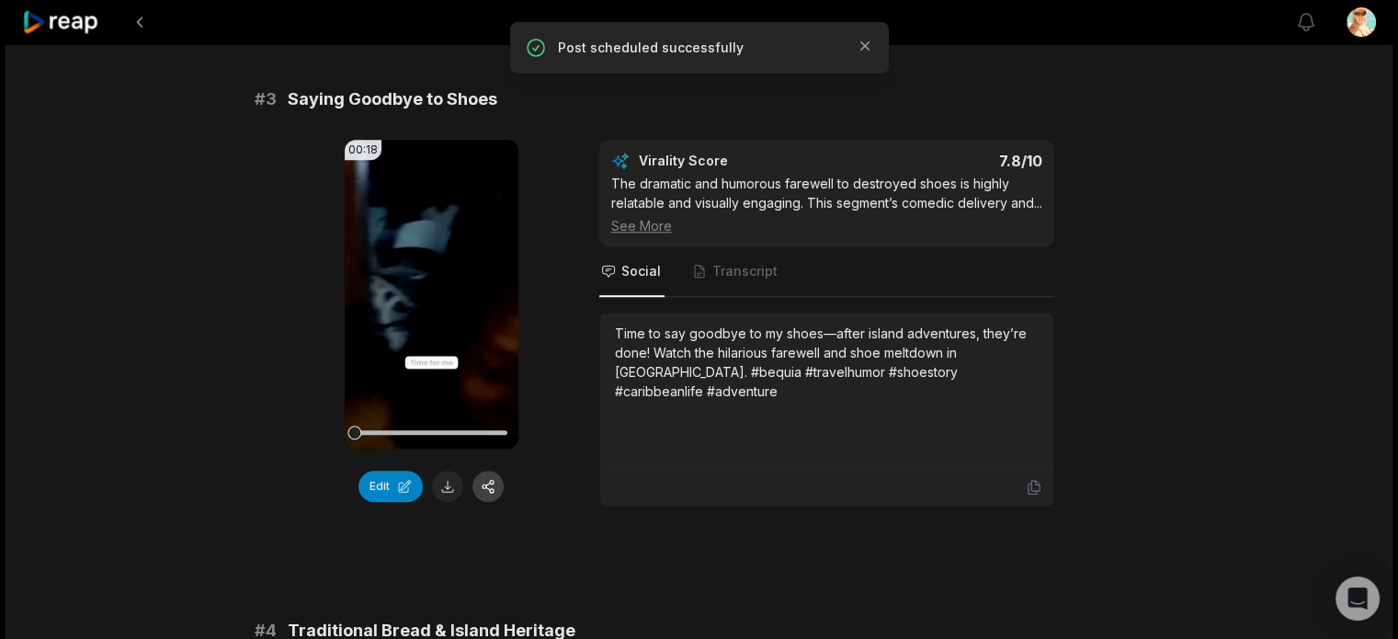
click at [491, 481] on button "button" at bounding box center [487, 486] width 31 height 31
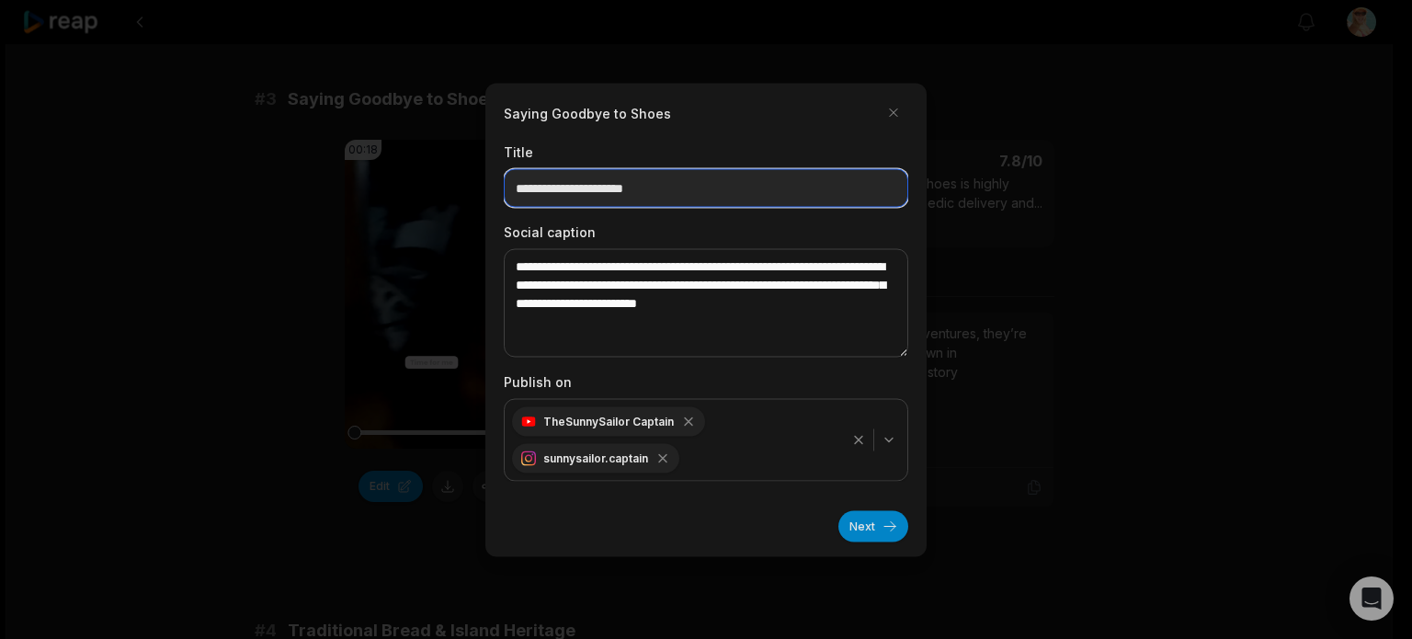
click at [723, 184] on input "**********" at bounding box center [706, 187] width 404 height 39
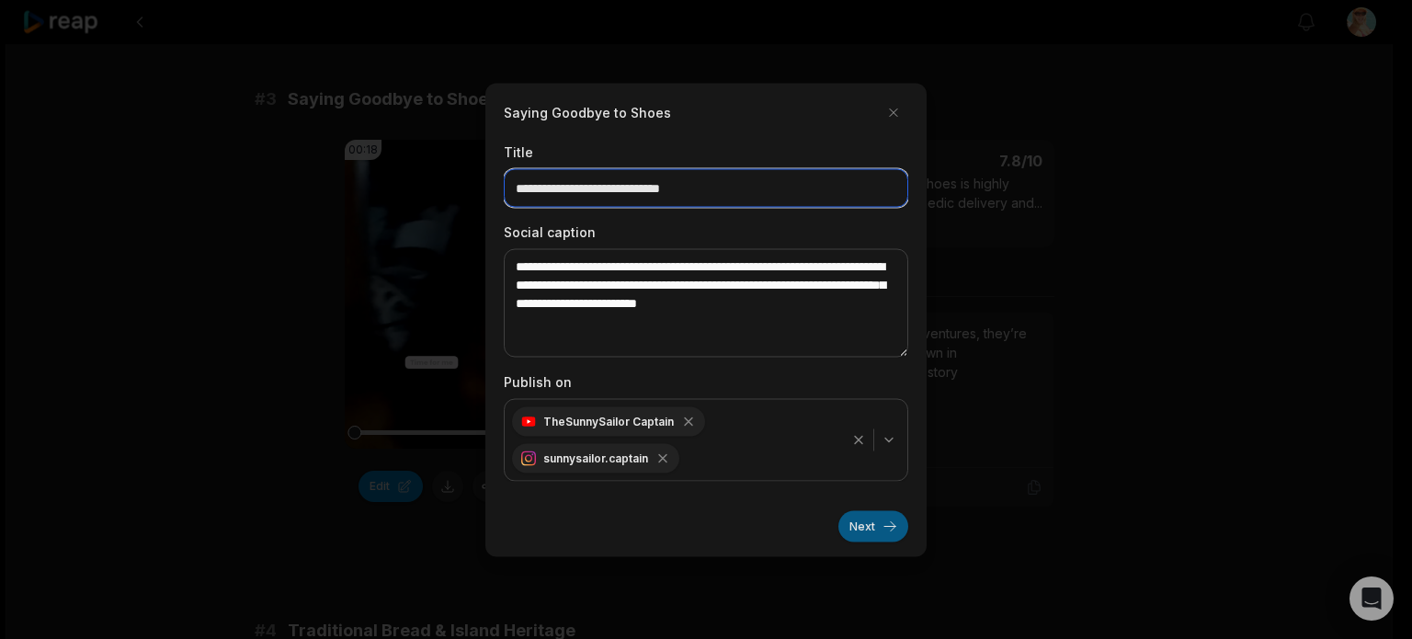
type input "**********"
click at [872, 520] on button "Next" at bounding box center [873, 525] width 70 height 31
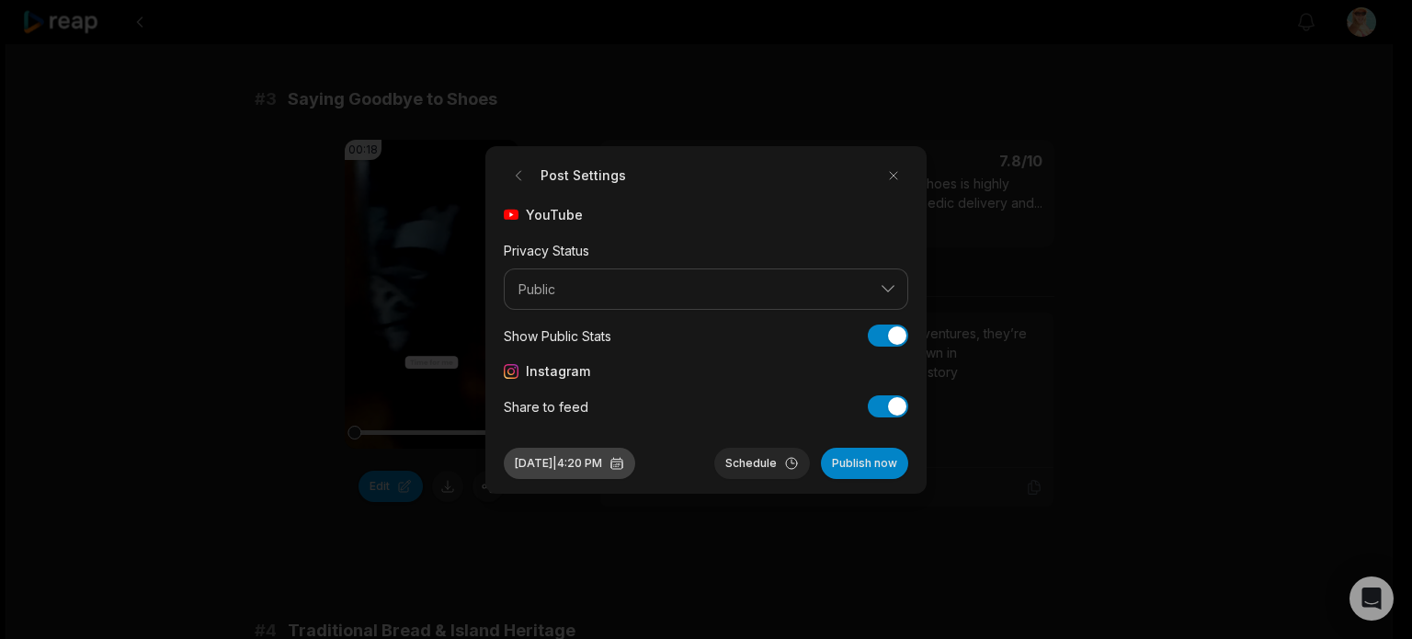
click at [548, 463] on button "Oct 12, 2025 | 4:20 PM" at bounding box center [569, 463] width 131 height 31
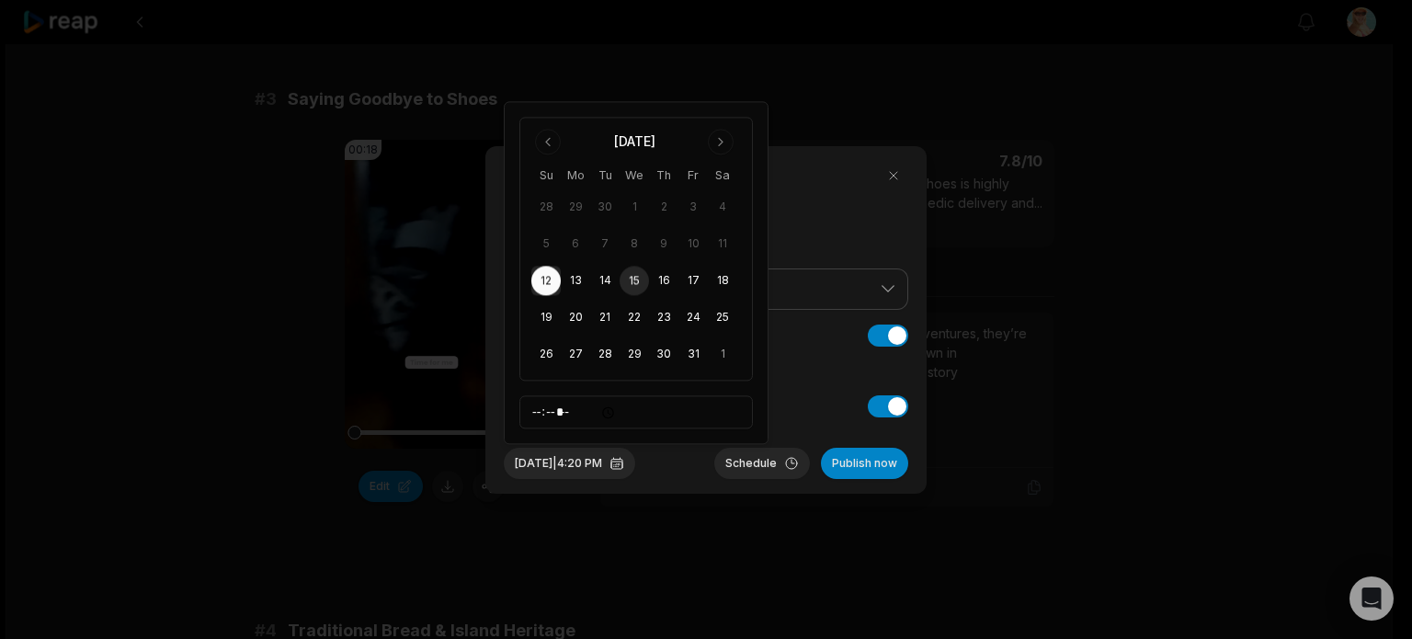
click at [630, 272] on button "15" at bounding box center [634, 281] width 29 height 29
click at [593, 461] on button "Oct 15, 2025 | 4:20 PM" at bounding box center [569, 463] width 131 height 31
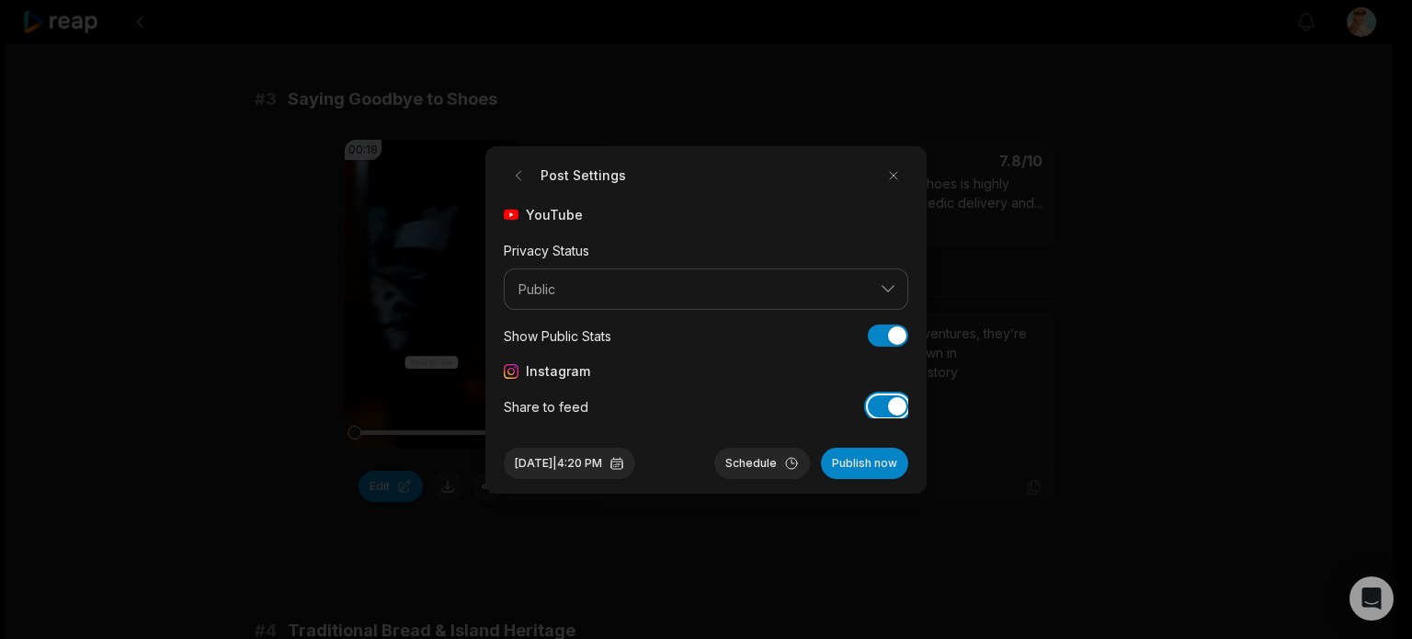
click at [895, 404] on button "Share to feed" at bounding box center [888, 406] width 40 height 22
click at [588, 461] on button "Oct 15, 2025 | 4:20 PM" at bounding box center [569, 463] width 131 height 31
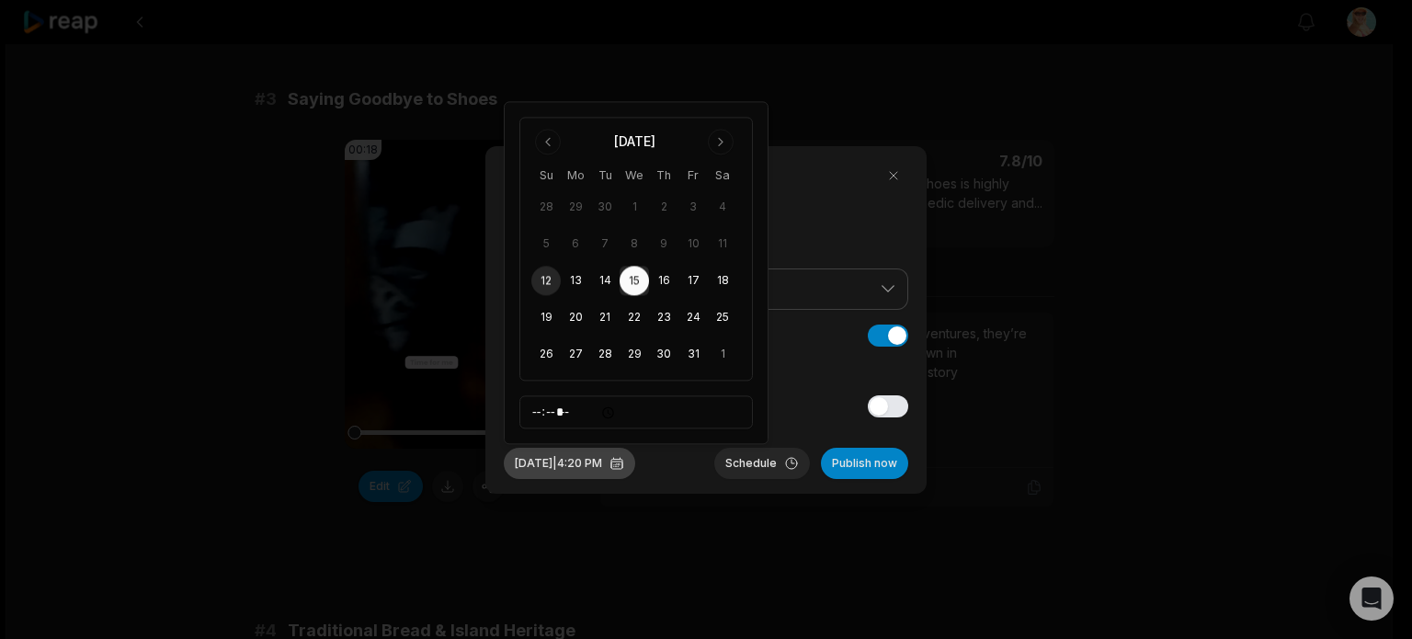
click at [588, 461] on button "Oct 15, 2025 | 4:20 PM" at bounding box center [569, 463] width 131 height 31
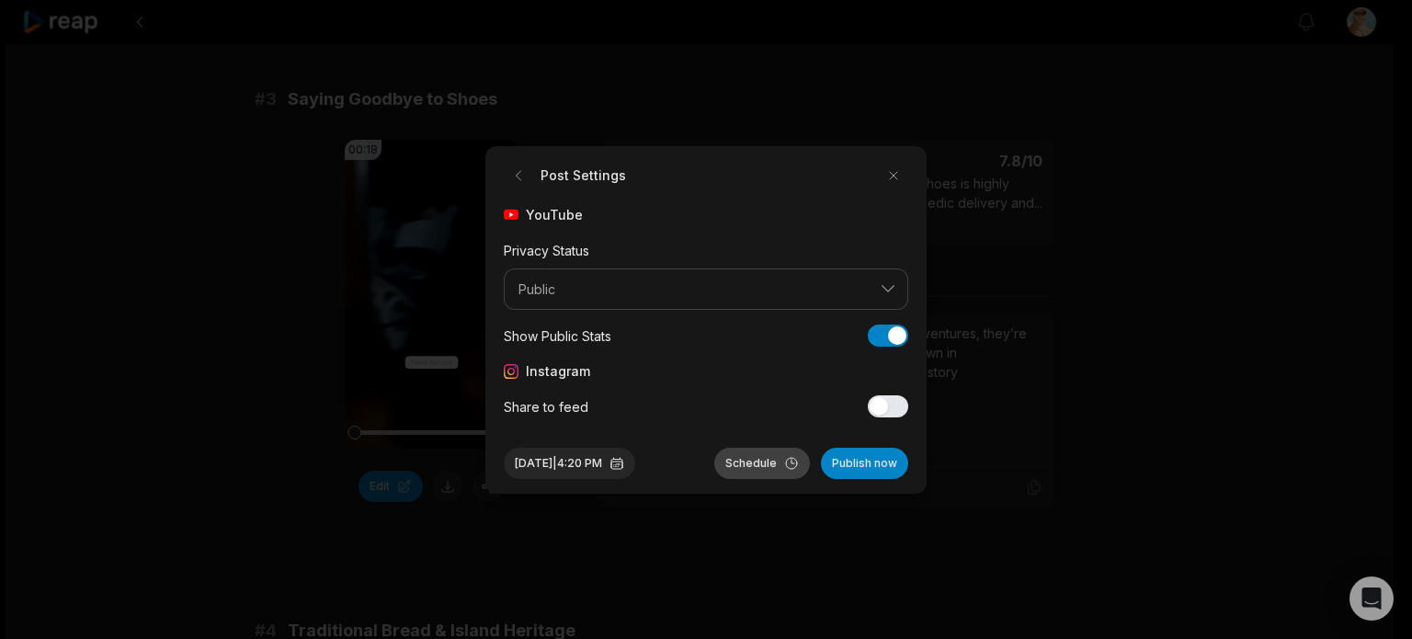
click at [754, 459] on button "Schedule" at bounding box center [762, 463] width 96 height 31
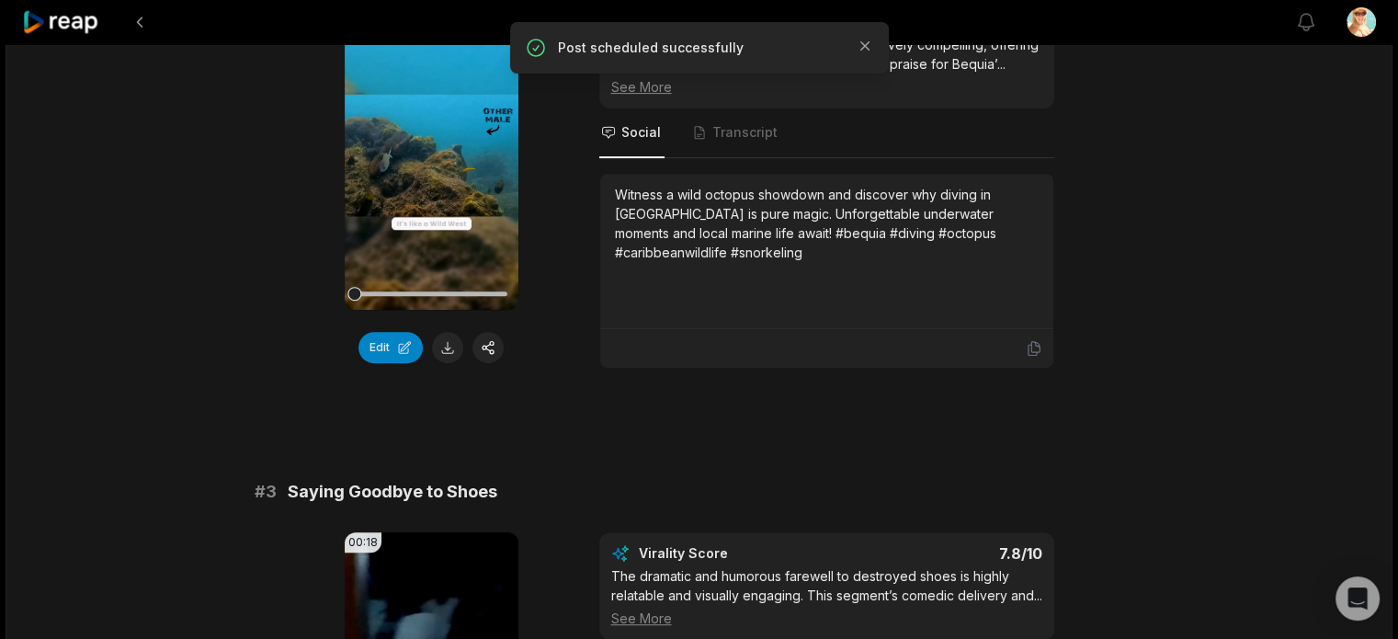
scroll to position [735, 0]
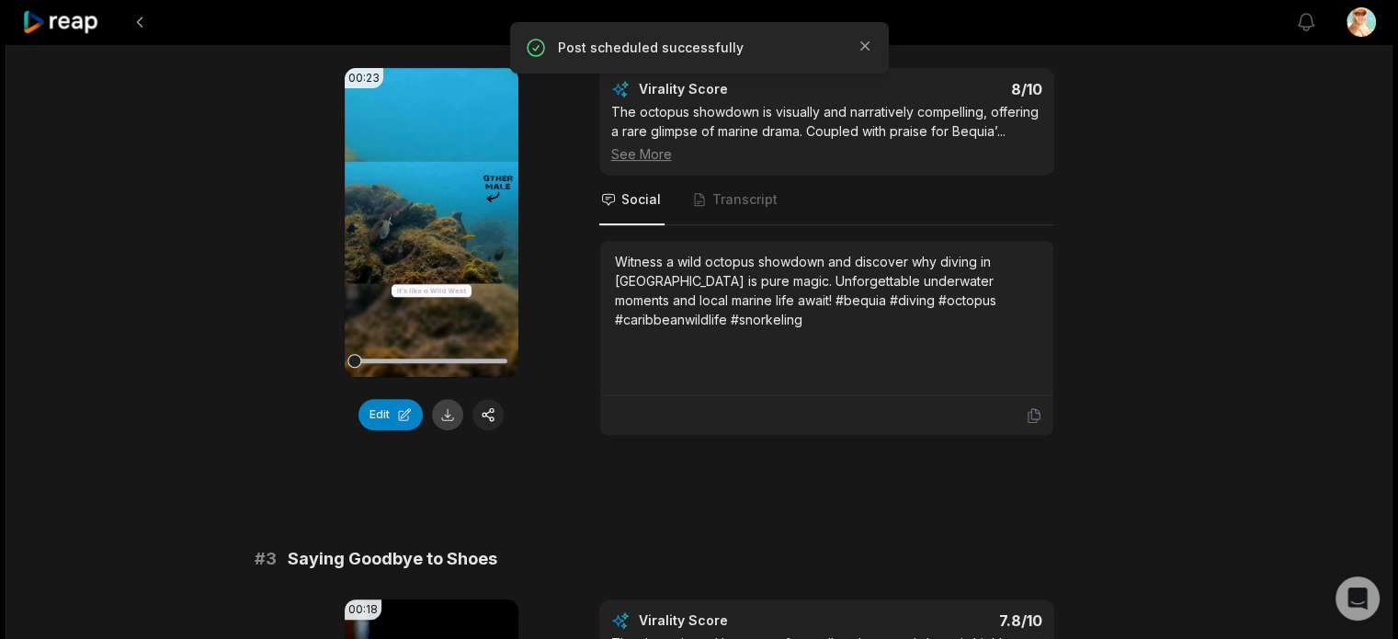
click at [449, 408] on button at bounding box center [447, 414] width 31 height 31
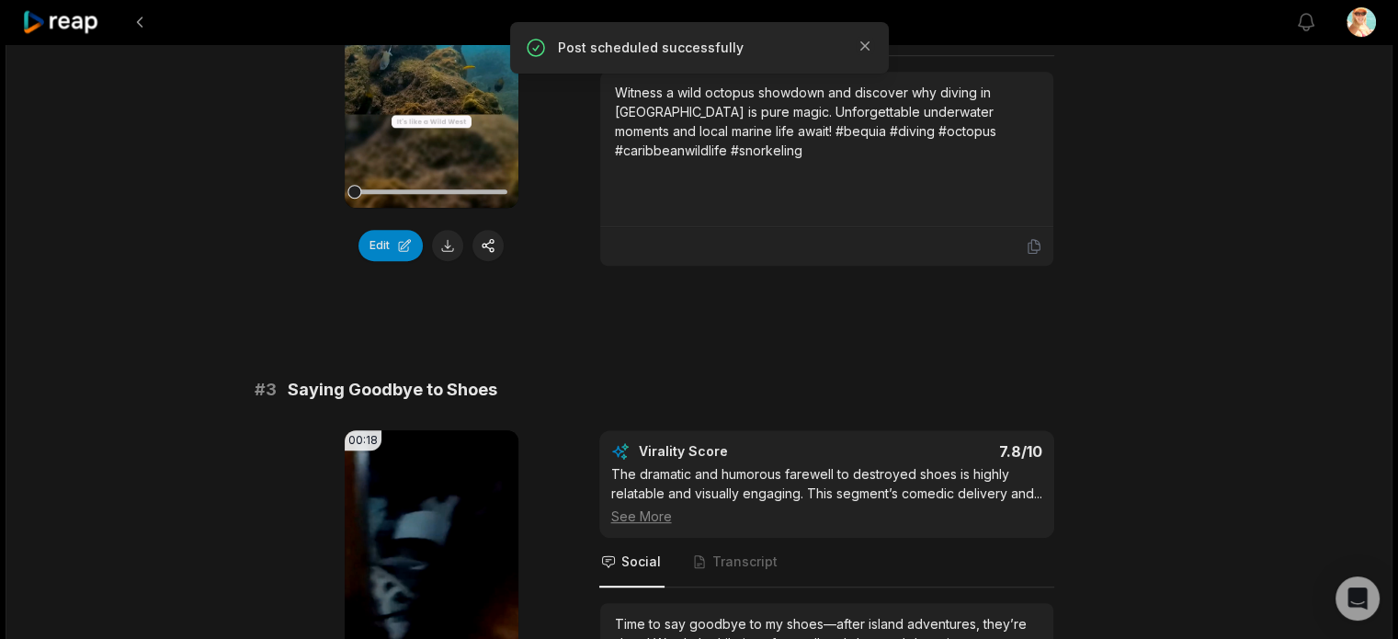
scroll to position [1103, 0]
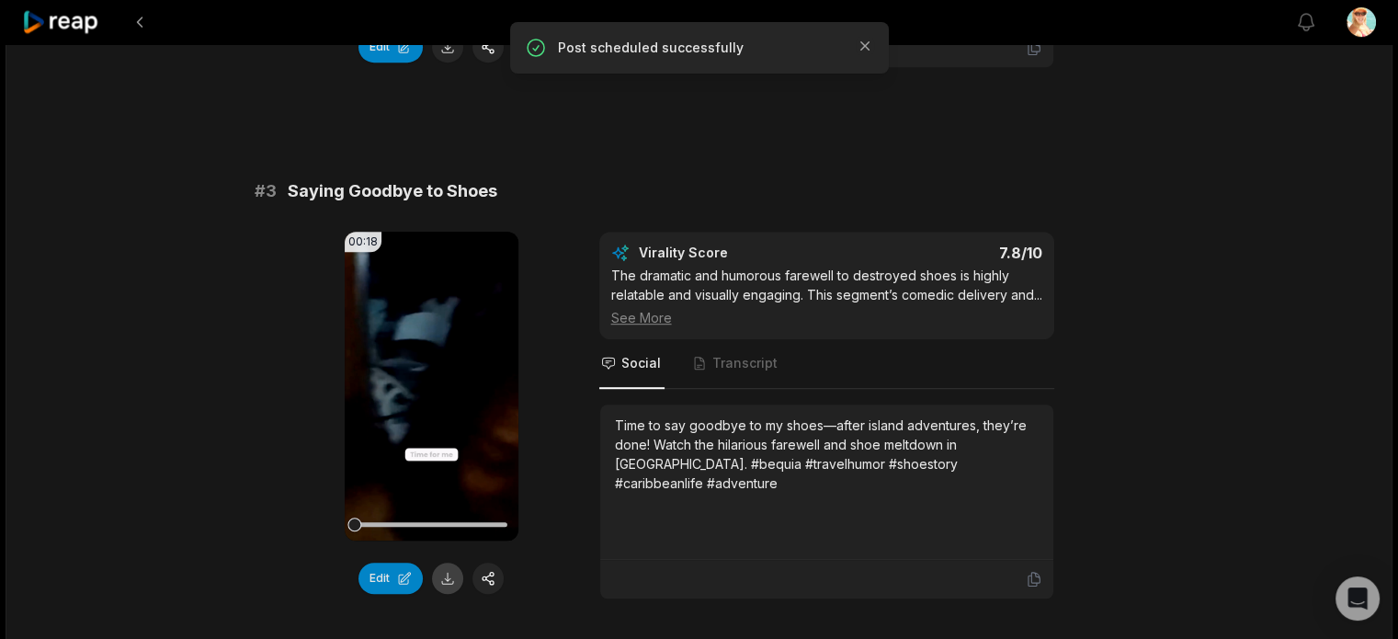
click at [446, 575] on button at bounding box center [447, 578] width 31 height 31
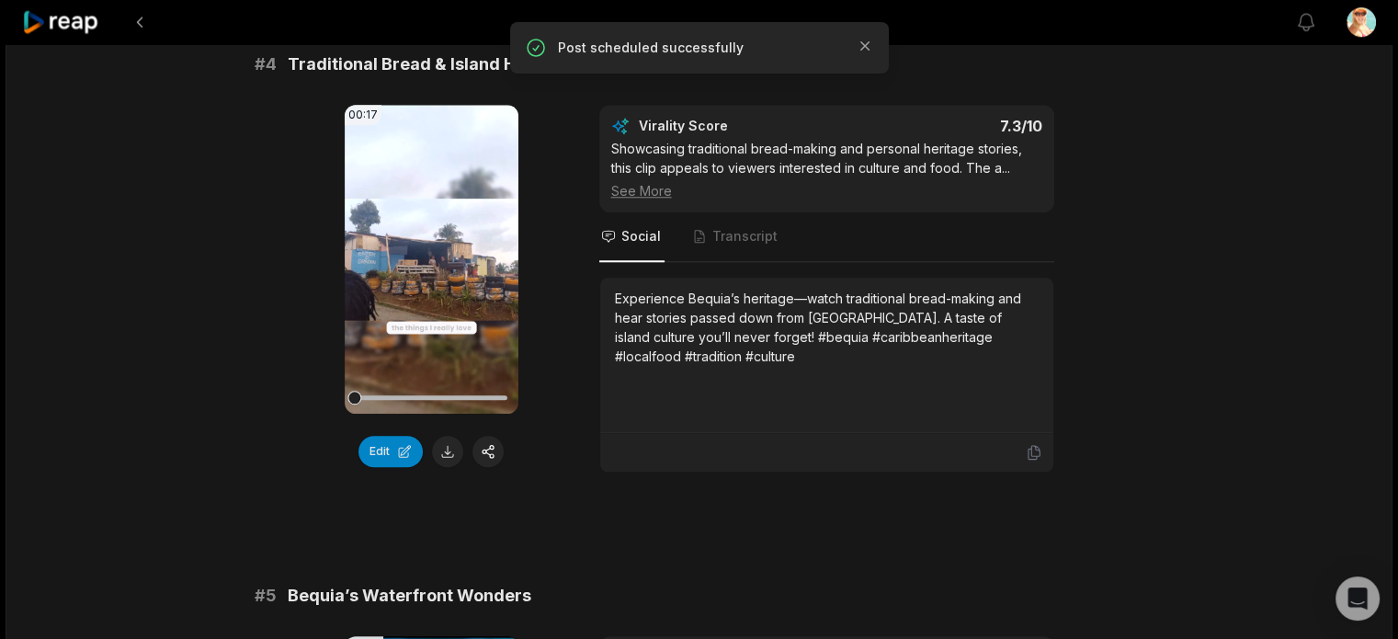
scroll to position [1747, 0]
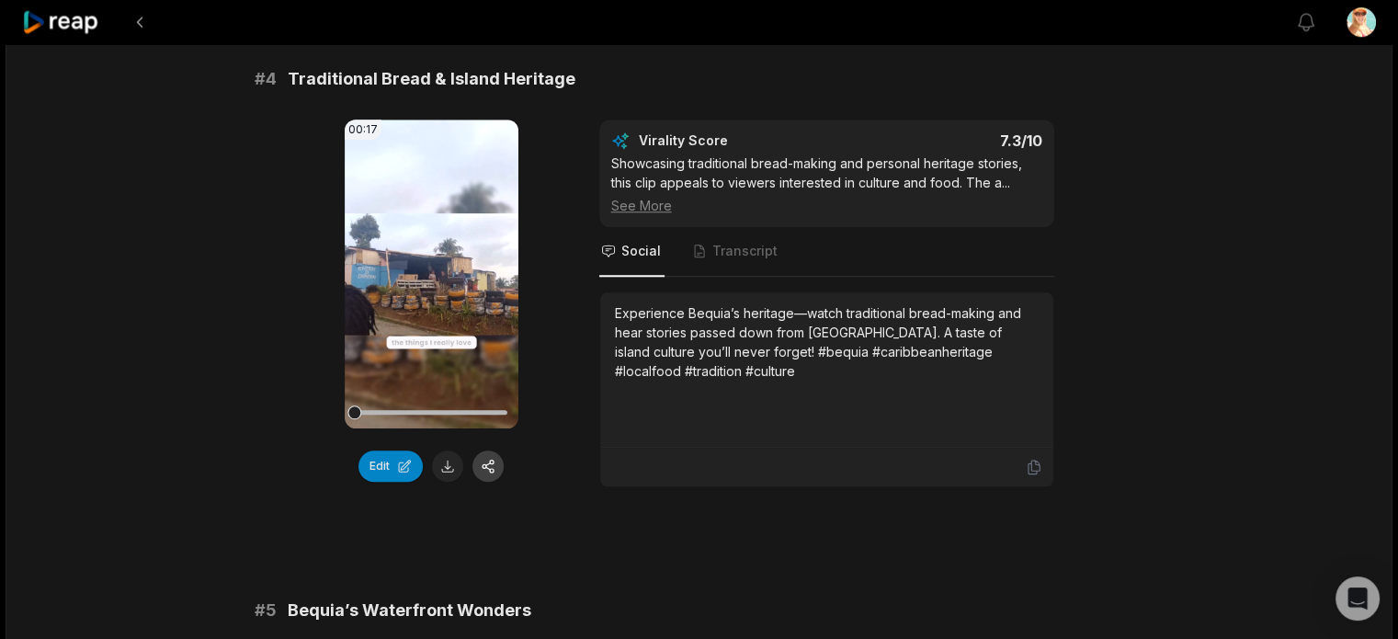
click at [488, 482] on button "button" at bounding box center [487, 465] width 31 height 31
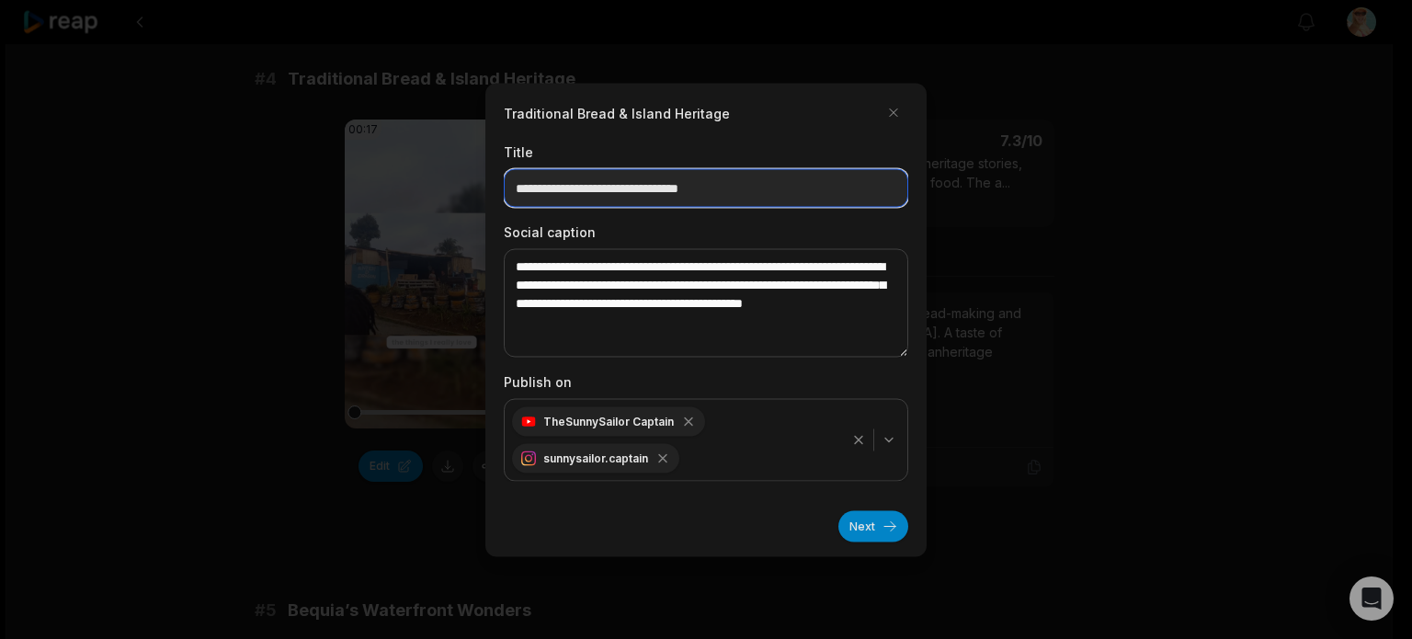
click at [768, 191] on input "**********" at bounding box center [706, 187] width 404 height 39
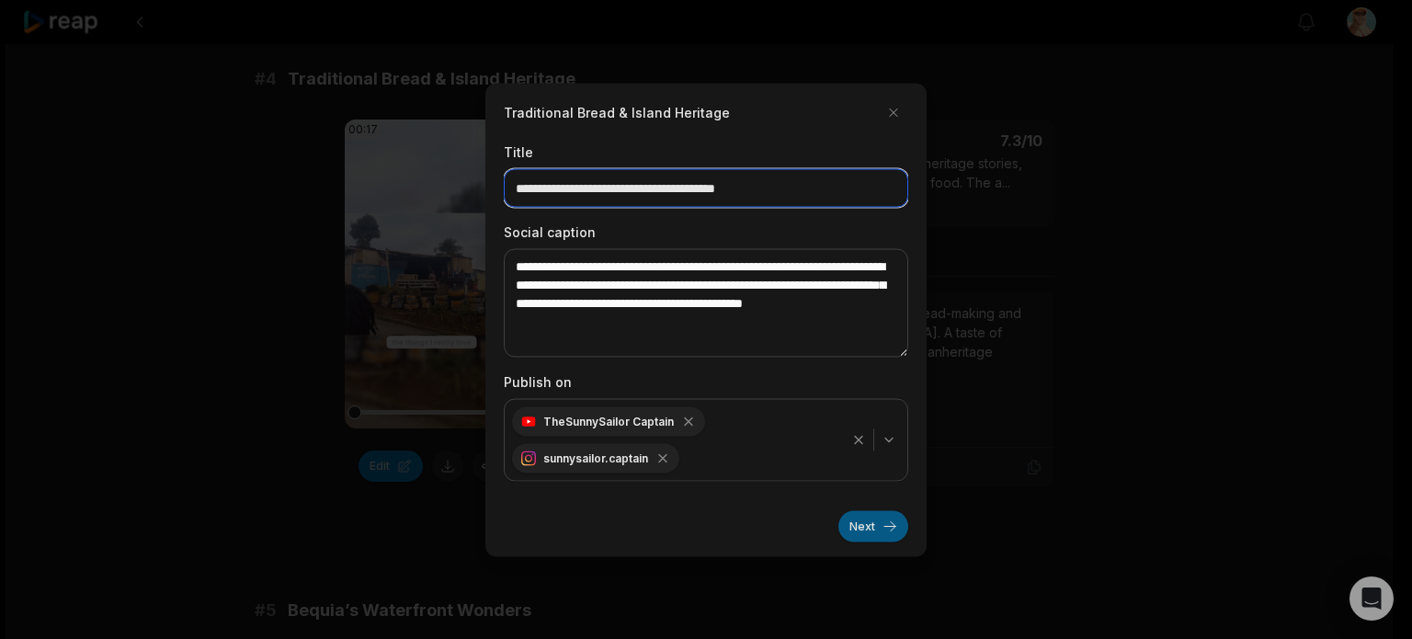
type input "**********"
click at [859, 522] on button "Next" at bounding box center [873, 525] width 70 height 31
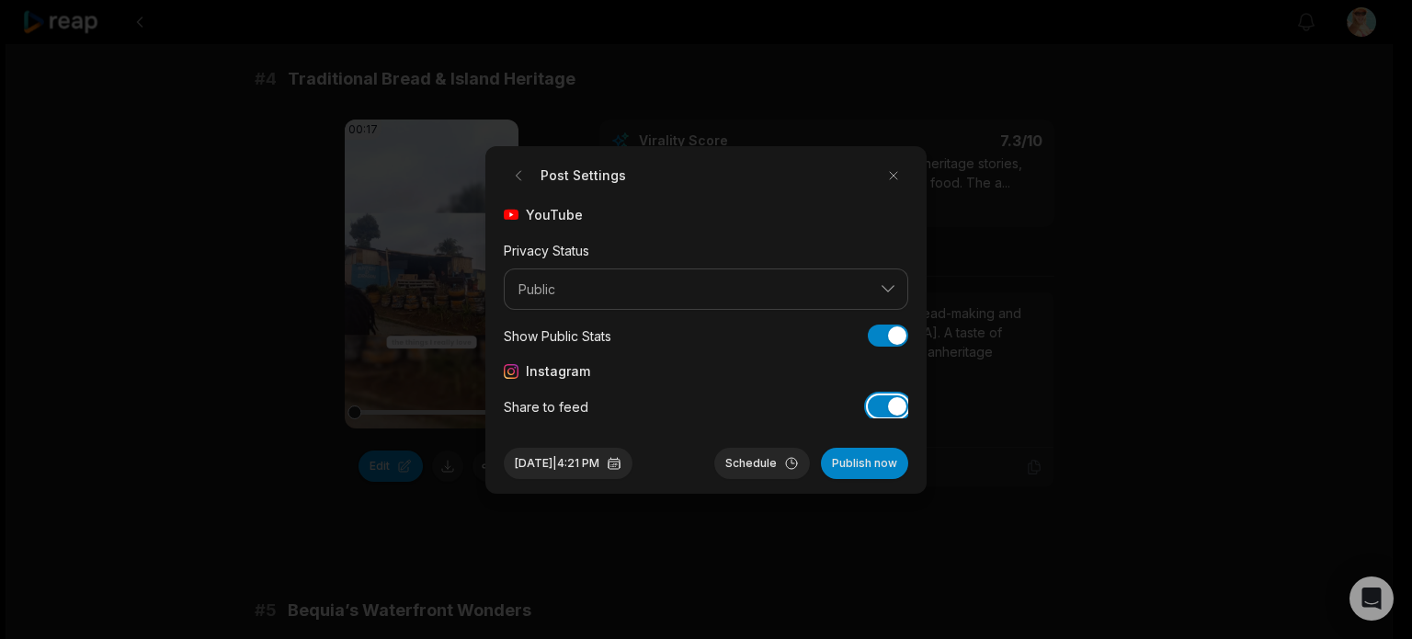
click at [888, 412] on button "Share to feed" at bounding box center [888, 406] width 40 height 22
click at [591, 461] on button "Oct 12, 2025 | 4:21 PM" at bounding box center [568, 463] width 129 height 31
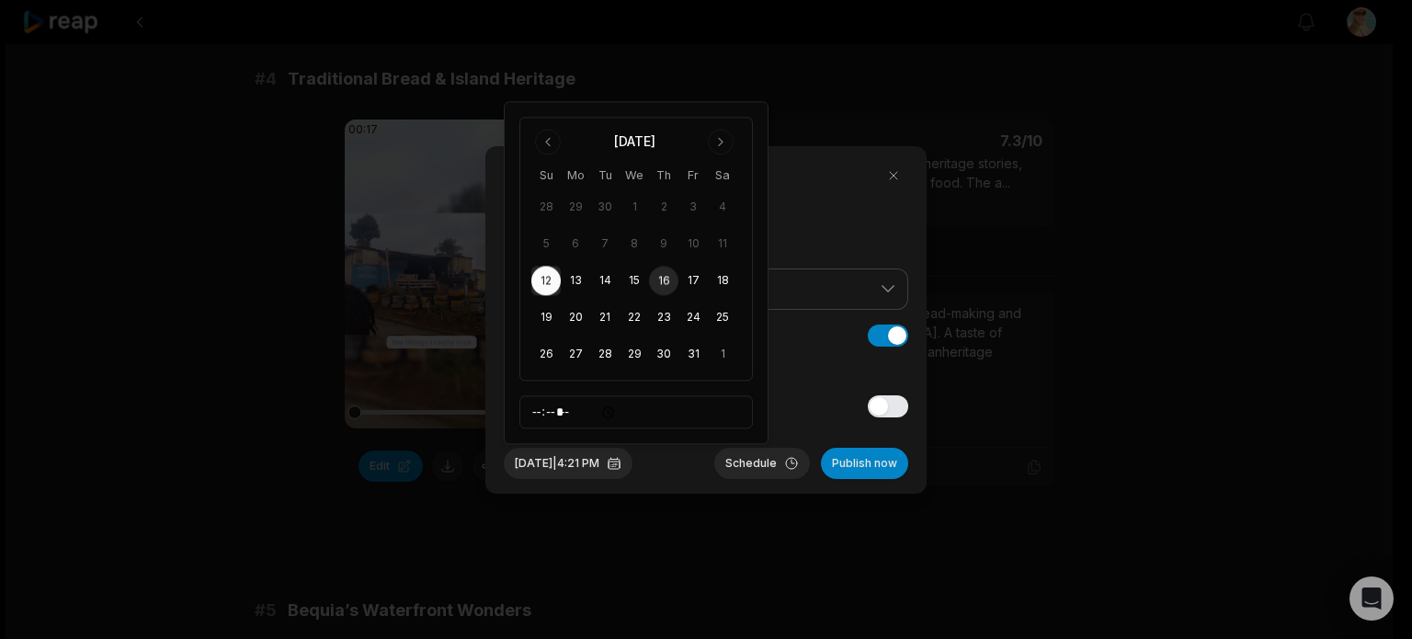
click at [660, 284] on button "16" at bounding box center [663, 281] width 29 height 29
click at [596, 460] on button "Oct 16, 2025 | 4:21 PM" at bounding box center [568, 463] width 129 height 31
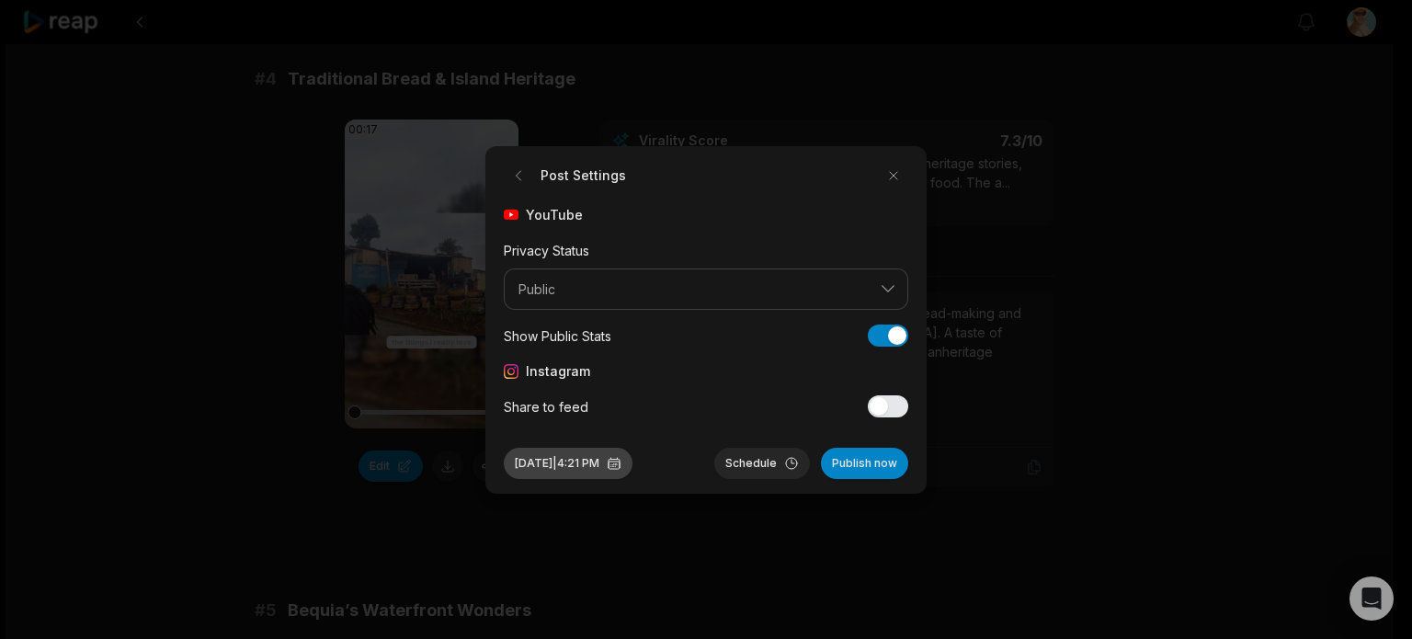
click at [598, 462] on button "Oct 16, 2025 | 4:21 PM" at bounding box center [568, 463] width 129 height 31
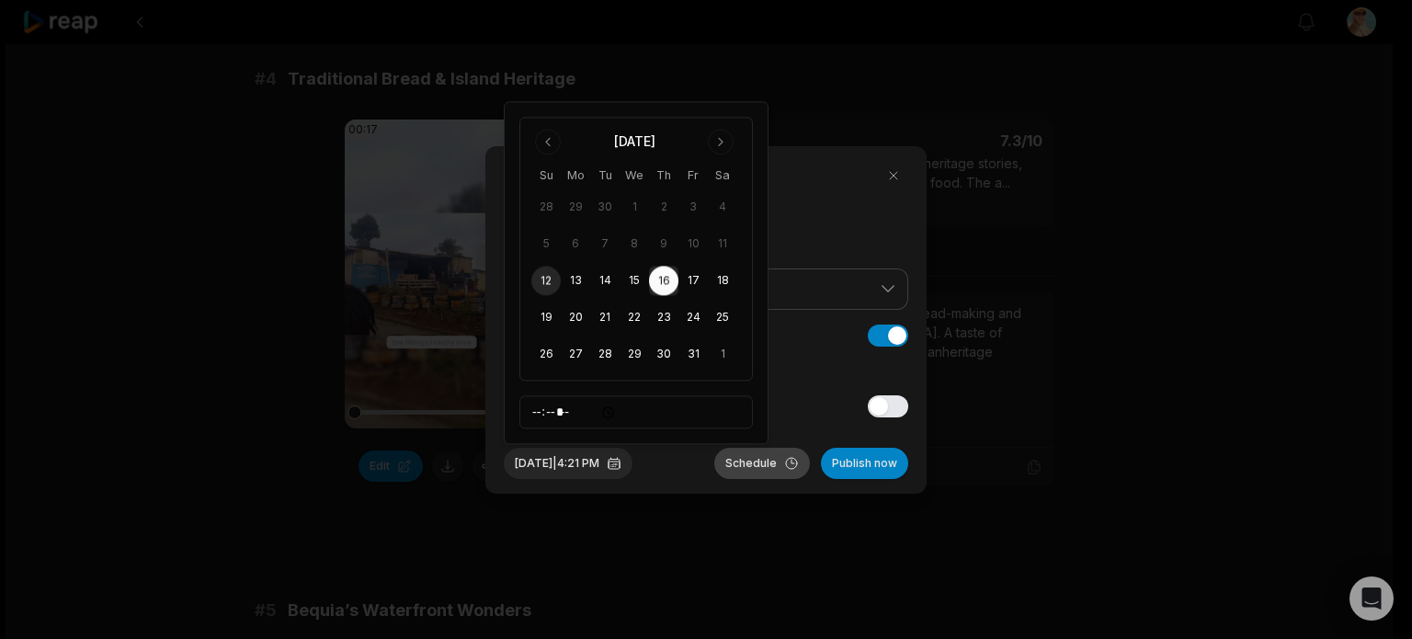
click at [754, 461] on button "Schedule" at bounding box center [762, 463] width 96 height 31
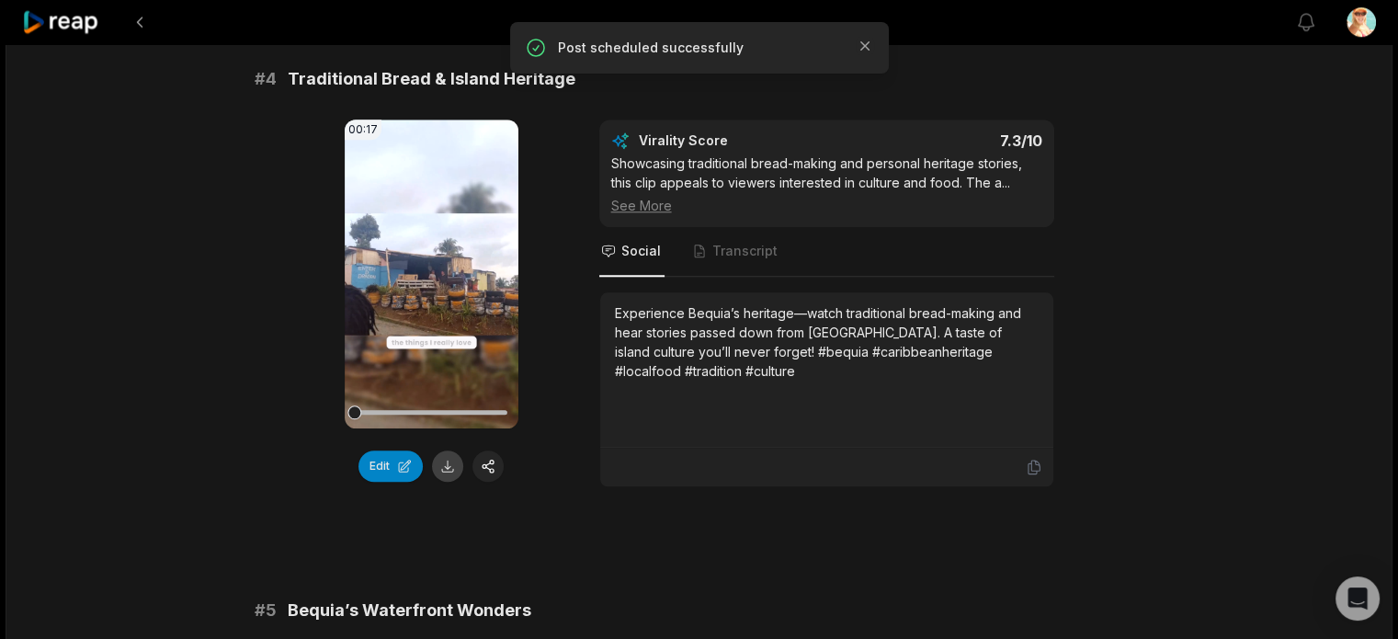
click at [449, 482] on button at bounding box center [447, 465] width 31 height 31
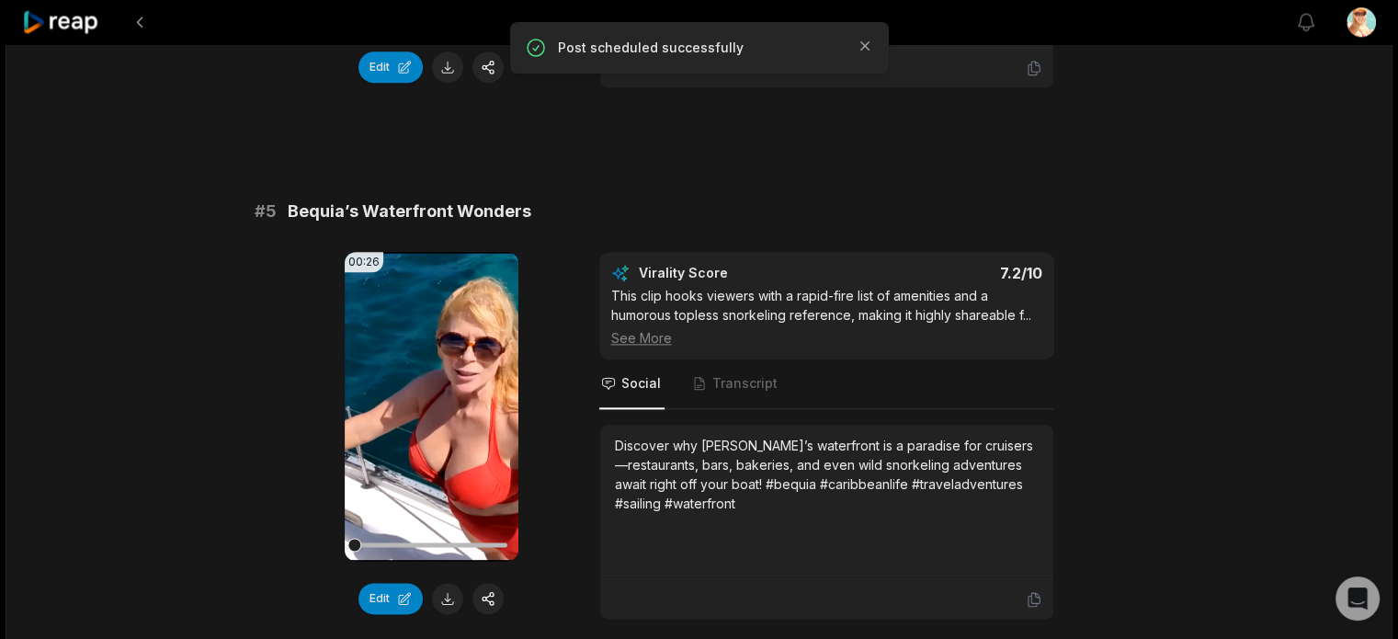
scroll to position [2298, 0]
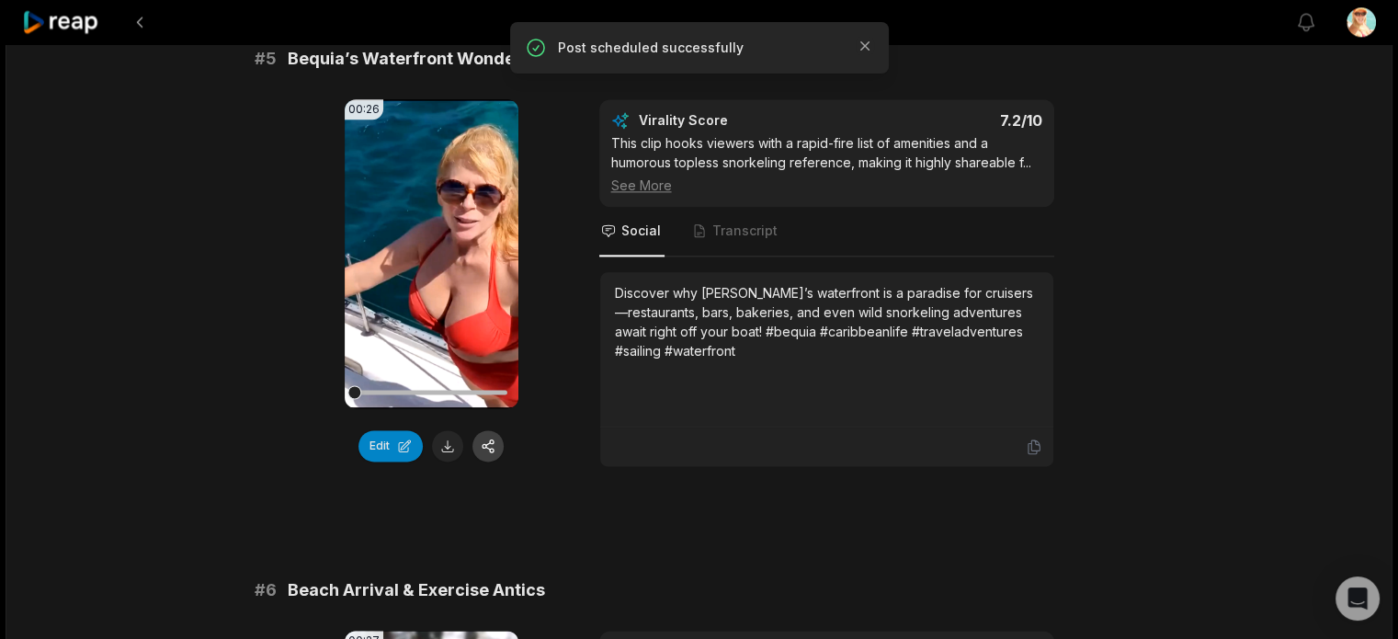
click at [486, 461] on button "button" at bounding box center [487, 445] width 31 height 31
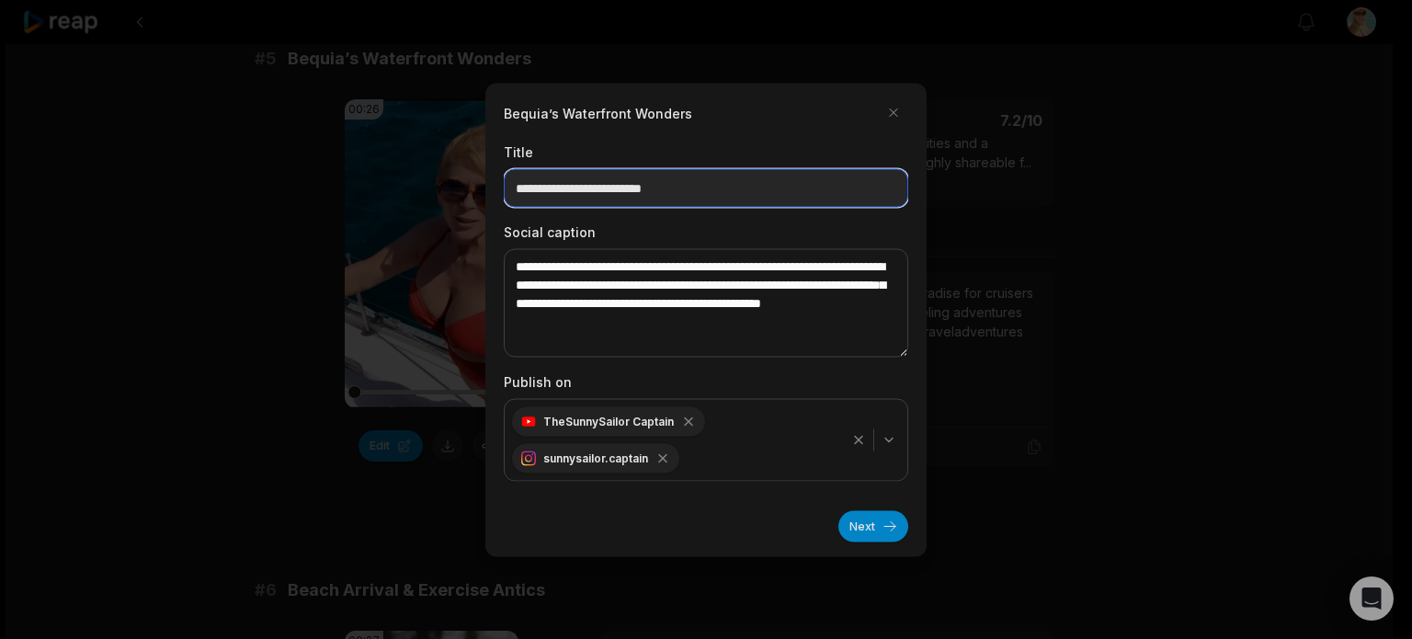
drag, startPoint x: 759, startPoint y: 176, endPoint x: 766, endPoint y: 188, distance: 14.4
click at [759, 176] on input "**********" at bounding box center [706, 187] width 404 height 39
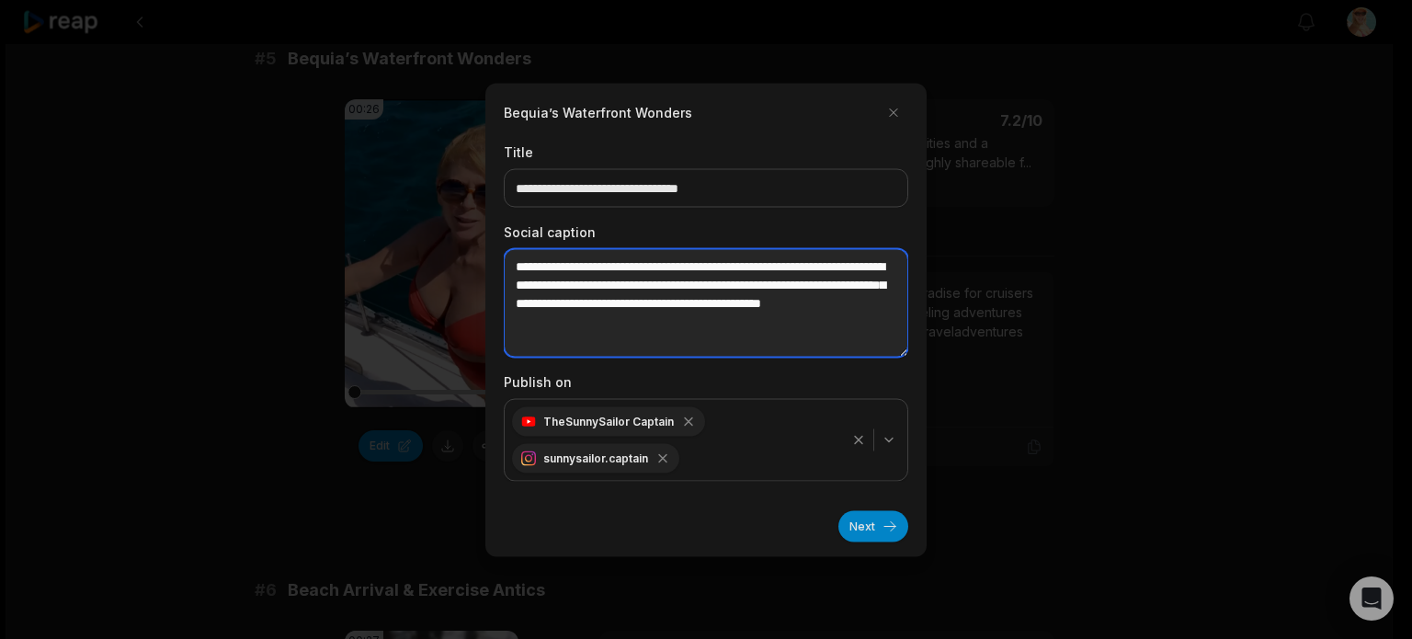
click at [554, 284] on textarea "**********" at bounding box center [706, 302] width 404 height 108
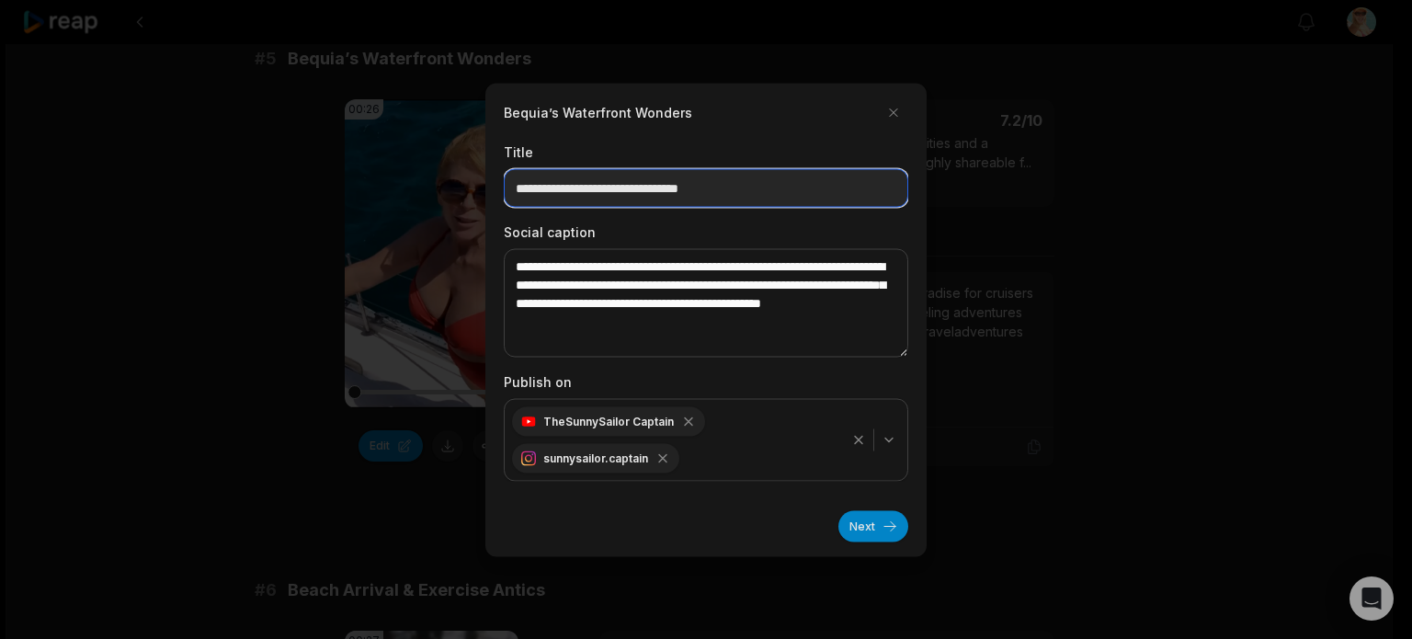
drag, startPoint x: 571, startPoint y: 187, endPoint x: 509, endPoint y: 188, distance: 61.6
click at [509, 188] on input "**********" at bounding box center [706, 187] width 404 height 39
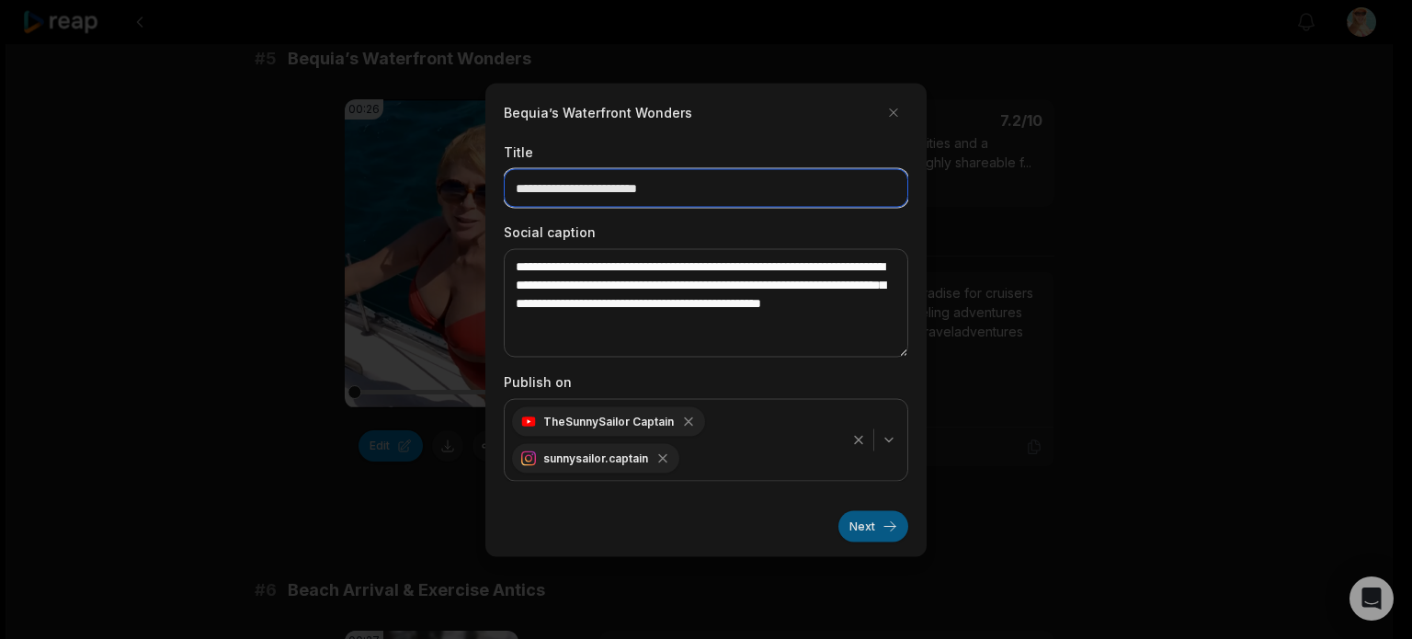
type input "**********"
click at [879, 526] on button "Next" at bounding box center [873, 525] width 70 height 31
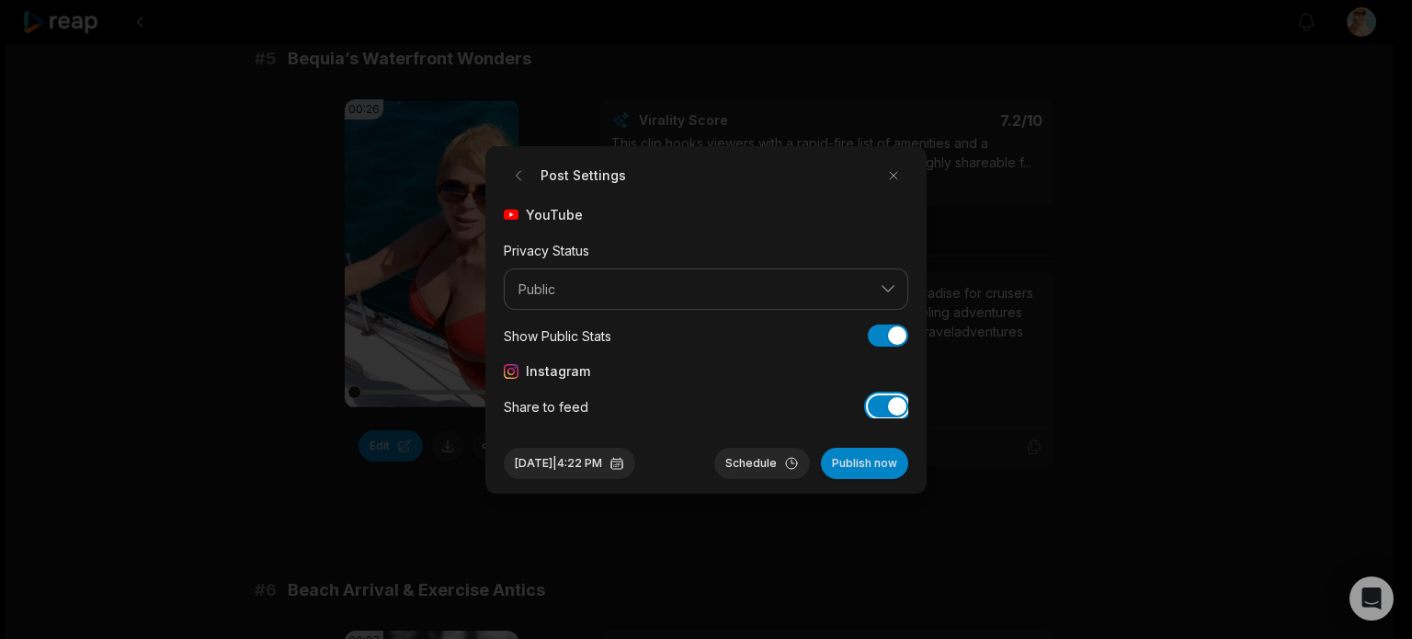
click at [883, 405] on button "Share to feed" at bounding box center [888, 406] width 40 height 22
click at [557, 468] on button "Oct 12, 2025 | 4:22 PM" at bounding box center [569, 463] width 131 height 31
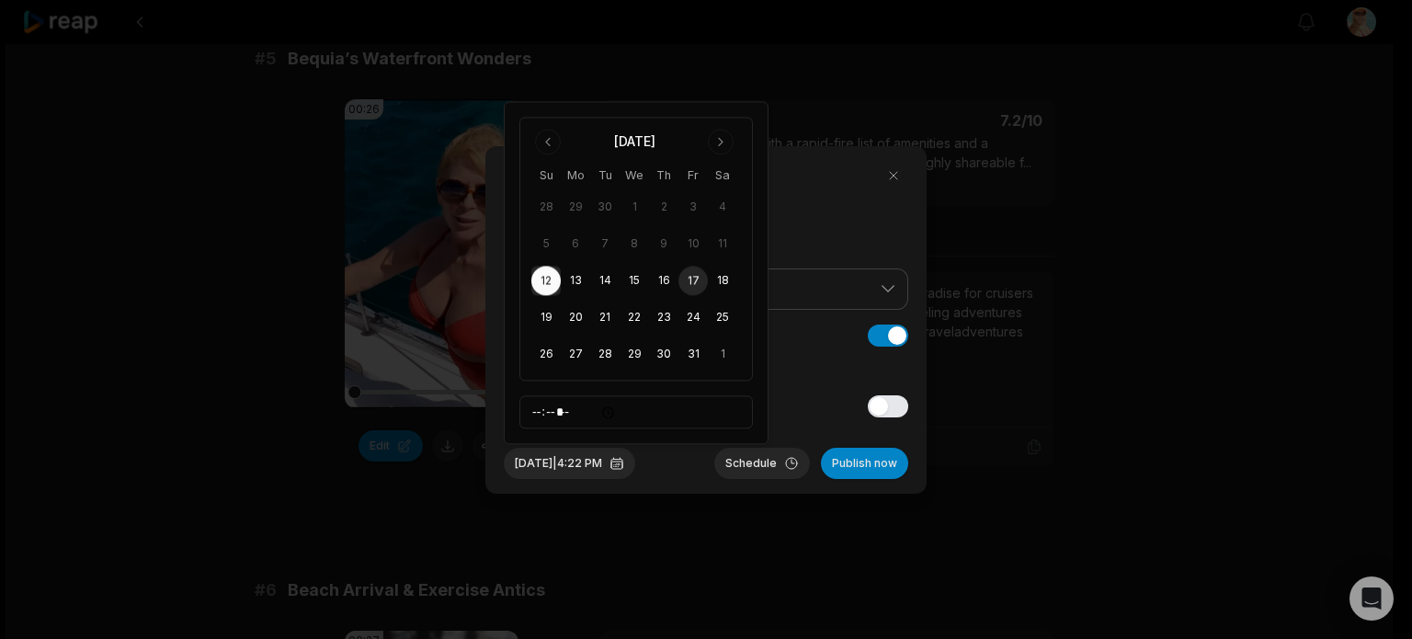
click at [693, 279] on button "17" at bounding box center [692, 281] width 29 height 29
click at [612, 454] on button "Oct 17, 2025 | 4:22 PM" at bounding box center [569, 463] width 131 height 31
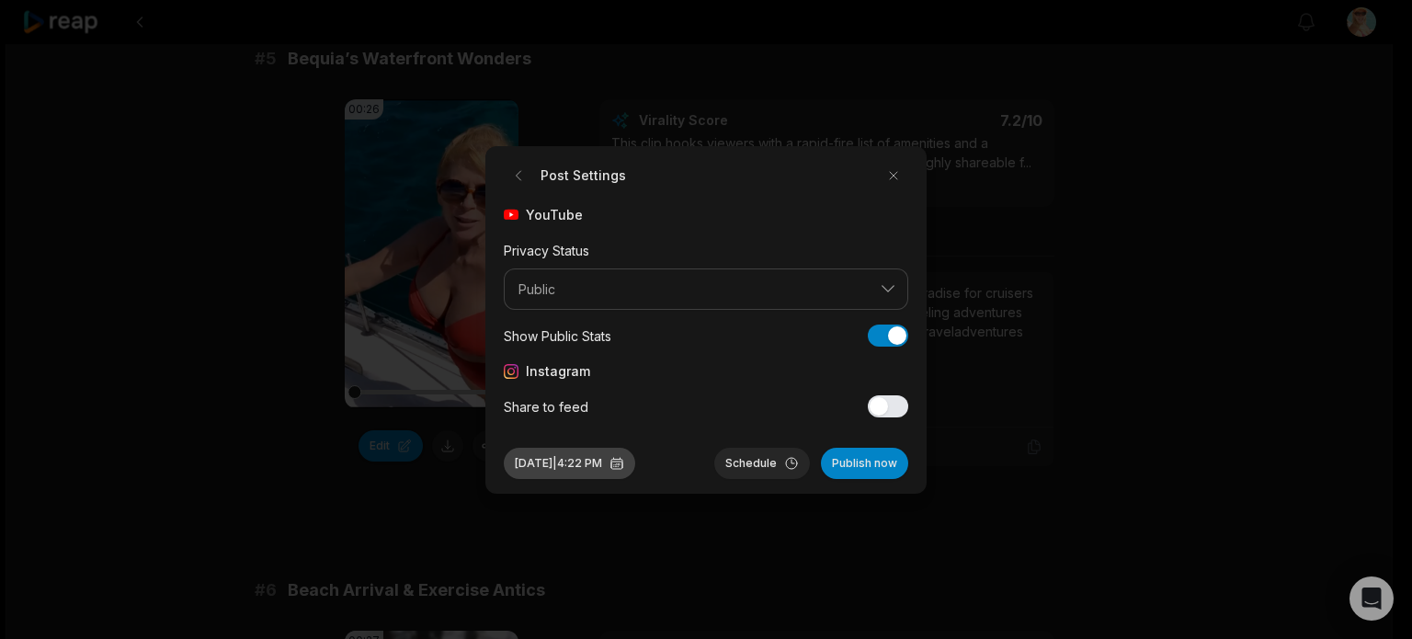
click at [609, 457] on button "Oct 17, 2025 | 4:22 PM" at bounding box center [569, 463] width 131 height 31
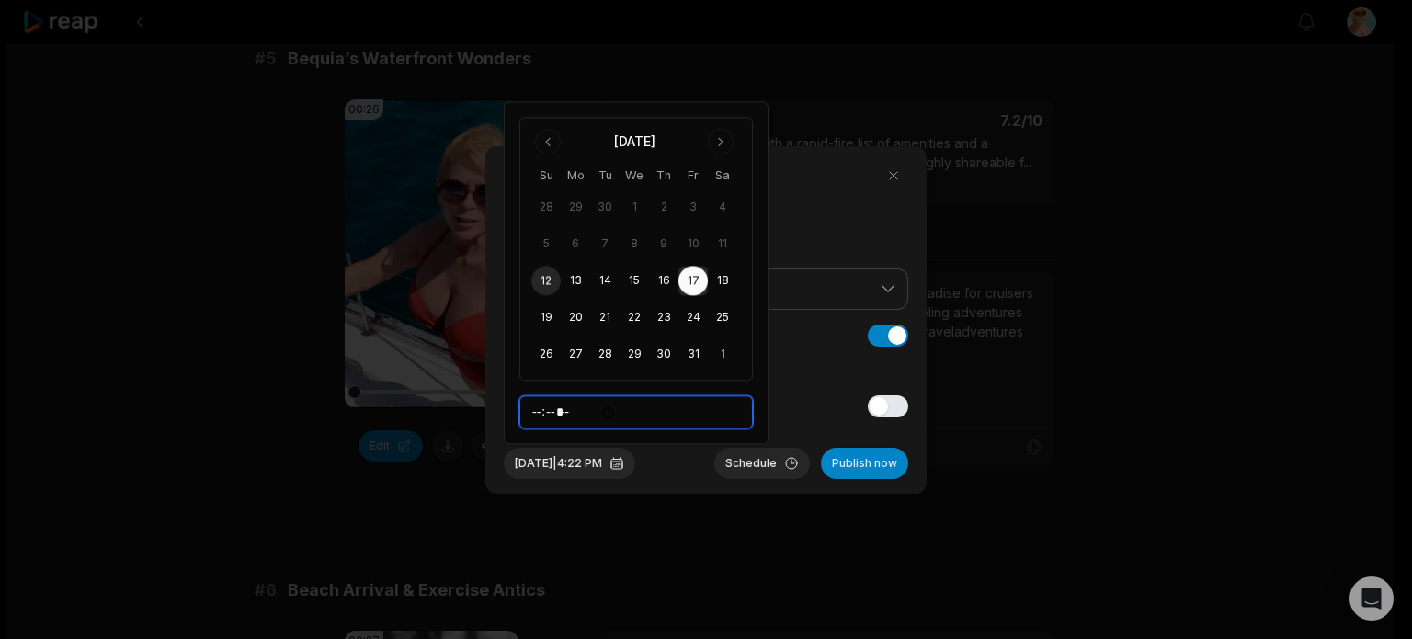
click at [540, 417] on input "*****" at bounding box center [635, 412] width 233 height 33
type input "*****"
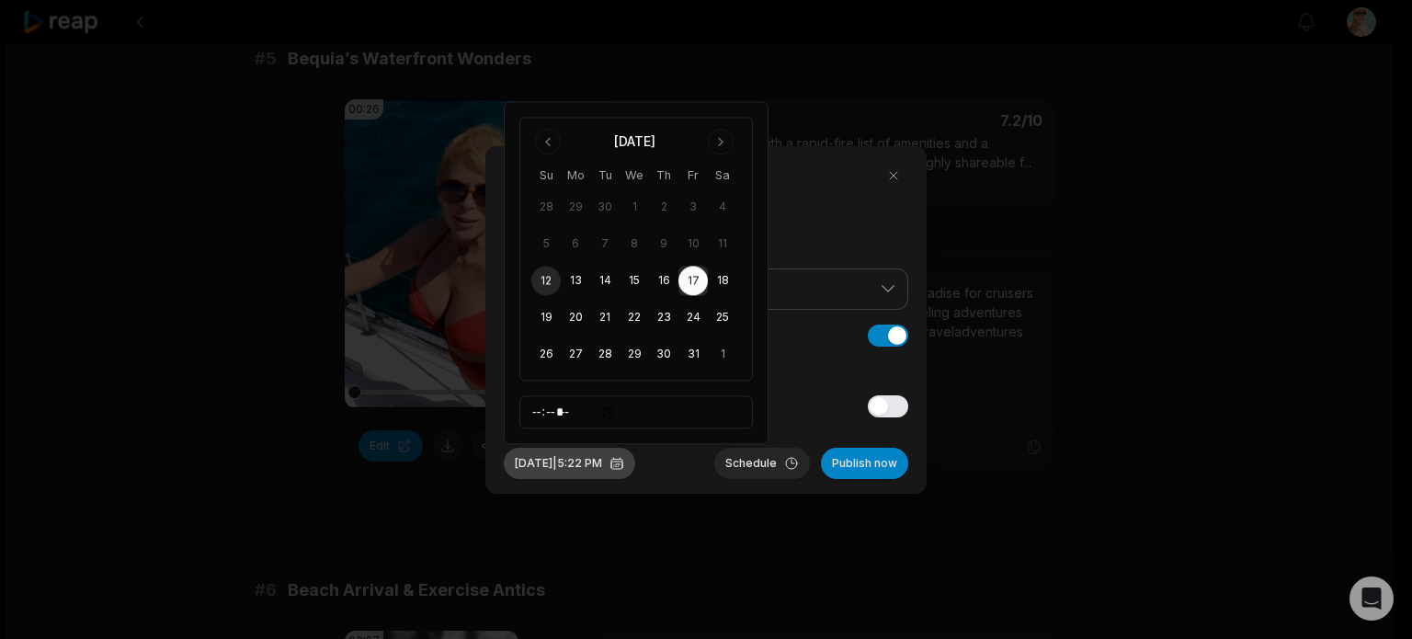
click at [586, 463] on button "Oct 17, 2025 | 5:22 PM" at bounding box center [569, 463] width 131 height 31
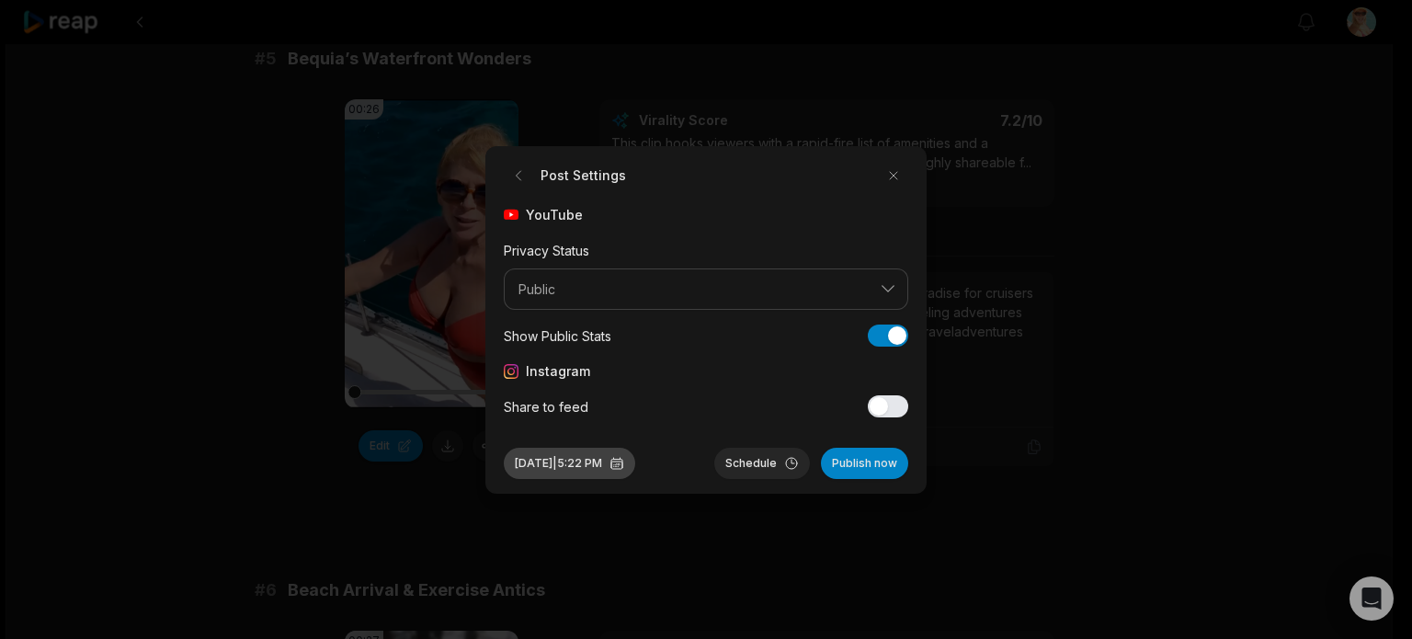
click at [624, 459] on button "Oct 17, 2025 | 5:22 PM" at bounding box center [569, 463] width 131 height 31
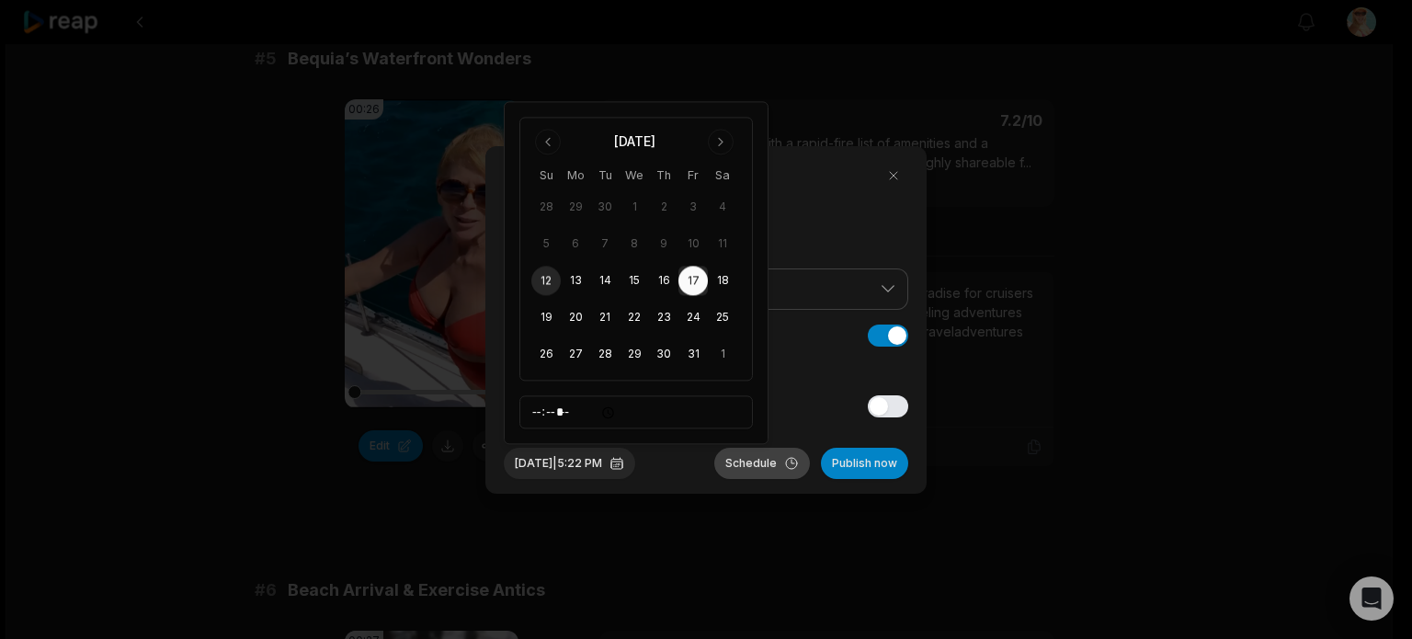
click at [760, 460] on button "Schedule" at bounding box center [762, 463] width 96 height 31
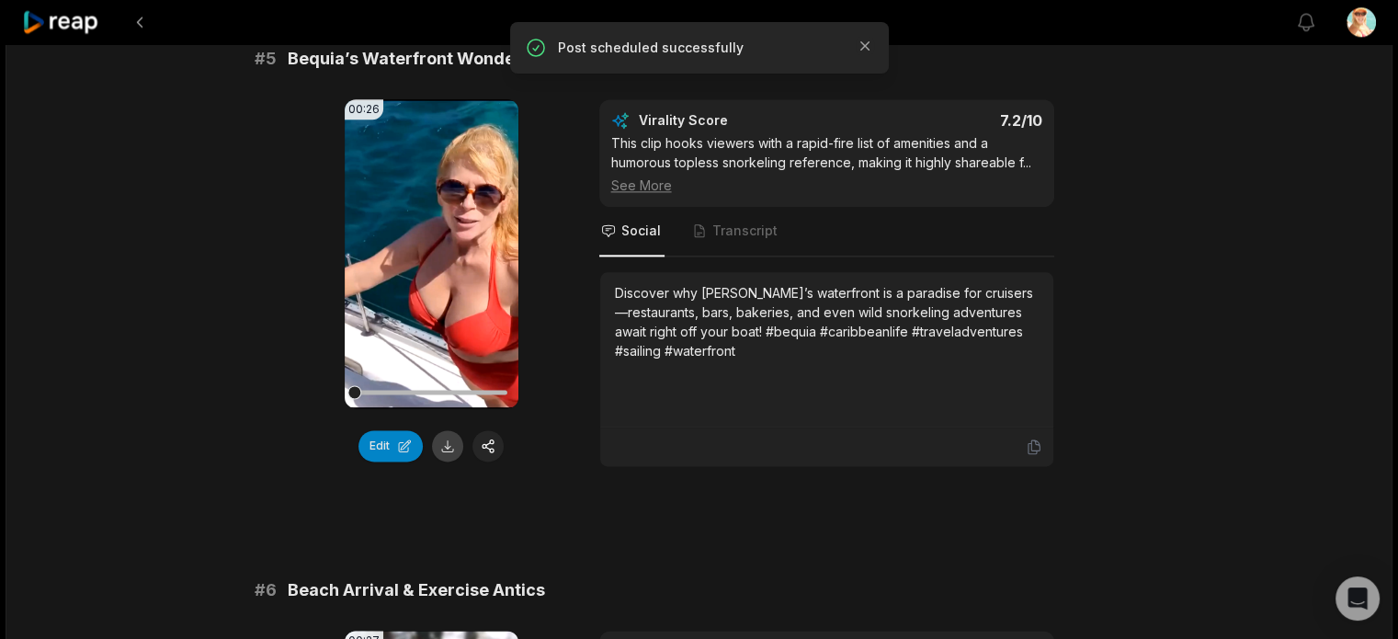
click at [449, 461] on button at bounding box center [447, 445] width 31 height 31
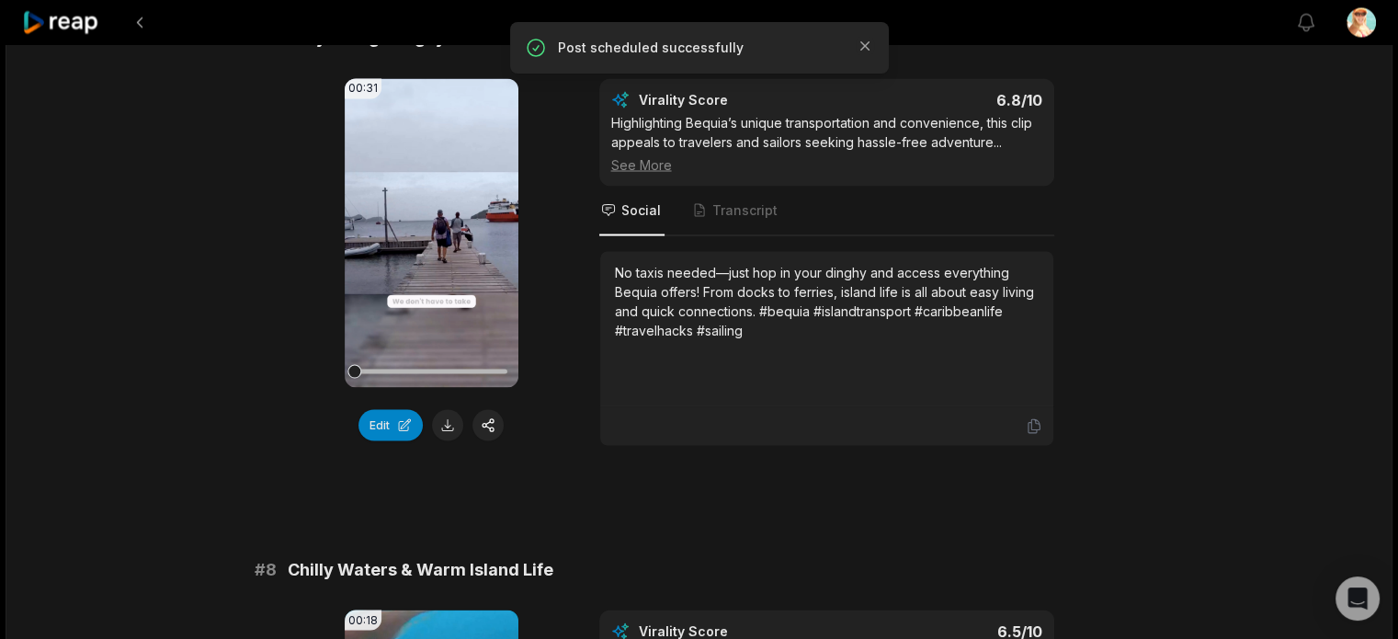
scroll to position [3309, 0]
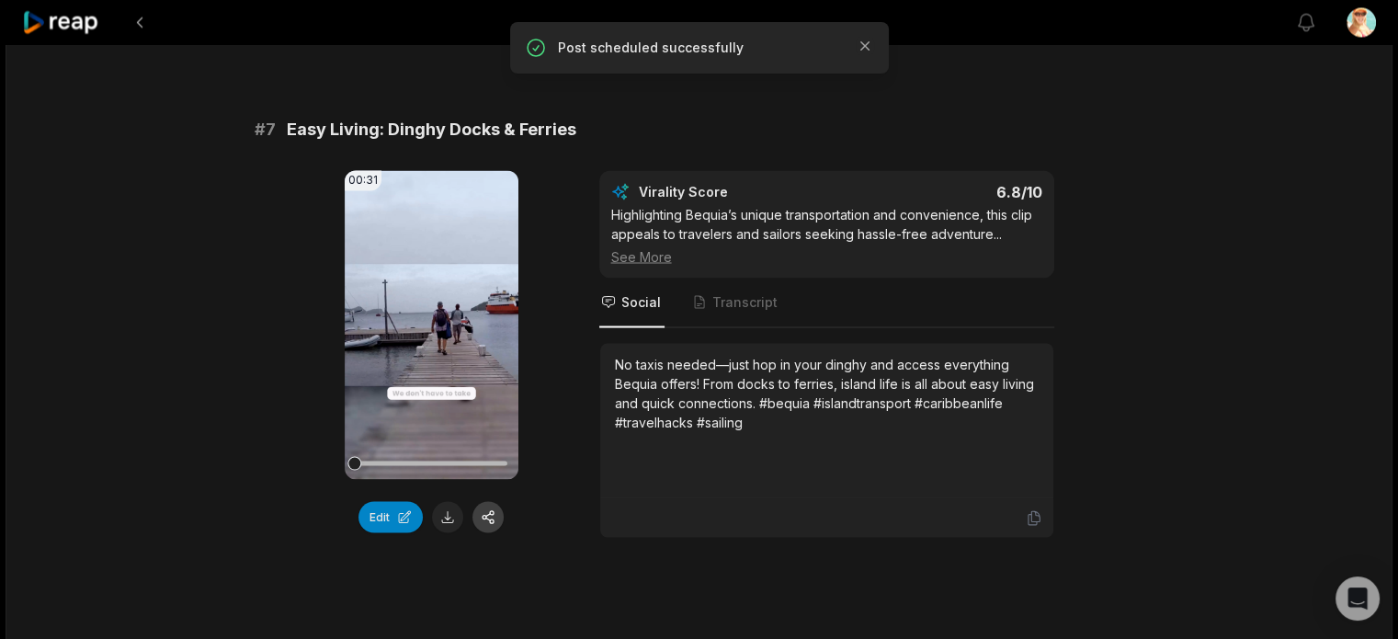
click at [489, 530] on button "button" at bounding box center [487, 516] width 31 height 31
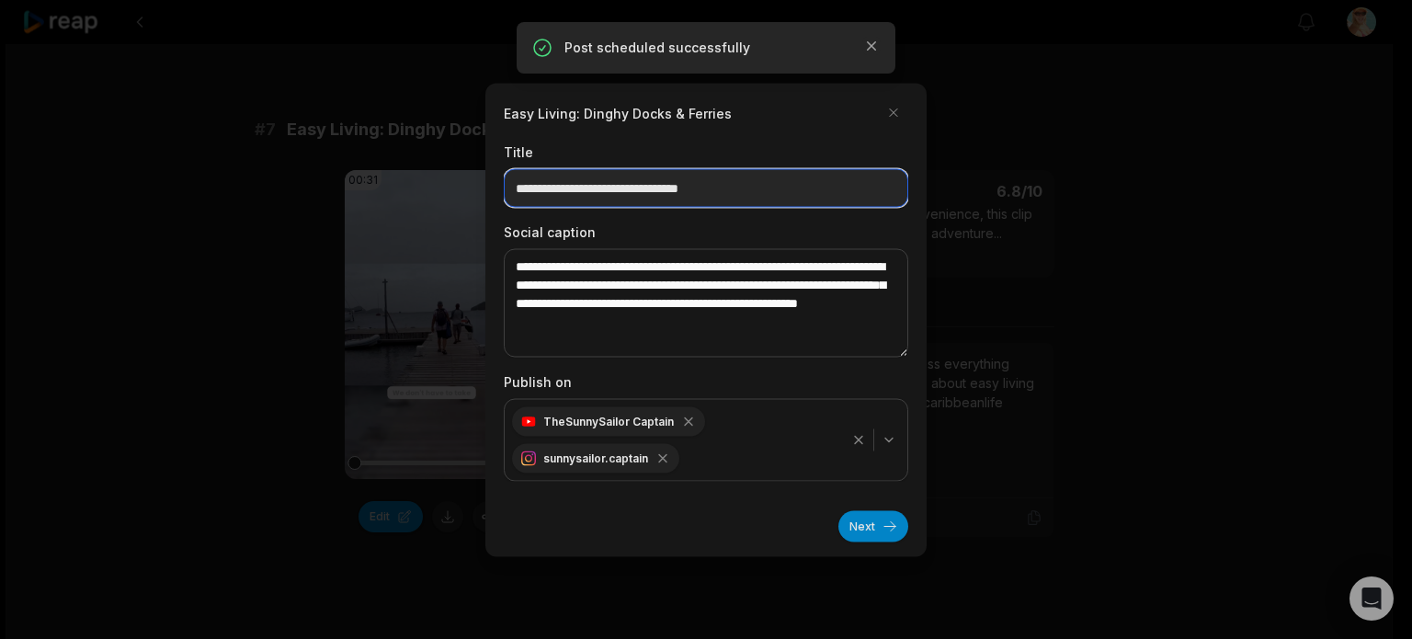
click at [767, 185] on input "**********" at bounding box center [706, 187] width 404 height 39
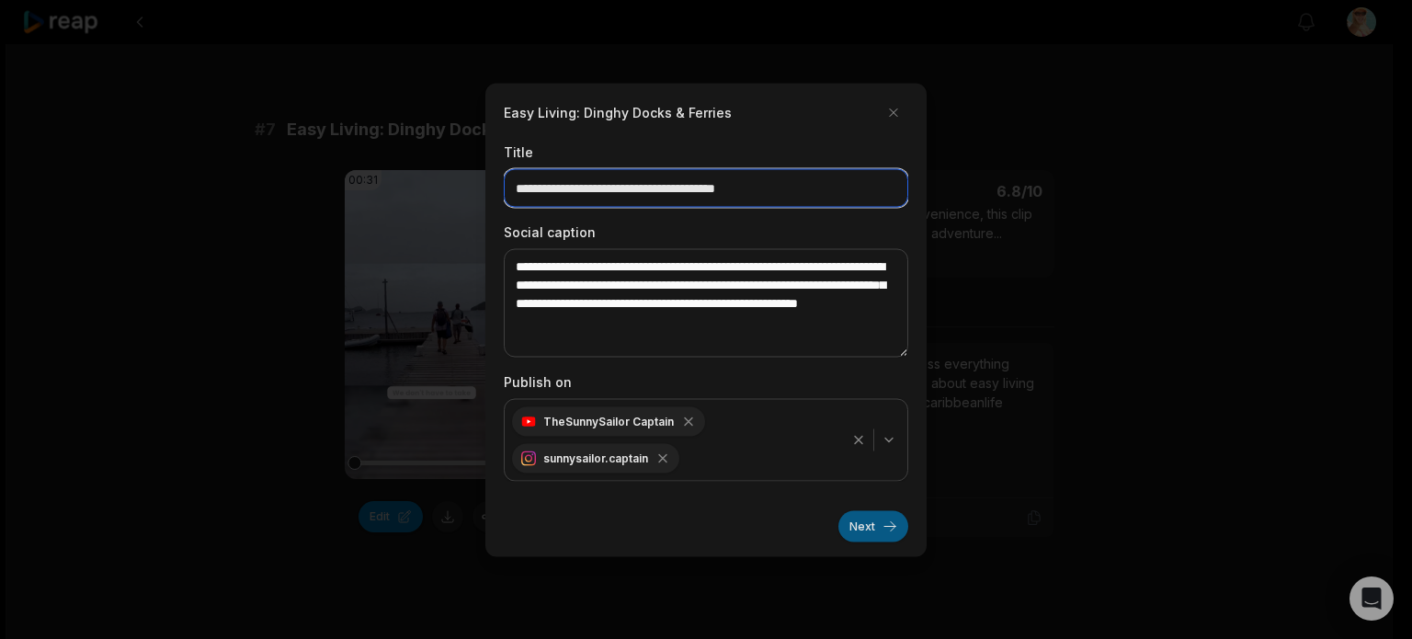
type input "**********"
click at [875, 523] on button "Next" at bounding box center [873, 525] width 70 height 31
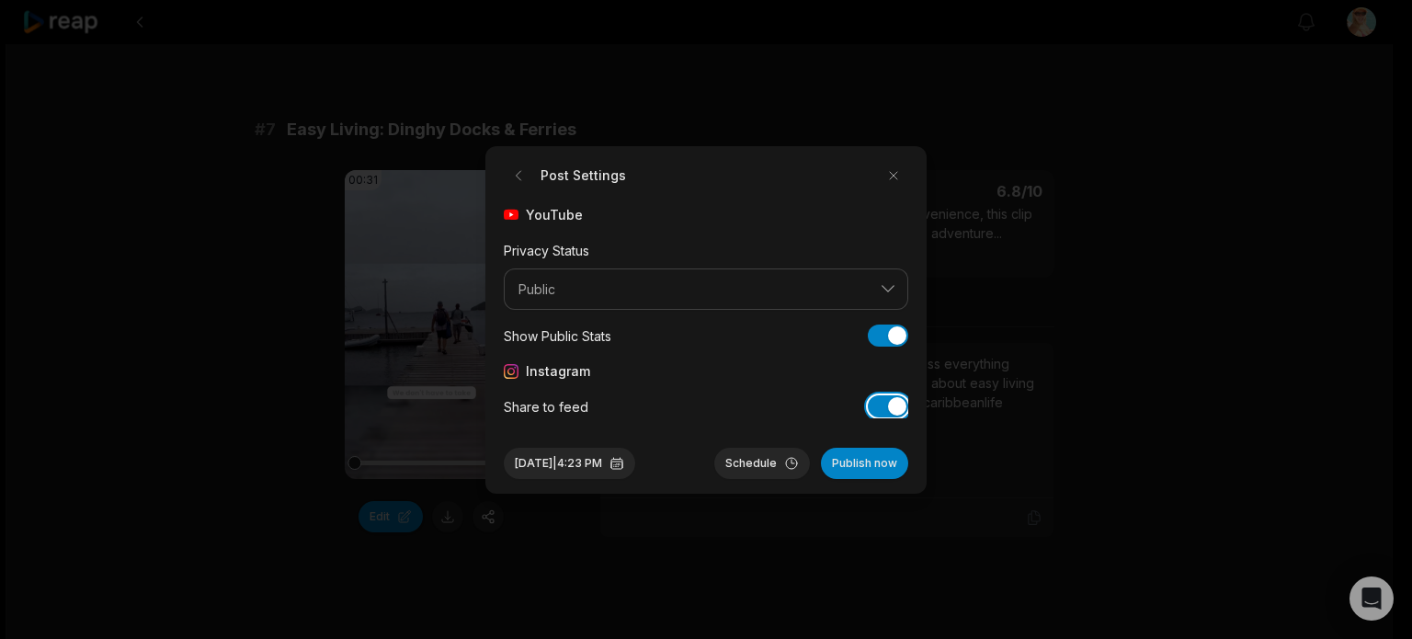
click at [890, 406] on button "Share to feed" at bounding box center [888, 406] width 40 height 22
click at [611, 463] on button "Oct 12, 2025 | 4:23 PM" at bounding box center [569, 463] width 131 height 31
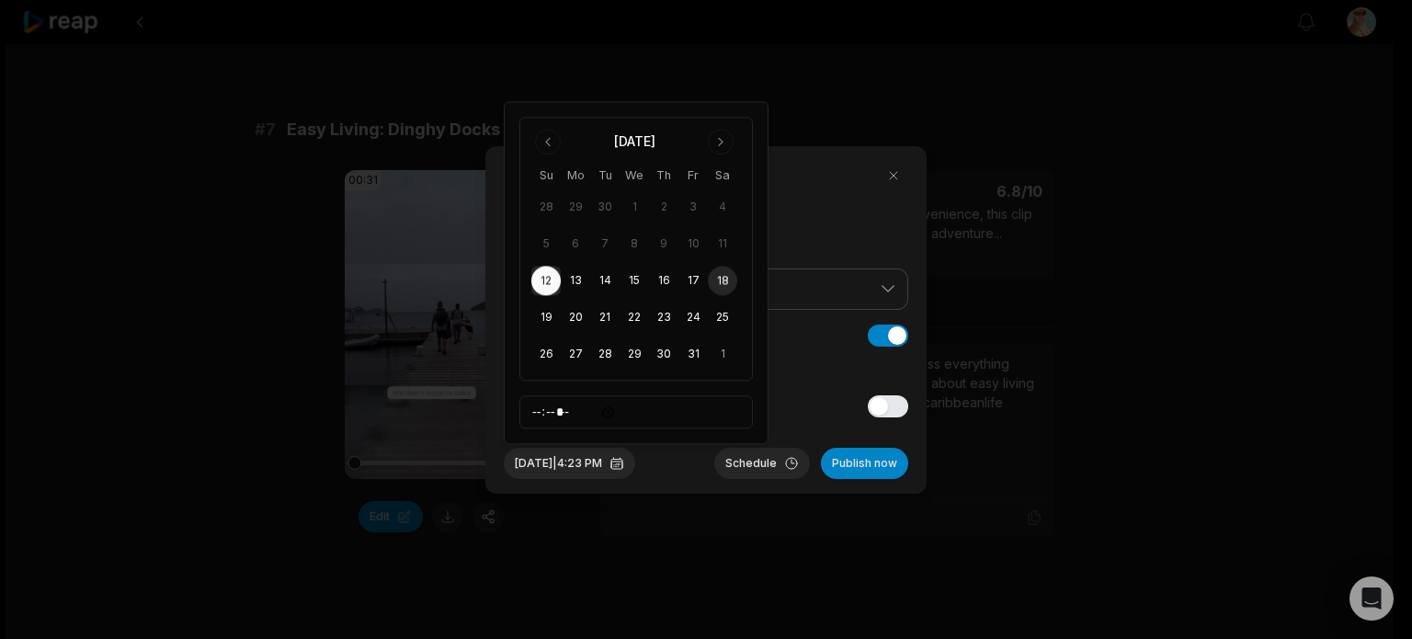
click at [724, 280] on button "18" at bounding box center [722, 281] width 29 height 29
click at [563, 466] on button "Oct 18, 2025 | 4:23 PM" at bounding box center [569, 463] width 131 height 31
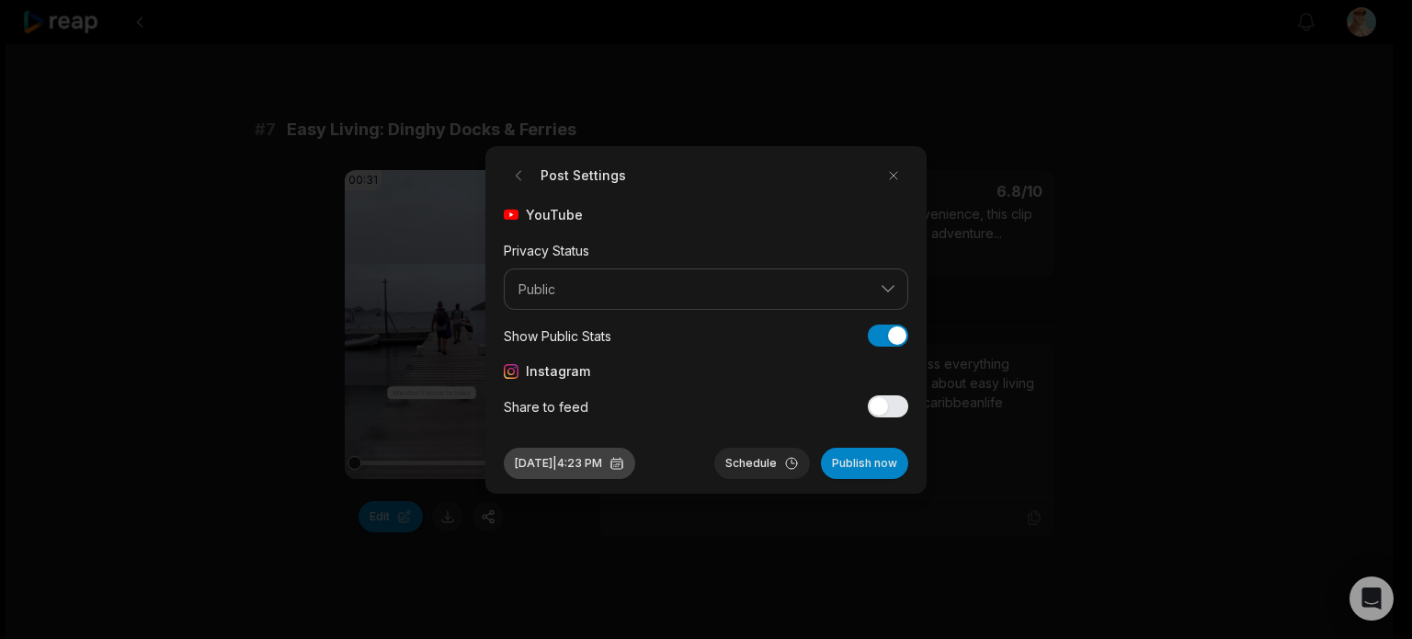
click at [563, 466] on button "Oct 18, 2025 | 4:23 PM" at bounding box center [569, 463] width 131 height 31
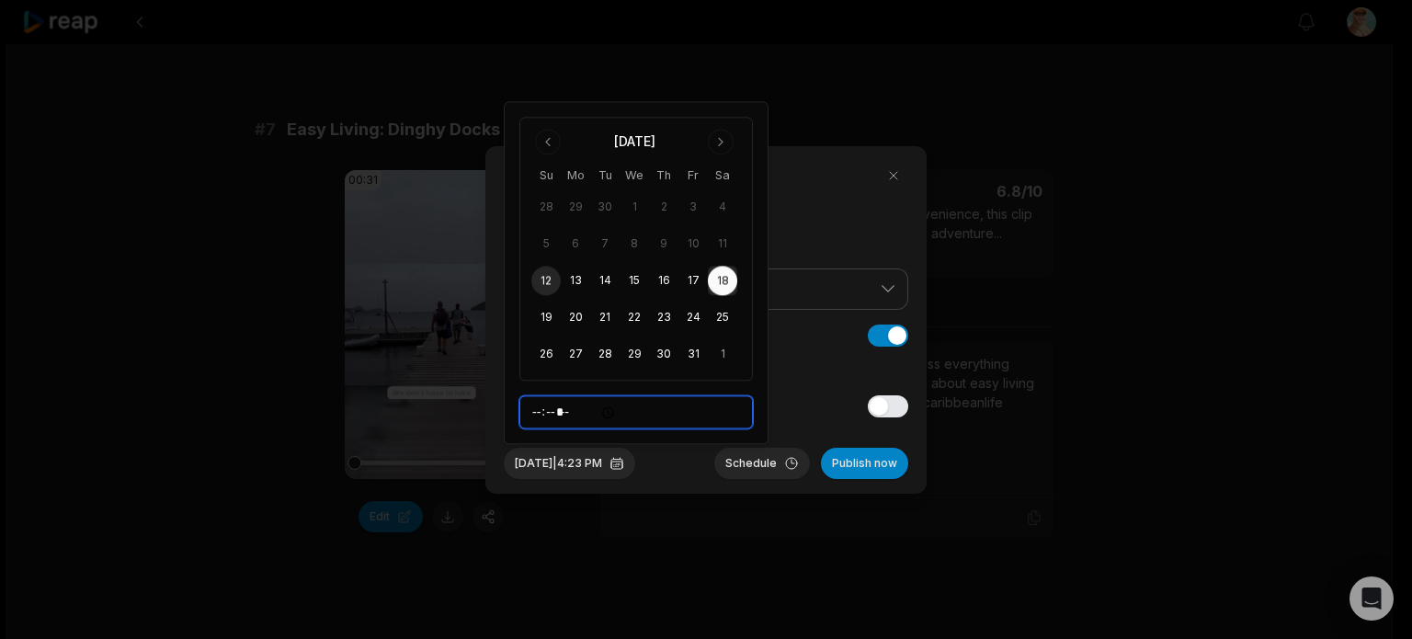
click at [544, 415] on input "*****" at bounding box center [635, 412] width 233 height 33
click at [581, 415] on input "*****" at bounding box center [635, 412] width 233 height 33
type input "*****"
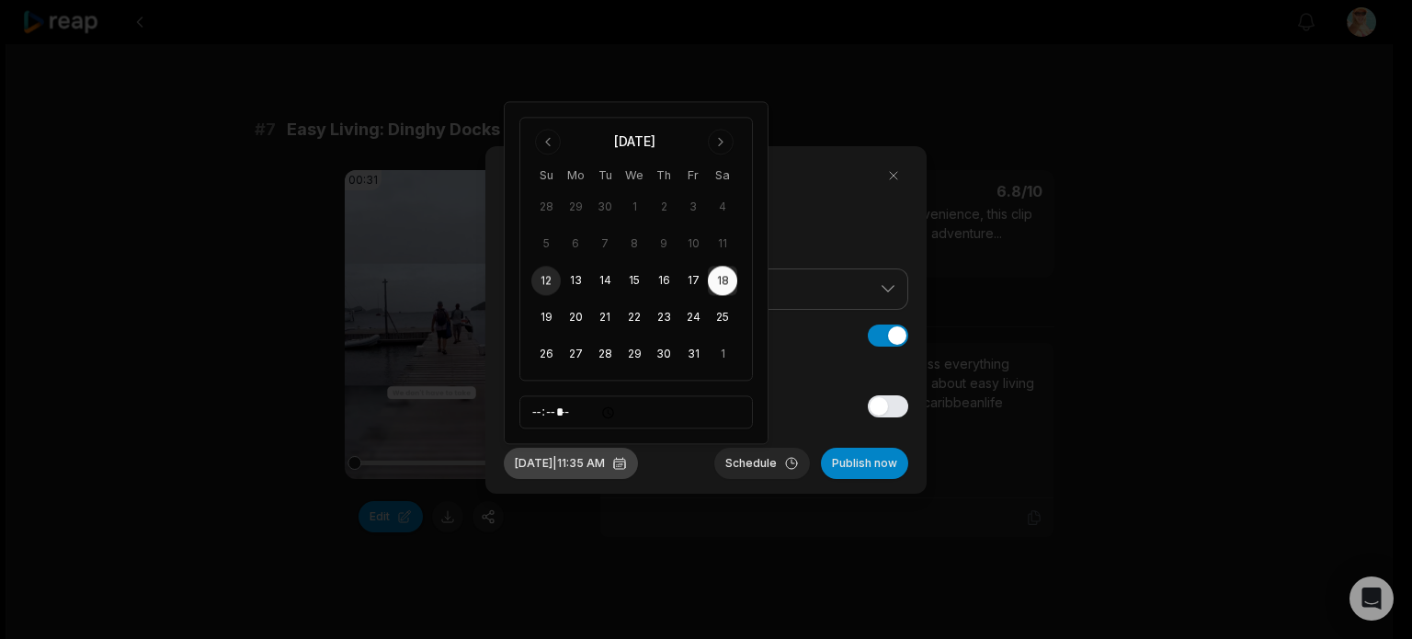
click at [593, 465] on button "Oct 18, 2025 | 11:35 AM" at bounding box center [571, 463] width 134 height 31
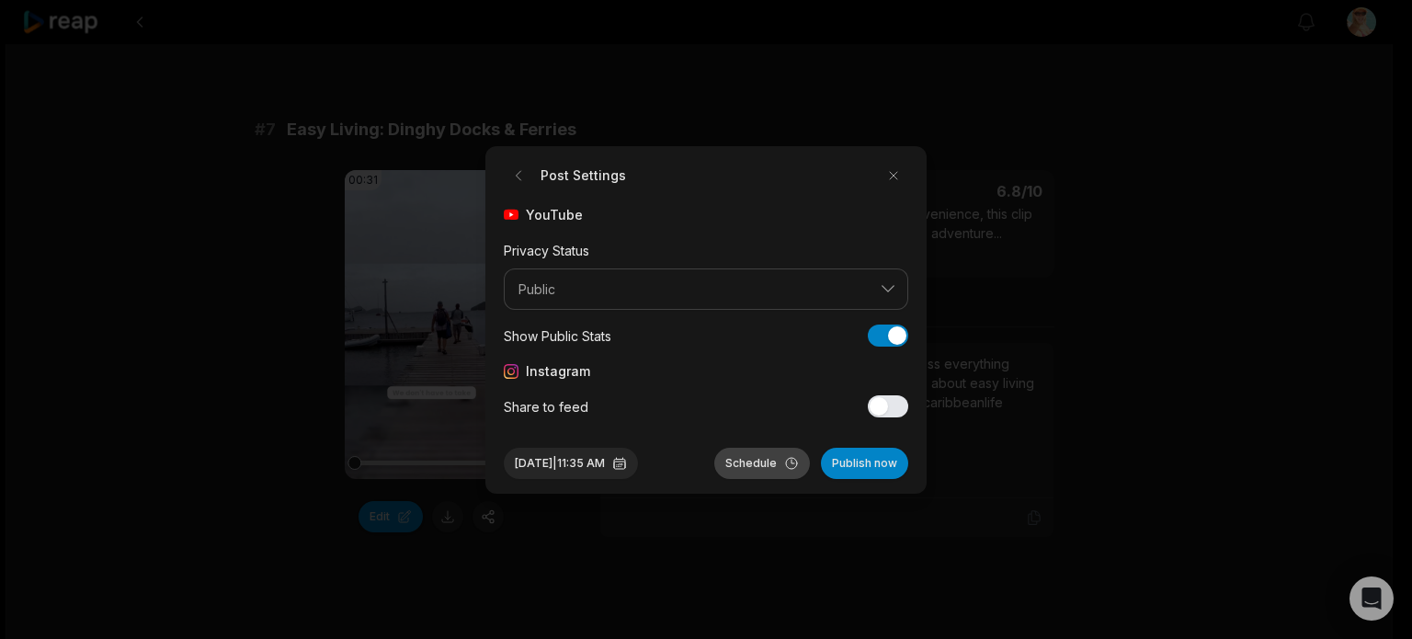
click at [760, 459] on button "Schedule" at bounding box center [762, 463] width 96 height 31
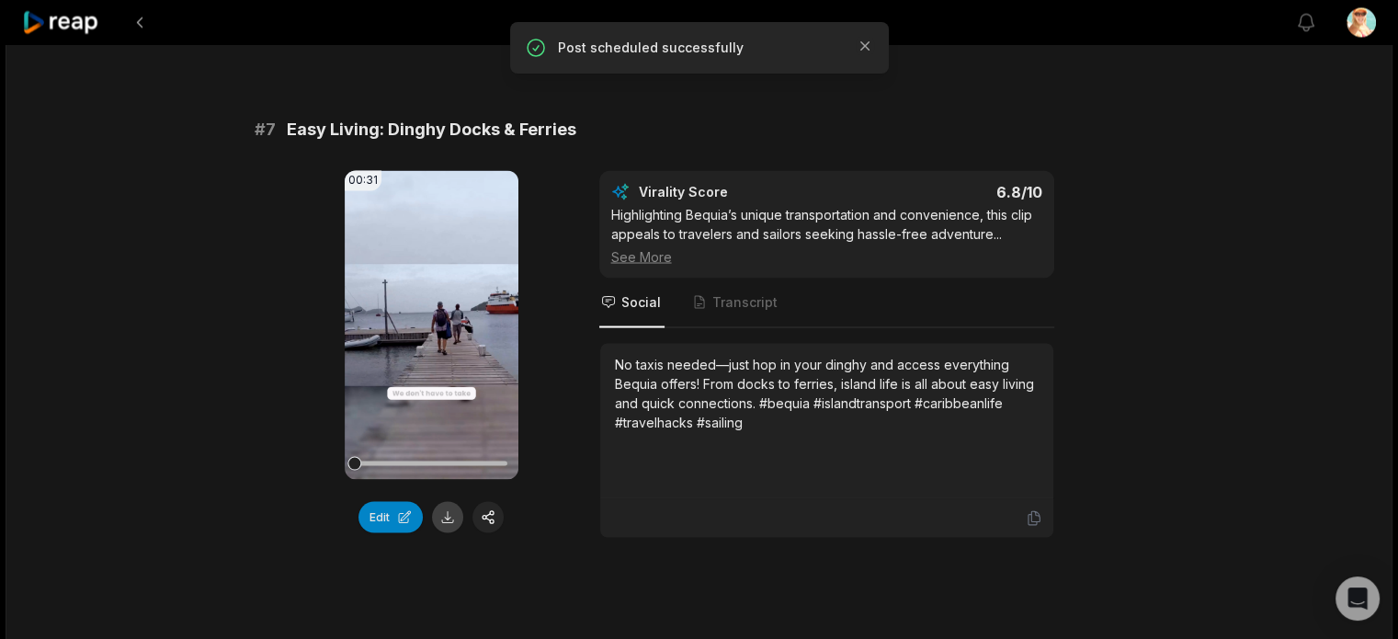
click at [444, 532] on button at bounding box center [447, 516] width 31 height 31
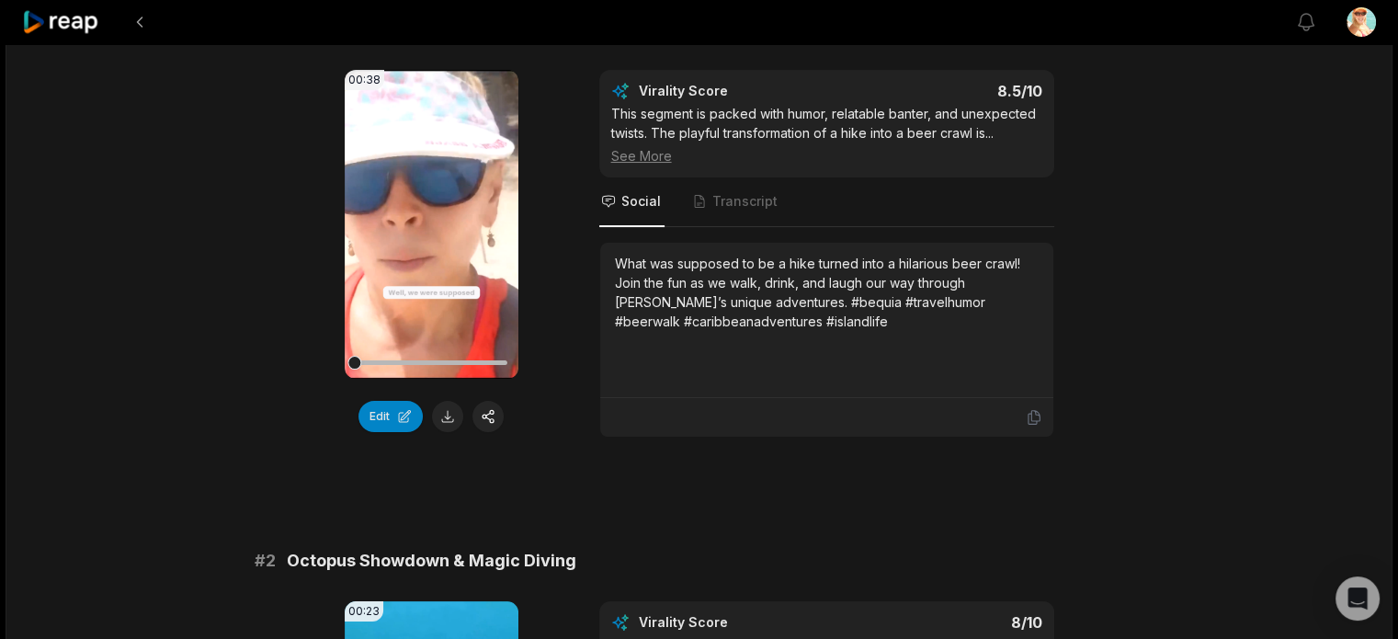
scroll to position [120, 0]
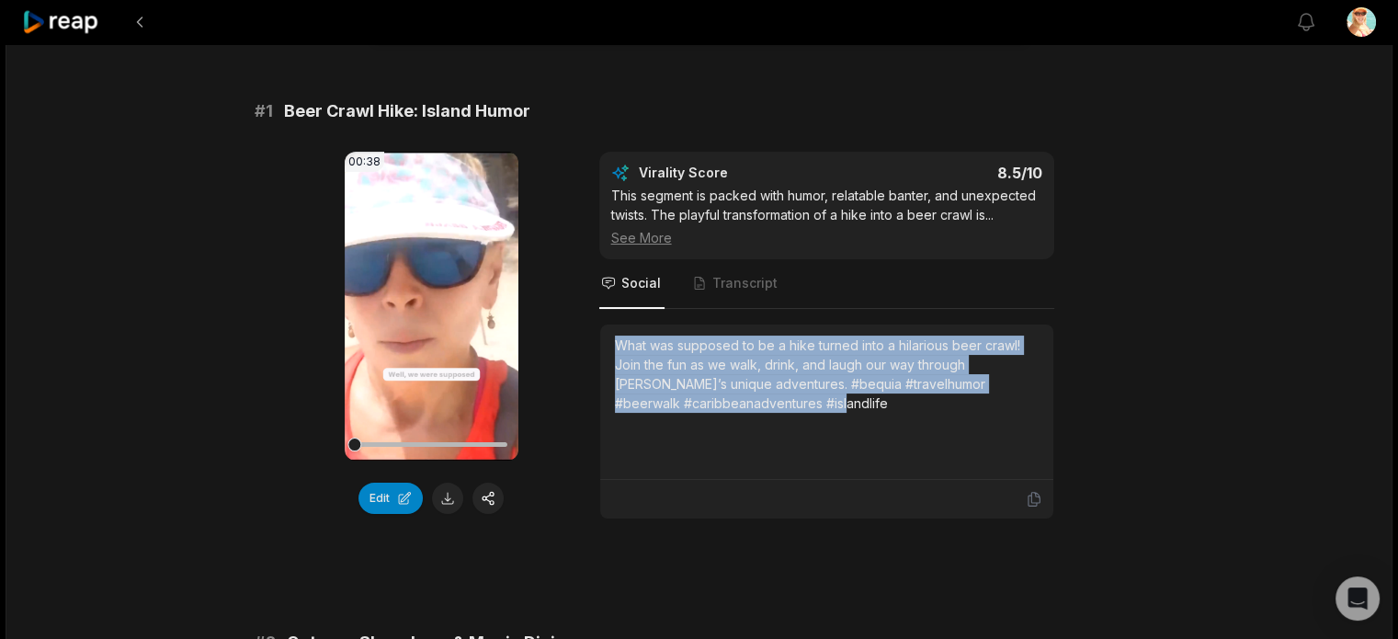
drag, startPoint x: 827, startPoint y: 402, endPoint x: 604, endPoint y: 340, distance: 231.7
click at [604, 340] on div "What was supposed to be a hike turned into a hilarious beer crawl! Join the fun…" at bounding box center [826, 401] width 453 height 155
copy div "What was supposed to be a hike turned into a hilarious beer crawl! Join the fun…"
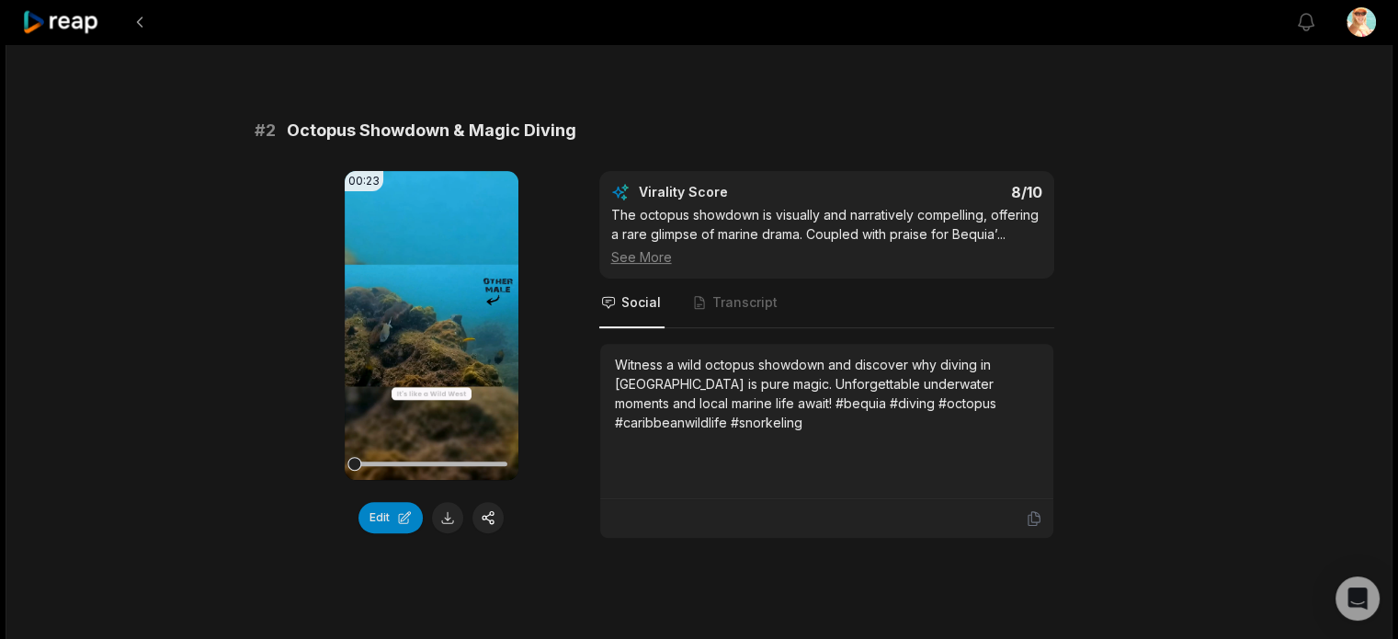
scroll to position [672, 0]
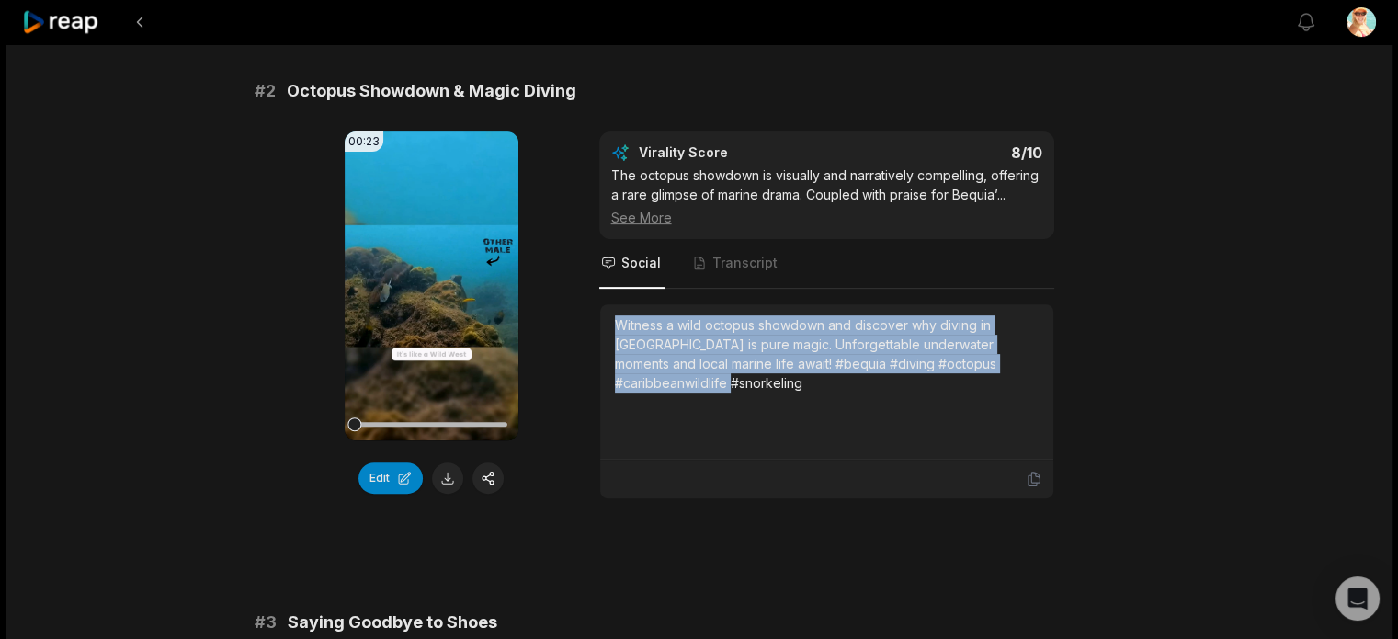
drag, startPoint x: 1032, startPoint y: 360, endPoint x: 610, endPoint y: 319, distance: 423.9
click at [610, 319] on div "Witness a wild octopus showdown and discover why diving in Bequia is pure magic…" at bounding box center [826, 381] width 453 height 155
copy div "Witness a wild octopus showdown and discover why diving in Bequia is pure magic…"
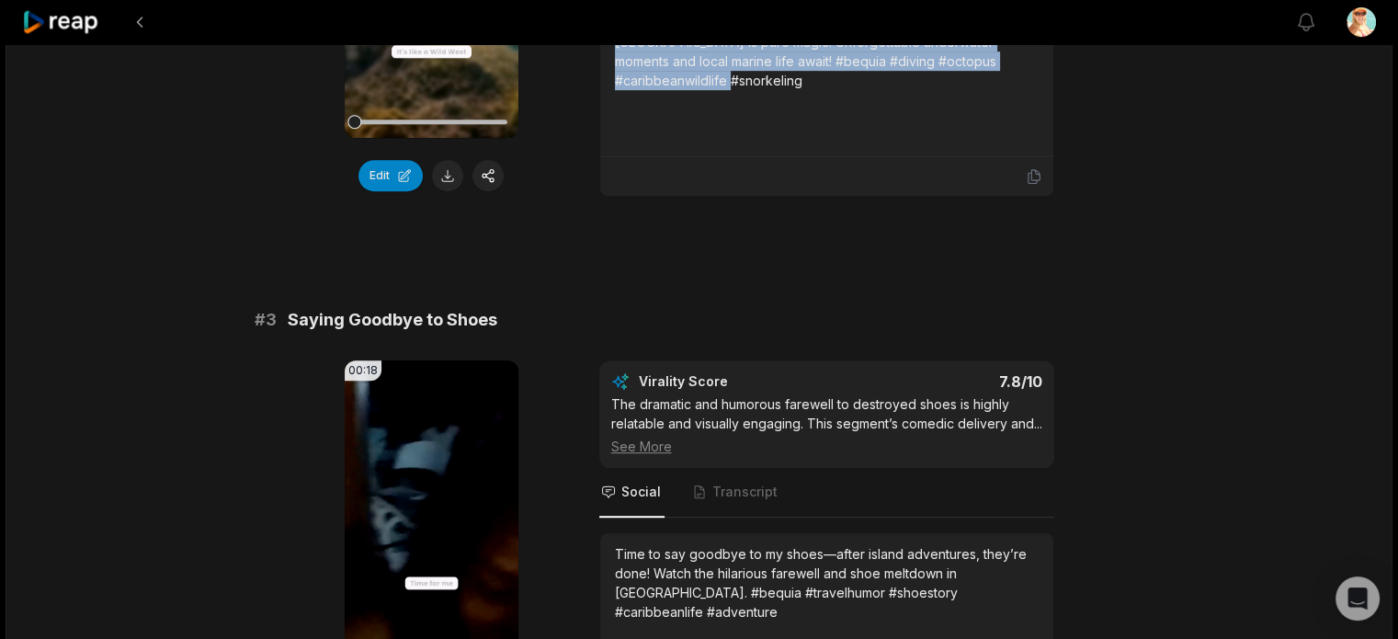
scroll to position [1132, 0]
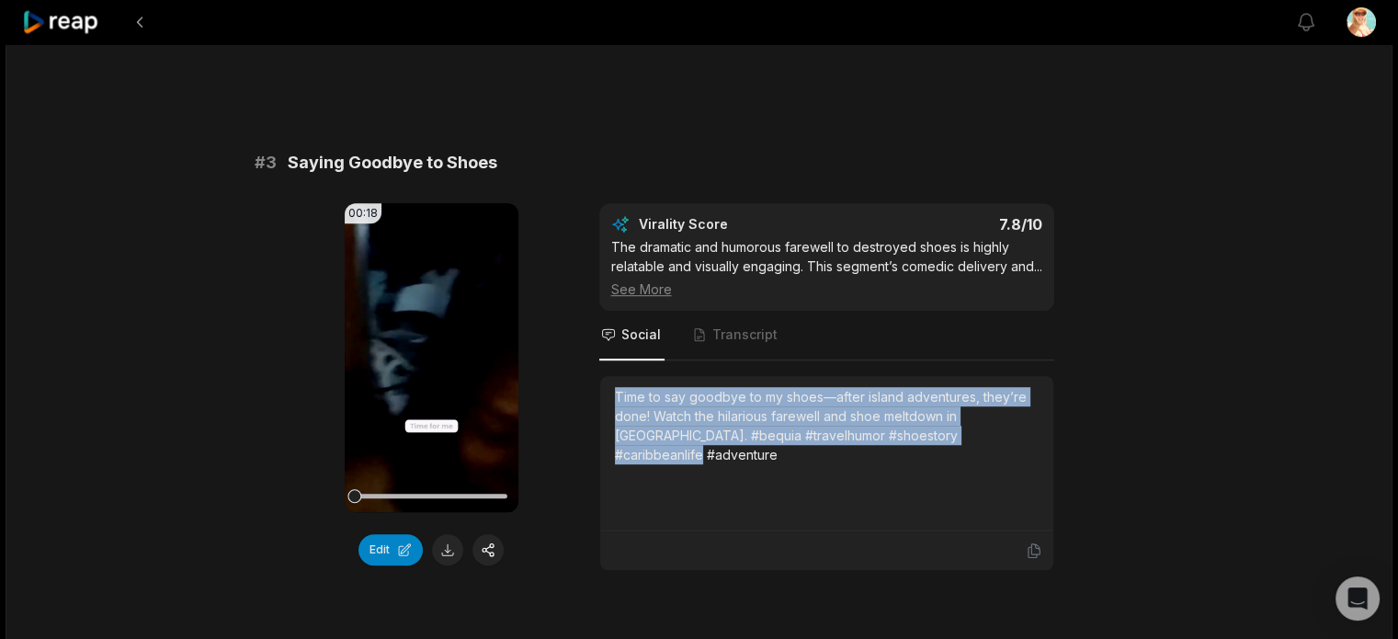
drag, startPoint x: 985, startPoint y: 449, endPoint x: 606, endPoint y: 411, distance: 381.6
click at [606, 411] on div "Time to say goodbye to my shoes—after island adventures, they’re done! Watch th…" at bounding box center [826, 453] width 453 height 155
copy div "Time to say goodbye to my shoes—after island adventures, they’re done! Watch th…"
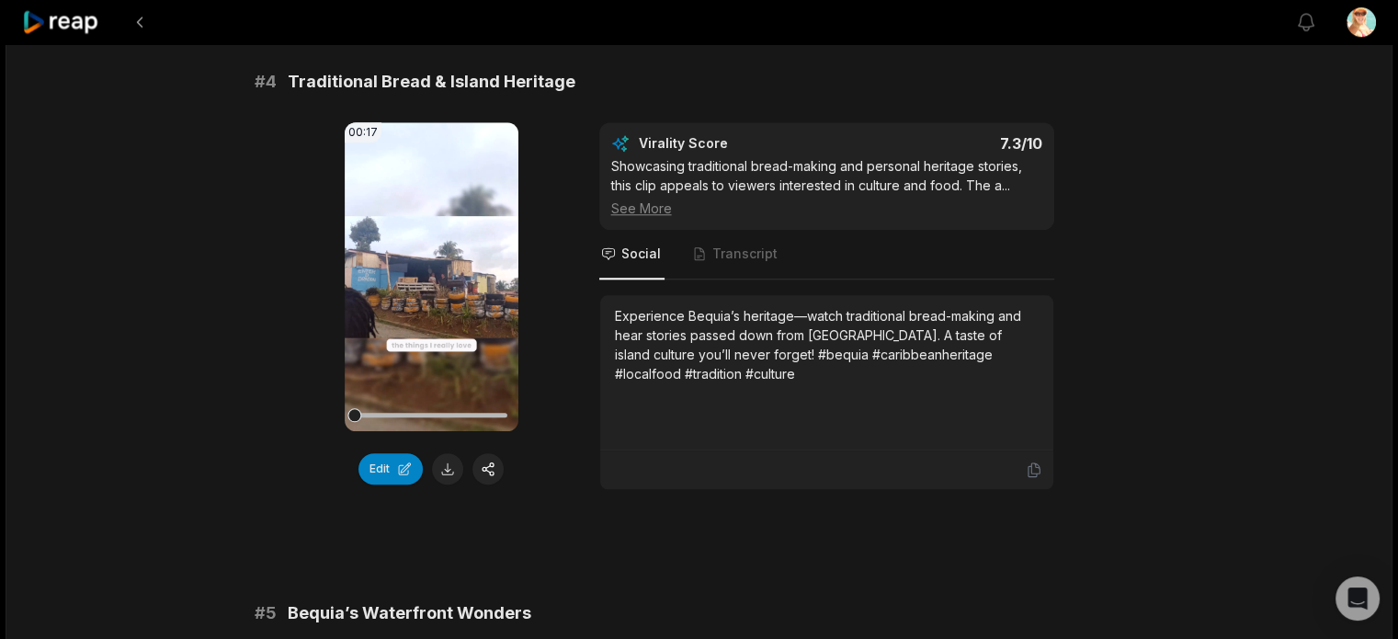
scroll to position [1775, 0]
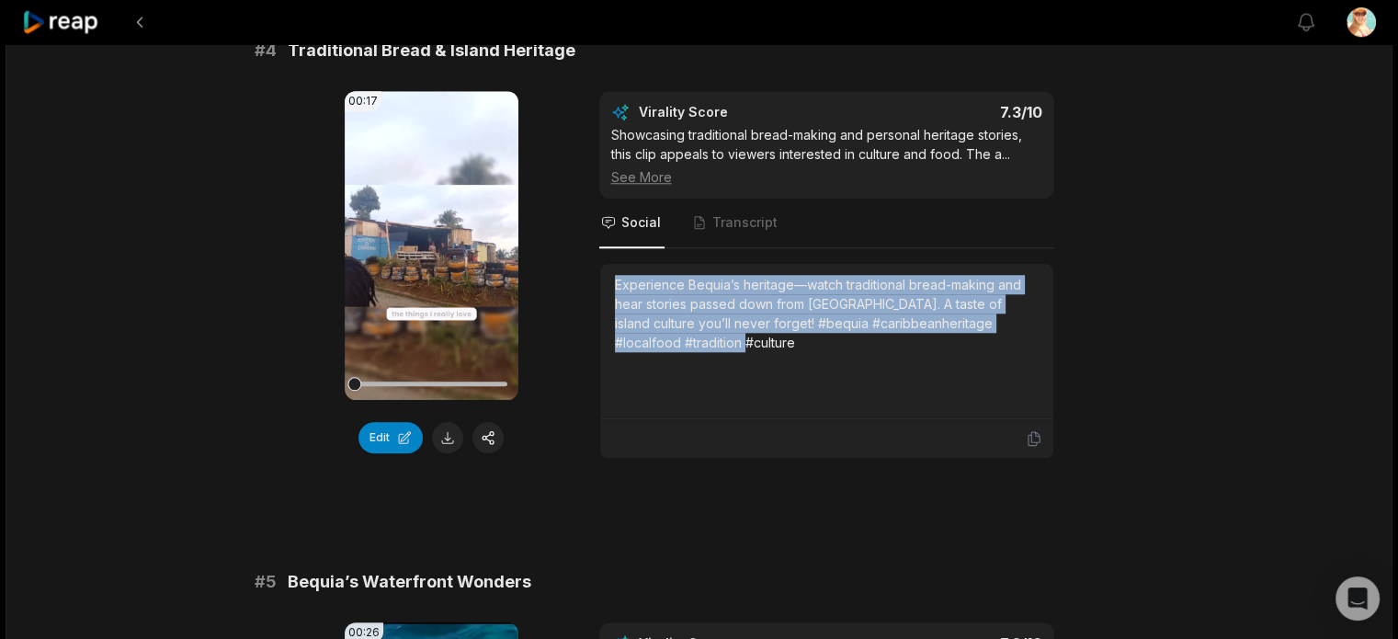
drag, startPoint x: 667, startPoint y: 358, endPoint x: 589, endPoint y: 284, distance: 107.9
click at [589, 284] on div "00:17 Your browser does not support mp4 format. Edit Virality Score 7.3 /10 Sho…" at bounding box center [700, 275] width 890 height 368
copy div "Experience Bequia’s heritage—watch traditional bread-making and hear stories pa…"
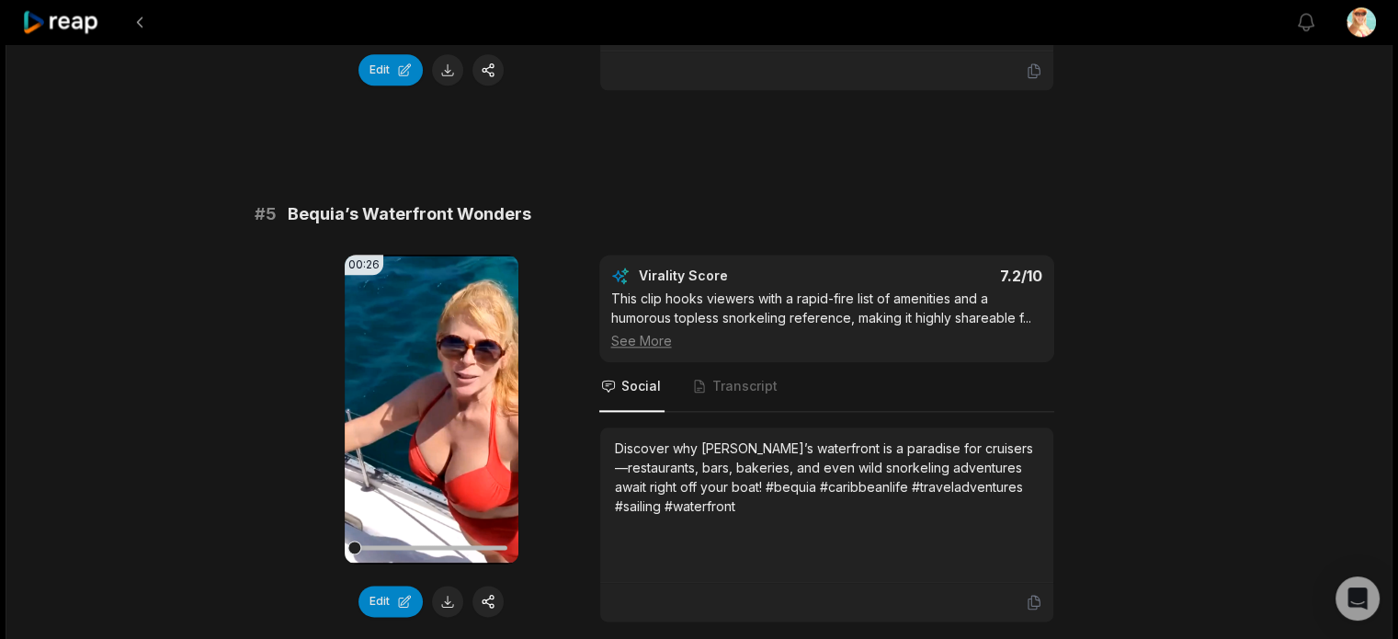
scroll to position [2327, 0]
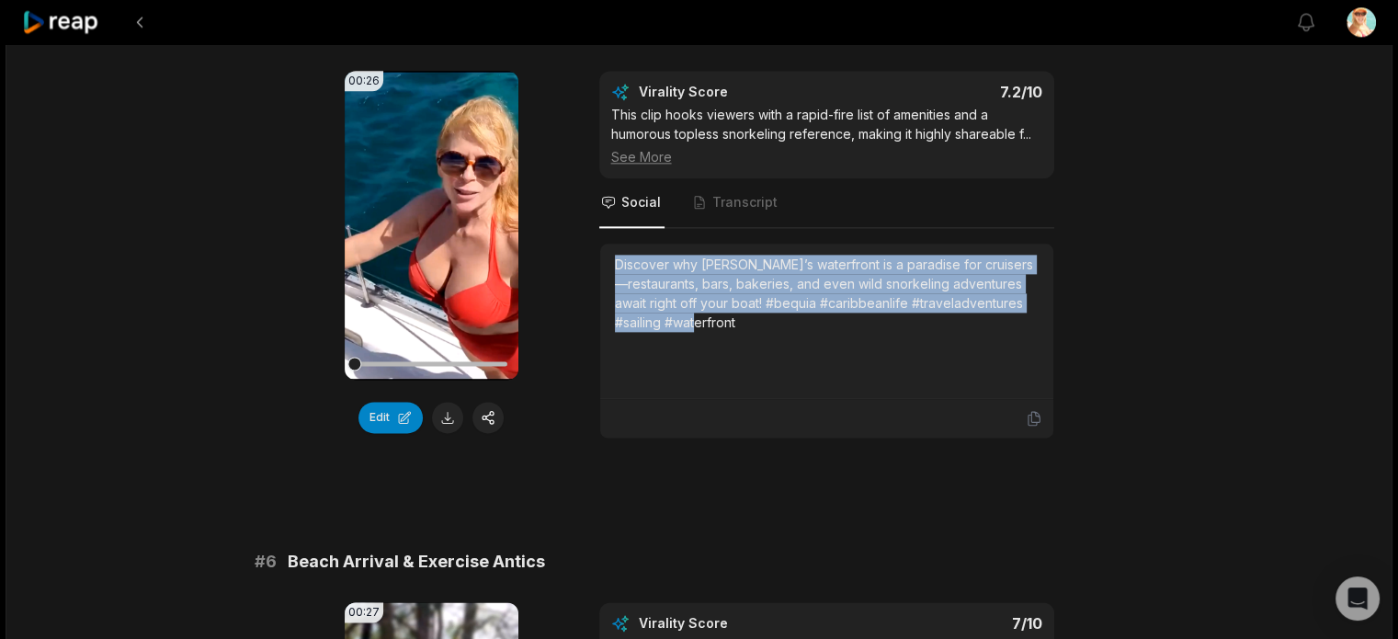
drag, startPoint x: 748, startPoint y: 336, endPoint x: 590, endPoint y: 277, distance: 168.7
click at [590, 277] on div "00:26 Your browser does not support mp4 format. Edit Virality Score 7.2 /10 Thi…" at bounding box center [700, 255] width 890 height 368
copy div "Discover why Bequia’s waterfront is a paradise for cruisers—restaurants, bars, …"
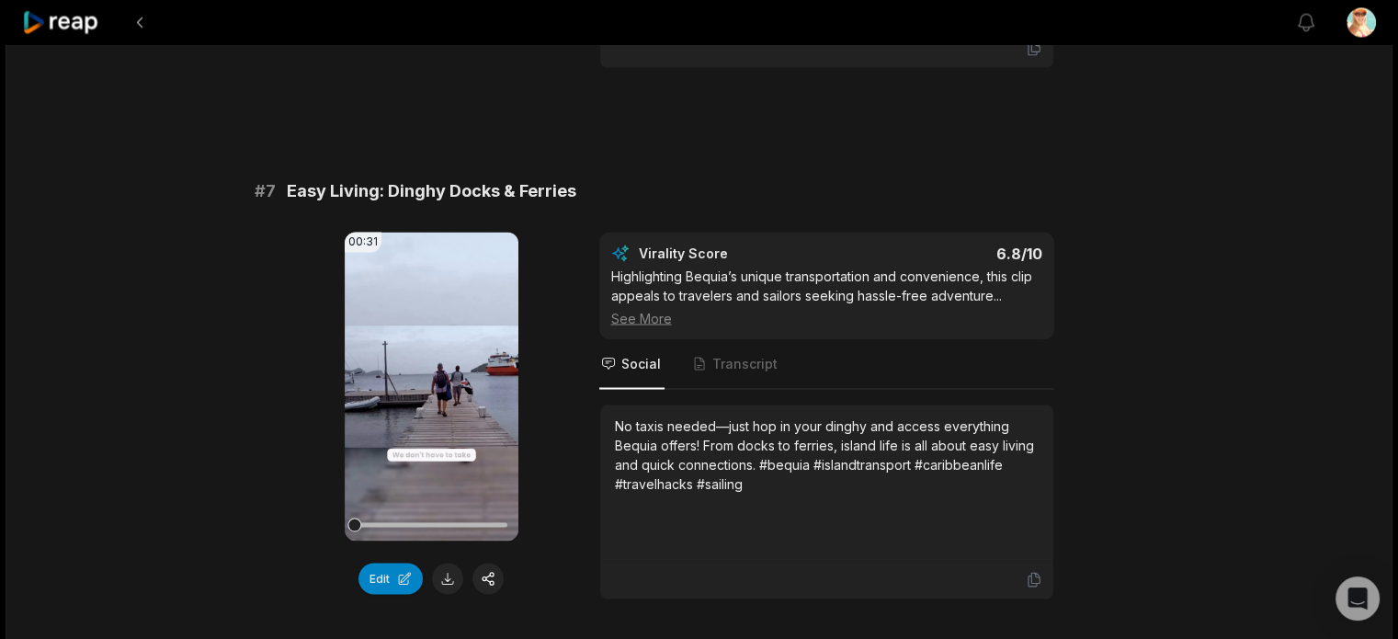
scroll to position [3338, 0]
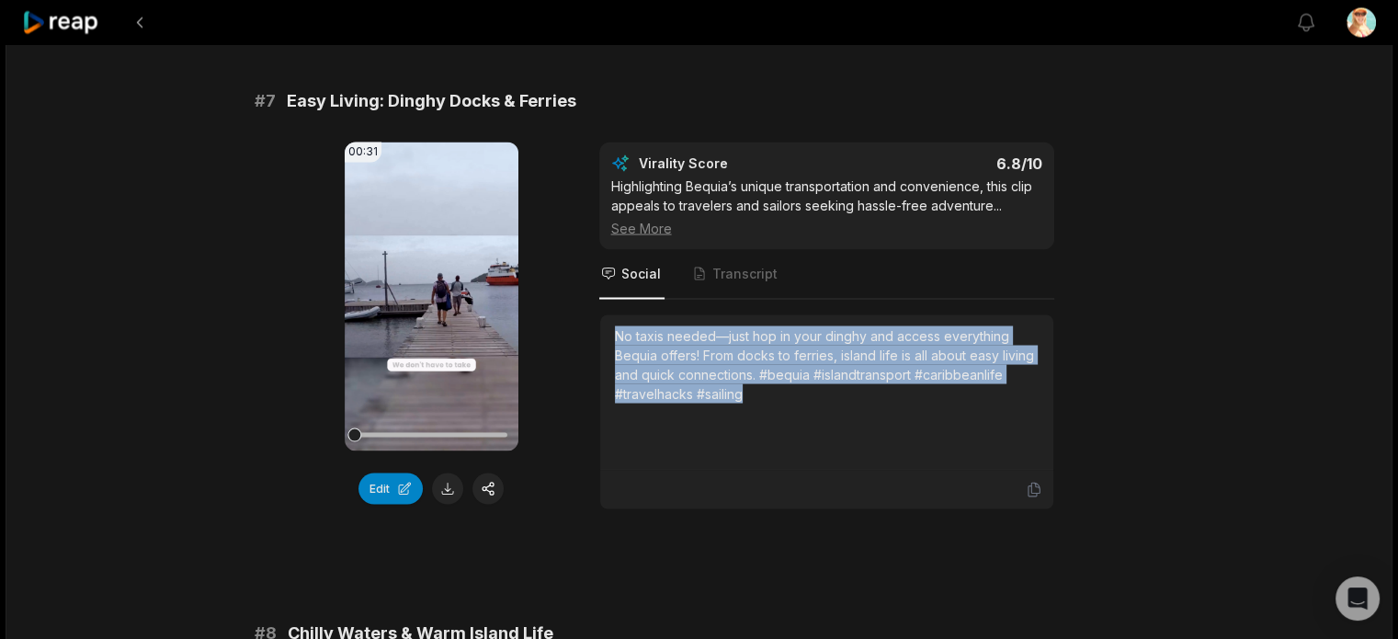
drag, startPoint x: 751, startPoint y: 410, endPoint x: 583, endPoint y: 347, distance: 179.5
click at [583, 347] on div "00:31 Your browser does not support mp4 format. Edit Virality Score 6.8 /10 Hig…" at bounding box center [700, 326] width 890 height 368
copy div "No taxis needed—just hop in your dinghy and access everything Bequia offers! Fr…"
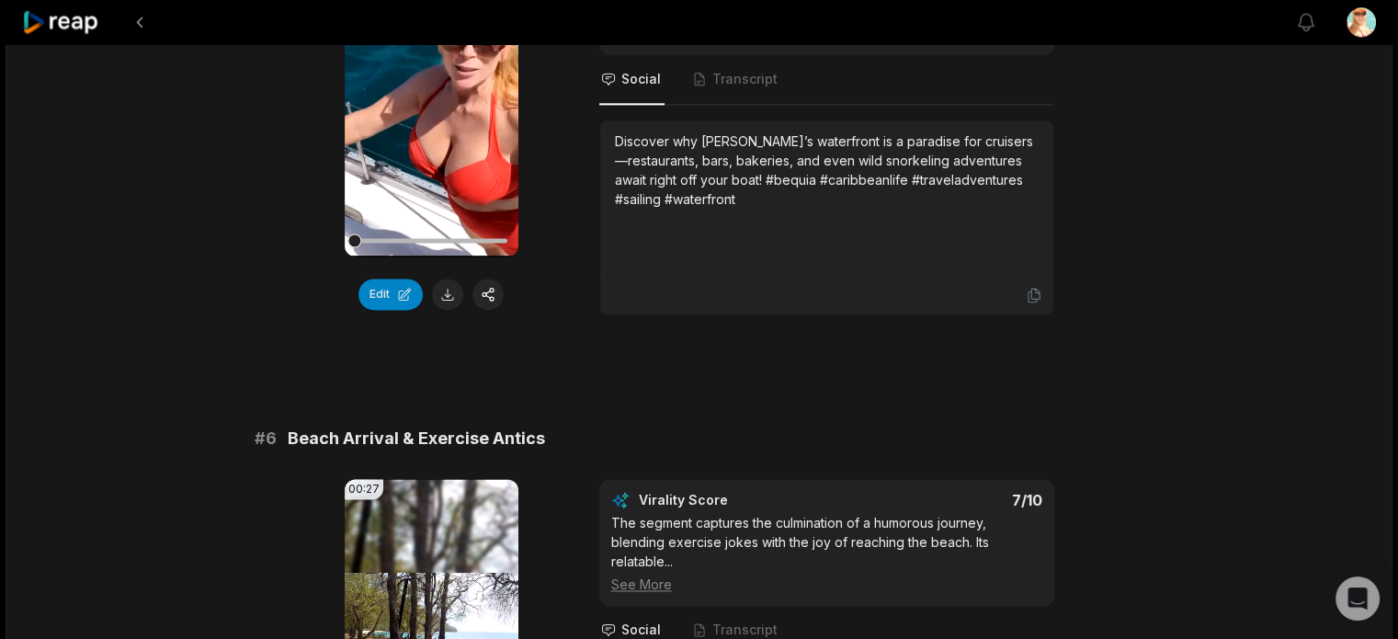
scroll to position [2418, 0]
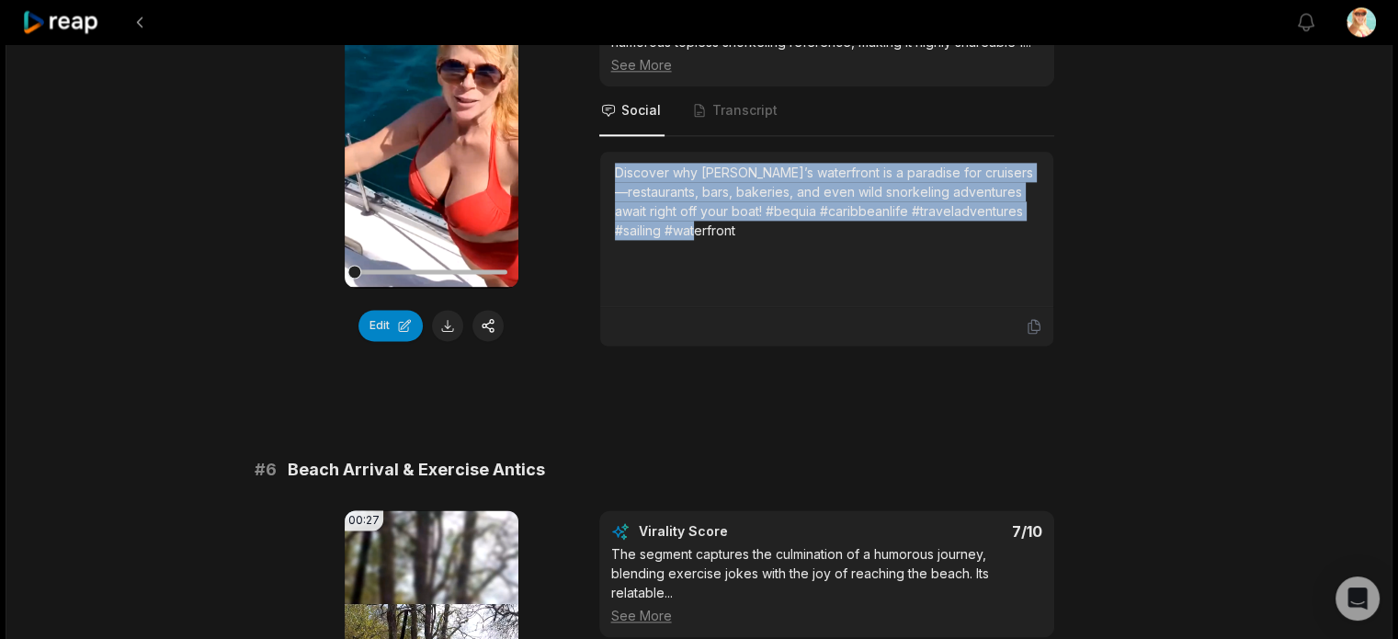
drag, startPoint x: 759, startPoint y: 244, endPoint x: 607, endPoint y: 172, distance: 168.6
click at [607, 172] on div "Discover why Bequia’s waterfront is a paradise for cruisers—restaurants, bars, …" at bounding box center [826, 229] width 453 height 155
copy div "Discover why Bequia’s waterfront is a paradise for cruisers—restaurants, bars, …"
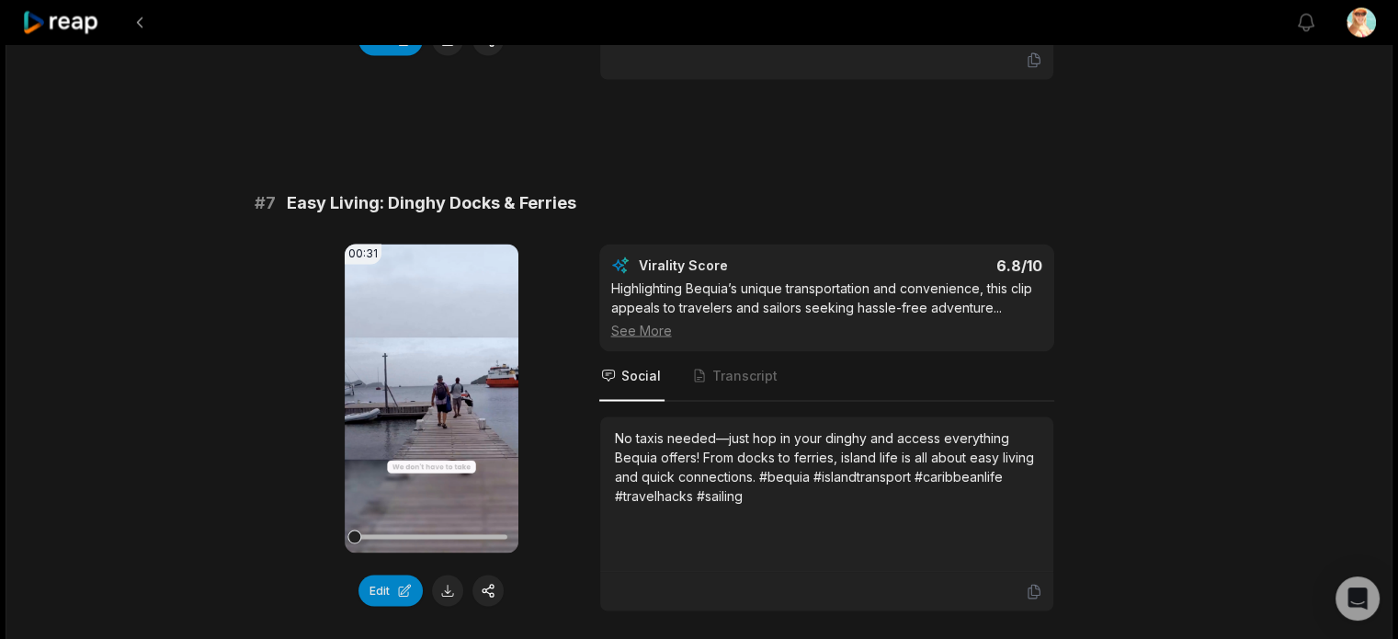
scroll to position [3338, 0]
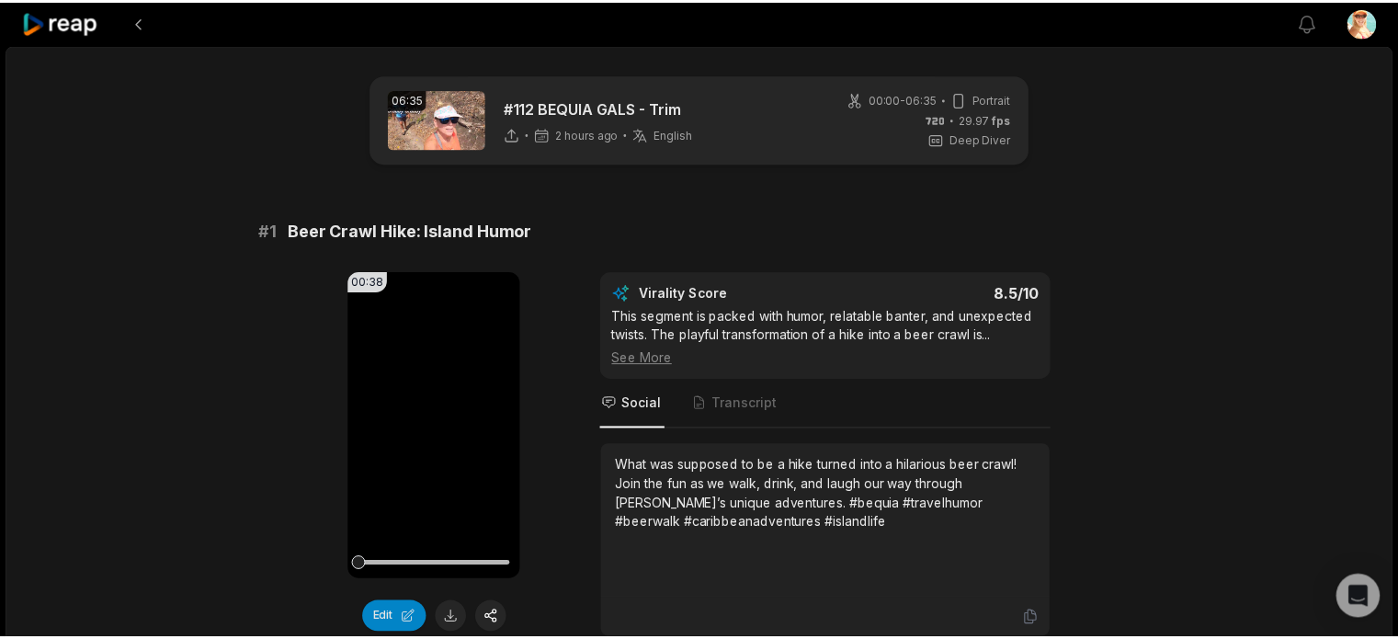
scroll to position [3217, 0]
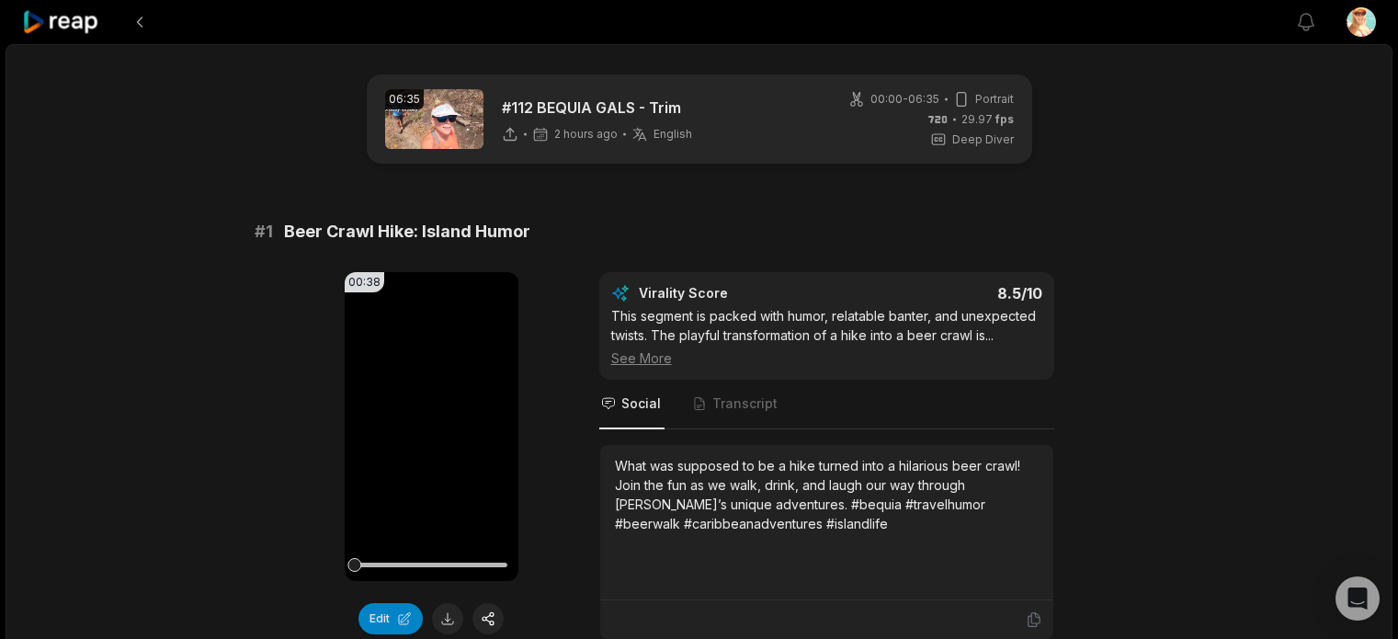
scroll to position [3217, 0]
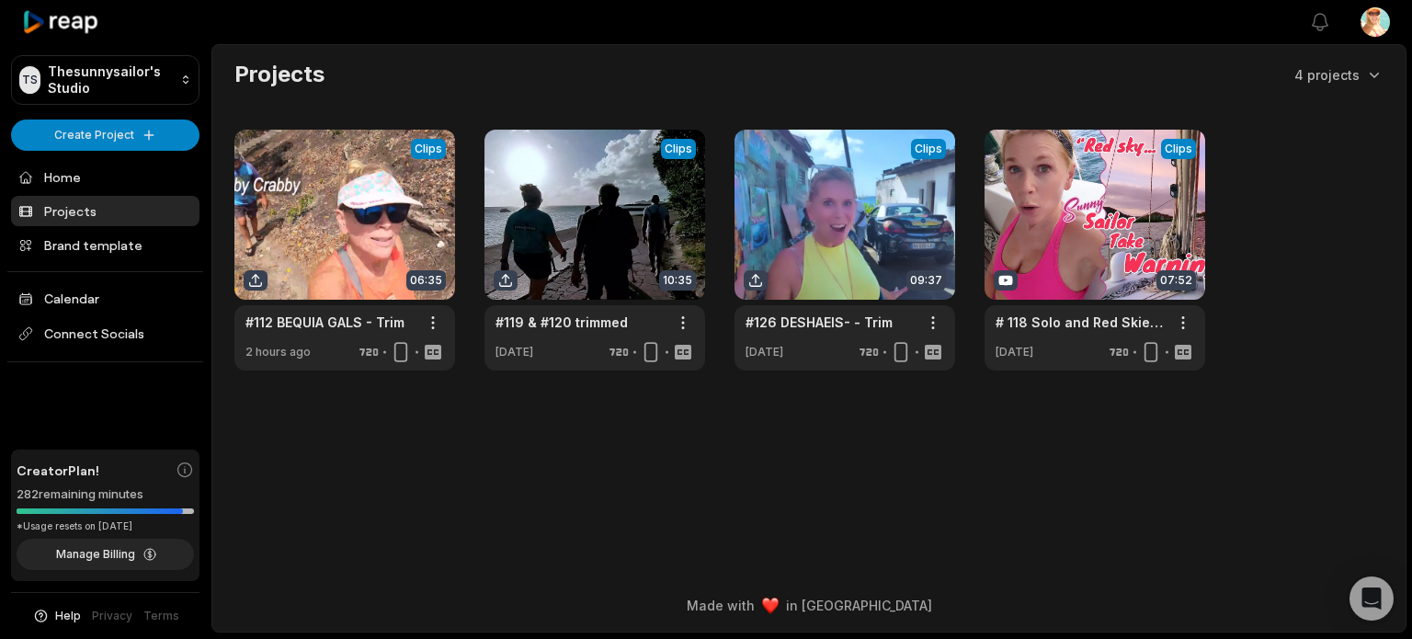
click at [311, 421] on main "Projects 4 projects View Clips Clips 06:35 #112 BEQUIA GALS - Trim Open options…" at bounding box center [808, 282] width 1193 height 475
click at [360, 470] on main "Projects 4 projects View Clips Clips 06:35 #112 BEQUIA GALS - Trim Open options…" at bounding box center [808, 282] width 1193 height 475
